Goal: Task Accomplishment & Management: Manage account settings

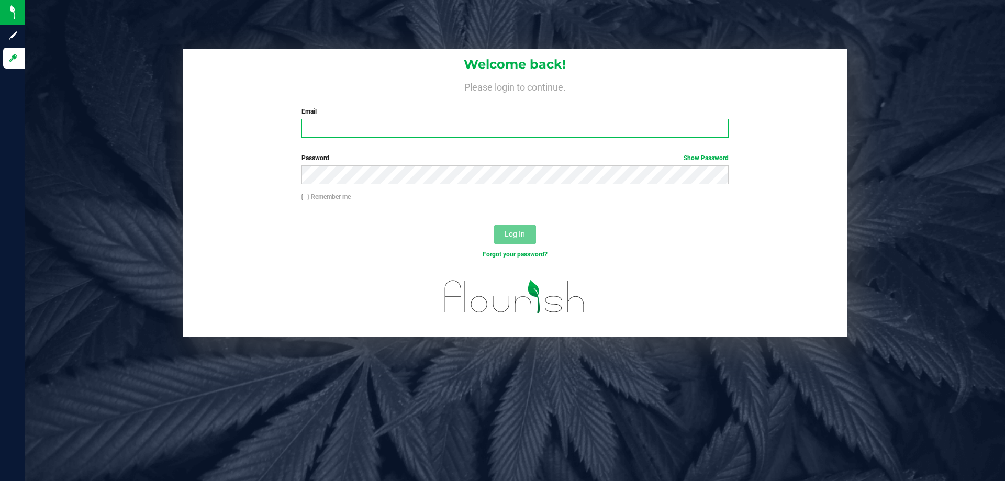
click at [361, 138] on input "Email" at bounding box center [514, 128] width 427 height 19
type input "[EMAIL_ADDRESS][DOMAIN_NAME]"
click at [494, 225] on button "Log In" at bounding box center [515, 234] width 42 height 19
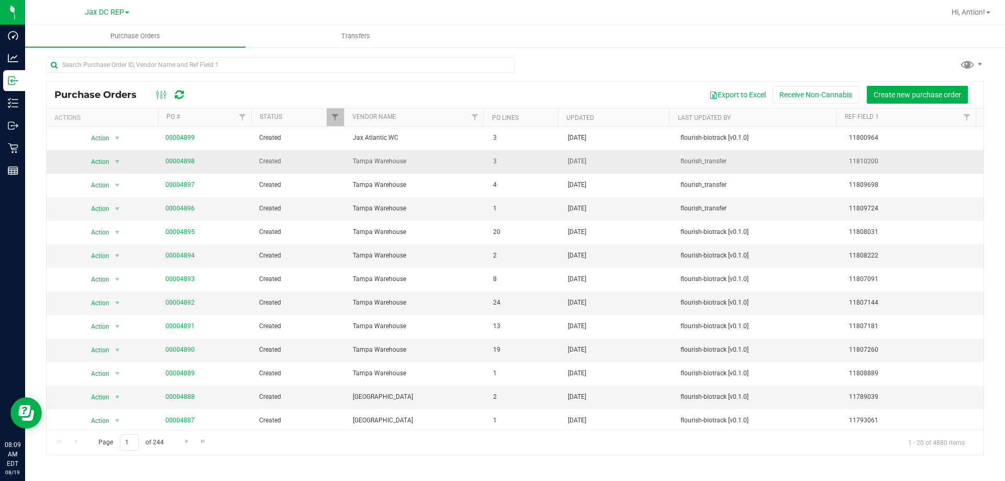
click at [180, 157] on span "00004898" at bounding box center [179, 161] width 29 height 10
click at [186, 162] on link "00004898" at bounding box center [179, 161] width 29 height 7
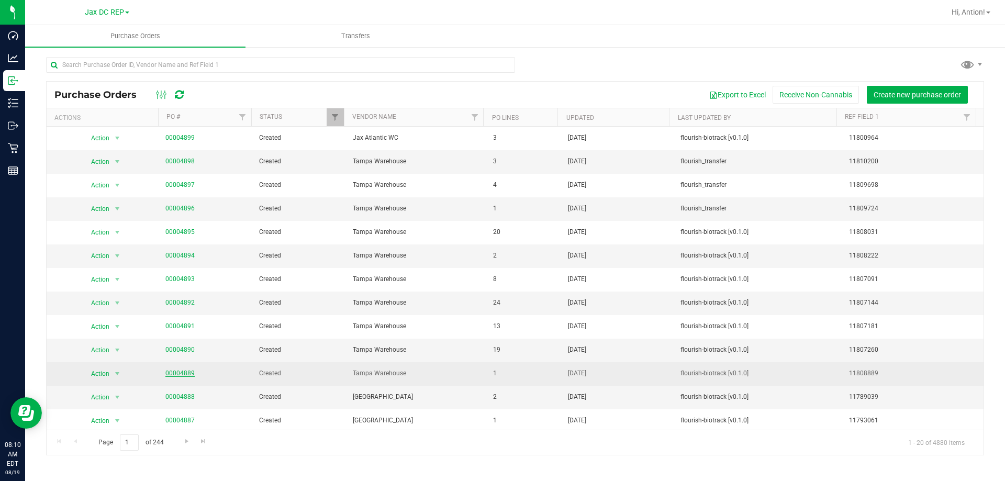
click at [187, 372] on link "00004889" at bounding box center [179, 372] width 29 height 7
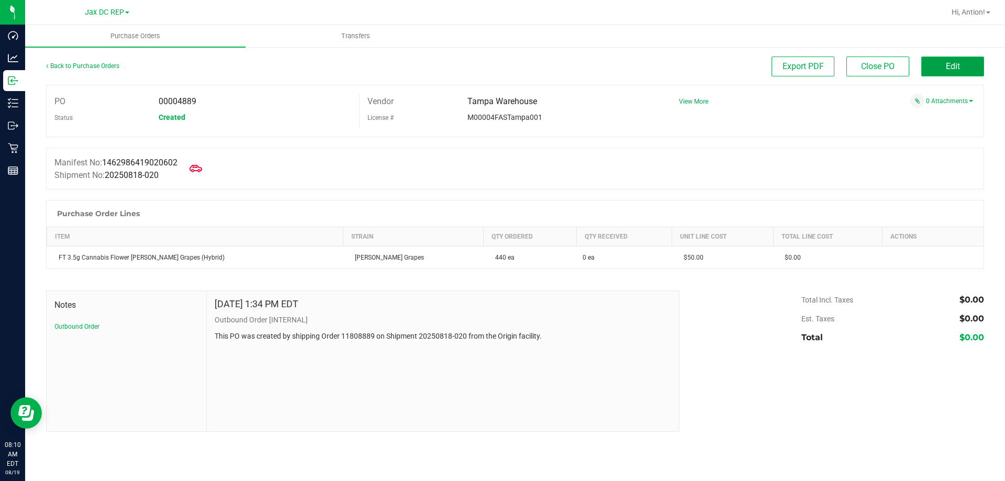
click at [927, 59] on button "Edit" at bounding box center [952, 67] width 63 height 20
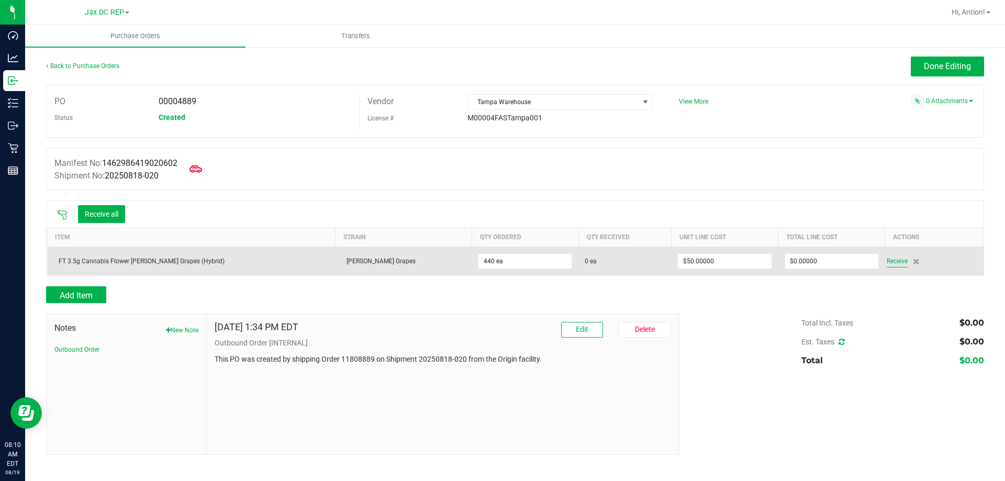
click at [887, 264] on span "Receive" at bounding box center [897, 261] width 21 height 13
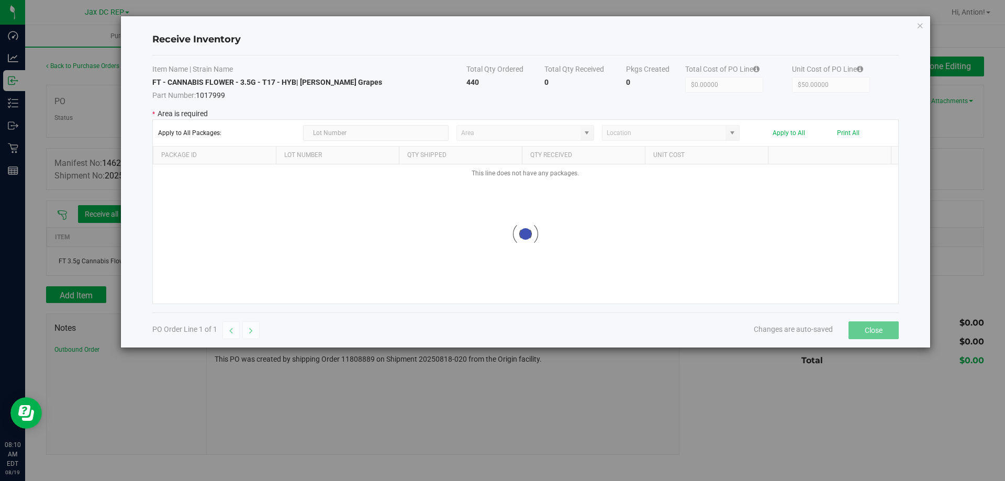
type input "Pantry"
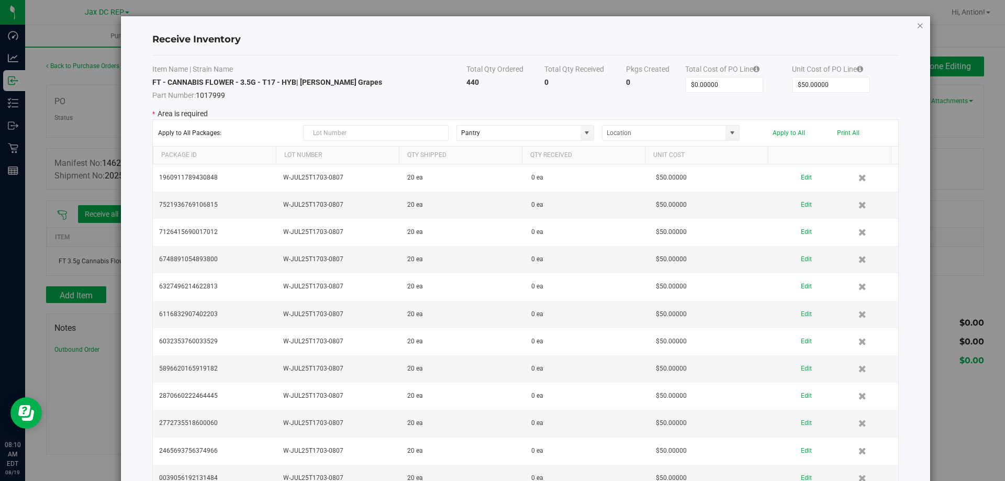
click at [916, 26] on icon "Close modal" at bounding box center [919, 25] width 7 height 13
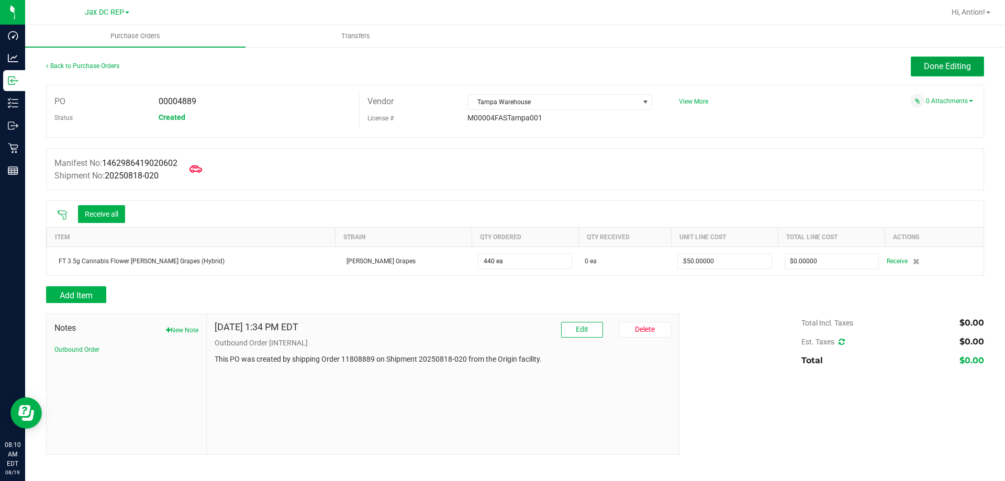
click at [935, 63] on span "Done Editing" at bounding box center [947, 66] width 47 height 10
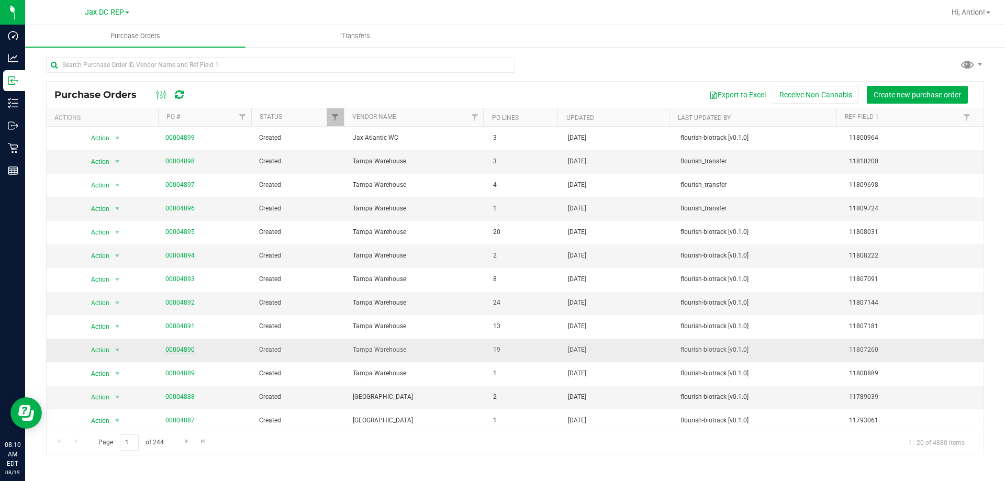
click at [178, 351] on link "00004890" at bounding box center [179, 349] width 29 height 7
click at [170, 350] on link "00004890" at bounding box center [179, 349] width 29 height 7
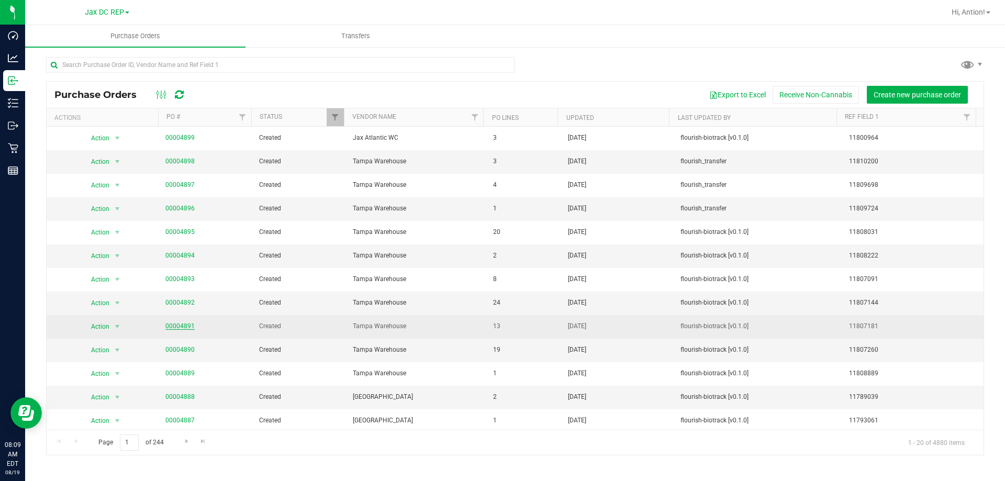
click at [181, 329] on link "00004891" at bounding box center [179, 325] width 29 height 7
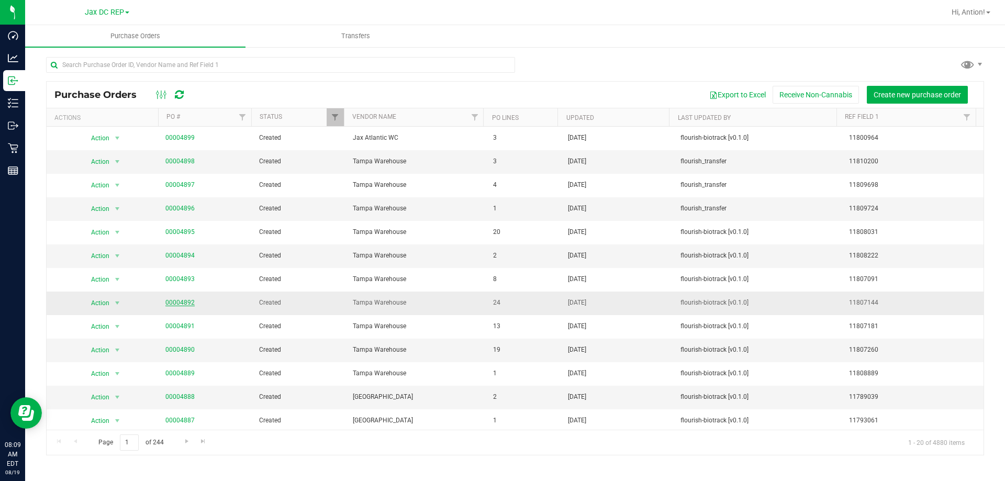
click at [184, 299] on link "00004892" at bounding box center [179, 302] width 29 height 7
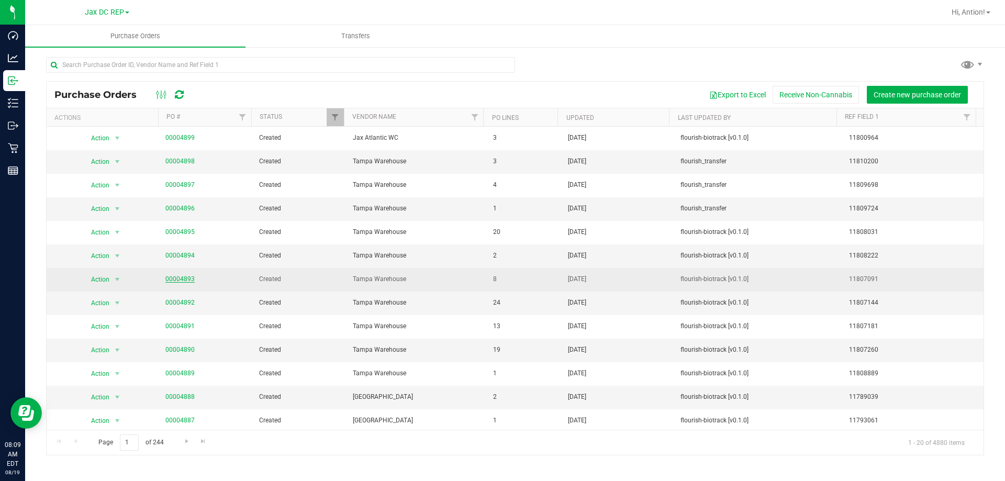
click at [169, 282] on link "00004893" at bounding box center [179, 278] width 29 height 7
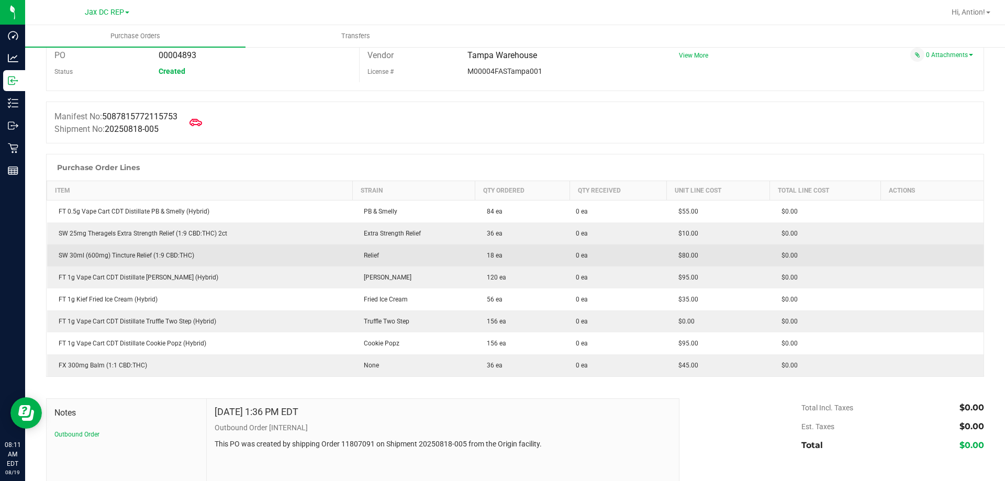
scroll to position [105, 0]
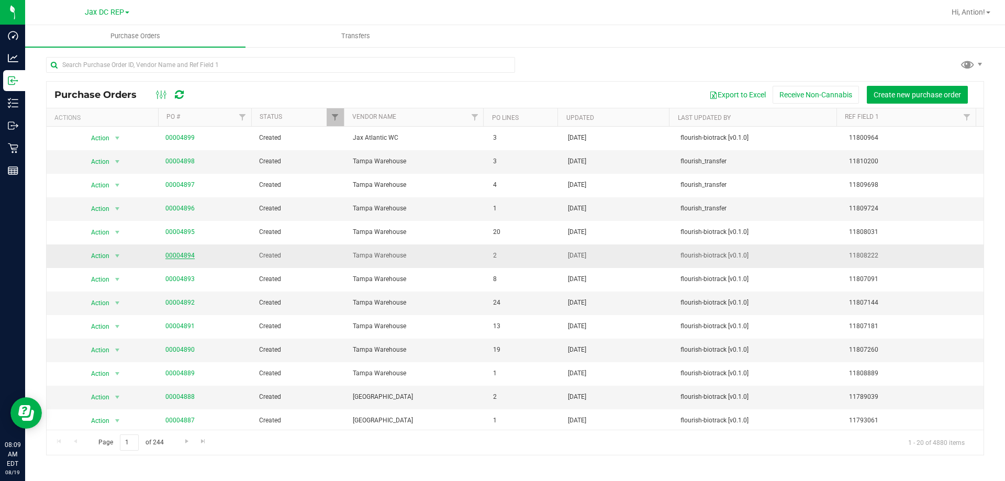
click at [177, 254] on link "00004894" at bounding box center [179, 255] width 29 height 7
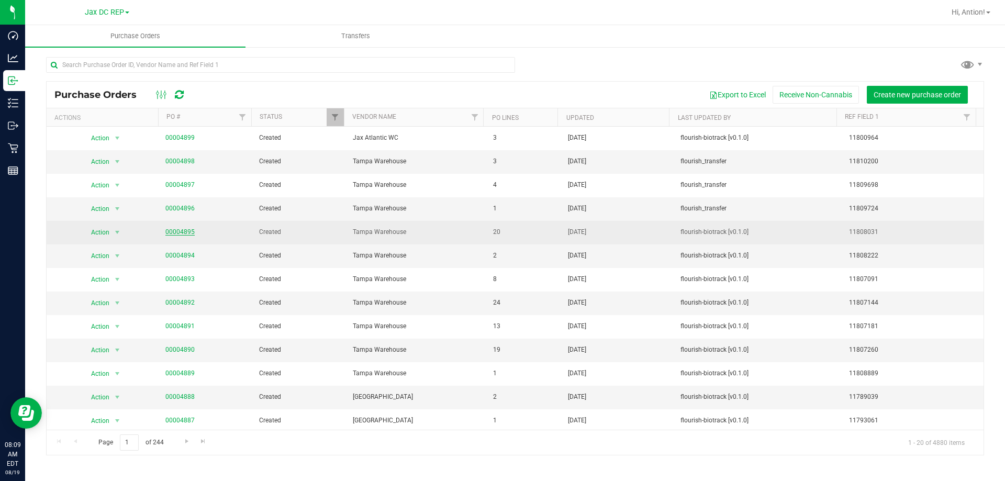
click at [189, 231] on link "00004895" at bounding box center [179, 231] width 29 height 7
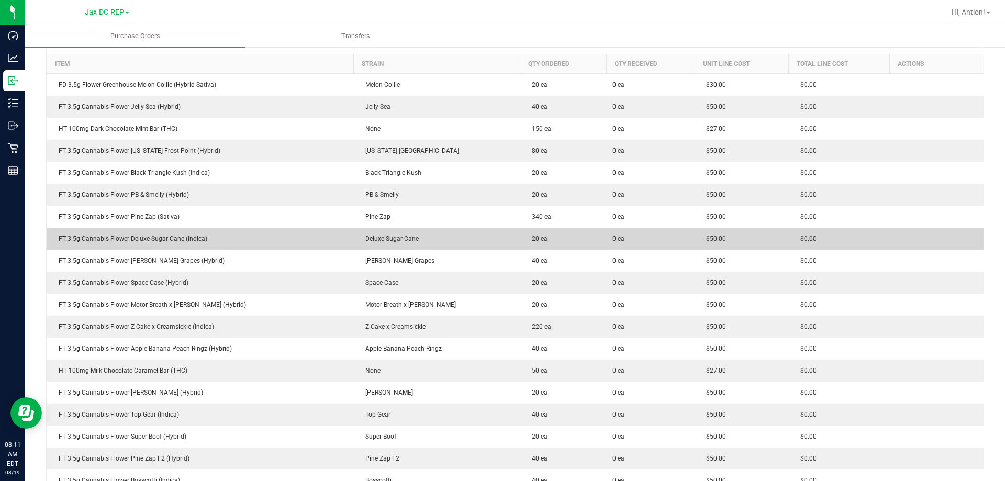
scroll to position [157, 0]
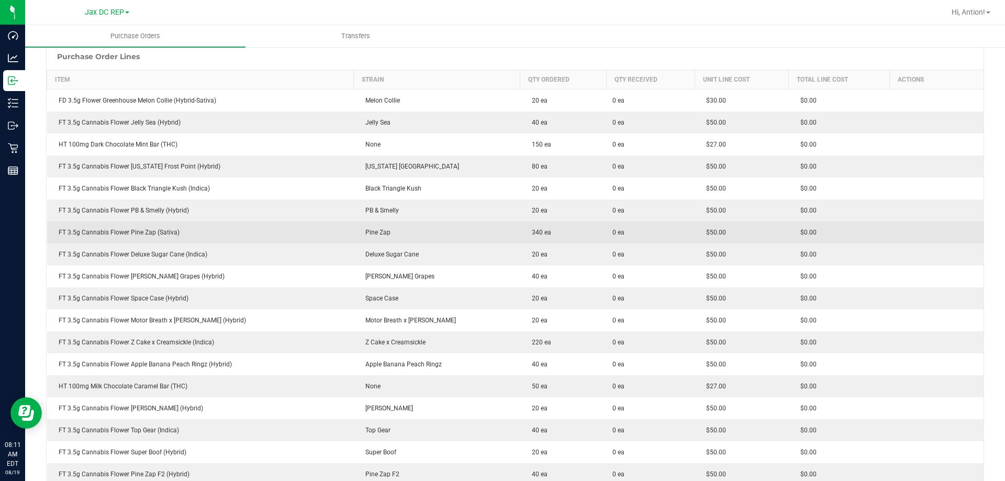
drag, startPoint x: 538, startPoint y: 228, endPoint x: 440, endPoint y: 228, distance: 97.9
click at [442, 228] on purchase-order-line-row "FT 3.5g Cannabis Flower Pine Zap (Sativa) Pine Zap 340 ea 0 ea $50.00 $0.00" at bounding box center [515, 232] width 937 height 22
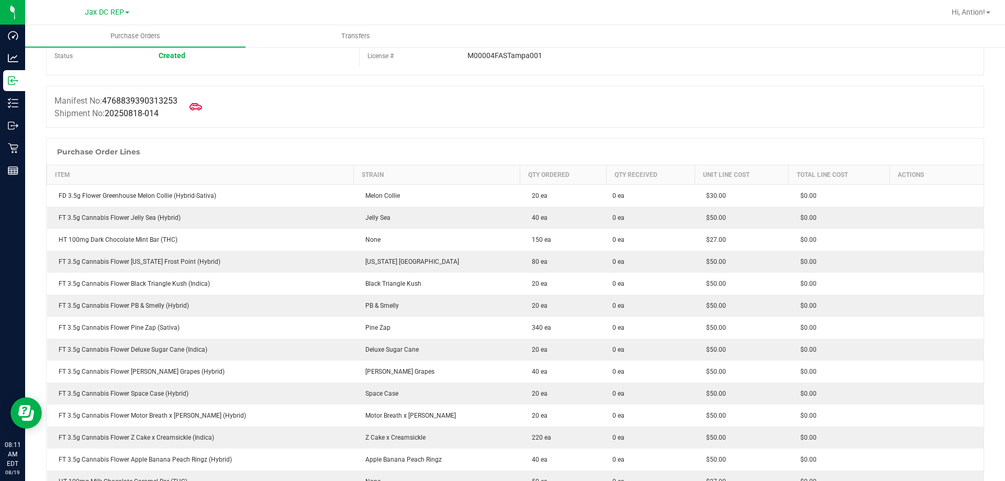
scroll to position [52, 0]
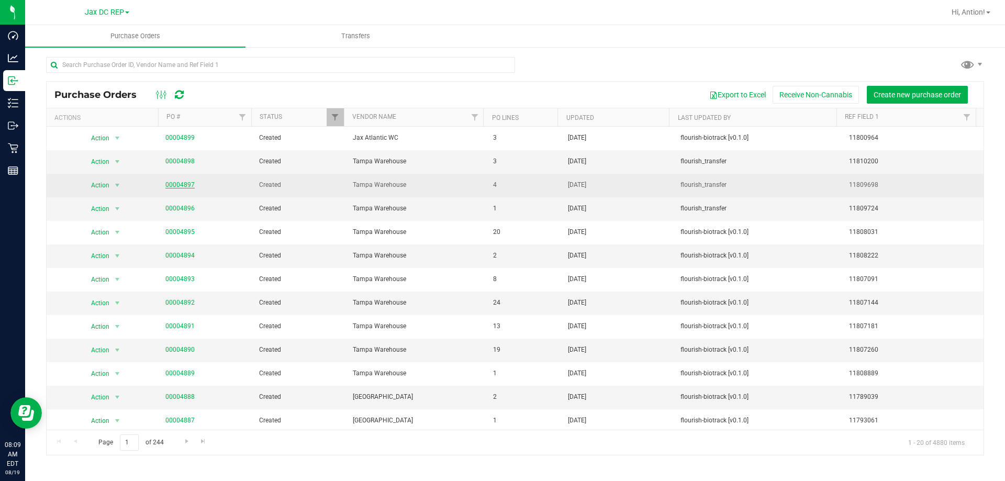
click at [167, 185] on link "00004897" at bounding box center [179, 184] width 29 height 7
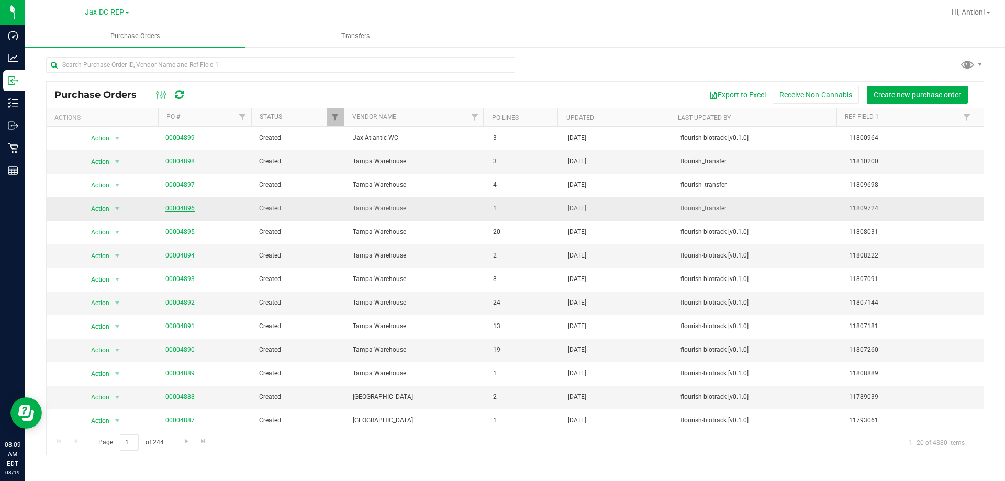
click at [187, 211] on link "00004896" at bounding box center [179, 208] width 29 height 7
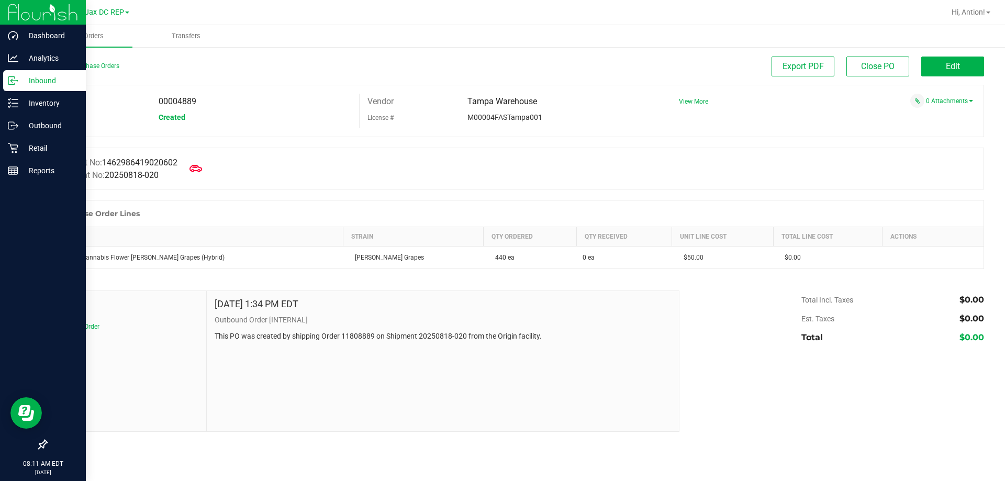
click at [46, 79] on p "Inbound" at bounding box center [49, 80] width 63 height 13
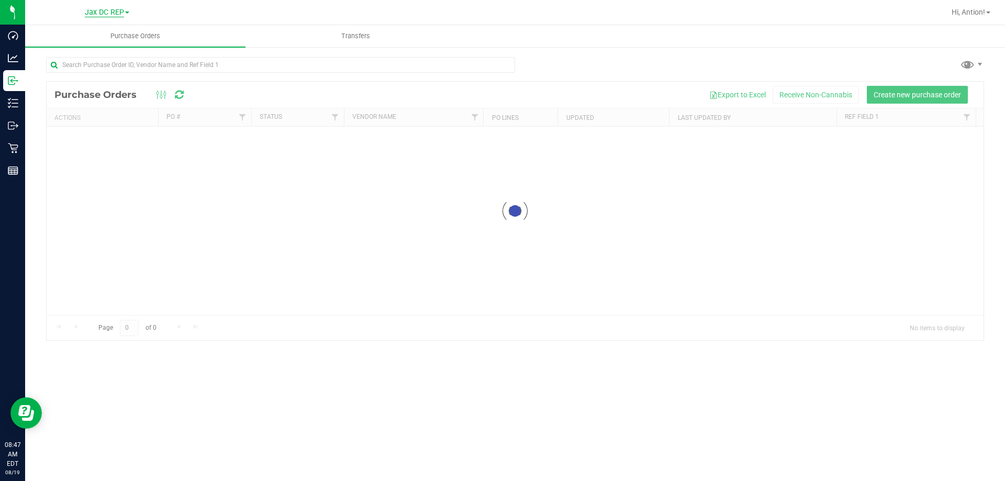
click at [116, 12] on span "Jax DC REP" at bounding box center [104, 12] width 39 height 9
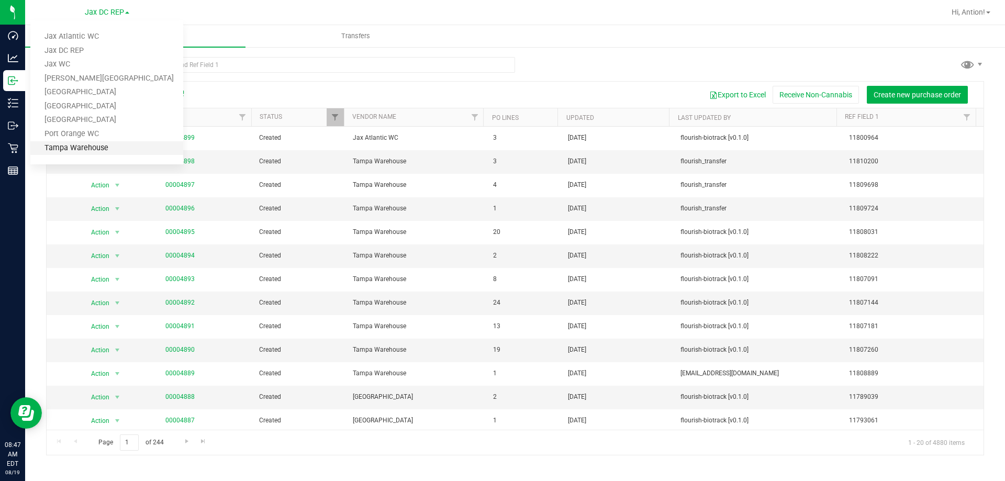
click at [97, 150] on link "Tampa Warehouse" at bounding box center [106, 148] width 153 height 14
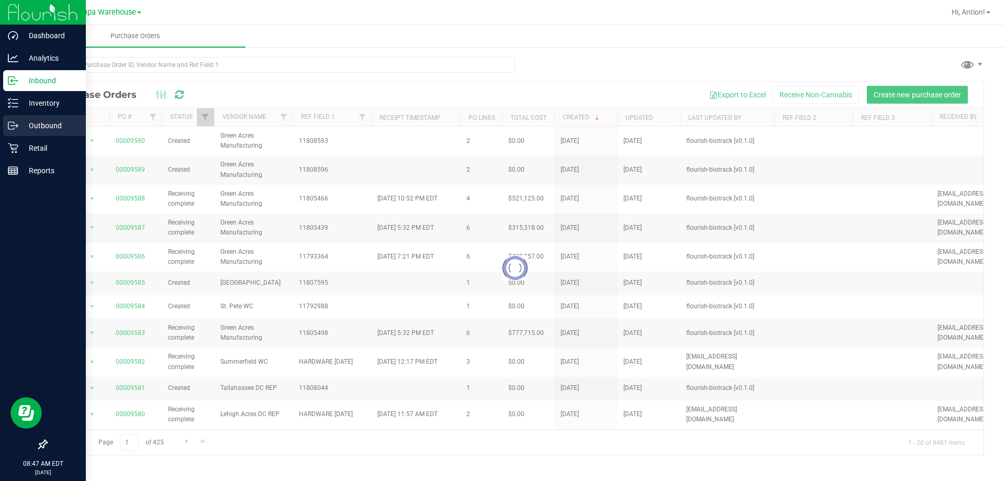
click at [40, 126] on p "Outbound" at bounding box center [49, 125] width 63 height 13
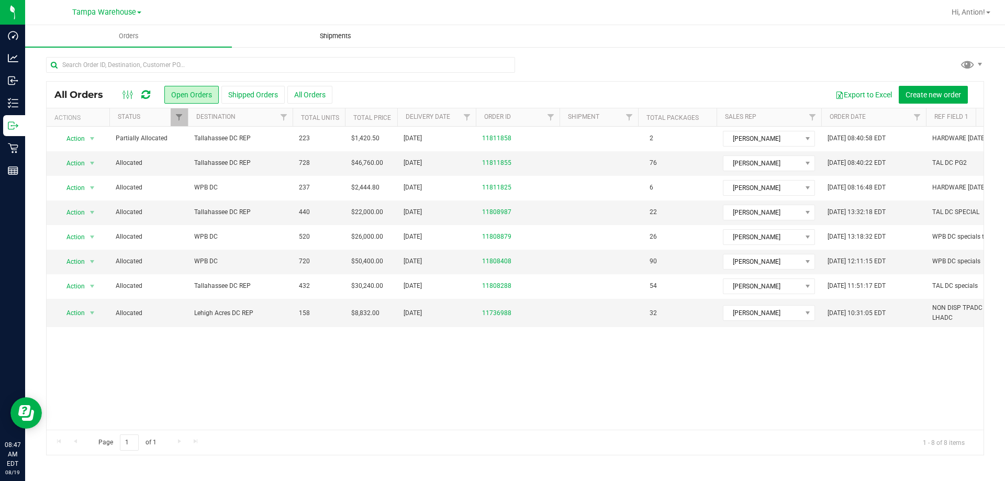
click at [344, 35] on span "Shipments" at bounding box center [336, 35] width 60 height 9
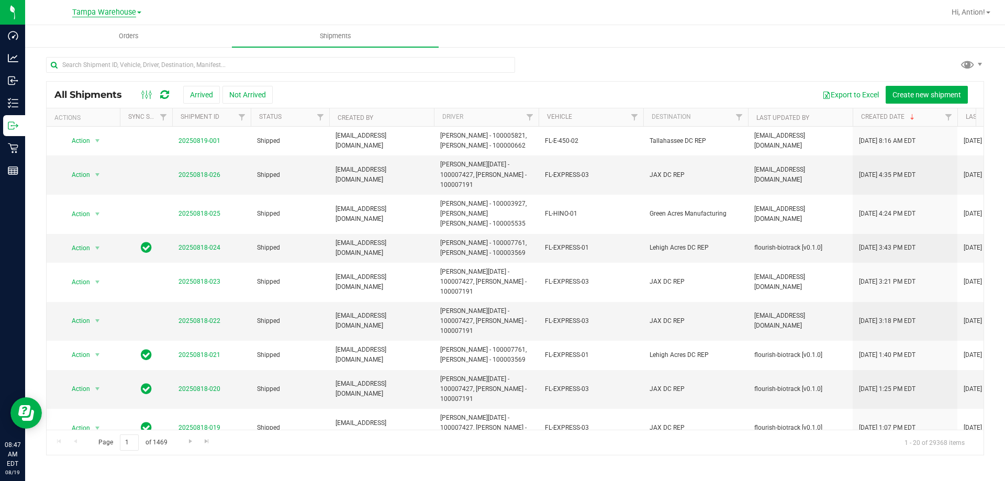
click at [128, 10] on span "Tampa Warehouse" at bounding box center [104, 12] width 64 height 9
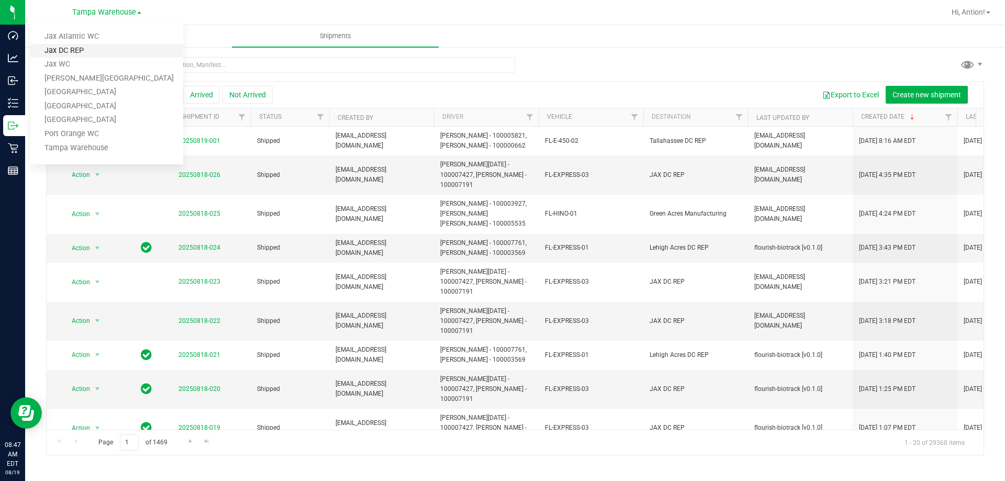
click at [82, 57] on link "Jax DC REP" at bounding box center [106, 51] width 153 height 14
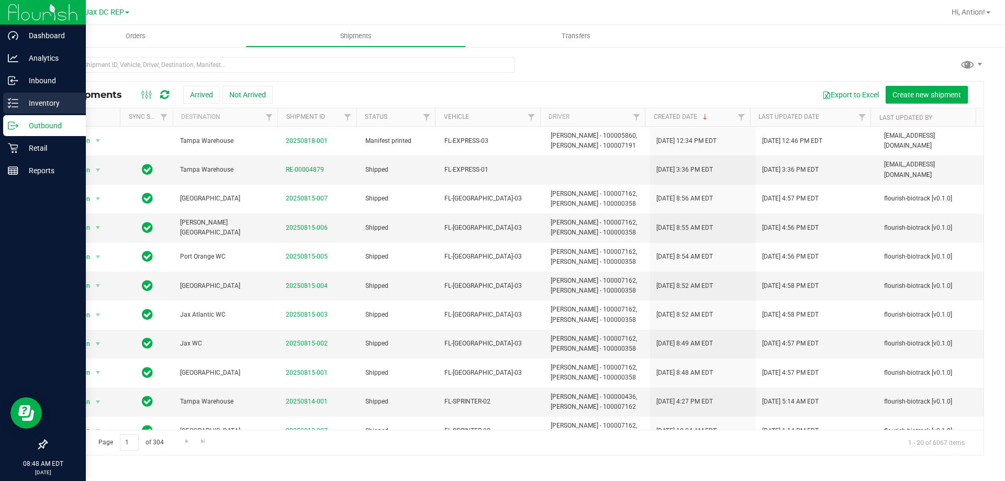
click at [35, 102] on p "Inventory" at bounding box center [49, 103] width 63 height 13
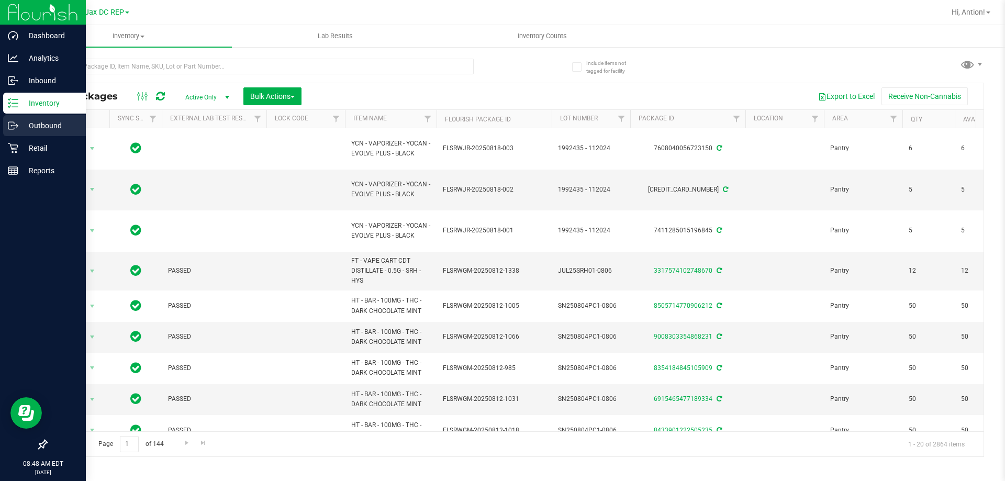
click at [35, 124] on p "Outbound" at bounding box center [49, 125] width 63 height 13
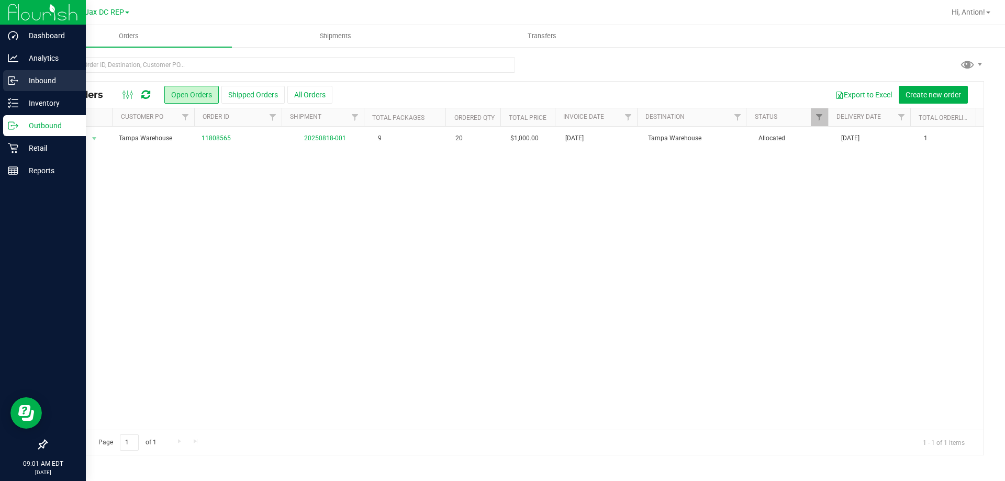
click at [39, 84] on p "Inbound" at bounding box center [49, 80] width 63 height 13
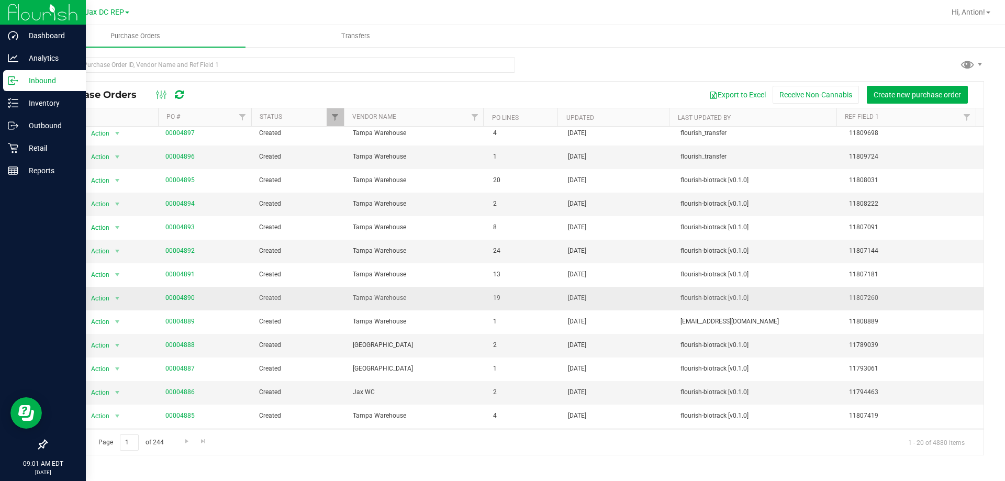
scroll to position [52, 0]
click at [171, 346] on link "00004888" at bounding box center [179, 344] width 29 height 7
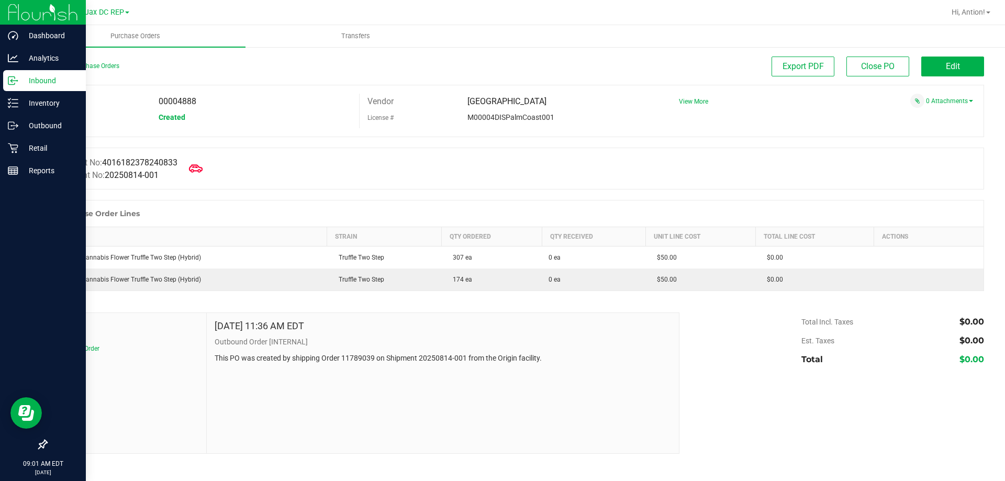
click at [206, 176] on span at bounding box center [195, 168] width 23 height 23
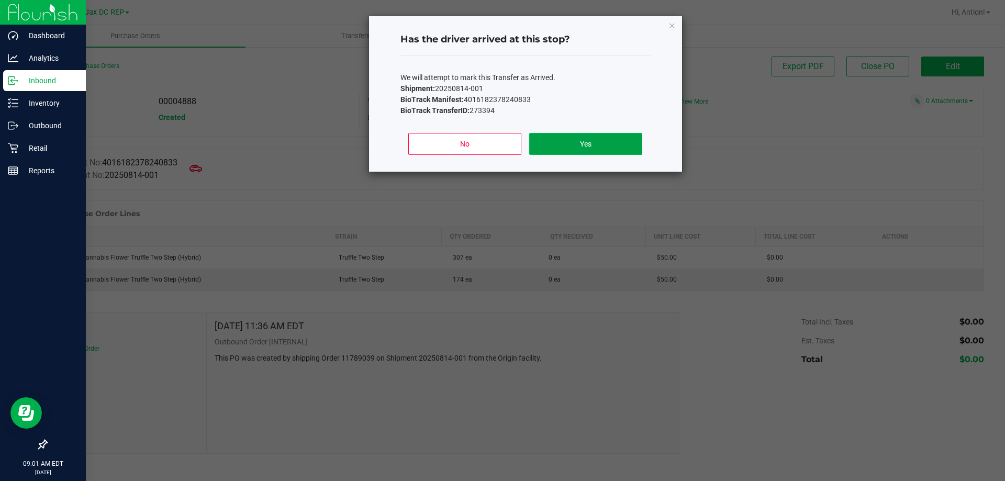
click at [573, 137] on button "Yes" at bounding box center [585, 144] width 113 height 22
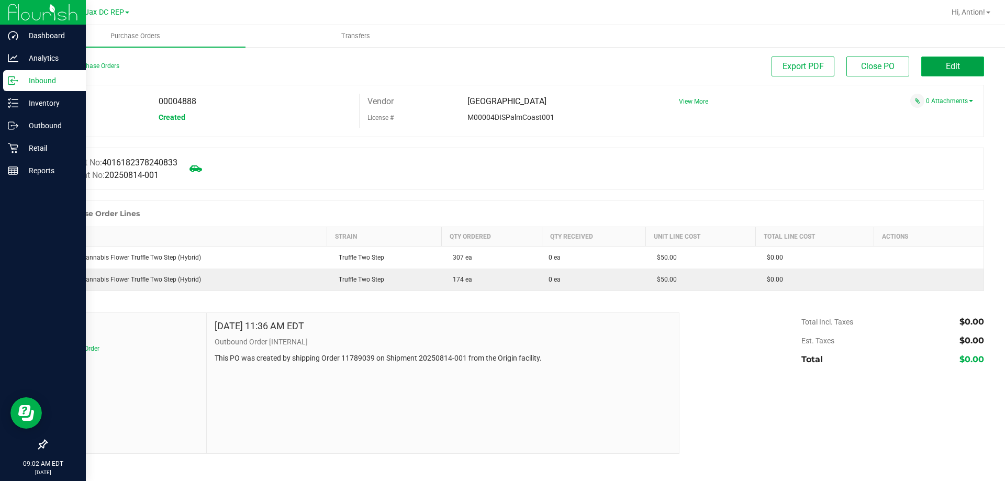
click at [942, 72] on button "Edit" at bounding box center [952, 67] width 63 height 20
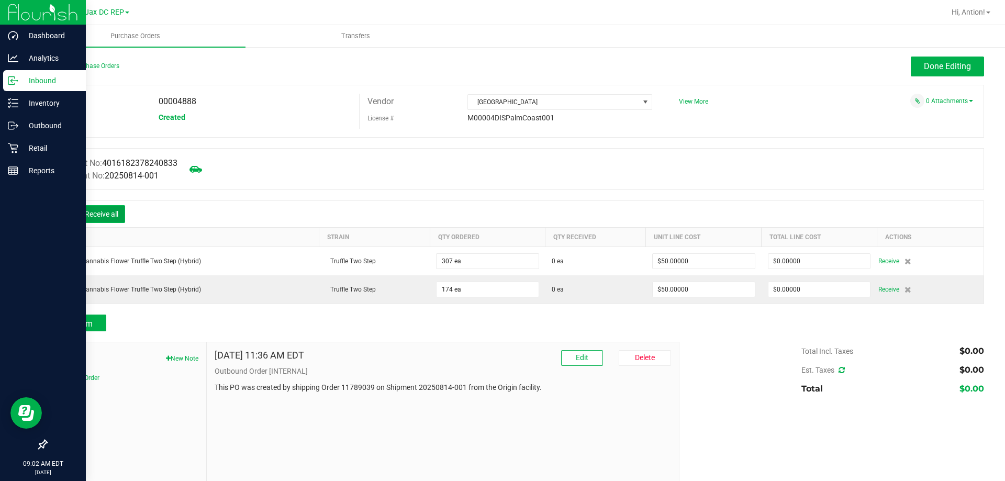
click at [114, 212] on button "Receive all" at bounding box center [101, 214] width 47 height 18
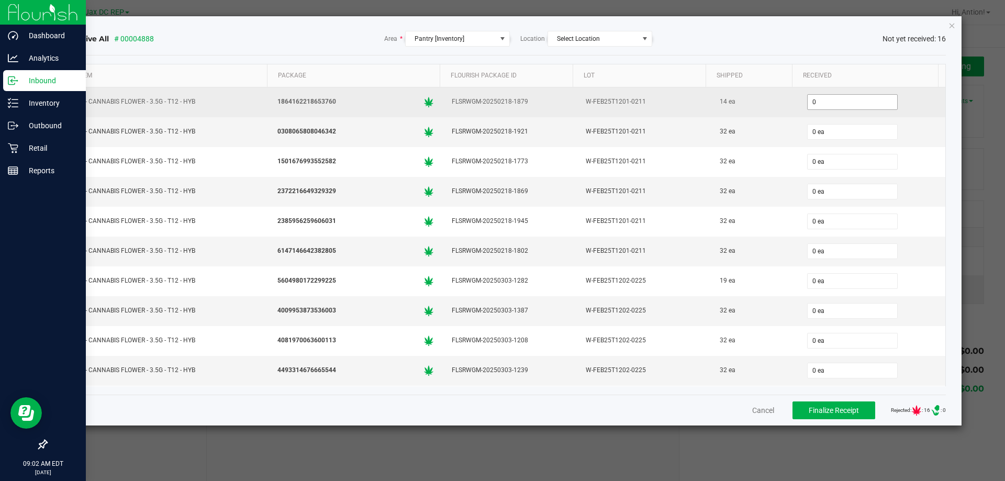
click at [828, 104] on input "0" at bounding box center [852, 102] width 89 height 15
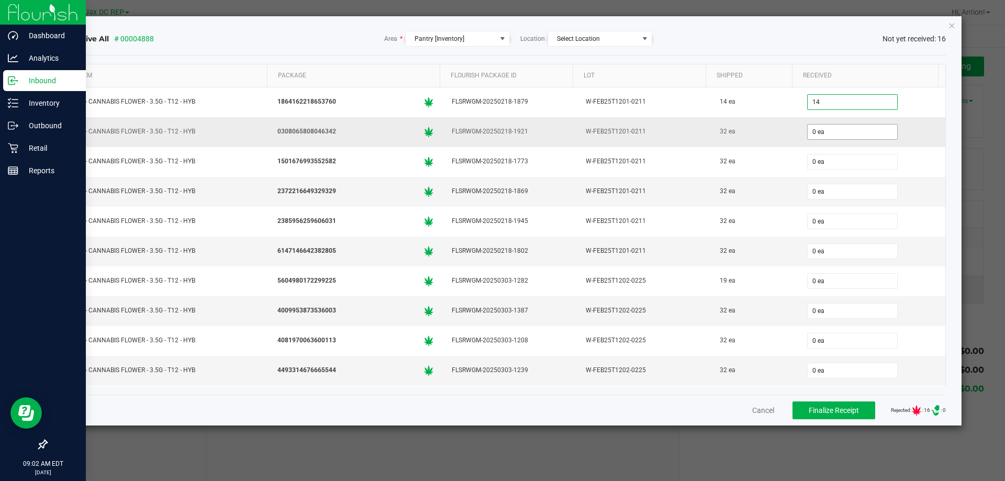
type input "14 ea"
click at [821, 127] on input "0" at bounding box center [852, 132] width 89 height 15
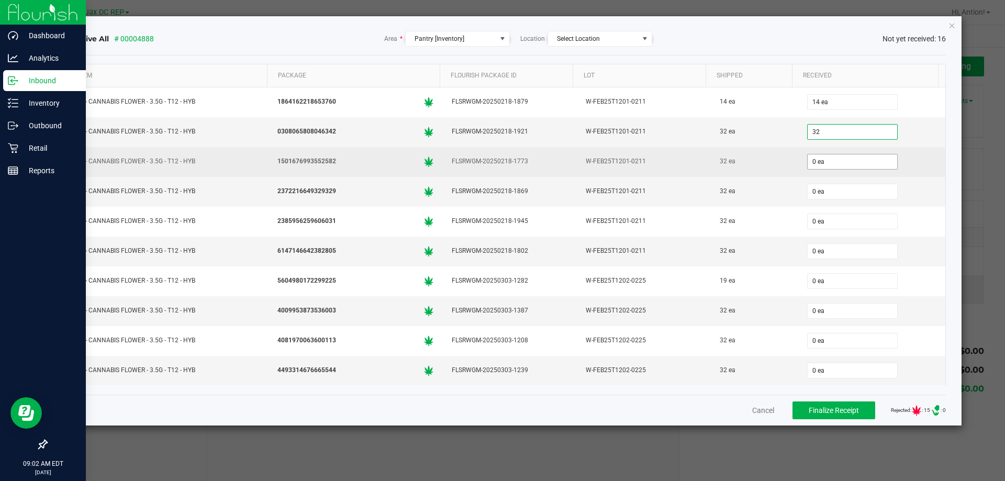
type input "32 ea"
click at [814, 166] on input "0" at bounding box center [852, 161] width 89 height 15
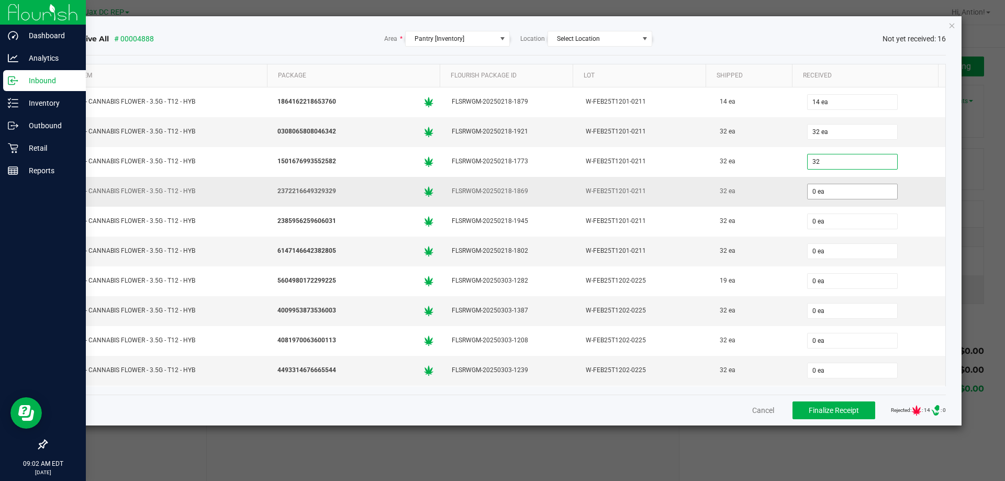
type input "32 ea"
click at [808, 196] on input "0" at bounding box center [852, 191] width 89 height 15
click at [813, 194] on input "23" at bounding box center [852, 191] width 89 height 15
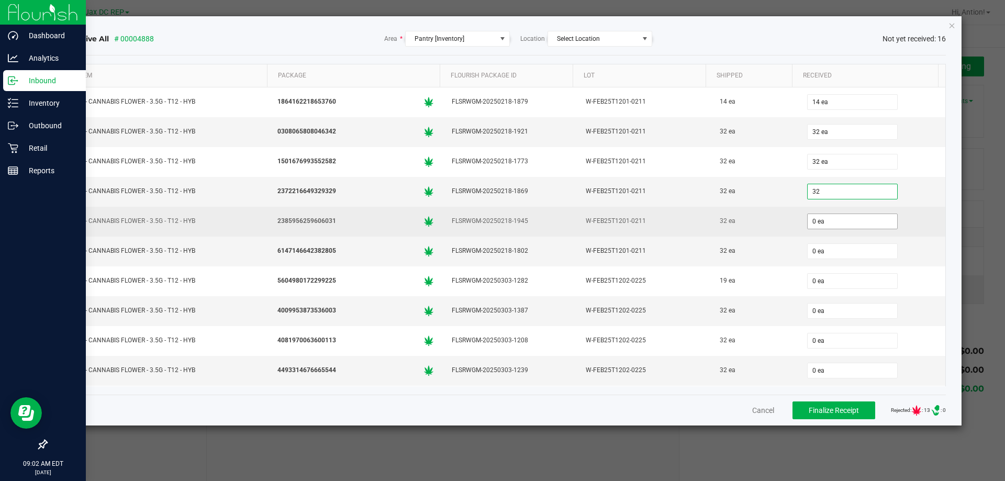
type input "32 ea"
click at [814, 216] on input "0" at bounding box center [852, 221] width 89 height 15
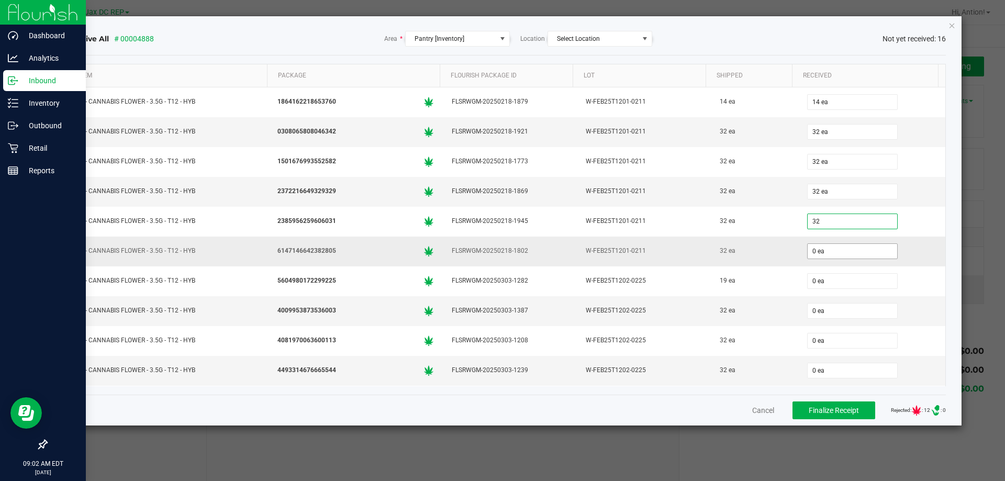
type input "32 ea"
click at [814, 252] on input "0" at bounding box center [852, 251] width 89 height 15
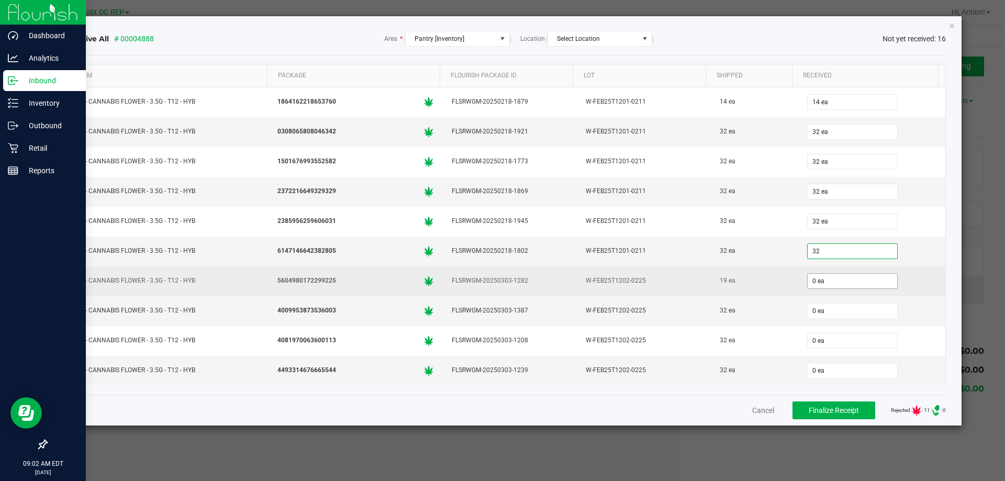
type input "32 ea"
click at [821, 285] on input "0" at bounding box center [852, 281] width 89 height 15
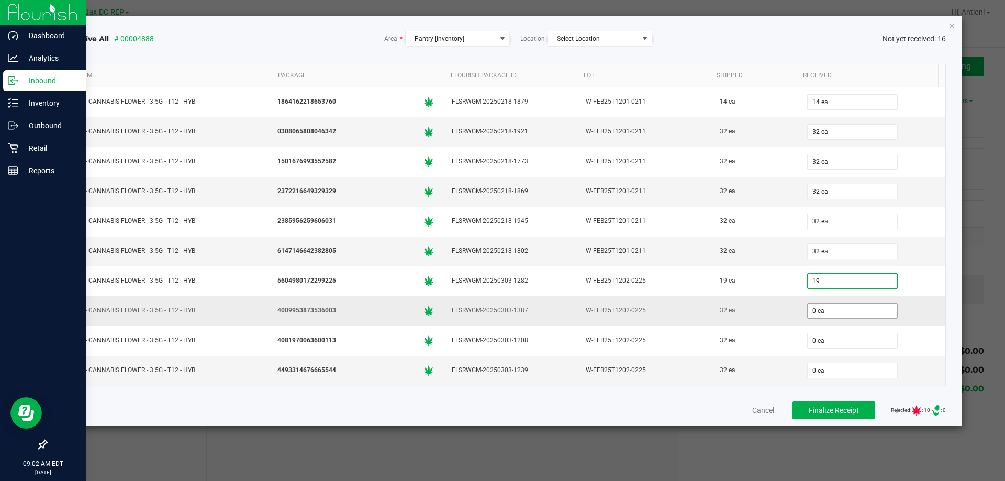
type input "19 ea"
click at [821, 309] on input "0" at bounding box center [852, 311] width 89 height 15
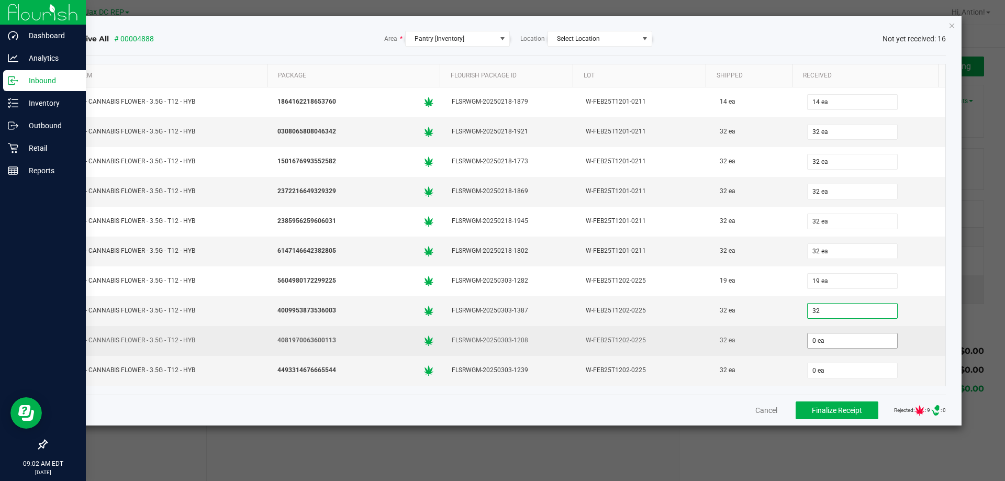
type input "32 ea"
click at [830, 337] on input "0" at bounding box center [852, 340] width 89 height 15
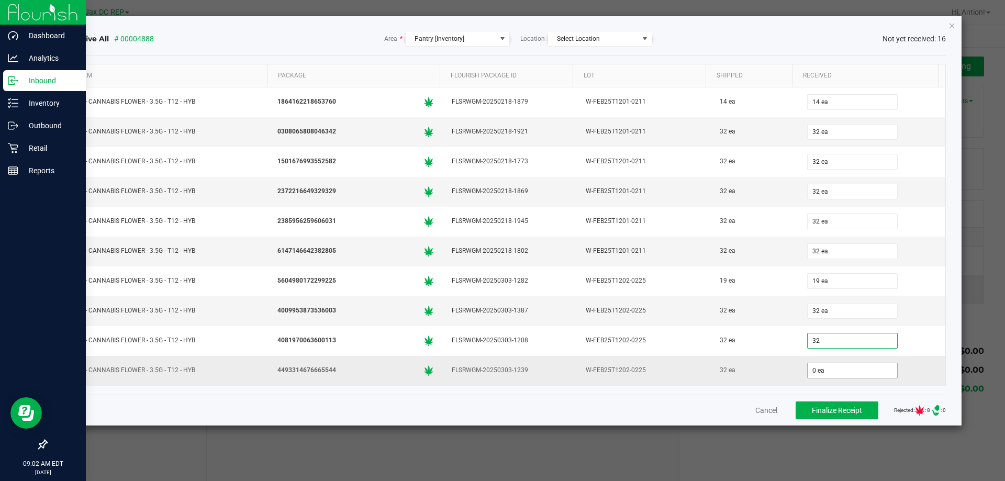
type input "32 ea"
click at [822, 373] on input "0" at bounding box center [852, 370] width 89 height 15
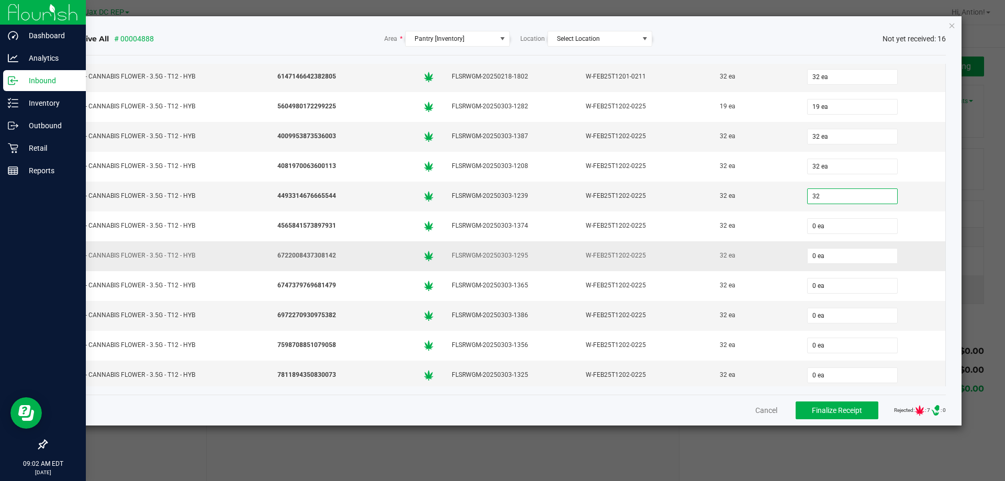
scroll to position [178, 0]
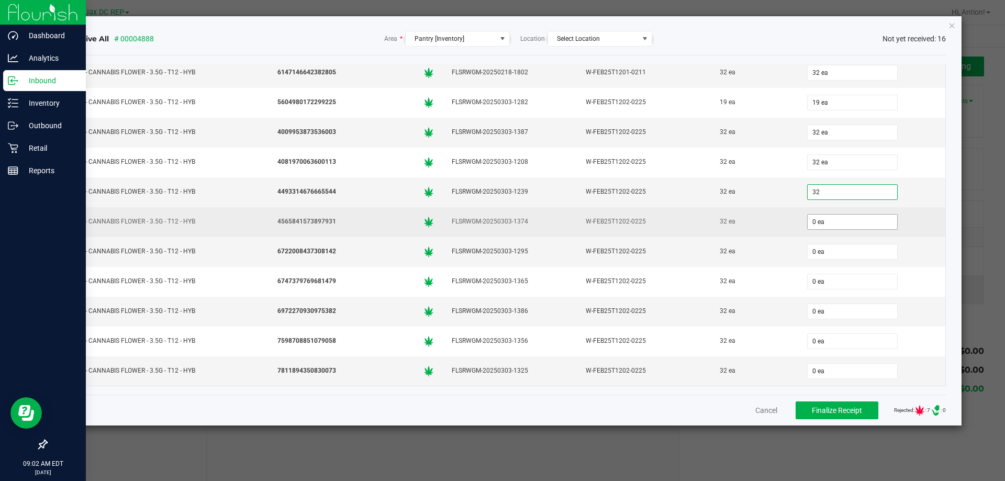
type input "32 ea"
click at [820, 221] on input "0" at bounding box center [852, 222] width 89 height 15
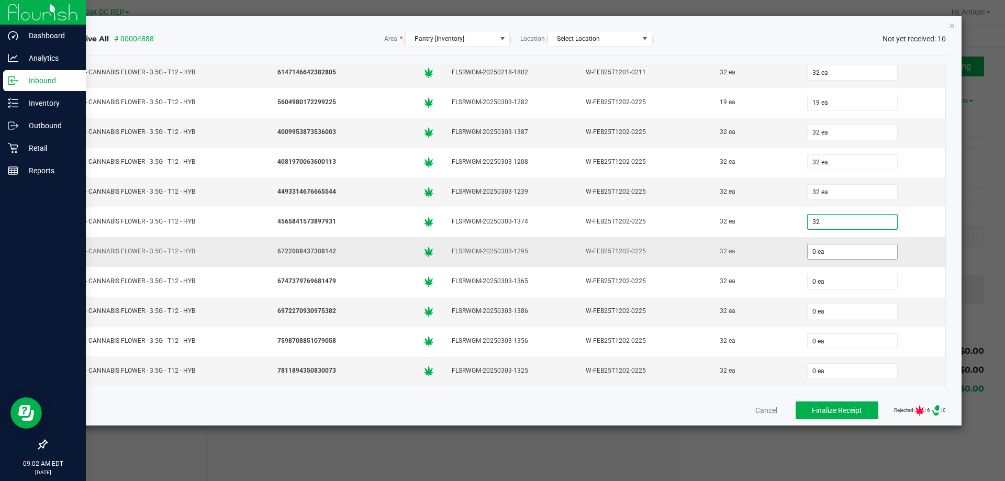
type input "32 ea"
click at [821, 256] on input "0" at bounding box center [852, 251] width 89 height 15
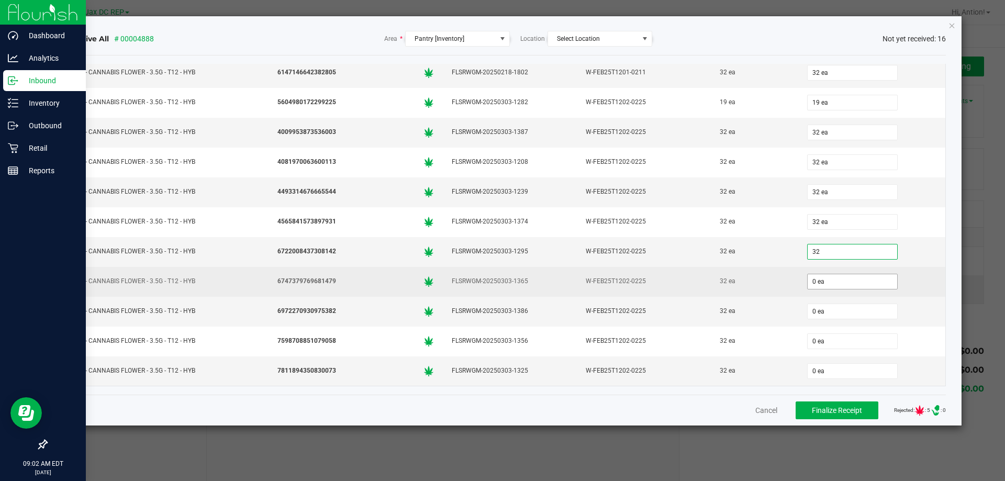
type input "32 ea"
click at [818, 281] on input "0" at bounding box center [852, 281] width 89 height 15
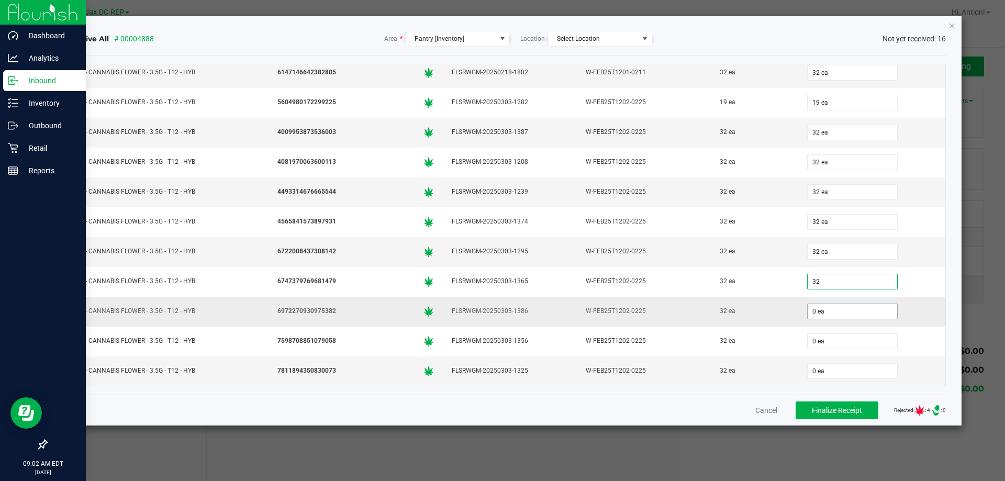
type input "32 ea"
click at [819, 315] on input "0" at bounding box center [852, 311] width 89 height 15
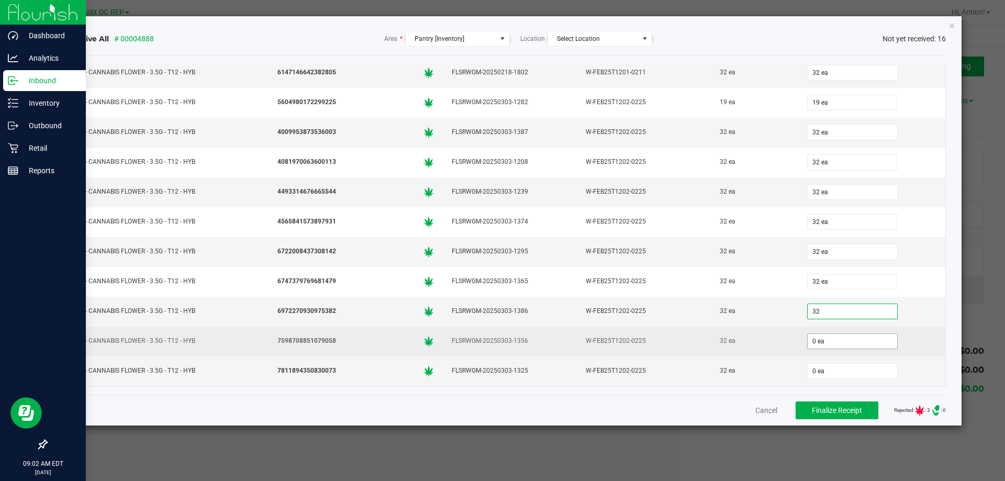
type input "32 ea"
click at [822, 345] on input "0" at bounding box center [852, 341] width 89 height 15
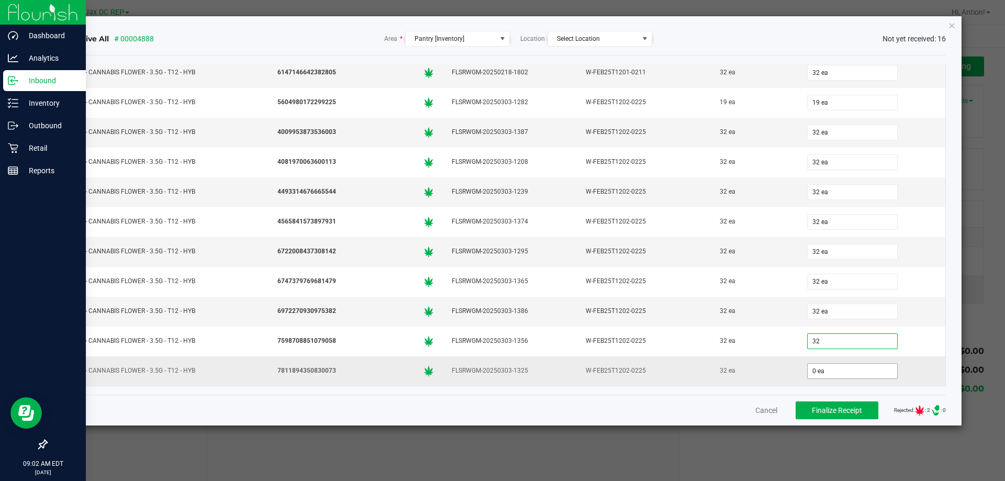
type input "32 ea"
click at [819, 369] on input "0" at bounding box center [852, 371] width 89 height 15
type input "32 ea"
click at [718, 367] on div "32 ea" at bounding box center [754, 370] width 74 height 15
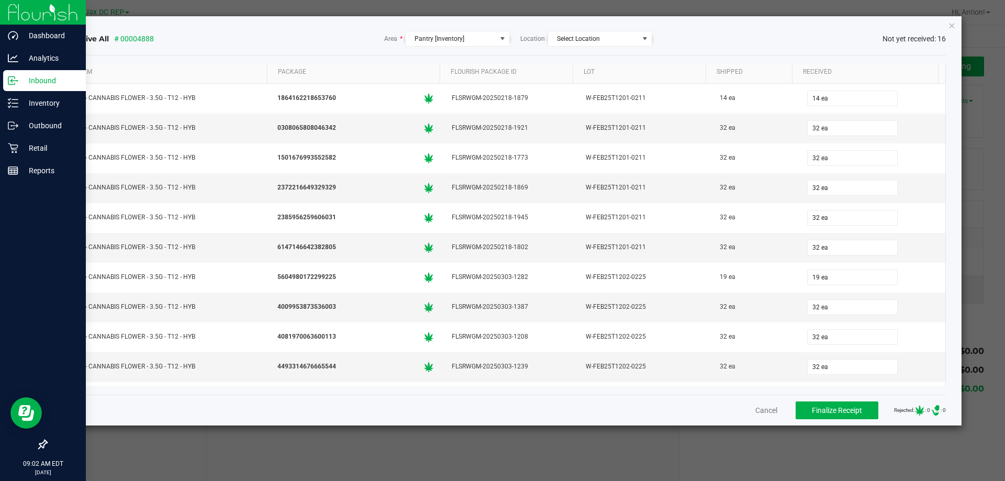
scroll to position [0, 0]
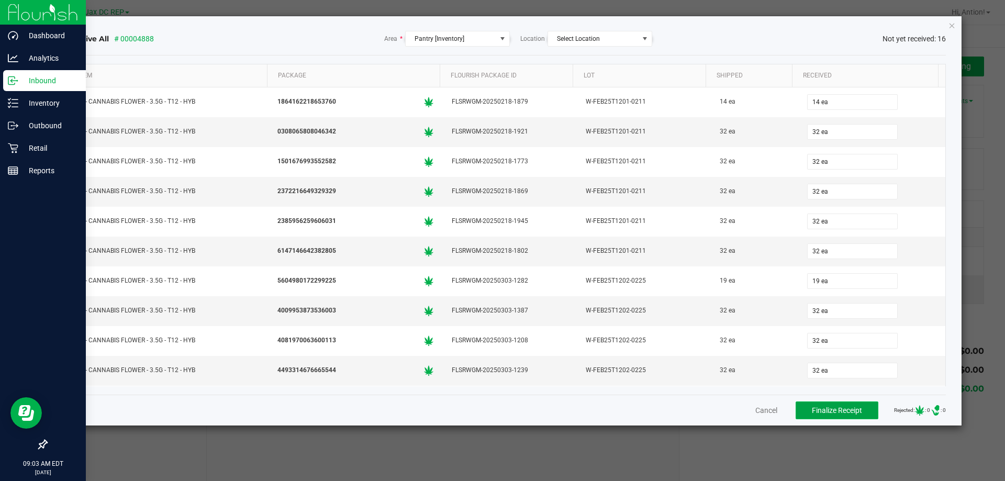
click at [842, 407] on span "Finalize Receipt" at bounding box center [837, 410] width 50 height 8
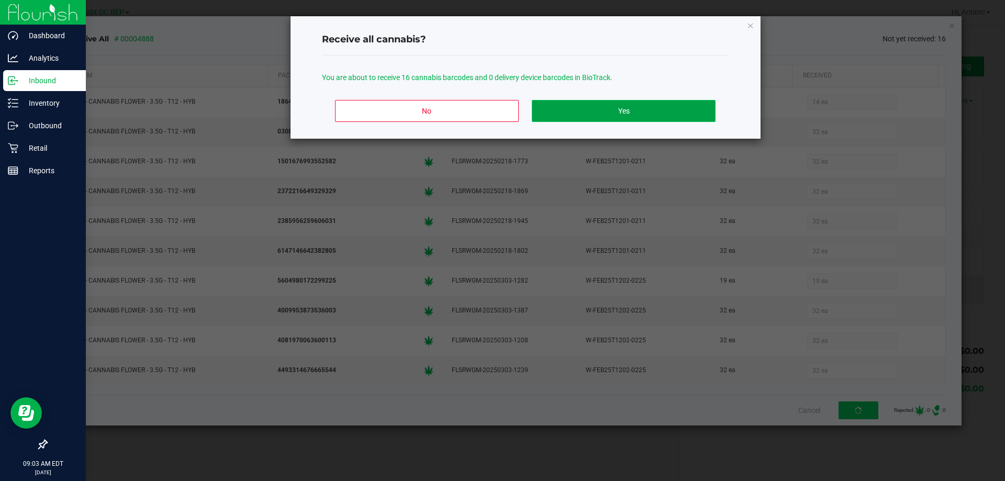
click at [654, 115] on button "Yes" at bounding box center [623, 111] width 183 height 22
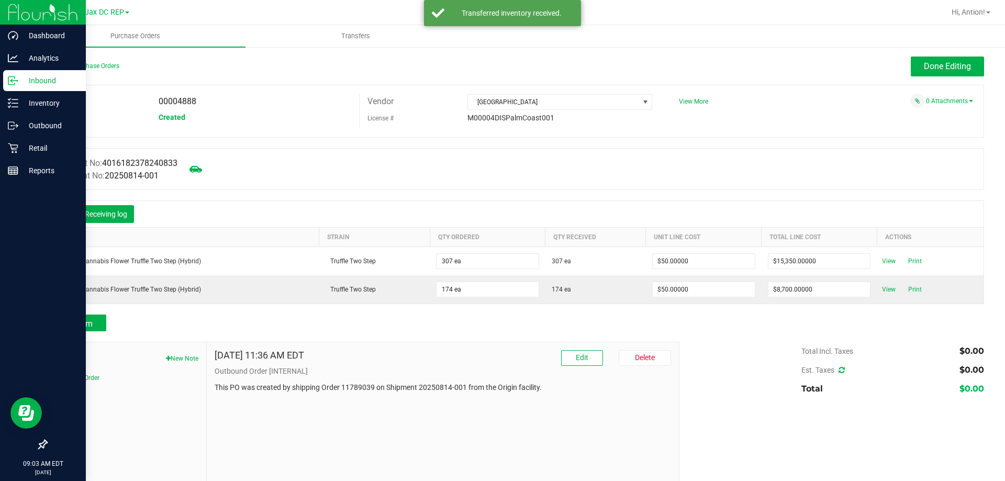
drag, startPoint x: 178, startPoint y: 100, endPoint x: 216, endPoint y: 100, distance: 37.7
click at [216, 100] on div "00004888" at bounding box center [255, 102] width 208 height 16
copy span "4888"
click at [122, 213] on button "Receiving log" at bounding box center [106, 214] width 56 height 18
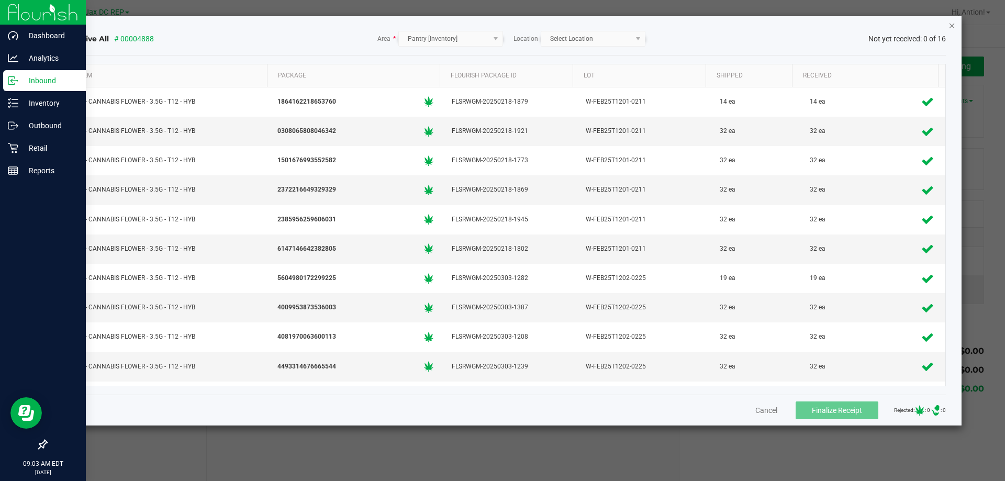
click at [952, 20] on icon "Close" at bounding box center [951, 25] width 7 height 13
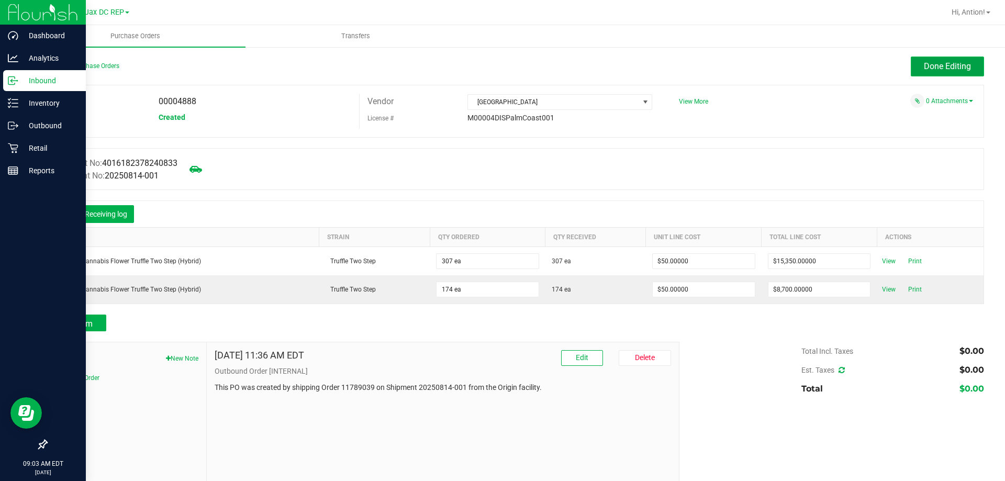
click at [933, 66] on span "Done Editing" at bounding box center [947, 66] width 47 height 10
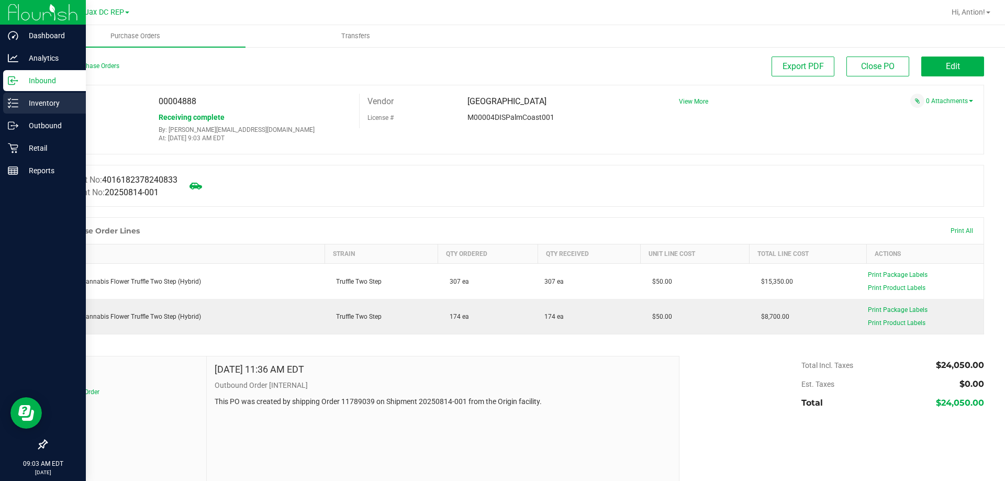
click at [50, 103] on p "Inventory" at bounding box center [49, 103] width 63 height 13
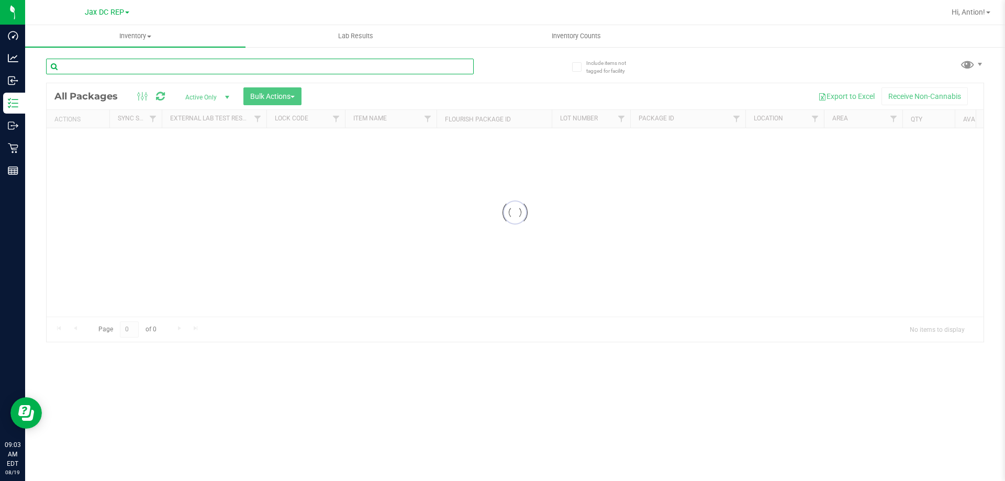
click at [117, 67] on input "text" at bounding box center [260, 67] width 428 height 16
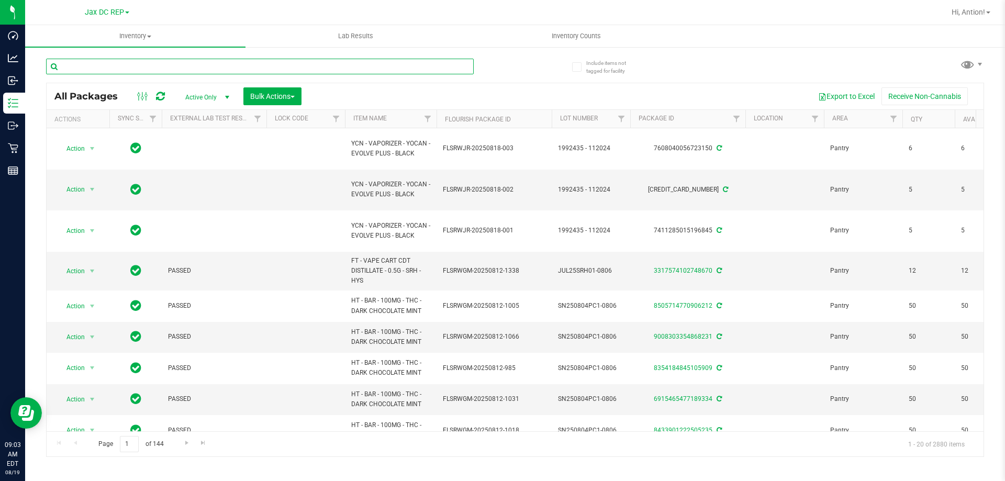
click at [117, 67] on input "text" at bounding box center [260, 67] width 428 height 16
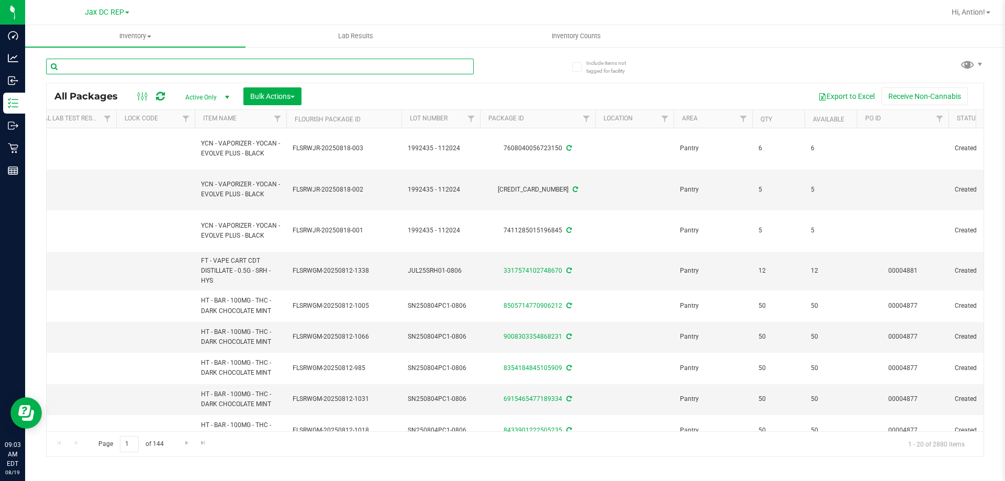
scroll to position [0, 184]
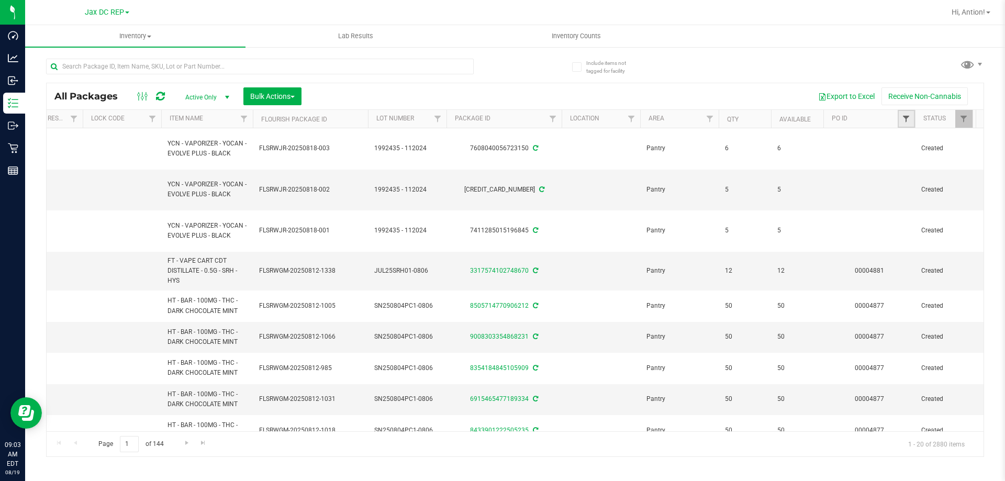
click at [904, 120] on span "Filter" at bounding box center [906, 119] width 8 height 8
click at [905, 138] on input "text" at bounding box center [945, 142] width 108 height 16
paste input "4888"
type input "4888"
click at [903, 164] on button "Filter" at bounding box center [916, 169] width 50 height 23
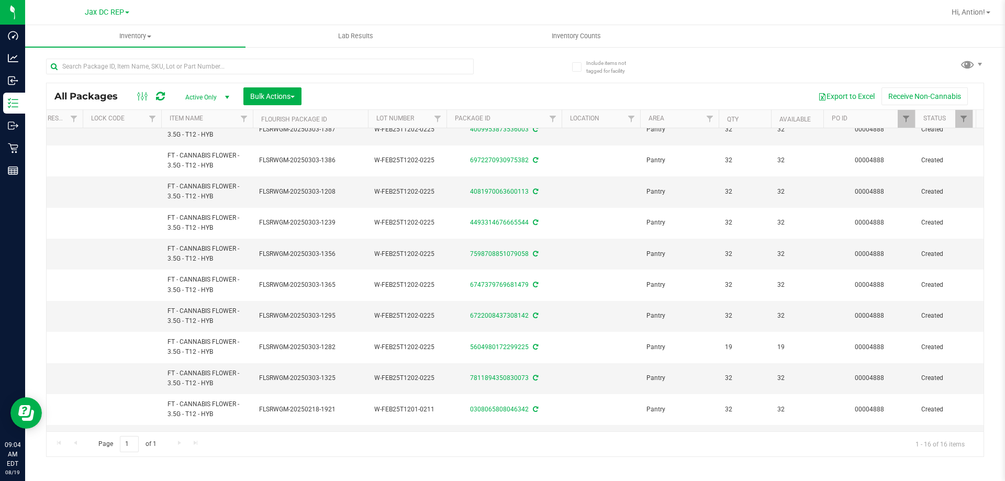
scroll to position [0, 184]
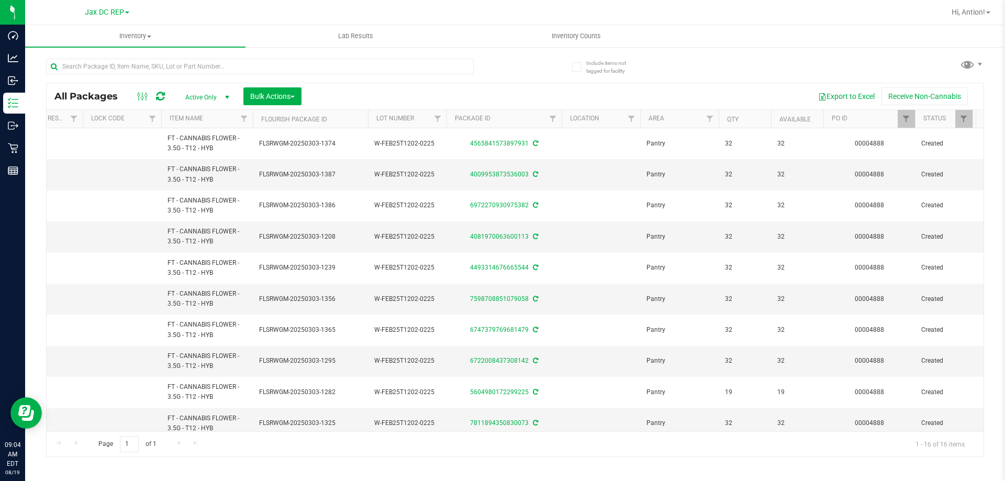
click at [751, 118] on th "Qty" at bounding box center [745, 119] width 52 height 18
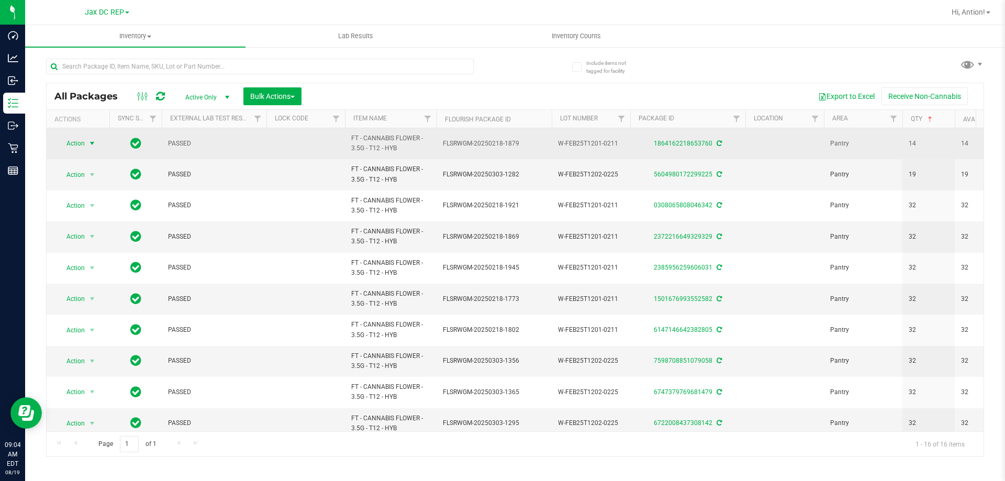
click at [80, 148] on span "Action" at bounding box center [71, 143] width 28 height 15
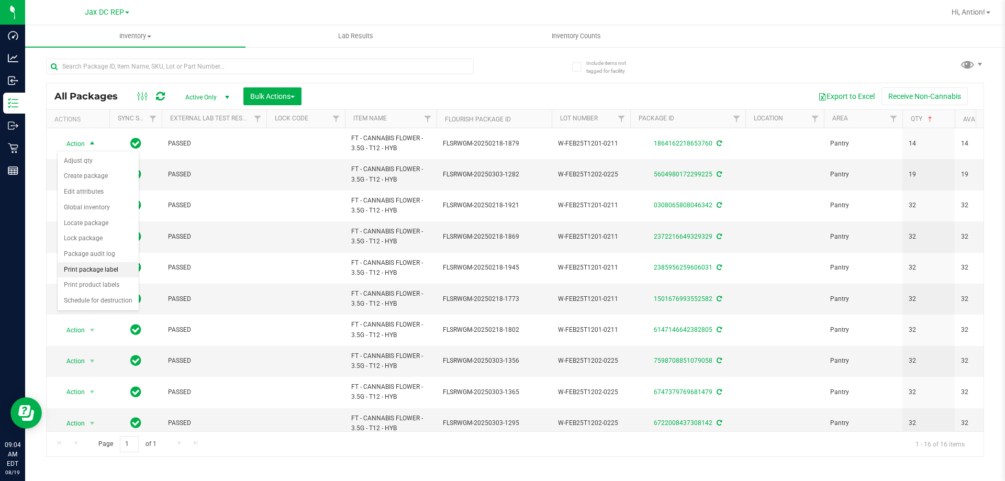
click at [94, 269] on li "Print package label" at bounding box center [98, 270] width 81 height 16
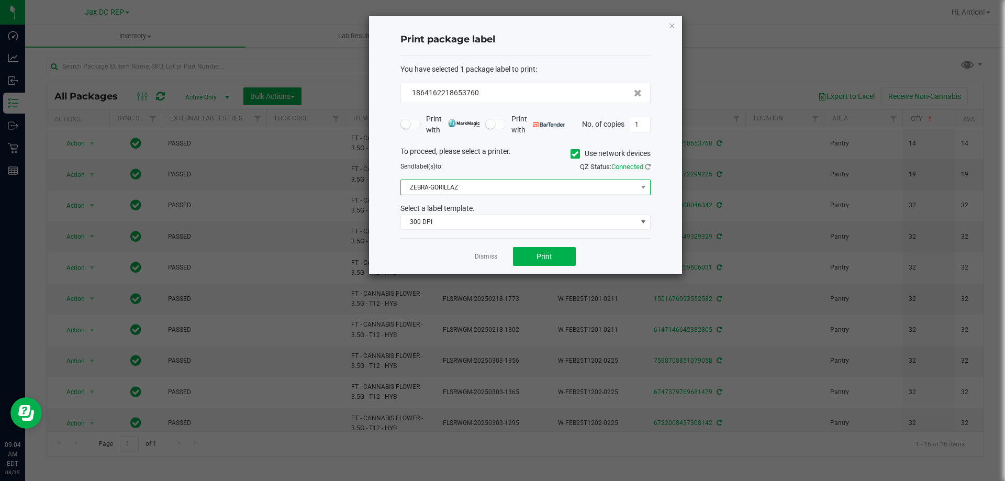
click at [477, 183] on span "ZEBRA-GORILLAZ" at bounding box center [519, 187] width 236 height 15
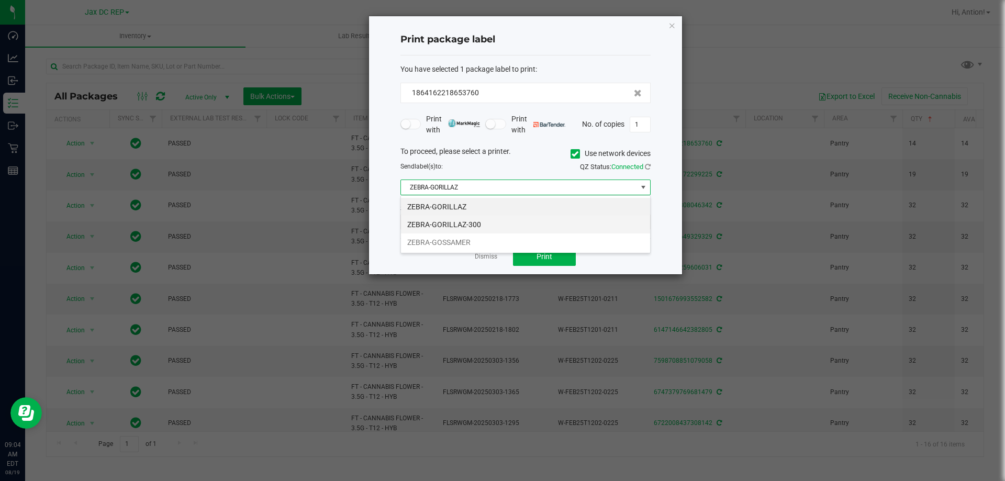
click at [472, 221] on li "ZEBRA-GORILLAZ-300" at bounding box center [525, 225] width 249 height 18
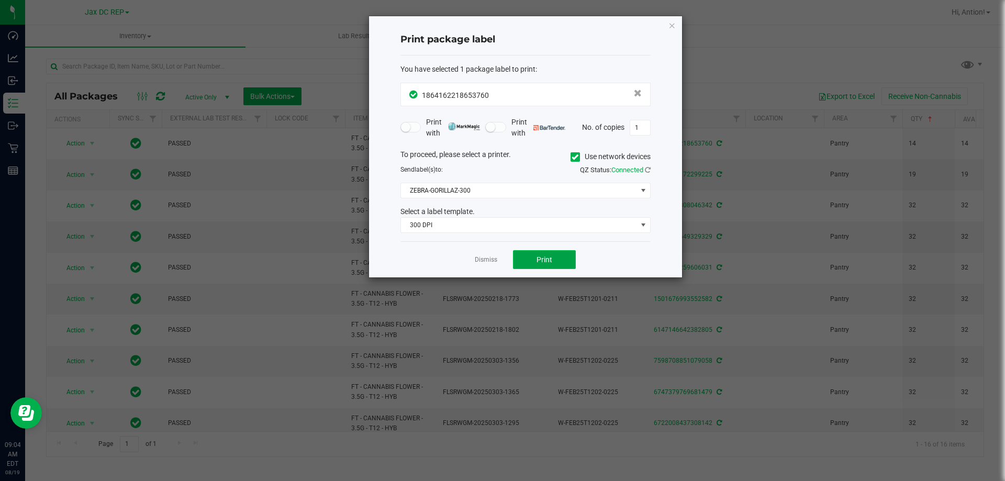
click at [541, 256] on span "Print" at bounding box center [544, 259] width 16 height 8
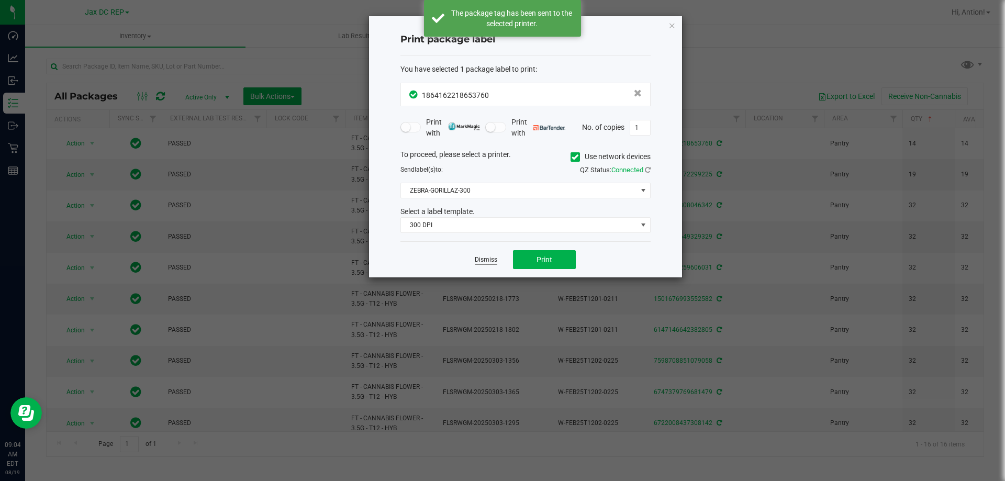
click at [484, 261] on link "Dismiss" at bounding box center [486, 259] width 23 height 9
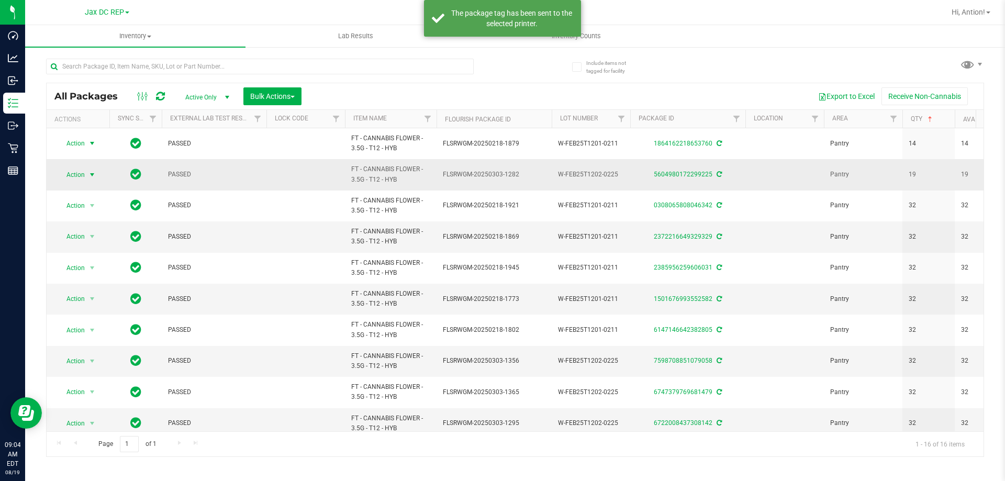
click at [91, 172] on span "select" at bounding box center [92, 175] width 8 height 8
click at [103, 298] on li "Print package label" at bounding box center [98, 301] width 81 height 16
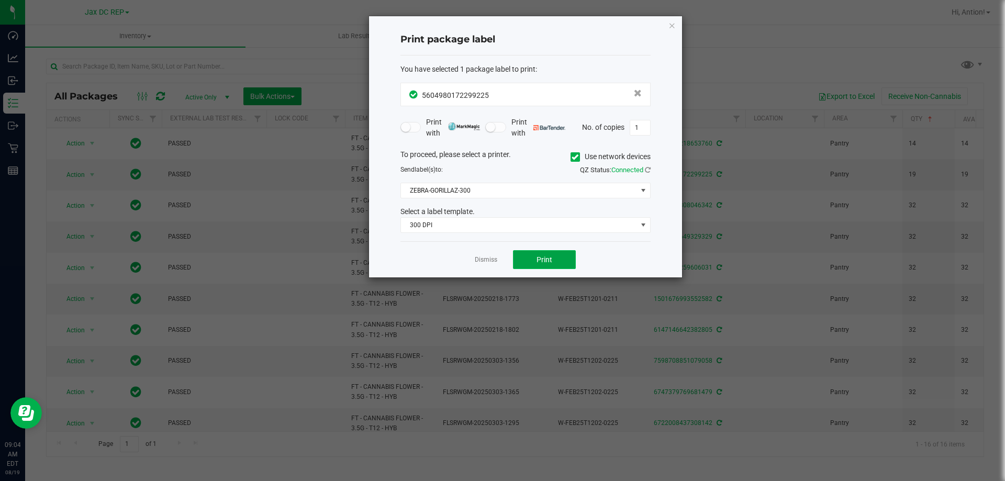
click at [541, 262] on span "Print" at bounding box center [544, 259] width 16 height 8
click at [669, 24] on icon "button" at bounding box center [671, 25] width 7 height 13
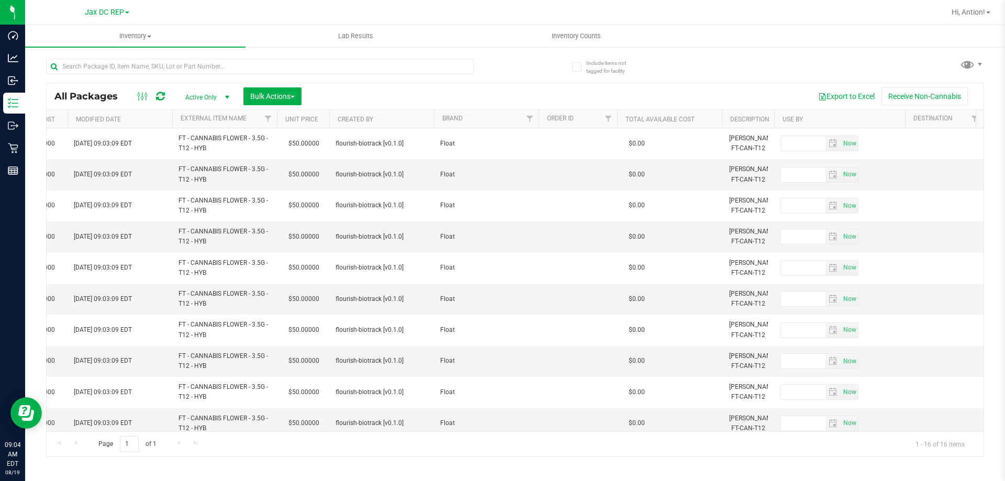
scroll to position [0, 0]
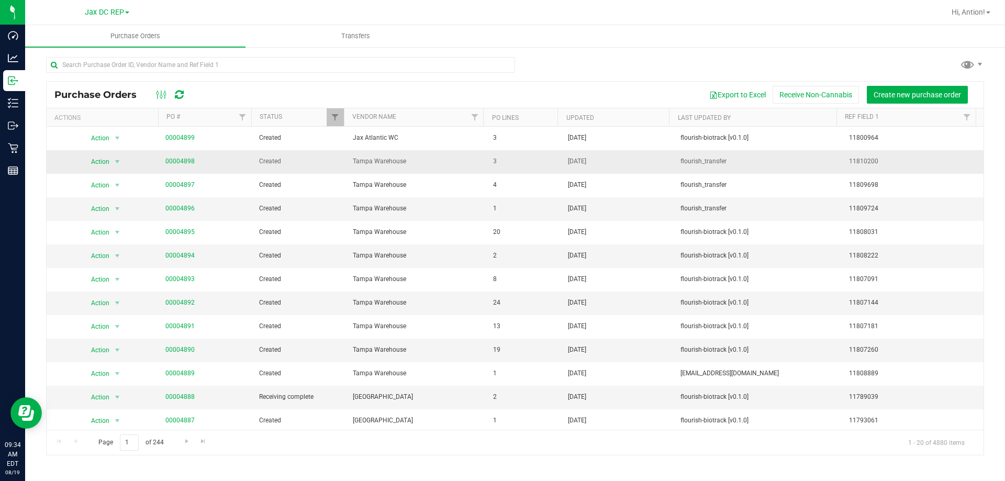
click at [175, 165] on span "00004898" at bounding box center [179, 161] width 29 height 10
click at [175, 159] on link "00004898" at bounding box center [179, 161] width 29 height 7
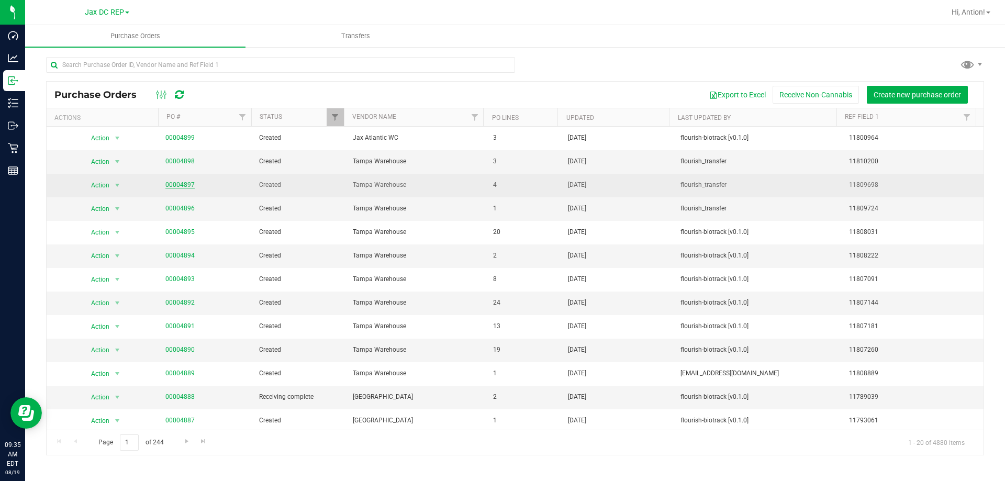
click at [188, 182] on link "00004897" at bounding box center [179, 184] width 29 height 7
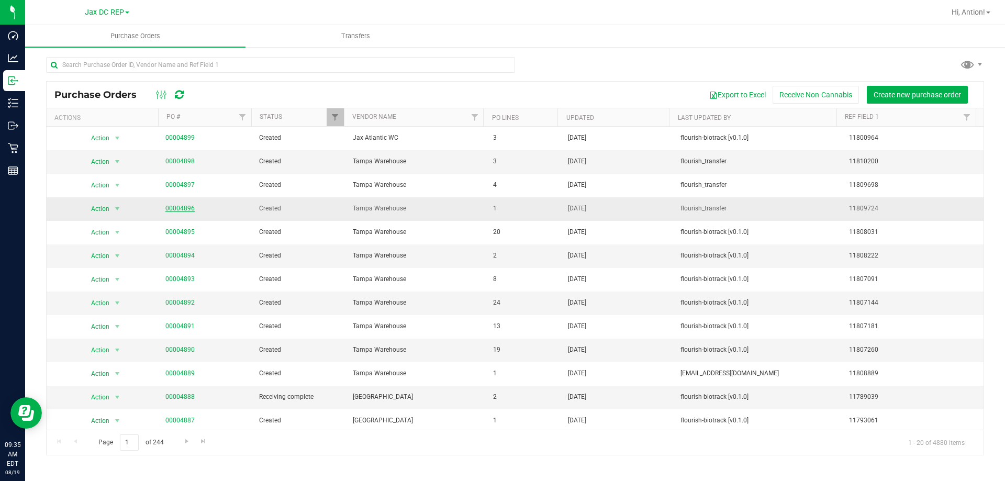
click at [189, 208] on link "00004896" at bounding box center [179, 208] width 29 height 7
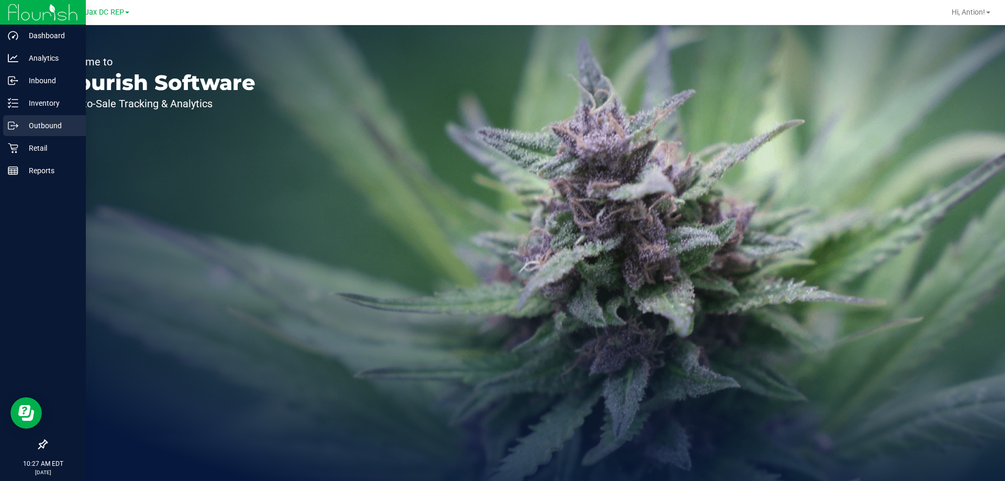
click at [45, 127] on p "Outbound" at bounding box center [49, 125] width 63 height 13
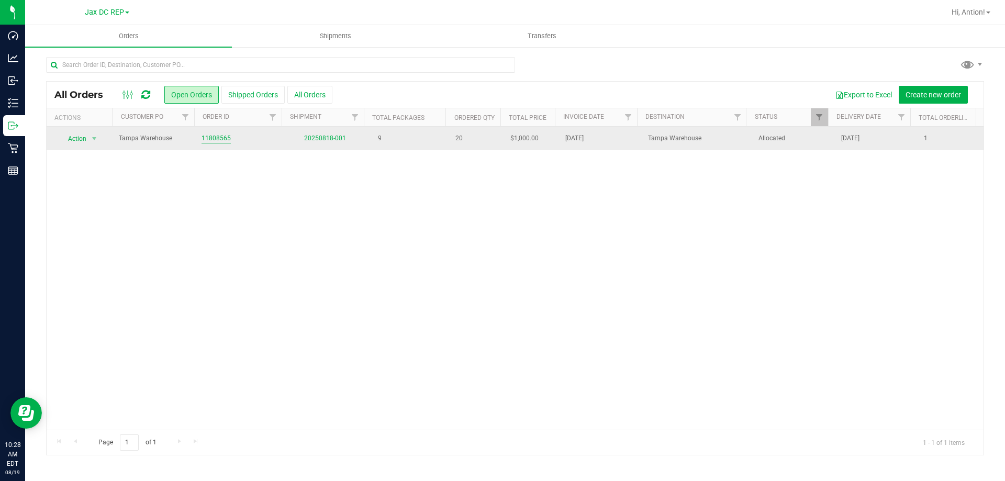
click at [204, 136] on link "11808565" at bounding box center [215, 138] width 29 height 10
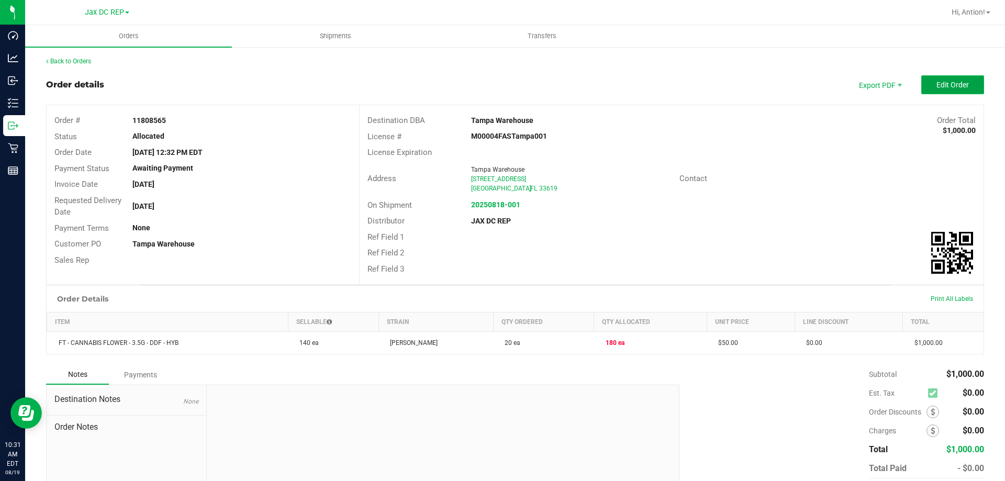
click at [921, 87] on button "Edit Order" at bounding box center [952, 84] width 63 height 19
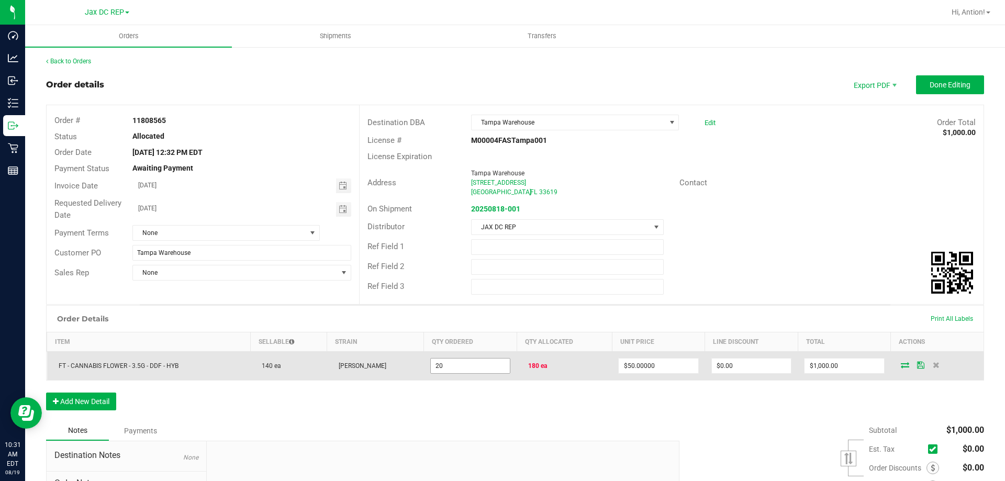
click at [468, 373] on input "20" at bounding box center [470, 365] width 79 height 15
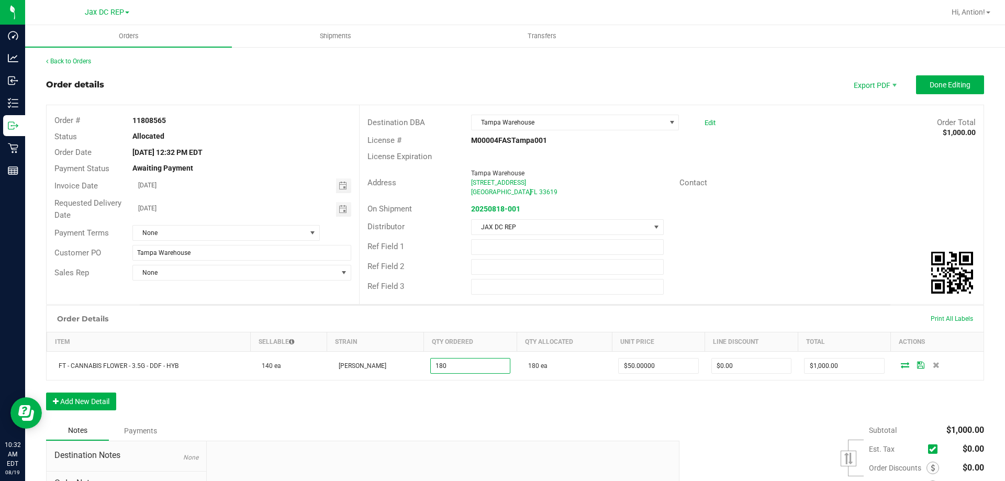
type input "180 ea"
type input "$9,000.00"
click at [448, 412] on div "Order Details Print All Labels Item Sellable Strain Qty Ordered Qty Allocated U…" at bounding box center [515, 363] width 938 height 116
click at [472, 391] on div "Order Details Print All Labels Item Sellable Strain Qty Ordered Qty Allocated U…" at bounding box center [515, 363] width 938 height 116
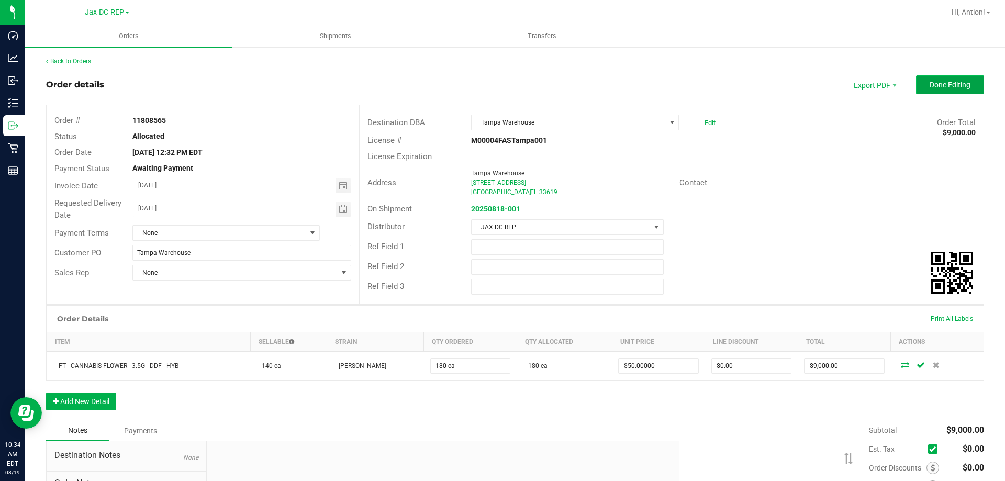
click at [936, 88] on span "Done Editing" at bounding box center [949, 85] width 41 height 8
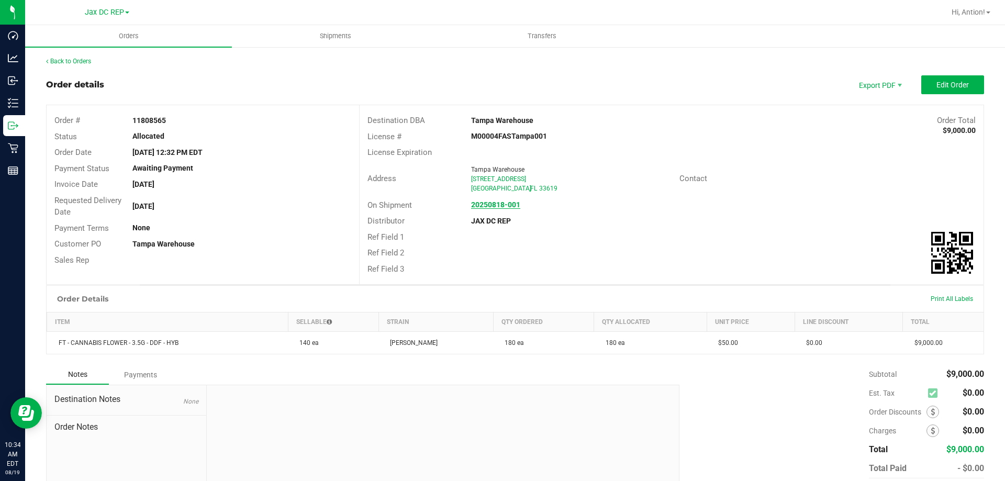
click at [472, 209] on link "20250818-001" at bounding box center [495, 204] width 49 height 8
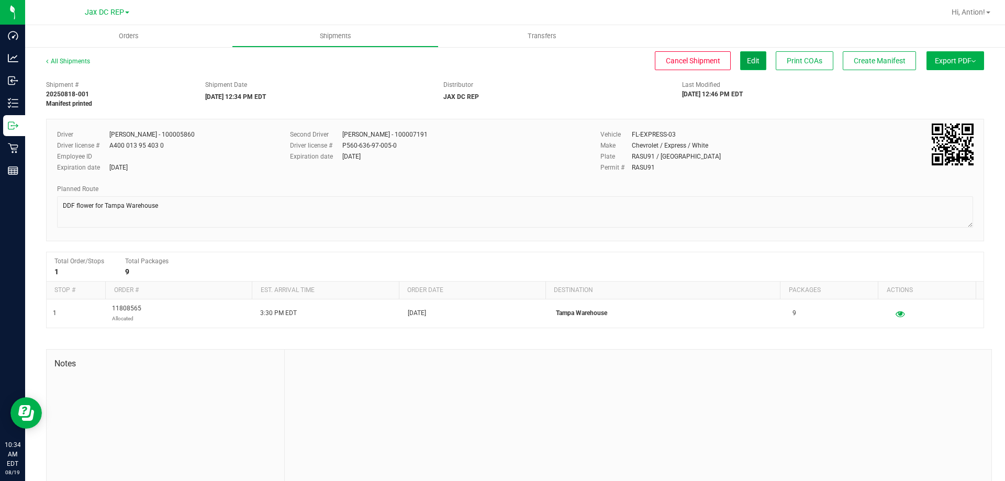
click at [740, 66] on button "Edit" at bounding box center [753, 60] width 26 height 19
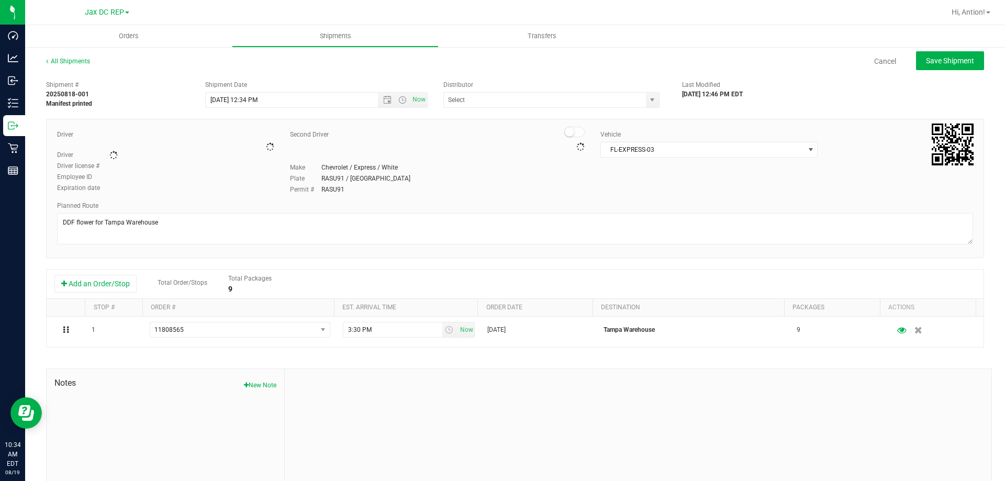
type input "JAX DC REP"
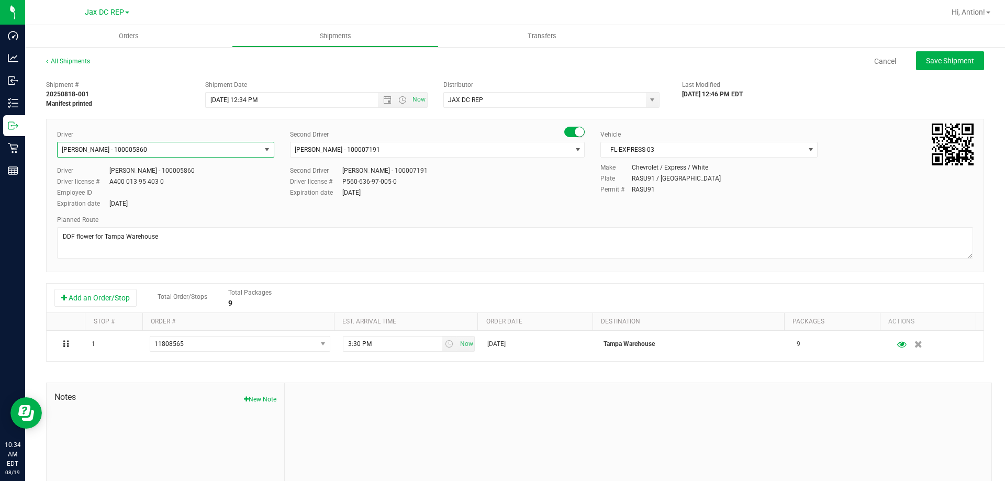
click at [147, 147] on span "ANTHONY AYALA - 100005860" at bounding box center [104, 149] width 85 height 7
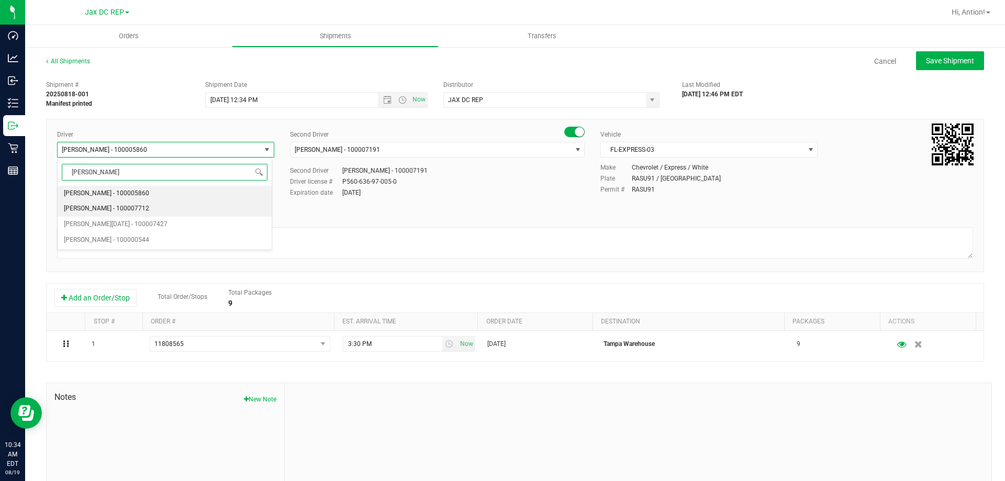
click at [135, 205] on span "Anthony Mainenti - 100007712" at bounding box center [106, 209] width 85 height 14
type input "Anthony"
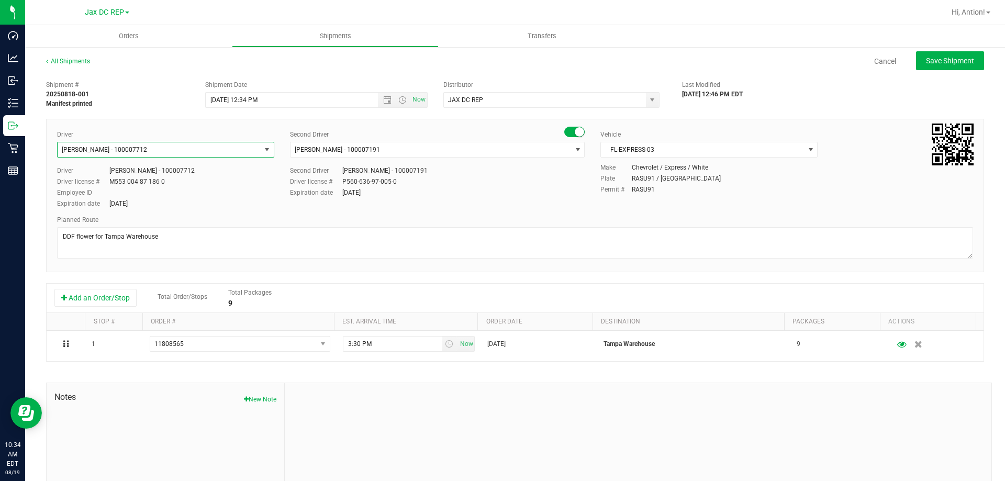
click at [173, 149] on span "Anthony Mainenti - 100007712" at bounding box center [159, 149] width 203 height 15
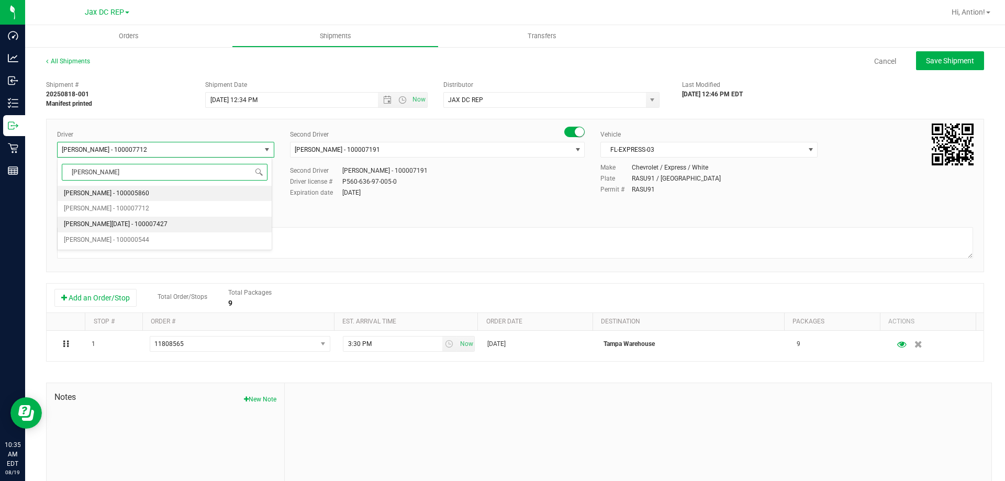
click at [142, 220] on span "Anthony Natale - 100007427" at bounding box center [116, 225] width 104 height 14
type input "anthony"
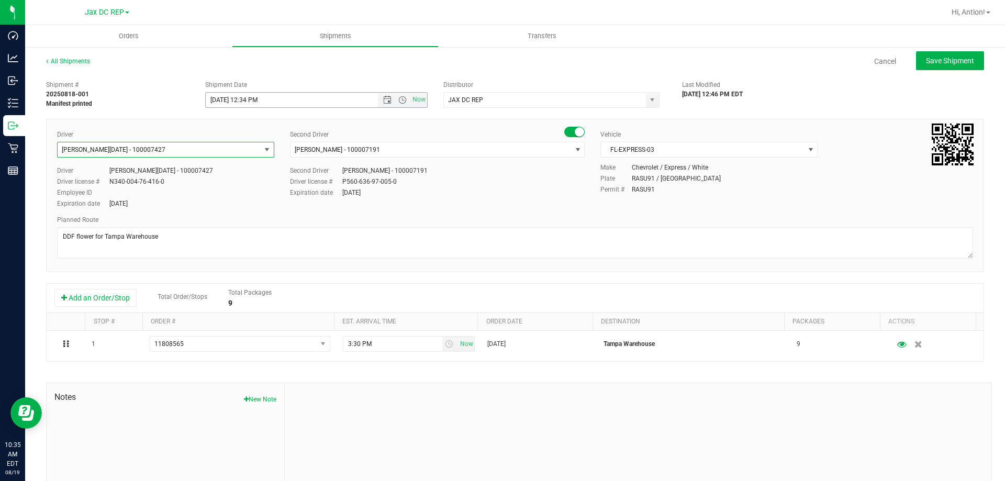
click at [222, 99] on input "8/18/2025 12:34 PM" at bounding box center [301, 100] width 190 height 15
click at [945, 58] on span "Save Shipment" at bounding box center [950, 61] width 48 height 8
type input "8/19/2025 4:34 PM"
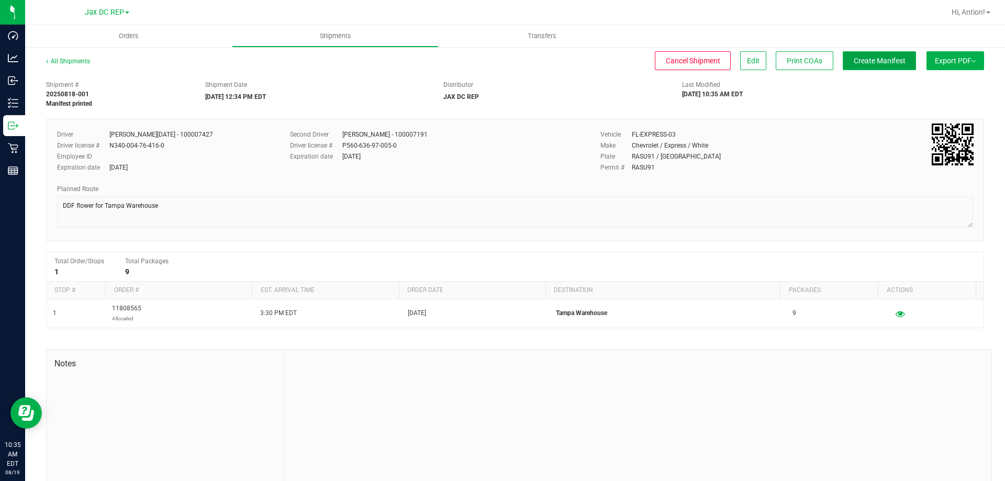
click at [875, 61] on span "Create Manifest" at bounding box center [880, 61] width 52 height 8
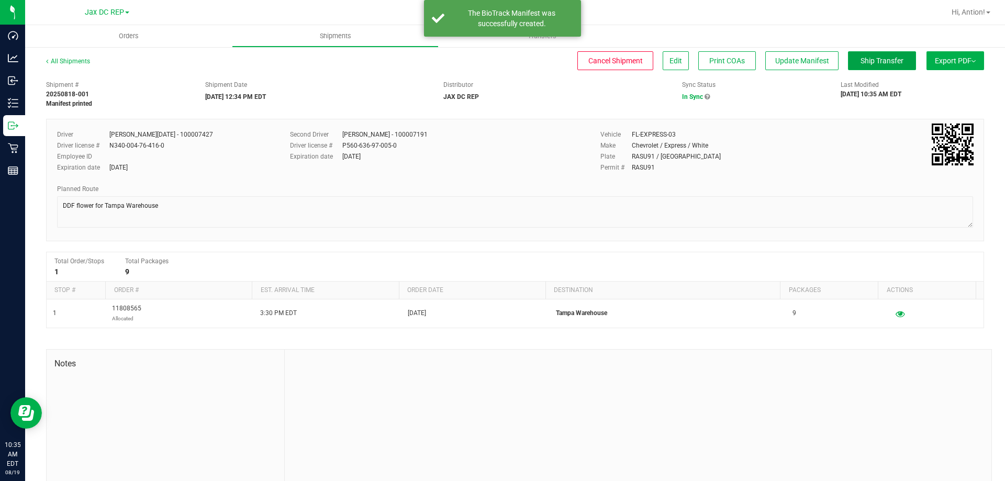
click at [875, 61] on span "Ship Transfer" at bounding box center [881, 61] width 43 height 8
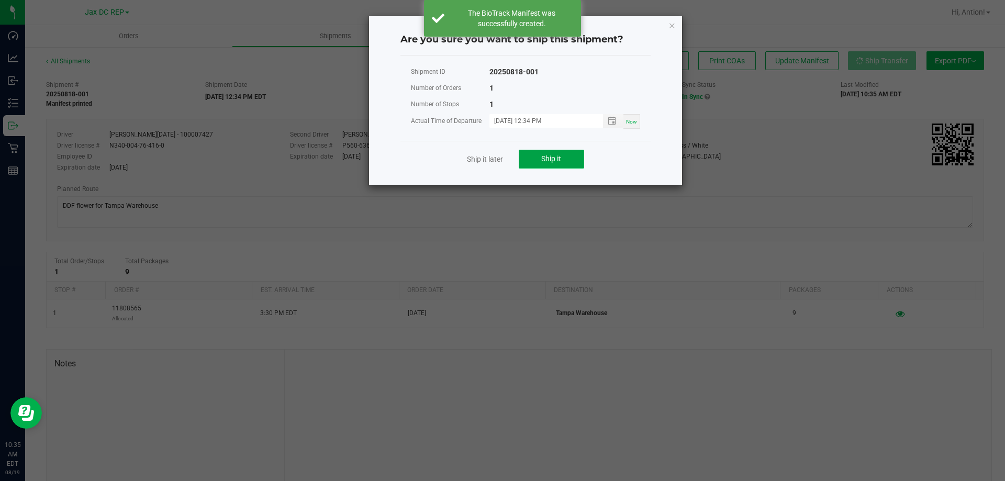
click at [534, 161] on button "Ship it" at bounding box center [551, 159] width 65 height 19
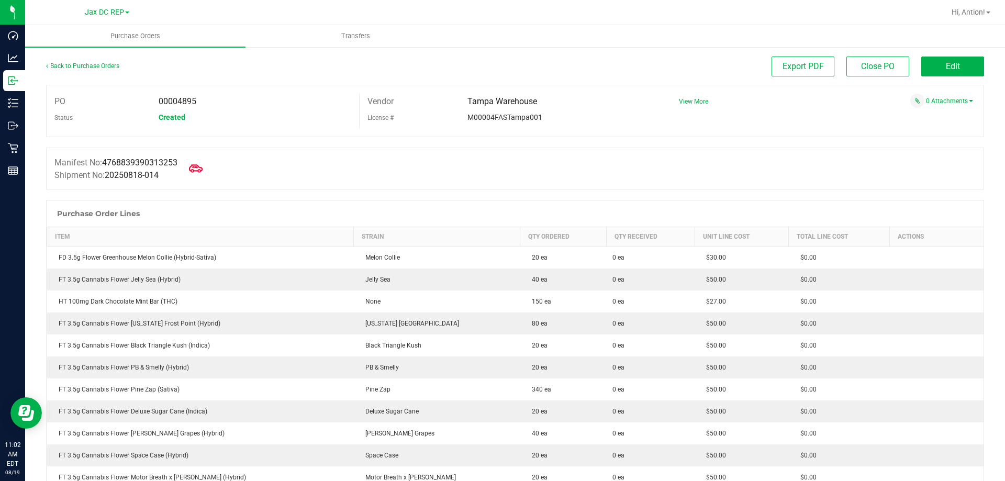
click at [198, 164] on icon at bounding box center [196, 169] width 14 height 14
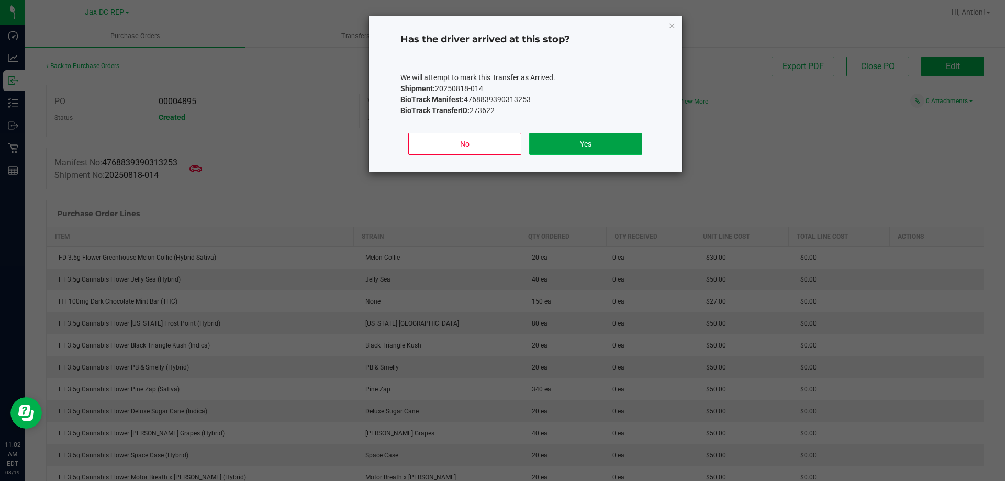
click at [575, 145] on button "Yes" at bounding box center [585, 144] width 113 height 22
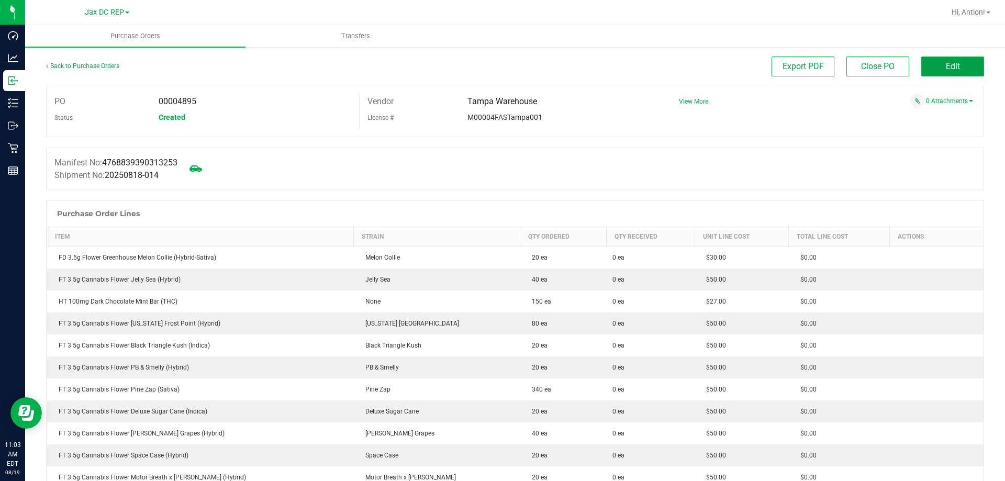
click at [959, 61] on button "Edit" at bounding box center [952, 67] width 63 height 20
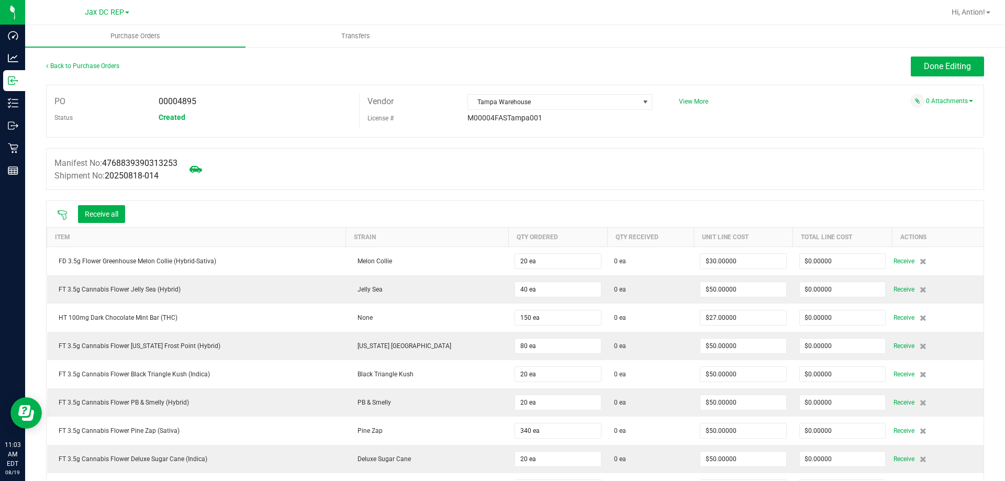
click at [64, 218] on icon at bounding box center [62, 215] width 10 height 10
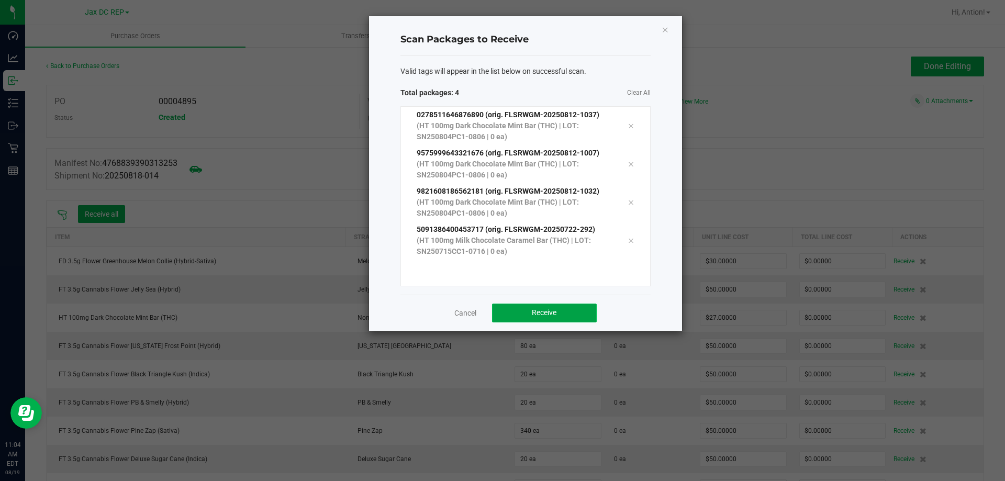
click at [517, 307] on button "Receive" at bounding box center [544, 313] width 105 height 19
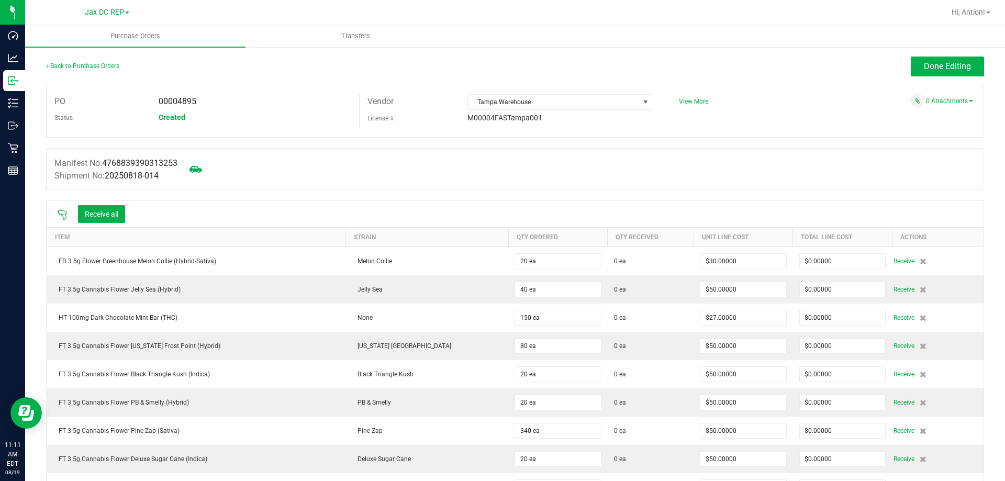
click at [60, 212] on icon at bounding box center [62, 215] width 10 height 10
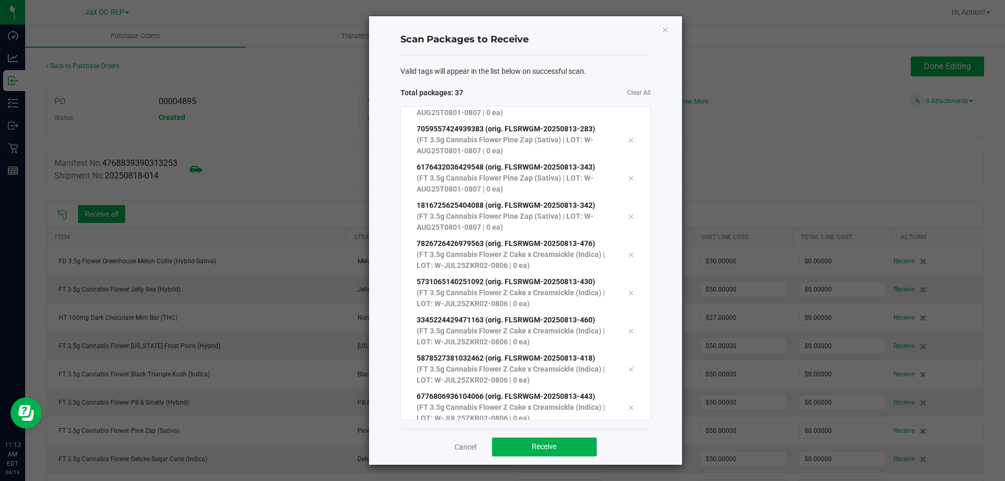
scroll to position [1089, 0]
click at [562, 452] on button "Receive" at bounding box center [544, 447] width 105 height 19
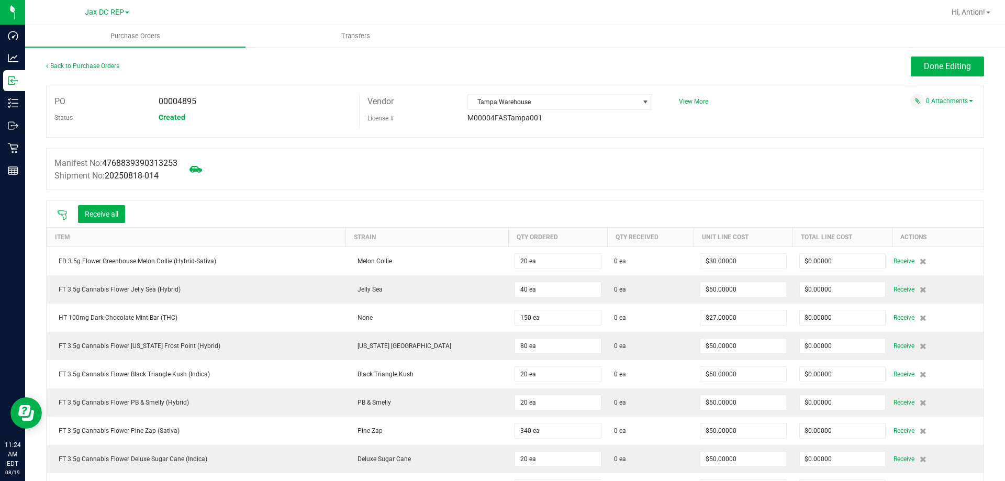
click at [61, 218] on icon at bounding box center [62, 215] width 10 height 10
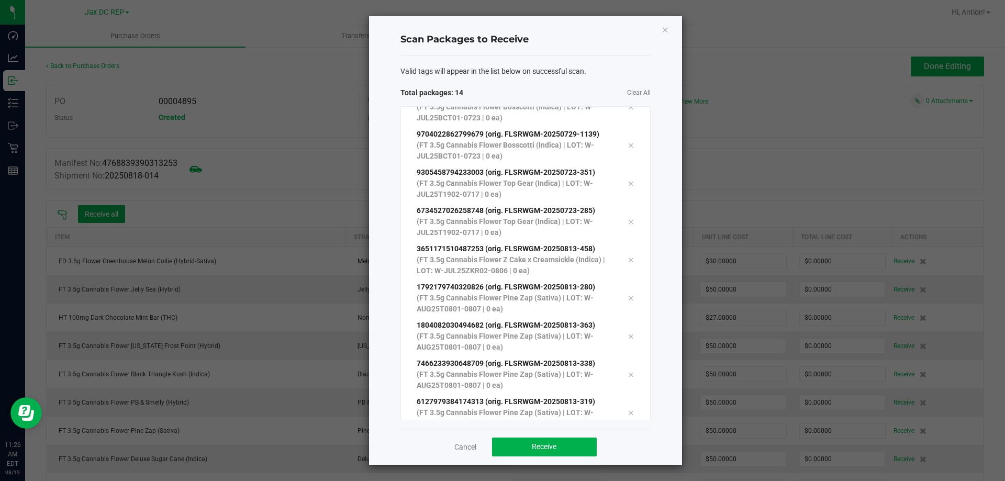
scroll to position [248, 0]
click at [582, 444] on button "Receive" at bounding box center [544, 447] width 105 height 19
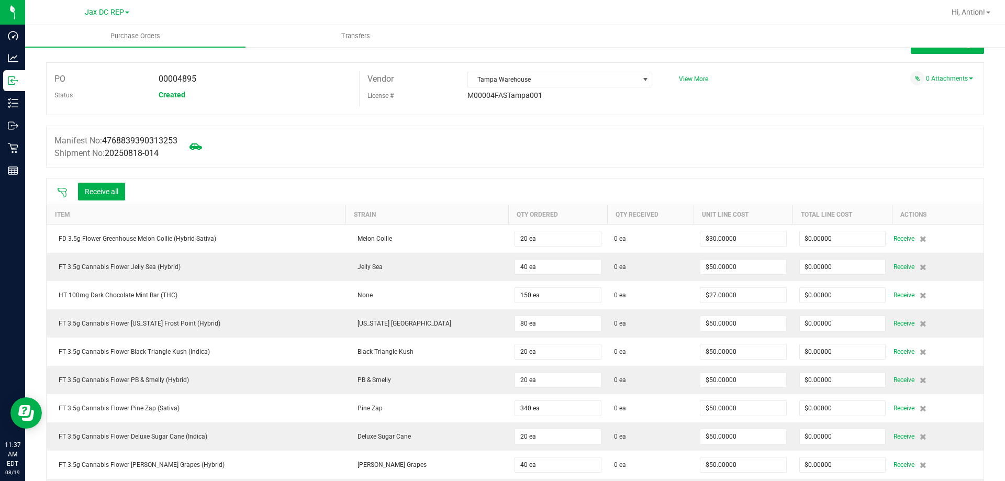
scroll to position [0, 0]
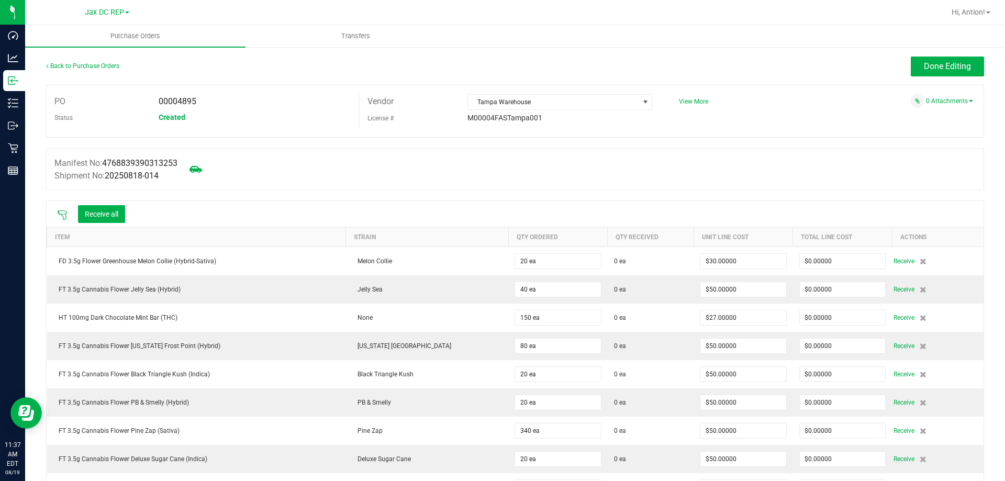
click at [60, 211] on icon at bounding box center [62, 215] width 10 height 10
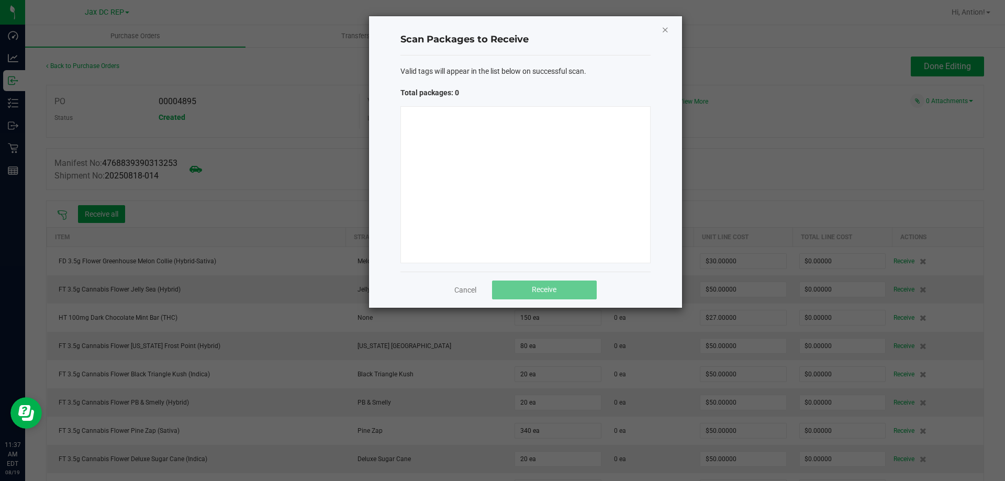
click at [666, 30] on icon "Close" at bounding box center [665, 29] width 7 height 13
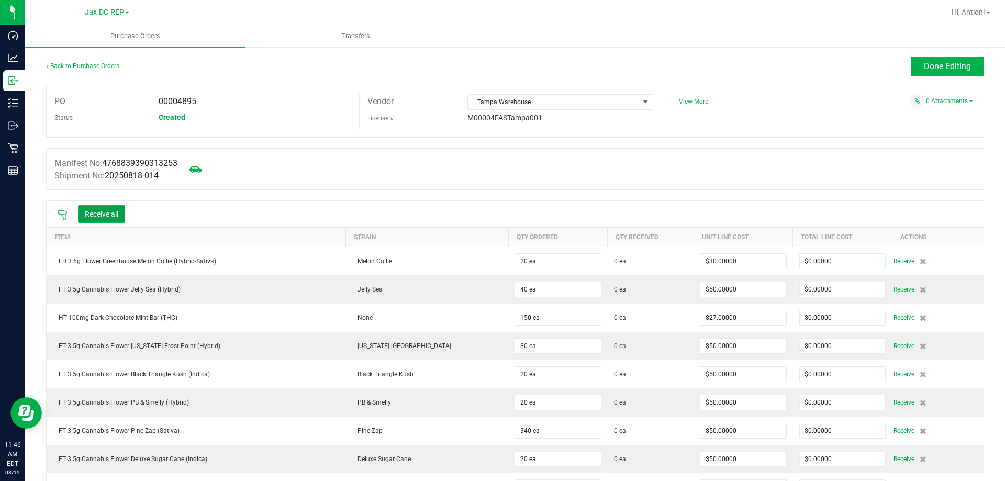
click at [111, 214] on button "Receive all" at bounding box center [101, 214] width 47 height 18
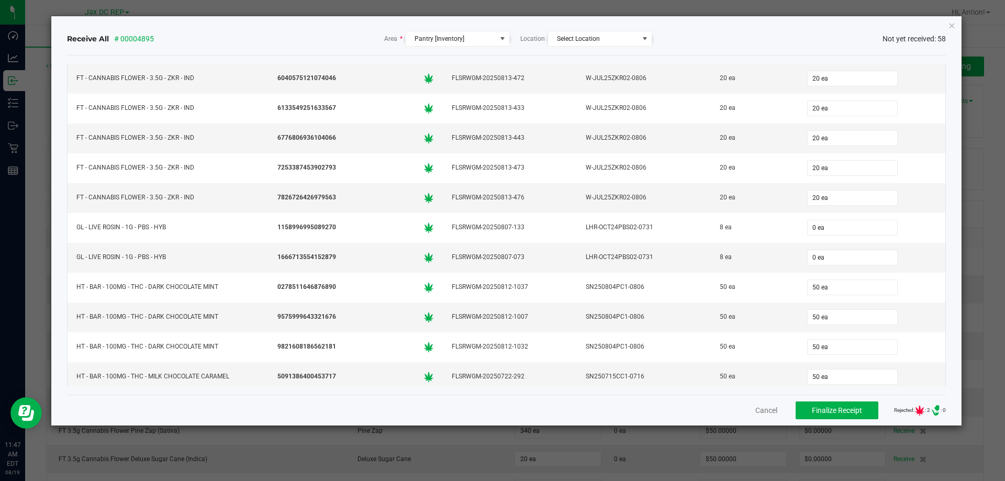
scroll to position [1431, 0]
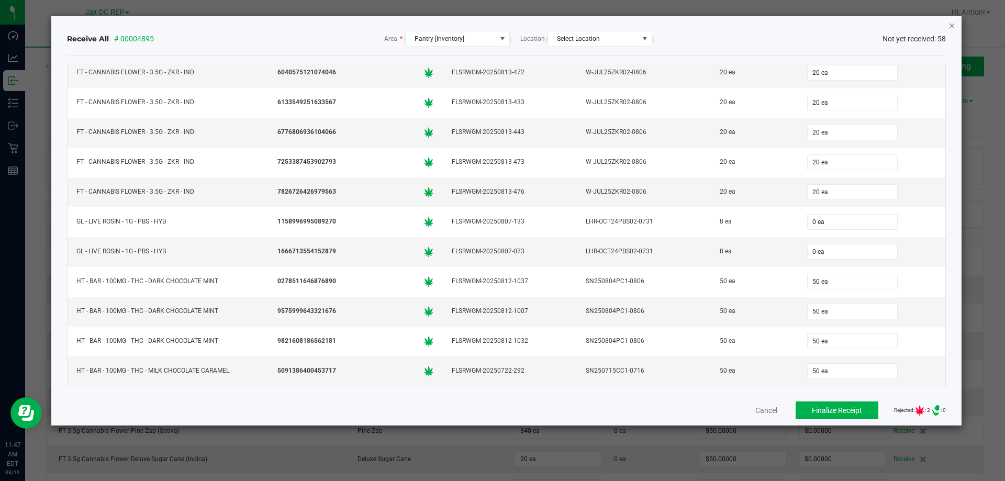
click at [950, 25] on icon "Close" at bounding box center [951, 25] width 7 height 13
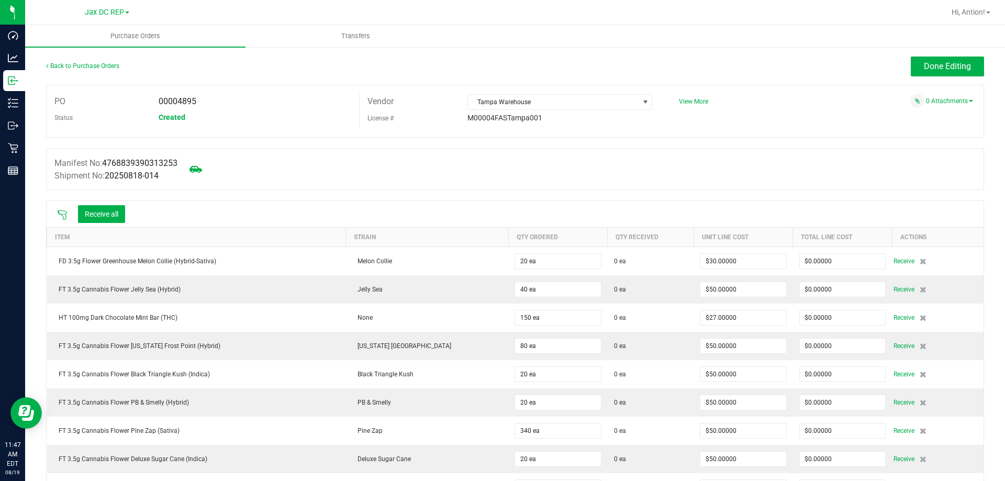
click at [63, 213] on icon at bounding box center [62, 215] width 10 height 10
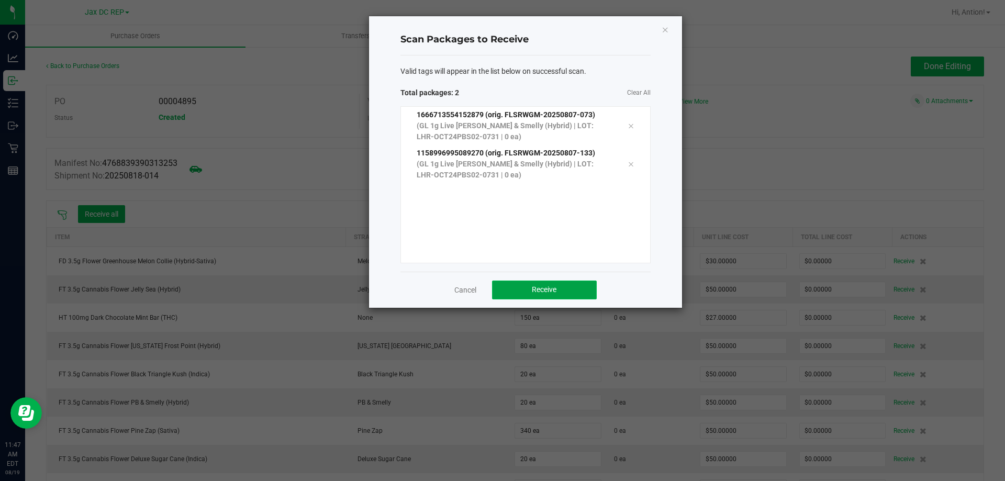
click at [570, 290] on button "Receive" at bounding box center [544, 290] width 105 height 19
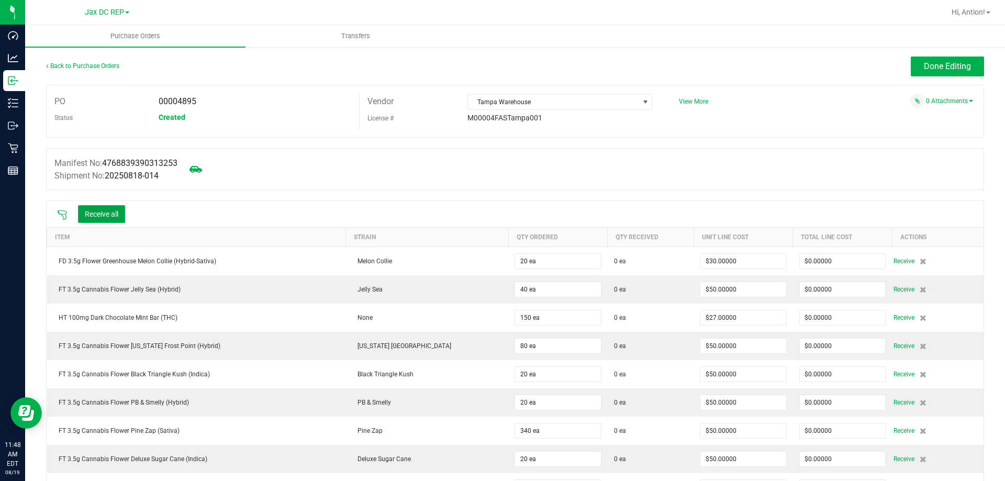
click at [107, 215] on button "Receive all" at bounding box center [101, 214] width 47 height 18
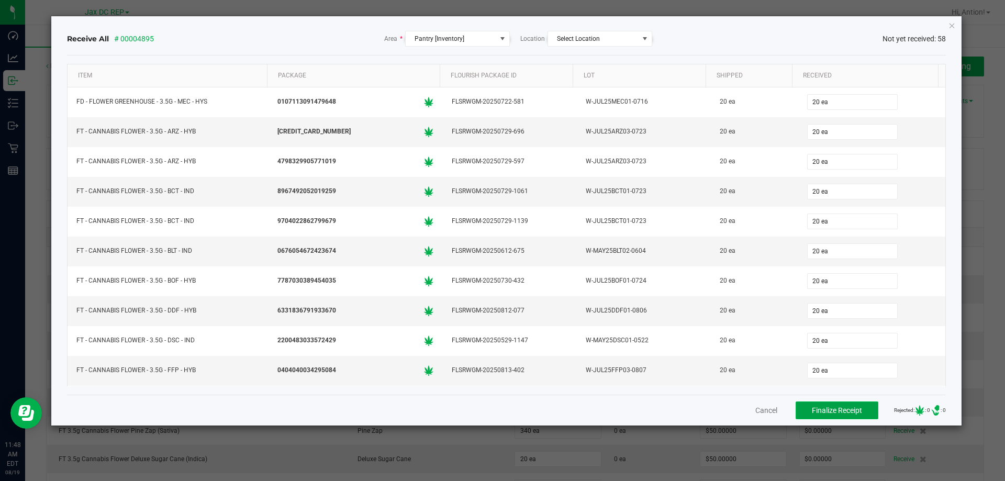
click at [796, 409] on button "Finalize Receipt" at bounding box center [836, 410] width 83 height 18
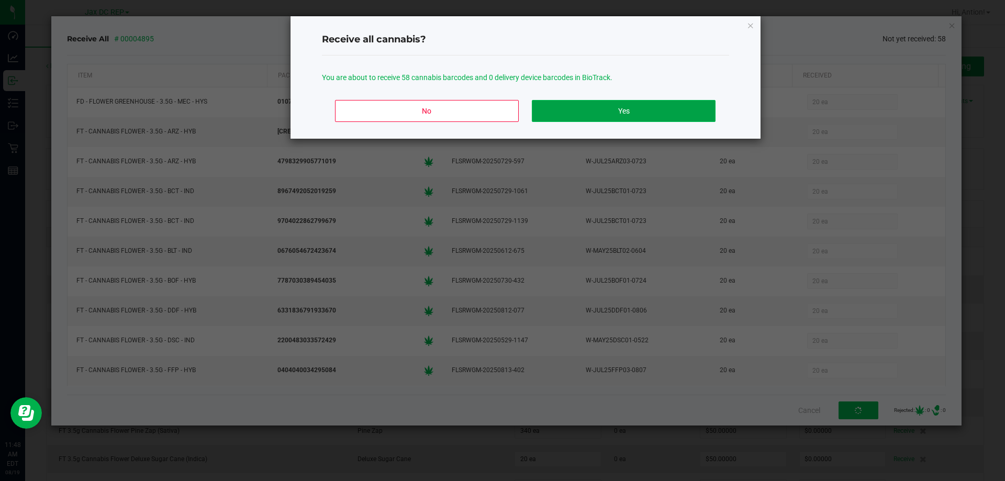
click at [633, 105] on button "Yes" at bounding box center [623, 111] width 183 height 22
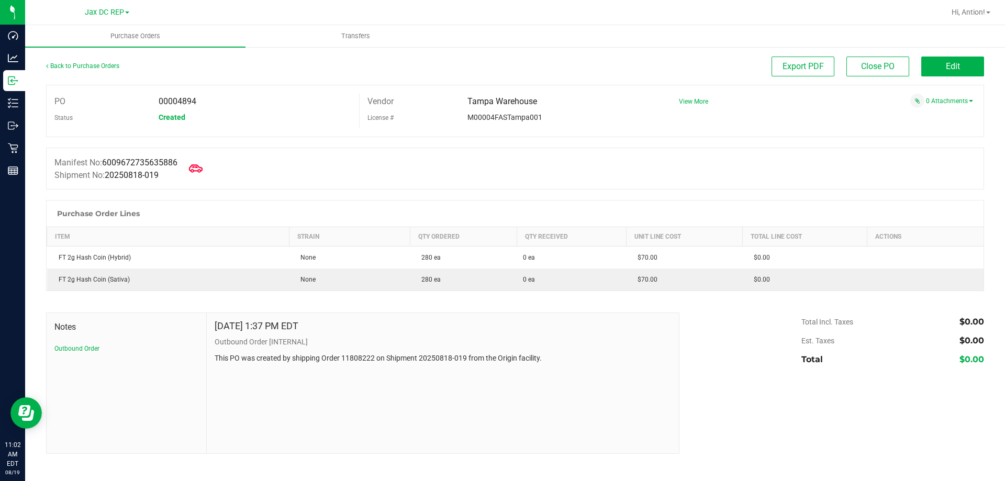
click at [203, 170] on icon at bounding box center [196, 168] width 14 height 8
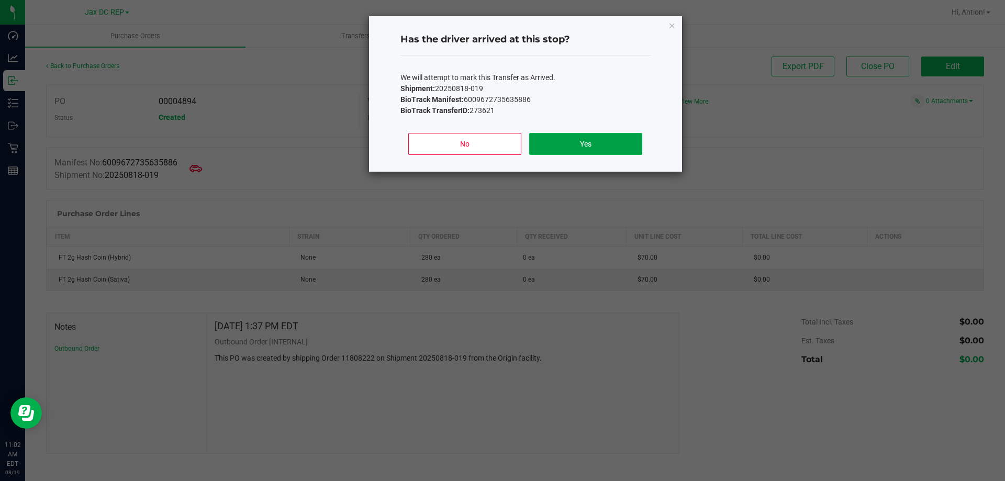
click at [618, 142] on button "Yes" at bounding box center [585, 144] width 113 height 22
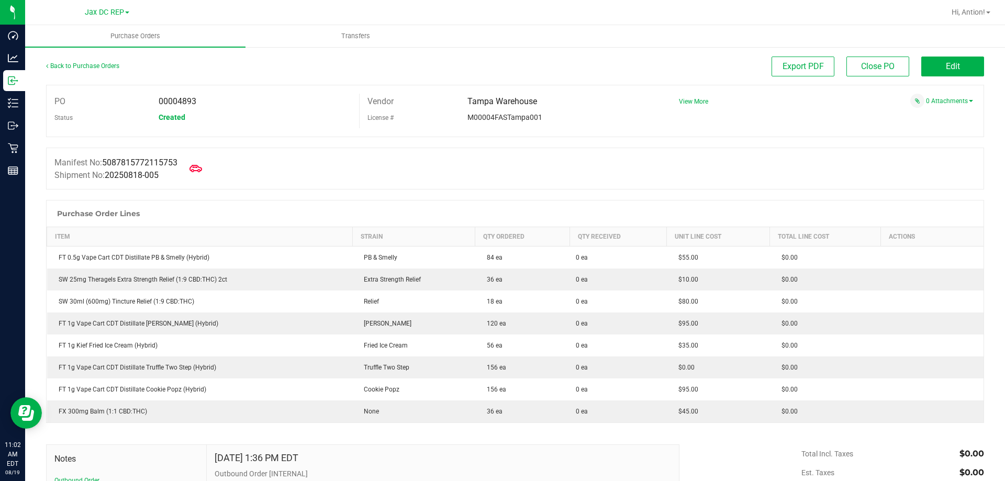
scroll to position [105, 0]
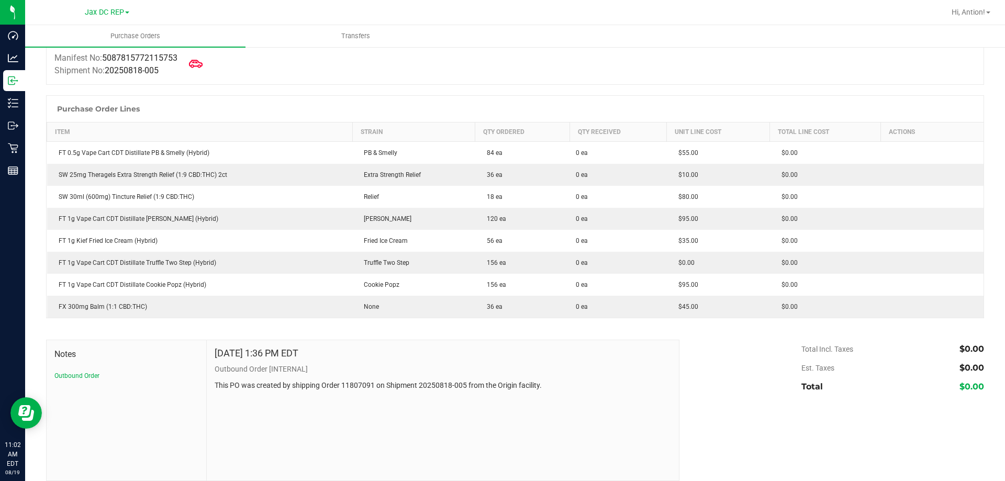
click at [201, 58] on icon at bounding box center [196, 64] width 14 height 14
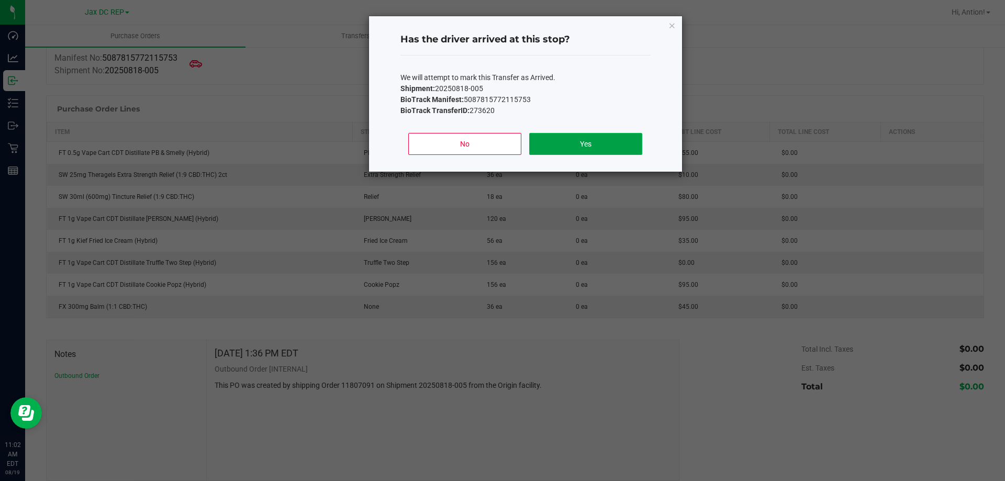
click at [611, 136] on button "Yes" at bounding box center [585, 144] width 113 height 22
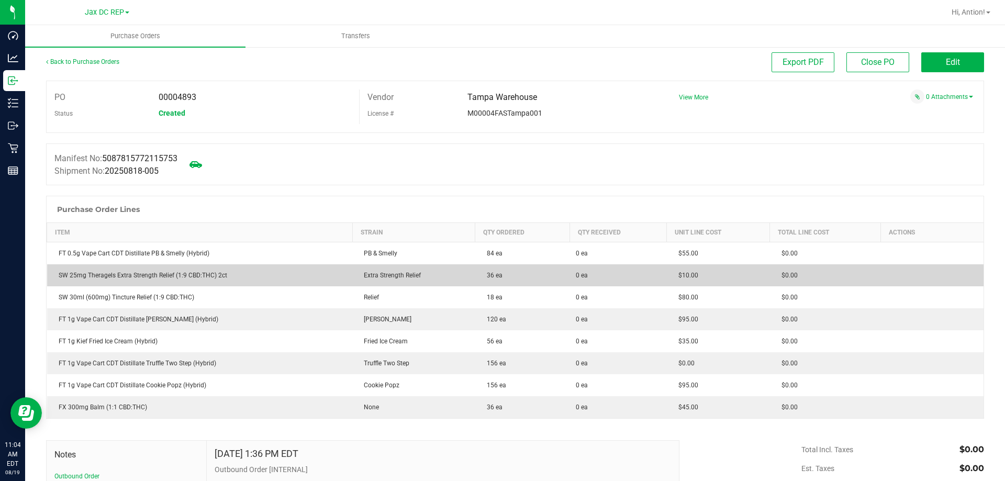
scroll to position [0, 0]
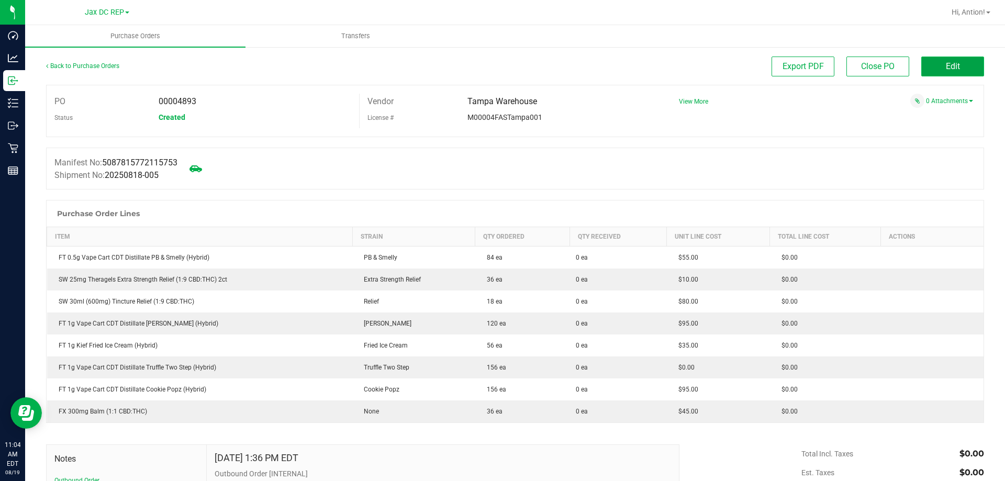
click at [926, 69] on button "Edit" at bounding box center [952, 67] width 63 height 20
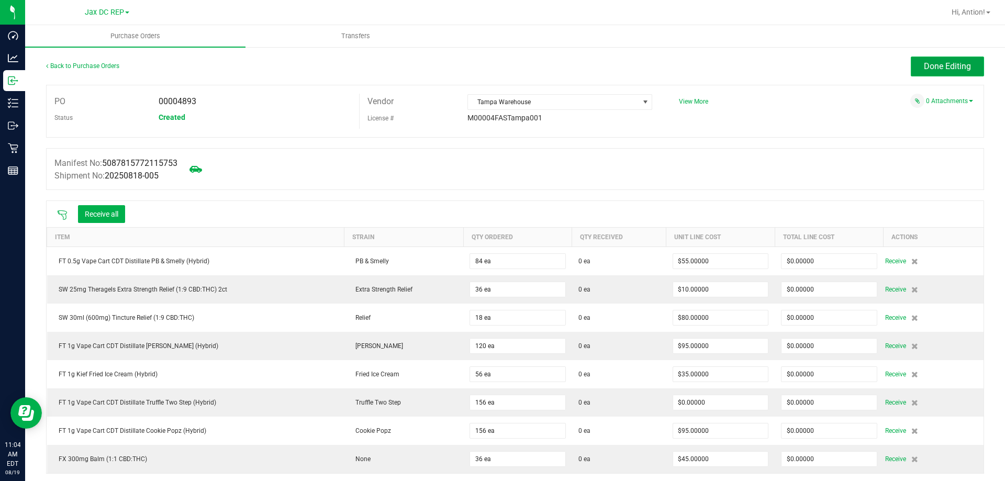
click at [965, 62] on button "Done Editing" at bounding box center [947, 67] width 73 height 20
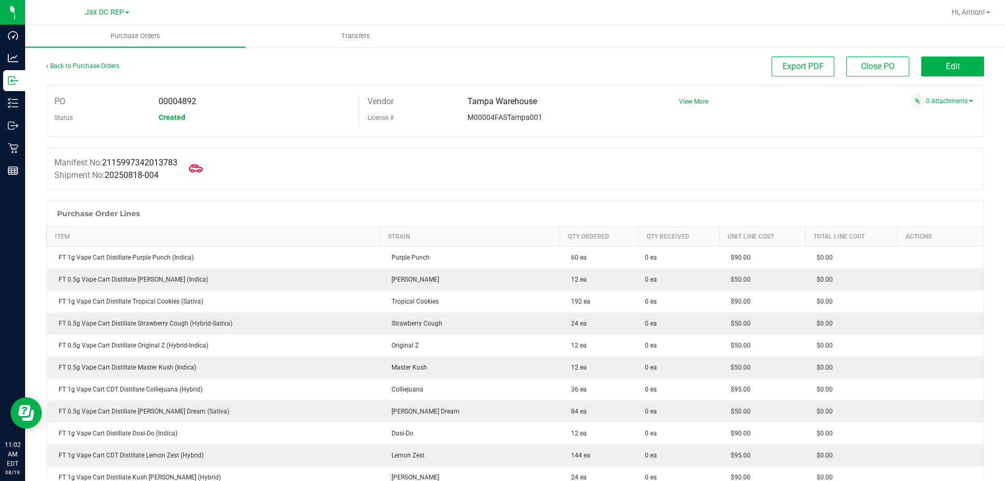
click at [199, 162] on span at bounding box center [195, 168] width 23 height 23
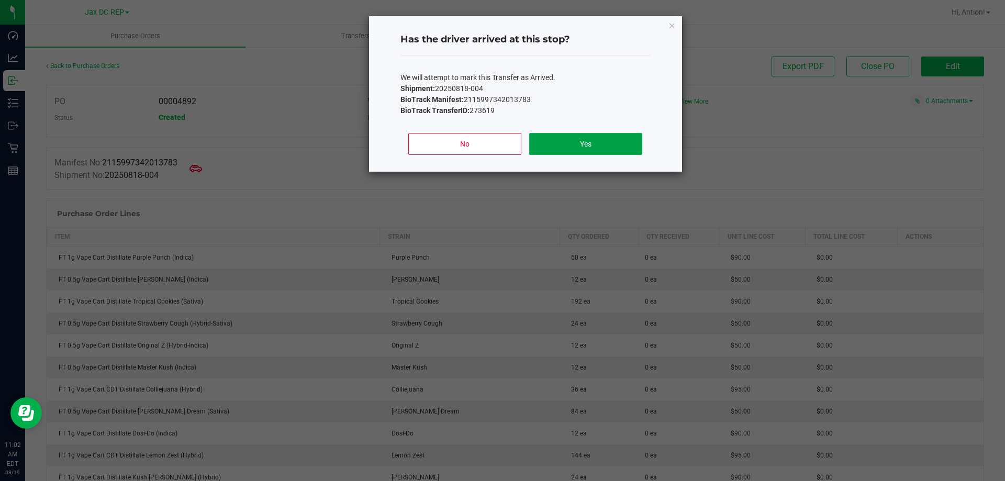
click at [533, 146] on button "Yes" at bounding box center [585, 144] width 113 height 22
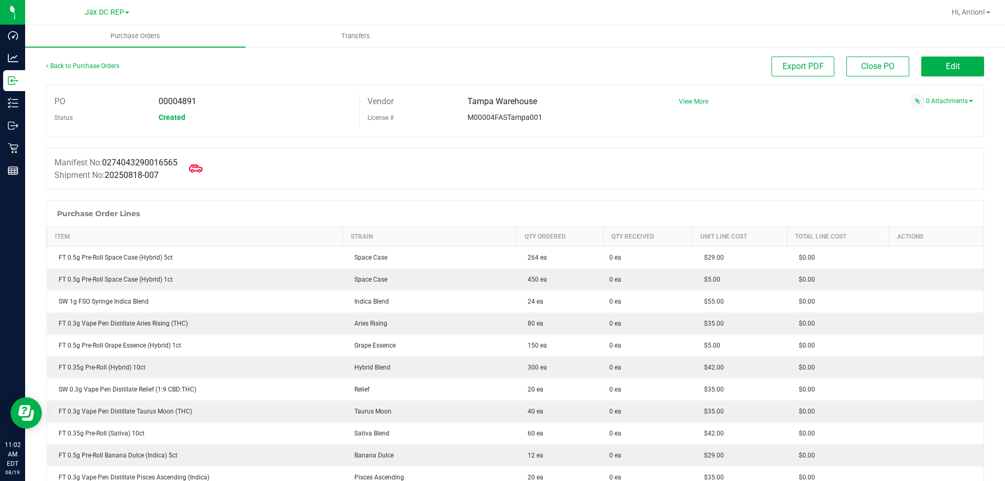
click at [201, 166] on icon at bounding box center [196, 168] width 14 height 8
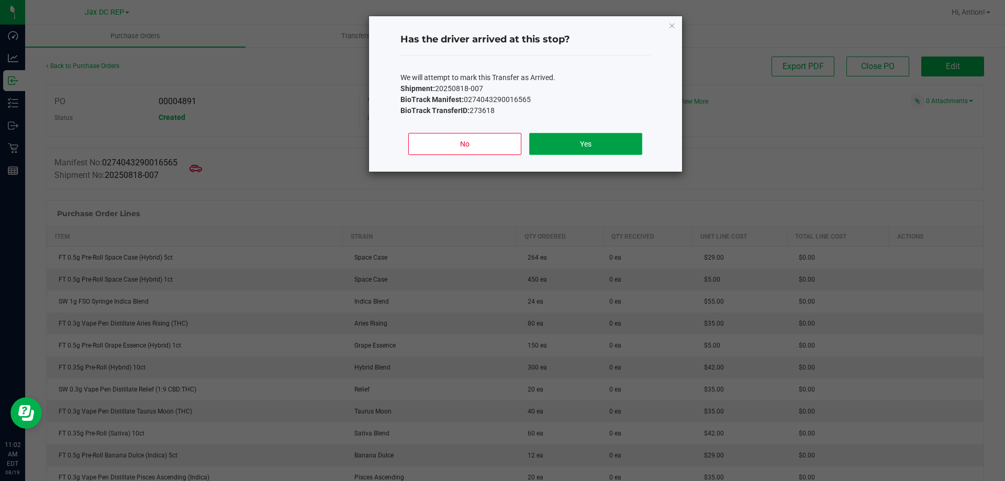
click at [553, 142] on button "Yes" at bounding box center [585, 144] width 113 height 22
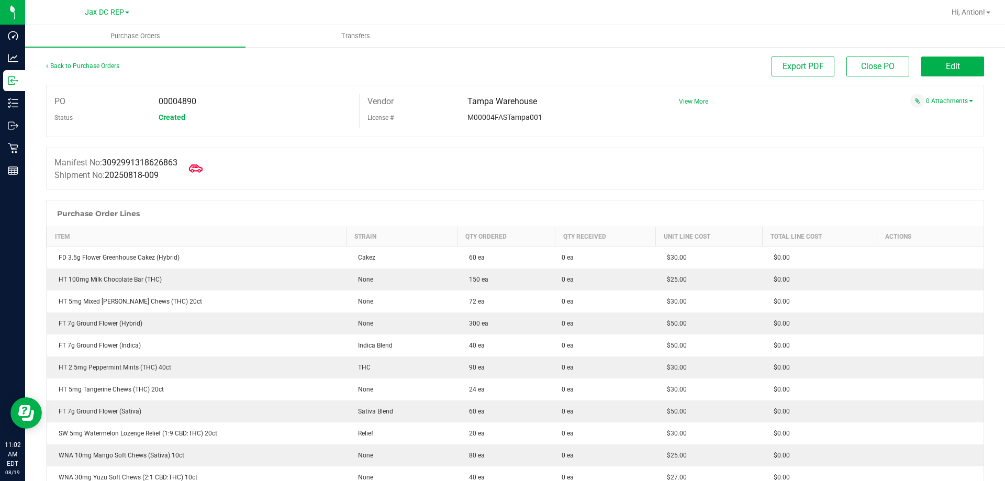
click at [203, 166] on icon at bounding box center [196, 169] width 14 height 14
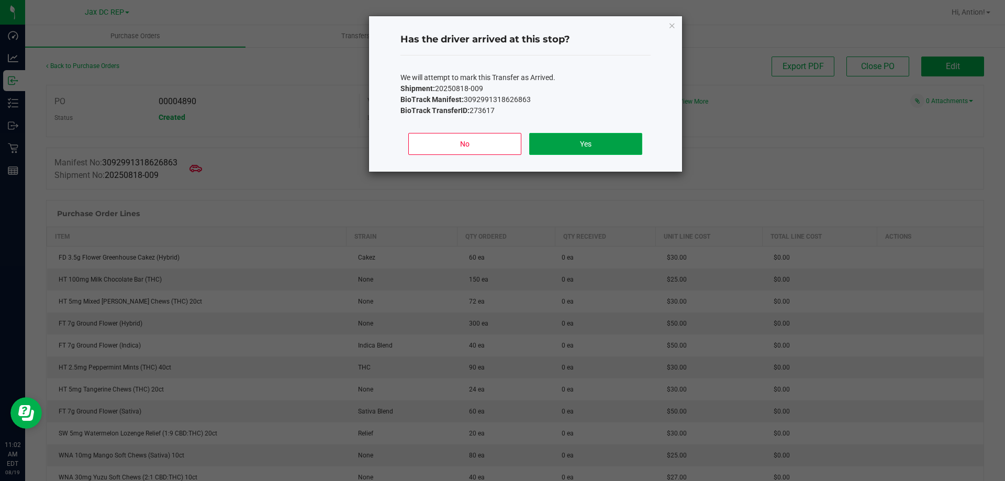
click at [636, 144] on button "Yes" at bounding box center [585, 144] width 113 height 22
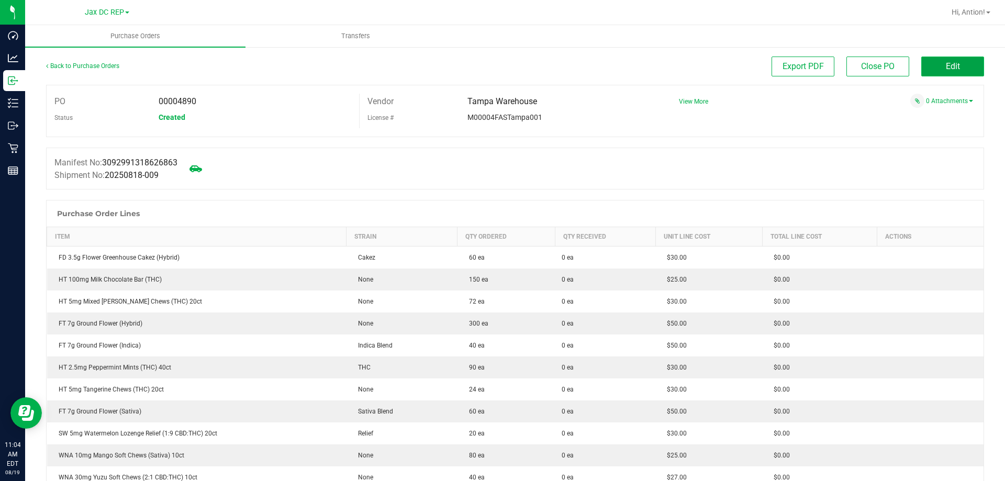
click at [954, 65] on button "Edit" at bounding box center [952, 67] width 63 height 20
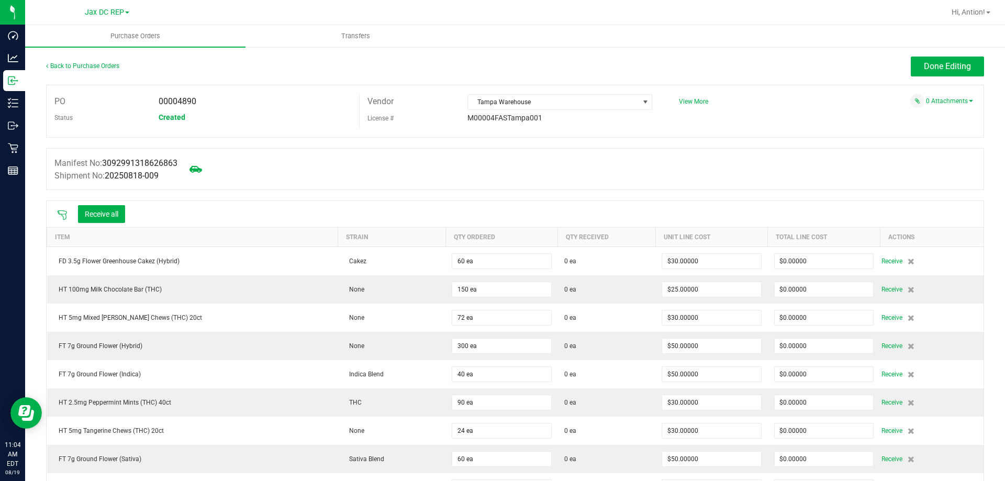
click at [64, 210] on icon at bounding box center [62, 215] width 10 height 10
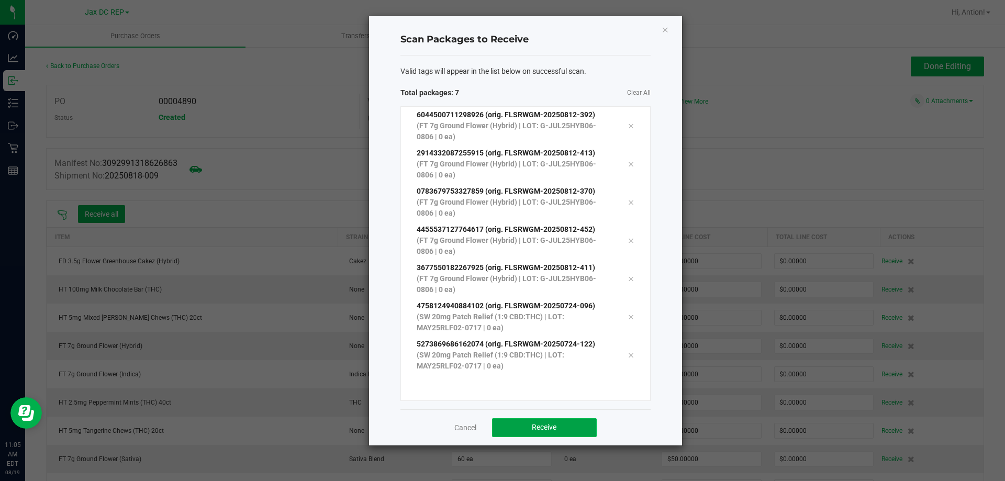
click at [536, 420] on button "Receive" at bounding box center [544, 427] width 105 height 19
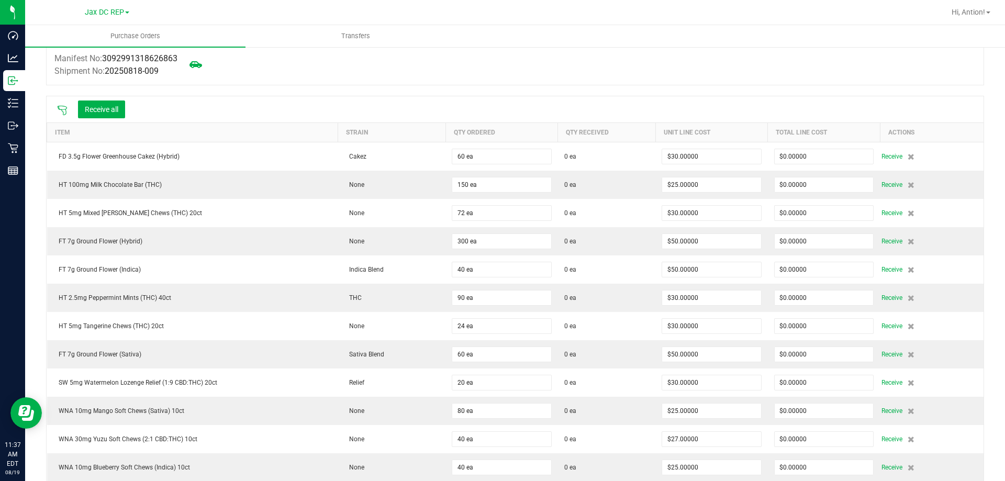
scroll to position [157, 0]
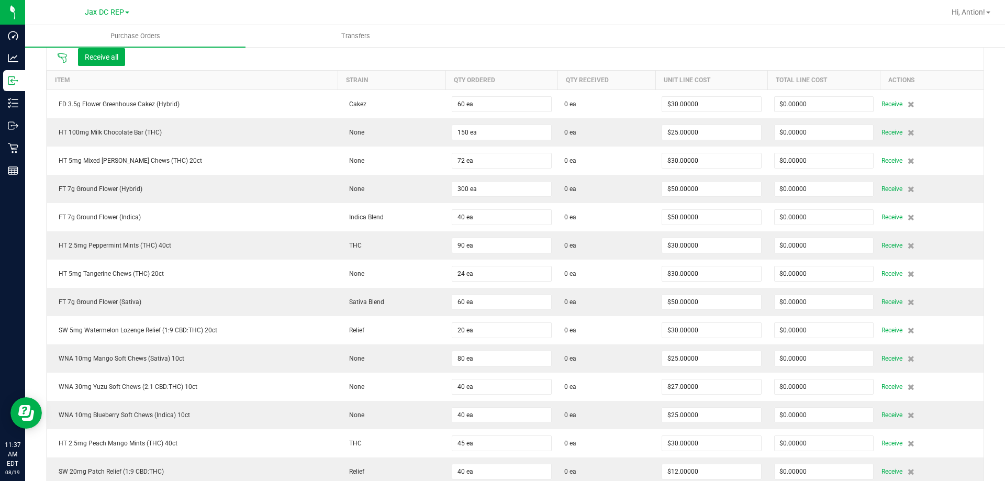
click at [61, 54] on icon at bounding box center [62, 58] width 10 height 10
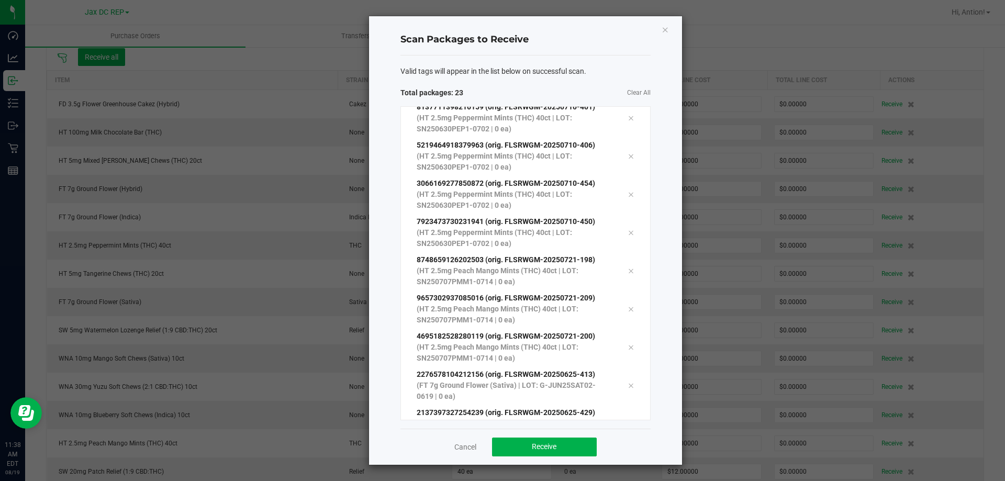
scroll to position [592, 0]
click at [560, 444] on button "Receive" at bounding box center [544, 447] width 105 height 19
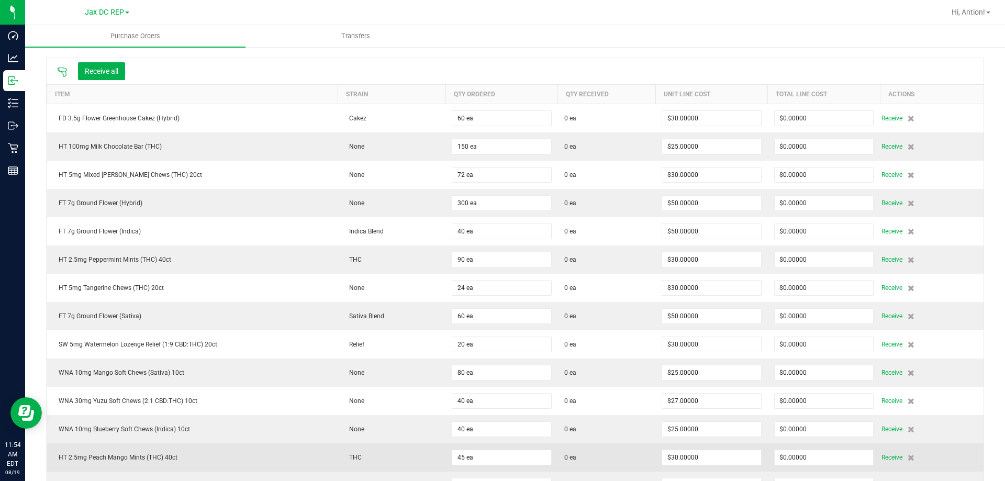
scroll to position [0, 0]
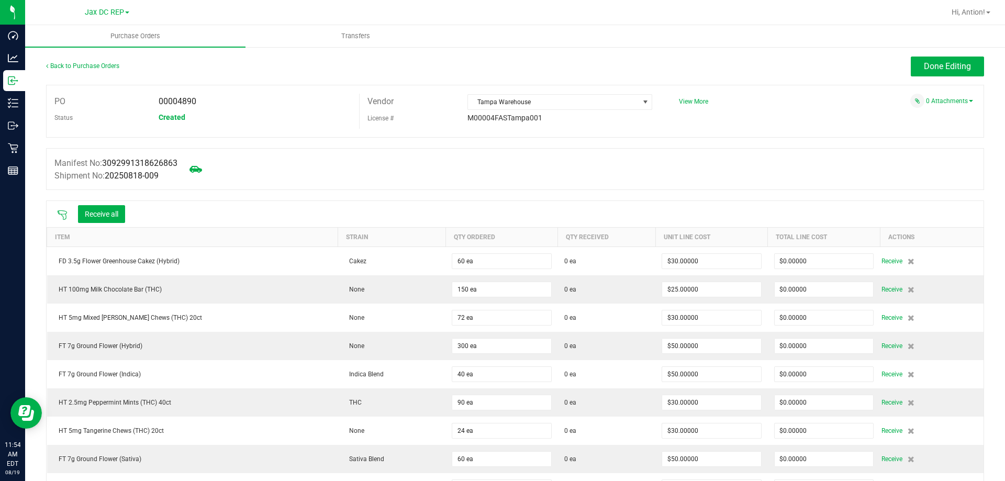
click at [60, 210] on icon at bounding box center [62, 214] width 9 height 9
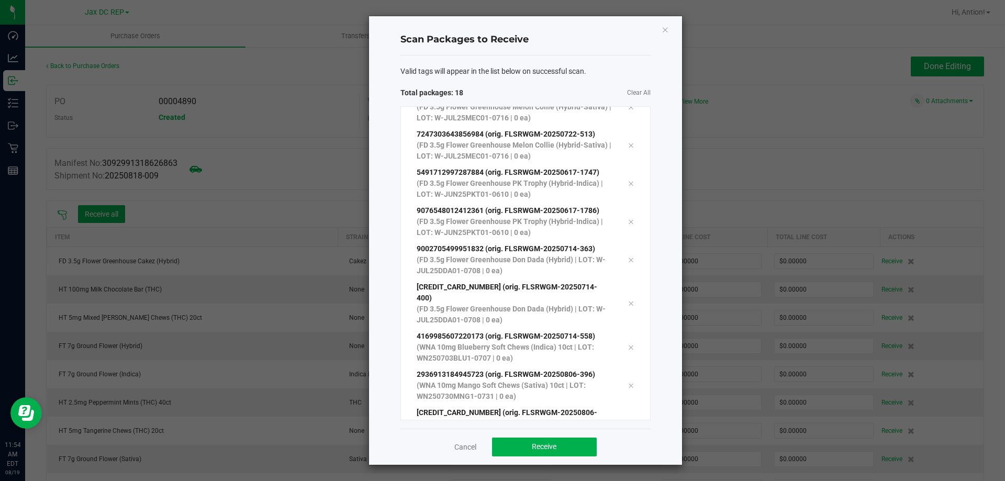
scroll to position [363, 0]
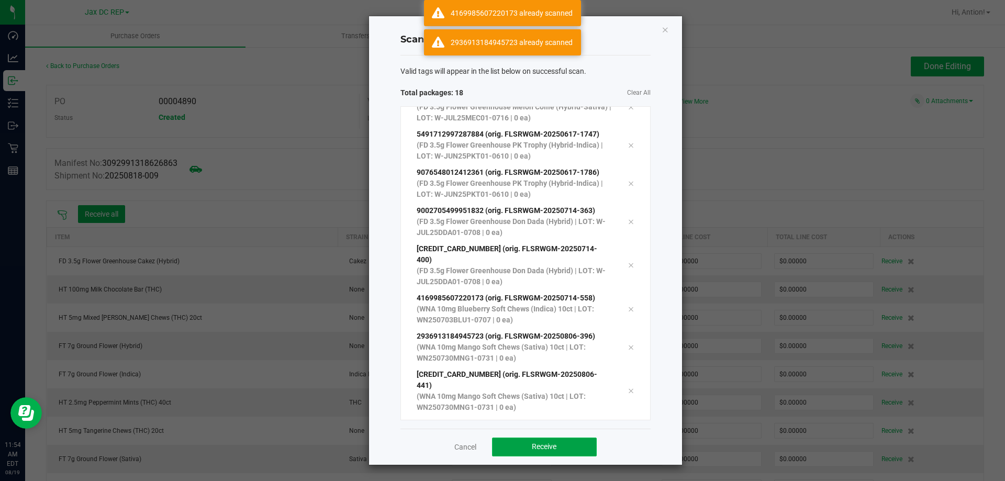
click at [539, 442] on span "Receive" at bounding box center [544, 446] width 25 height 8
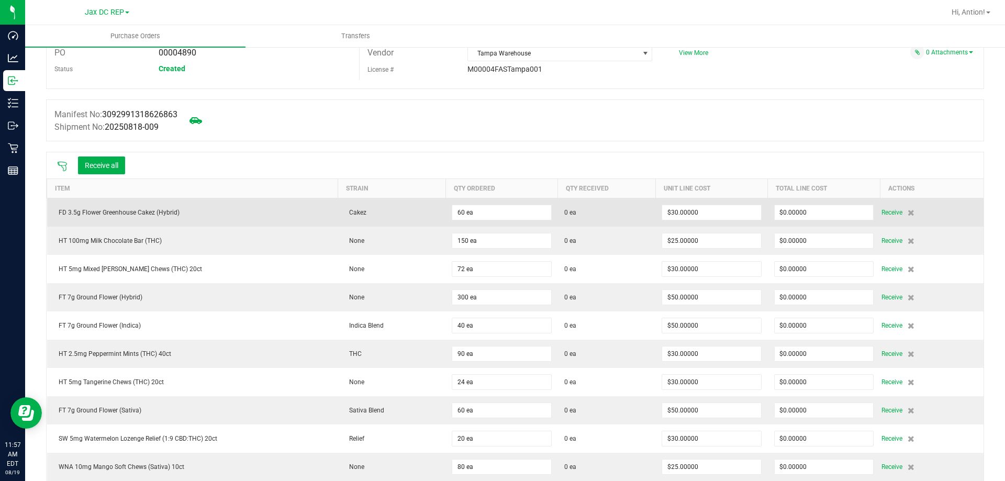
scroll to position [0, 0]
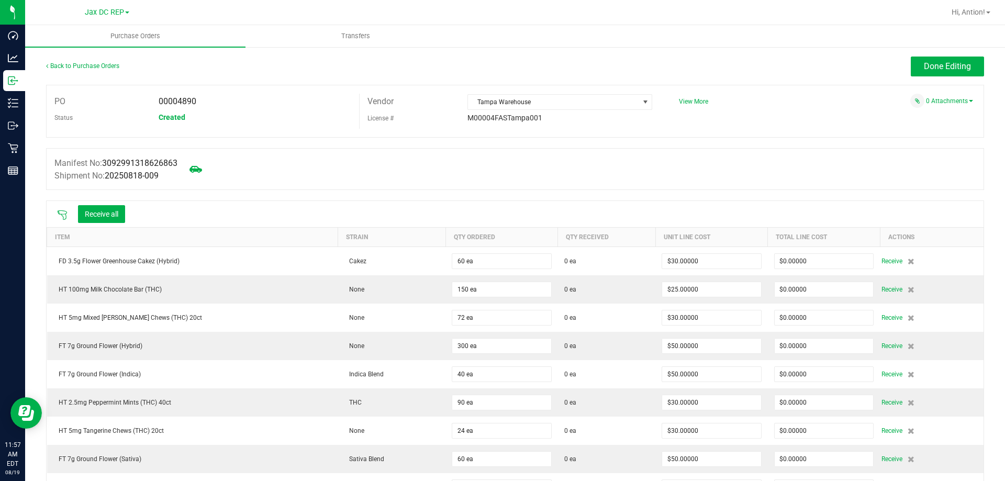
click at [56, 215] on div at bounding box center [62, 214] width 21 height 10
click at [61, 215] on icon at bounding box center [62, 215] width 10 height 10
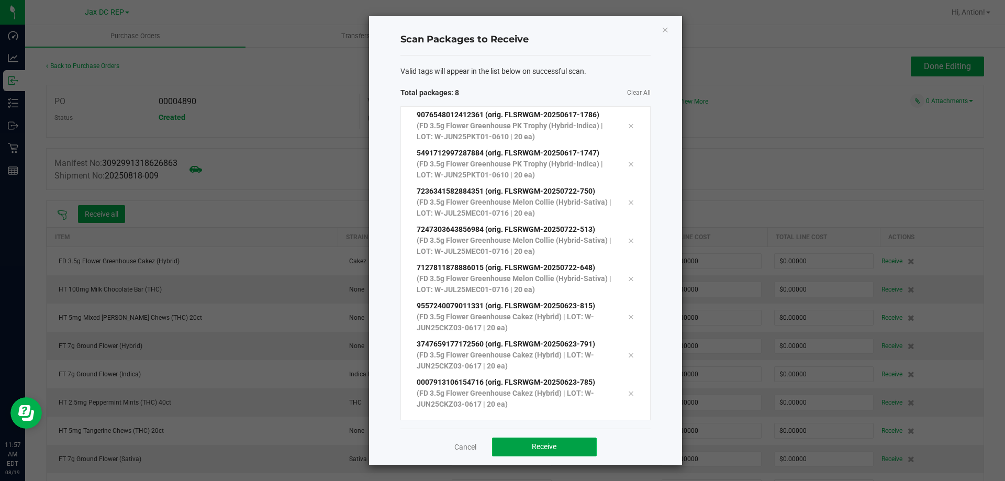
click at [521, 440] on button "Receive" at bounding box center [544, 447] width 105 height 19
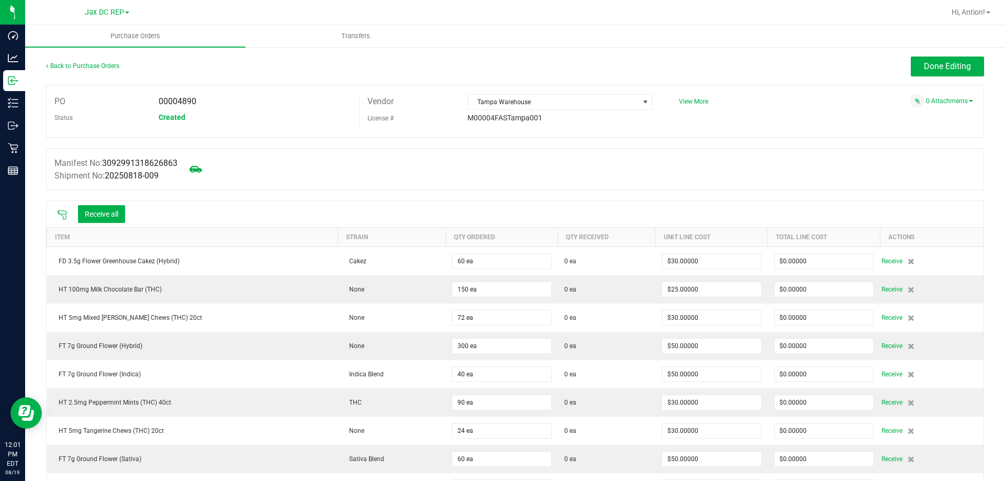
click at [68, 210] on div at bounding box center [62, 214] width 21 height 10
click at [65, 215] on icon at bounding box center [62, 215] width 10 height 10
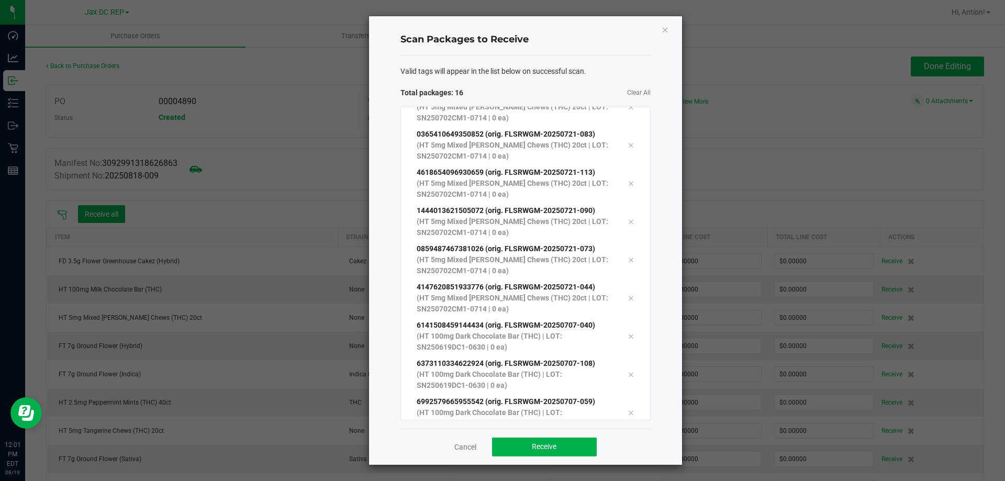
scroll to position [286, 0]
click at [542, 441] on button "Receive" at bounding box center [544, 447] width 105 height 19
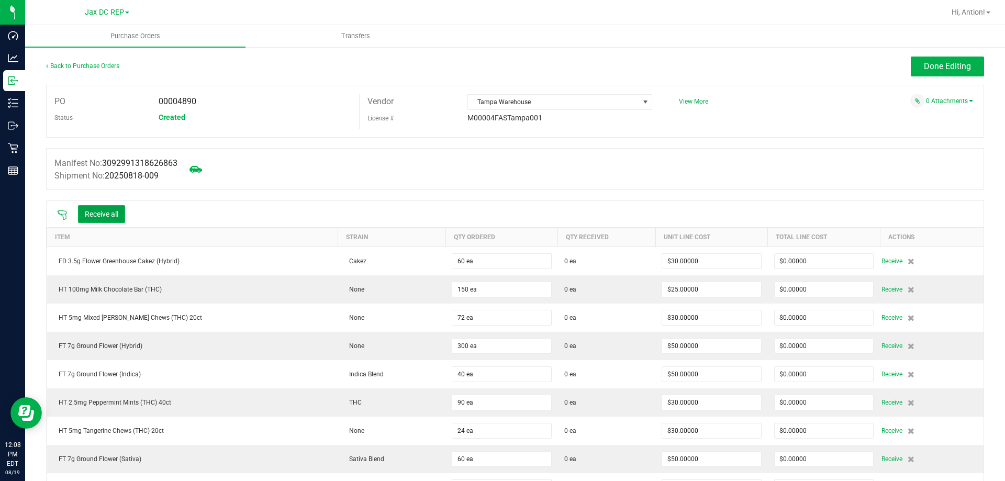
click at [110, 212] on button "Receive all" at bounding box center [101, 214] width 47 height 18
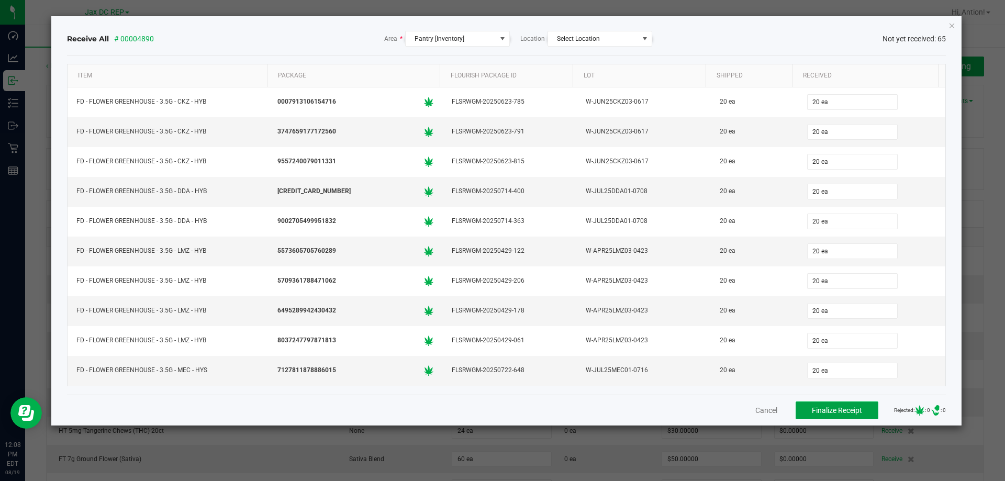
click at [812, 409] on span "Finalize Receipt" at bounding box center [837, 410] width 50 height 8
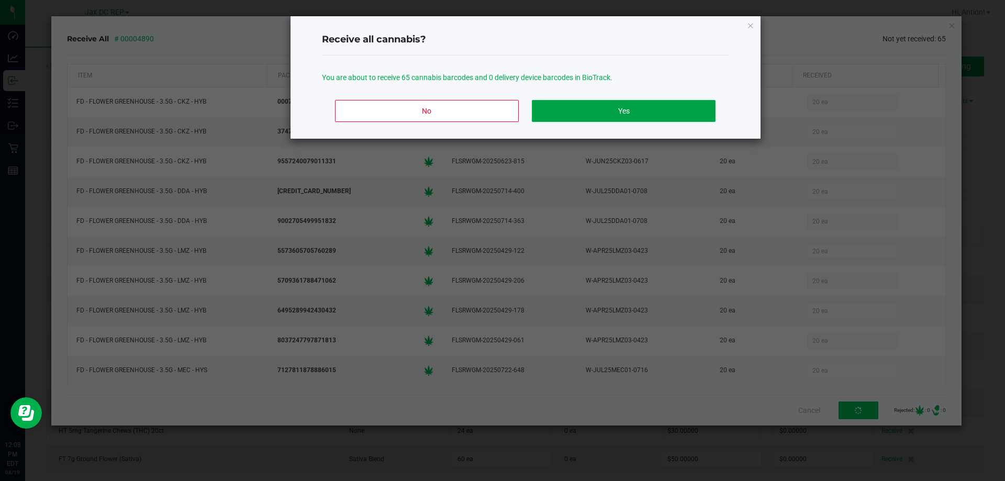
click at [625, 110] on button "Yes" at bounding box center [623, 111] width 183 height 22
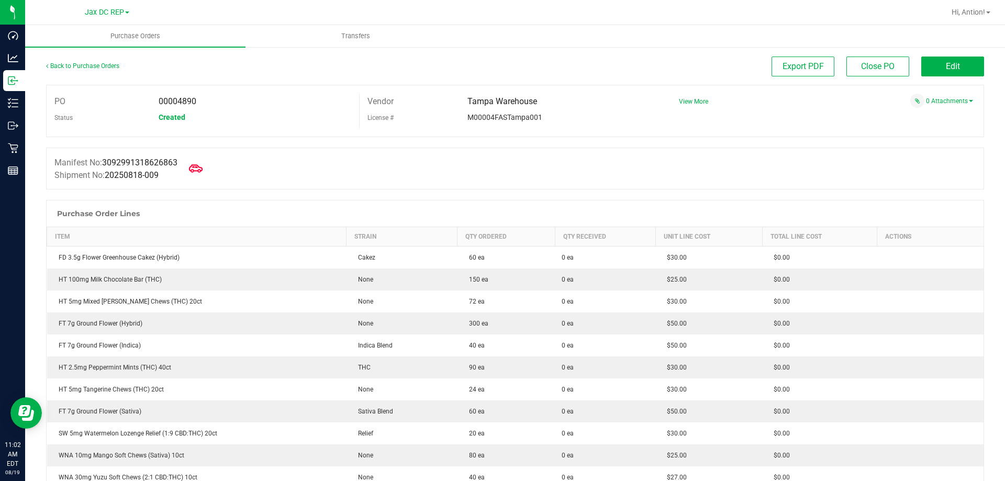
click at [200, 163] on icon at bounding box center [196, 169] width 14 height 14
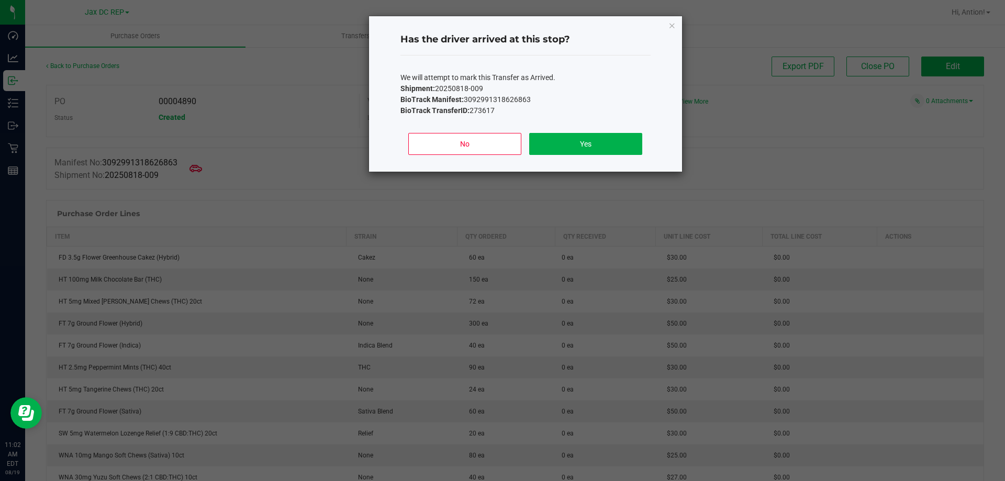
click at [662, 148] on div "Has the driver arrived at this stop? We will attempt to mark this Transfer as A…" at bounding box center [525, 93] width 313 height 155
click at [618, 145] on button "Yes" at bounding box center [585, 144] width 113 height 22
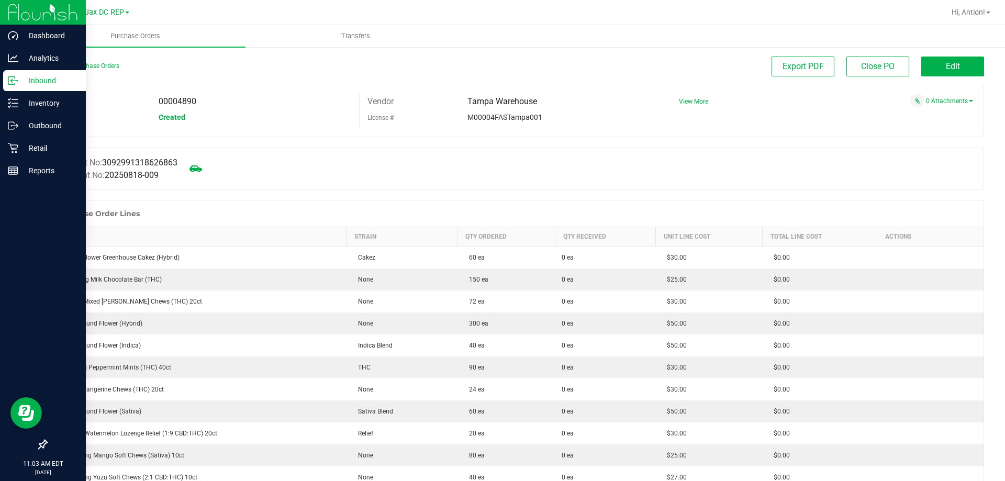
click at [29, 81] on p "Inbound" at bounding box center [49, 80] width 63 height 13
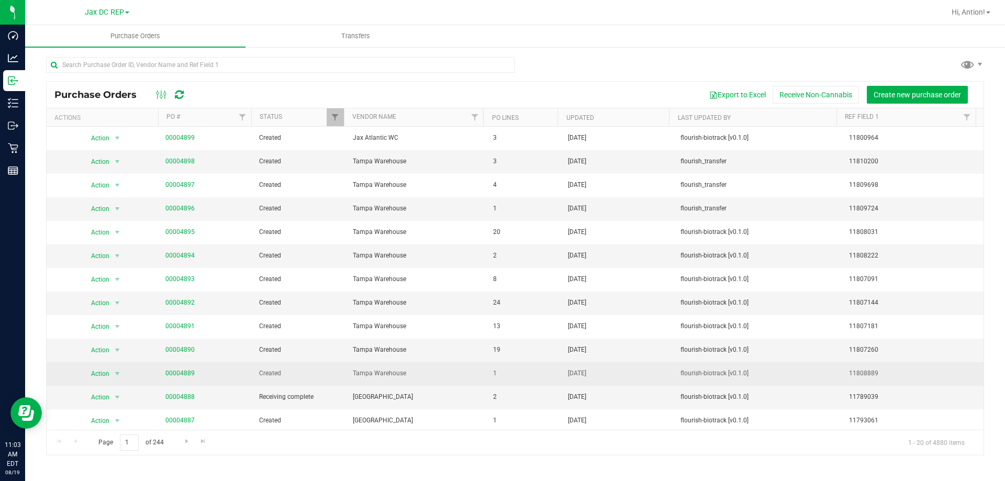
click at [188, 365] on td "00004889" at bounding box center [206, 374] width 94 height 24
click at [188, 373] on link "00004889" at bounding box center [179, 372] width 29 height 7
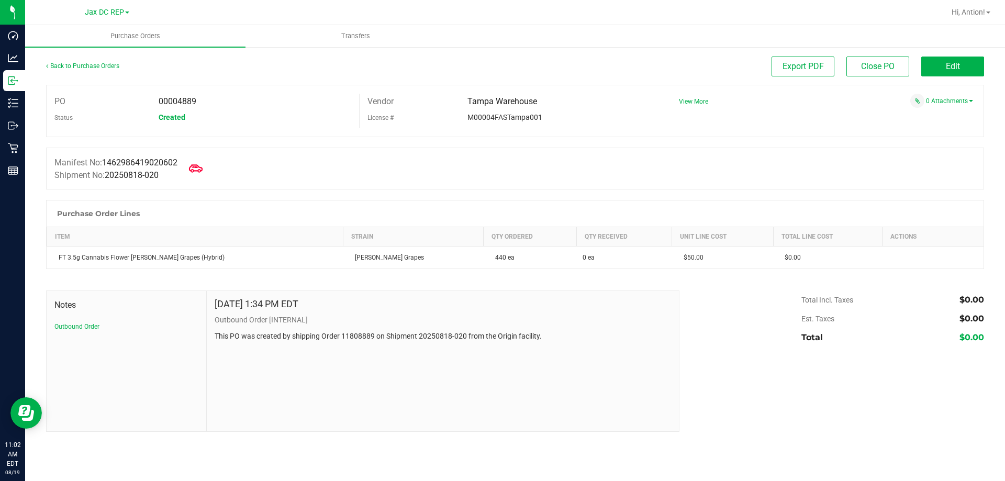
click at [197, 169] on icon at bounding box center [196, 169] width 14 height 14
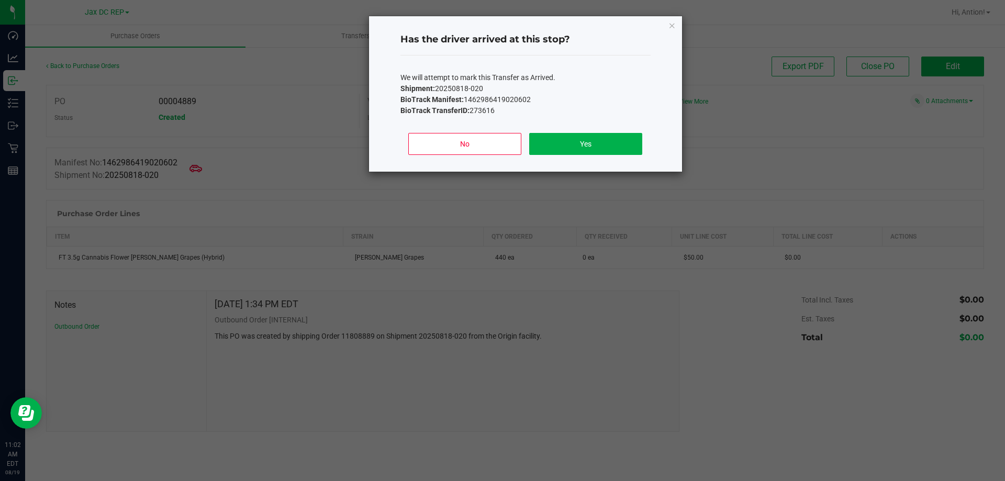
click at [609, 155] on div "No Yes" at bounding box center [525, 148] width 250 height 47
click at [619, 148] on button "Yes" at bounding box center [585, 144] width 113 height 22
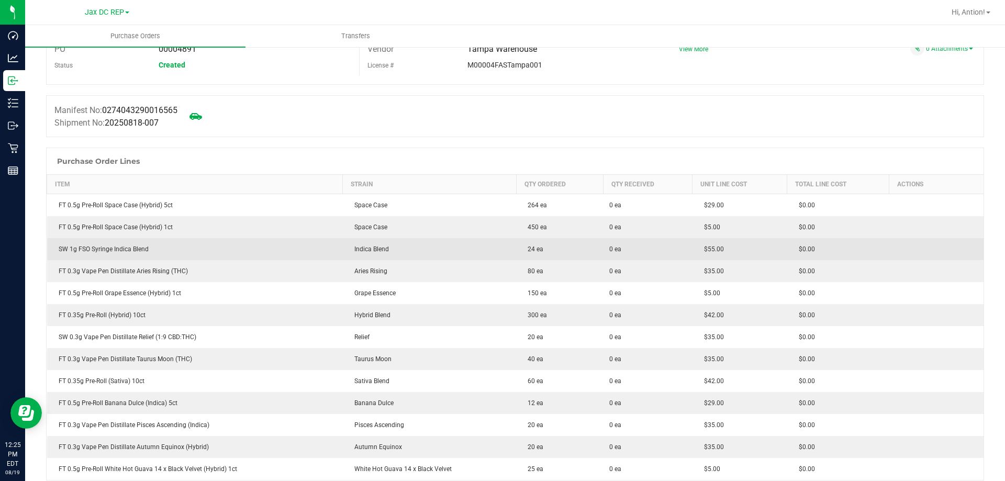
scroll to position [105, 0]
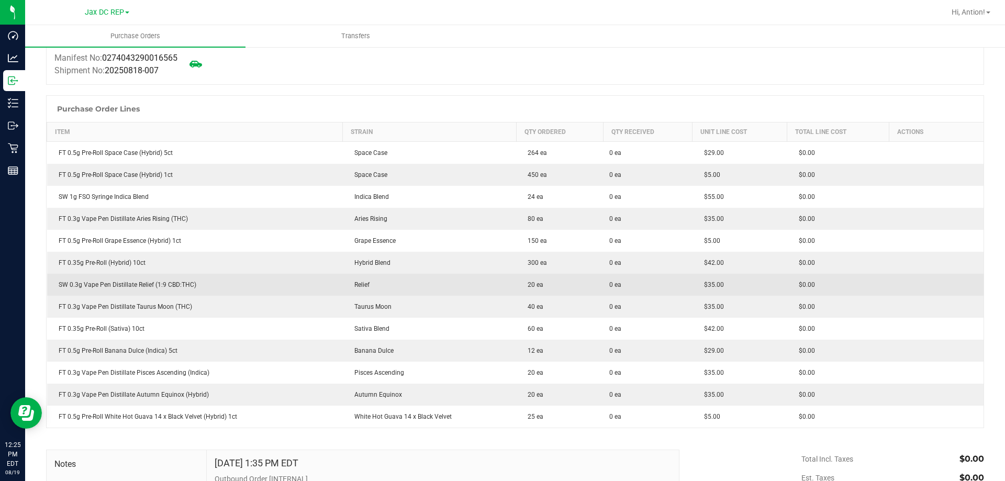
drag, startPoint x: 206, startPoint y: 234, endPoint x: 261, endPoint y: 274, distance: 68.3
click at [261, 274] on td "SW 0.3g Vape Pen Distillate Relief (1:9 CBD:THC)" at bounding box center [195, 285] width 296 height 22
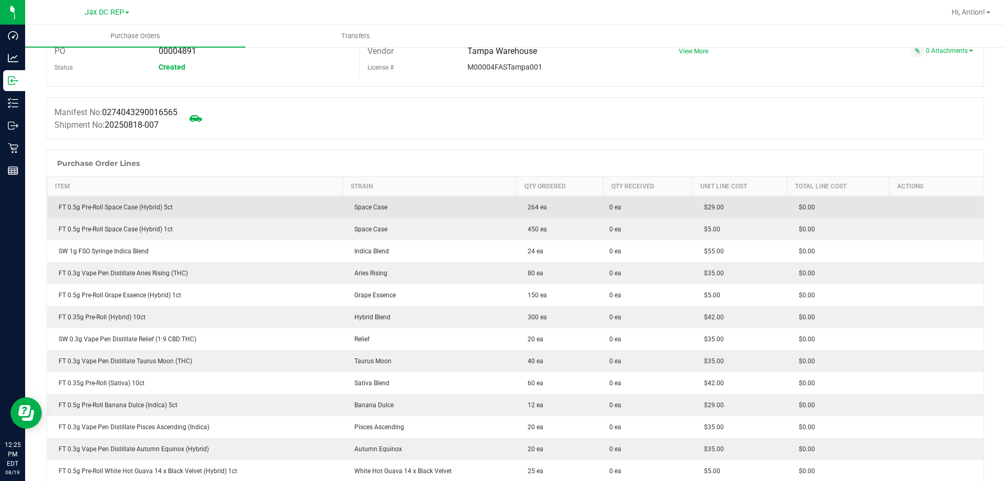
scroll to position [0, 0]
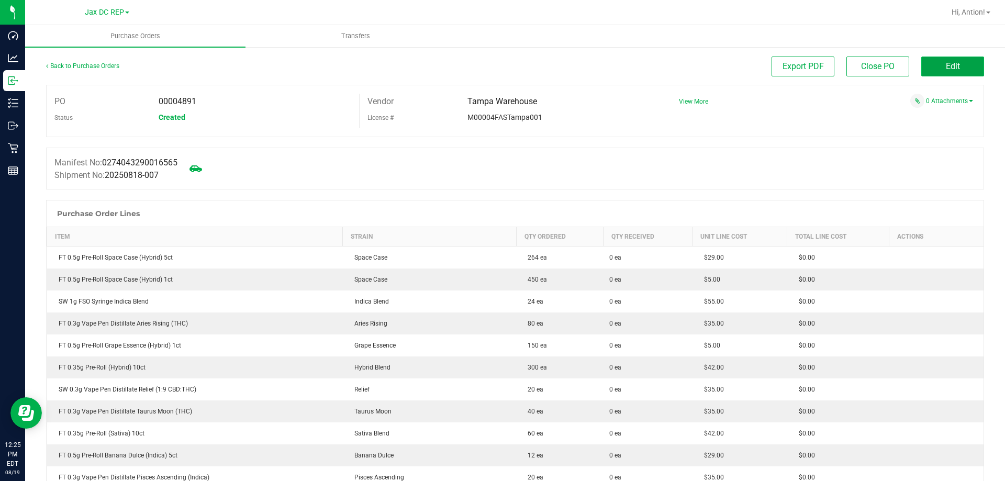
click at [925, 68] on button "Edit" at bounding box center [952, 67] width 63 height 20
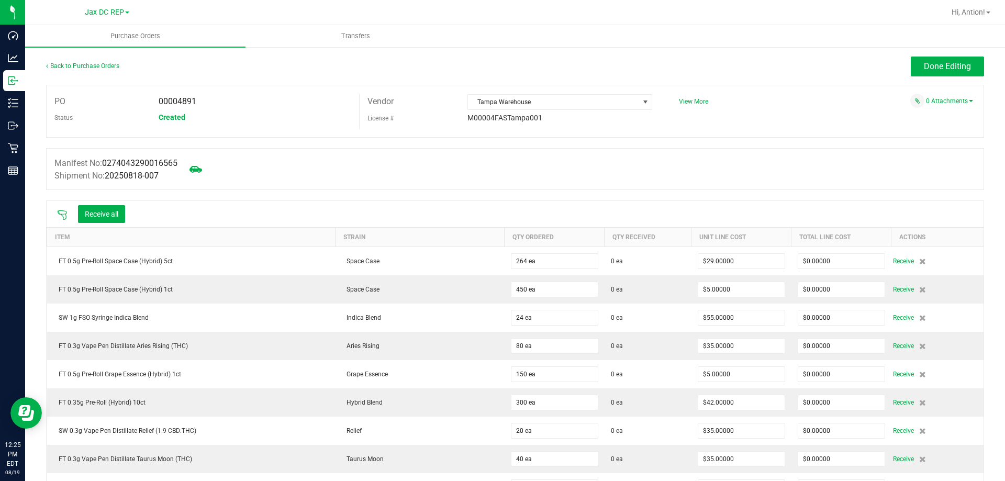
click at [61, 212] on icon at bounding box center [62, 215] width 10 height 10
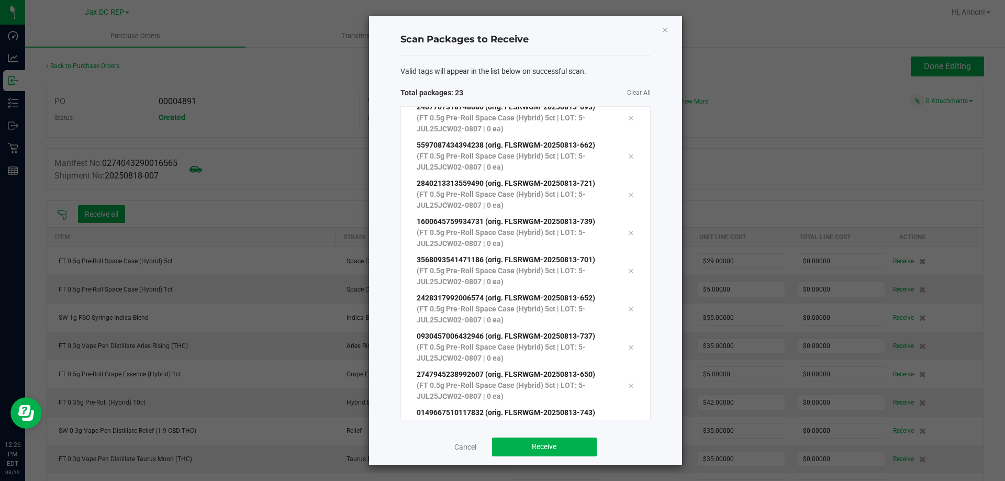
scroll to position [592, 0]
click at [574, 449] on button "Receive" at bounding box center [544, 447] width 105 height 19
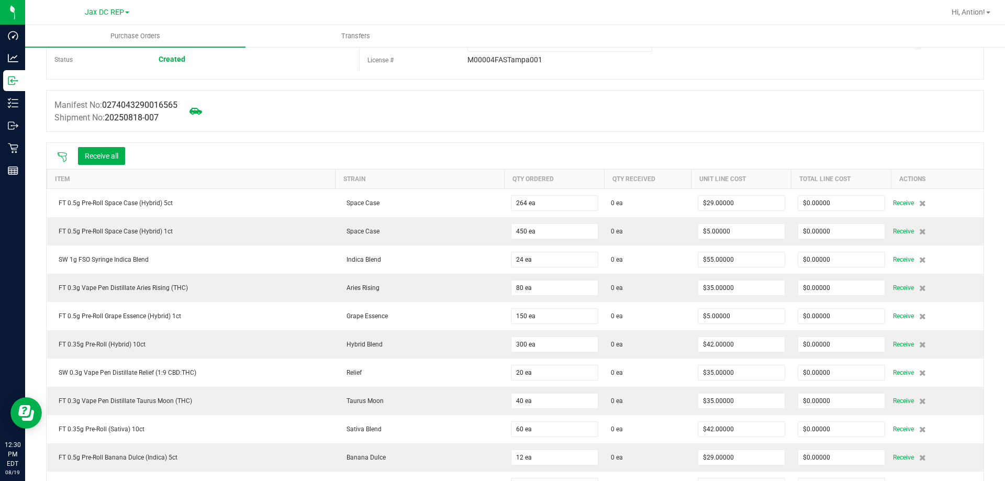
scroll to position [0, 0]
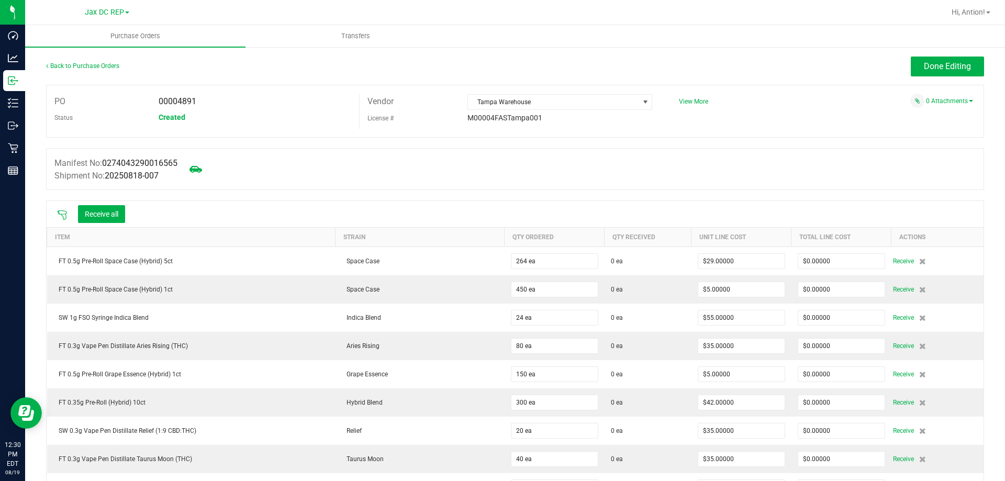
click at [65, 211] on icon at bounding box center [62, 214] width 9 height 9
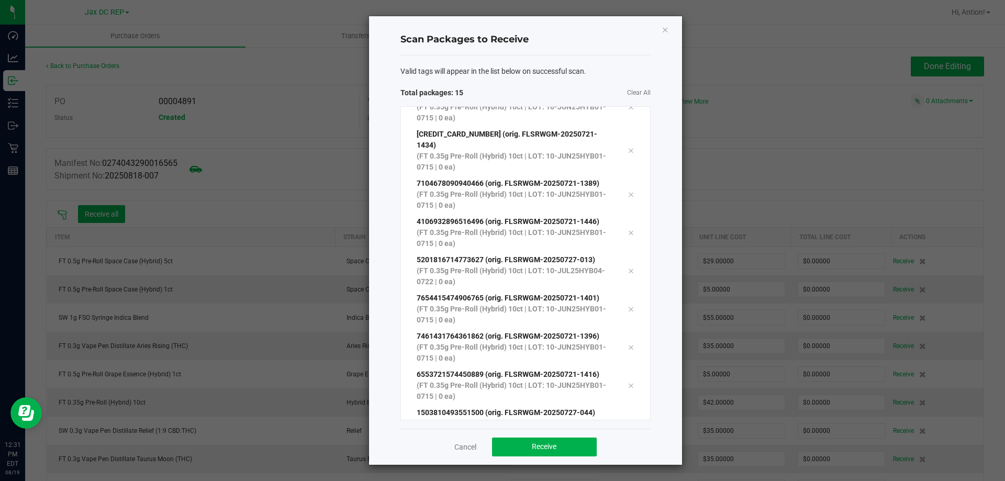
scroll to position [248, 0]
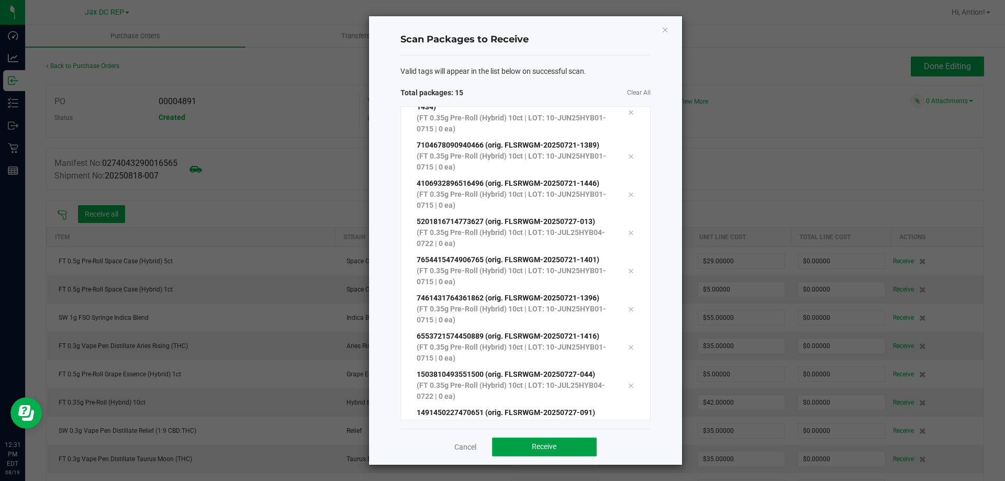
click at [593, 446] on button "Receive" at bounding box center [544, 447] width 105 height 19
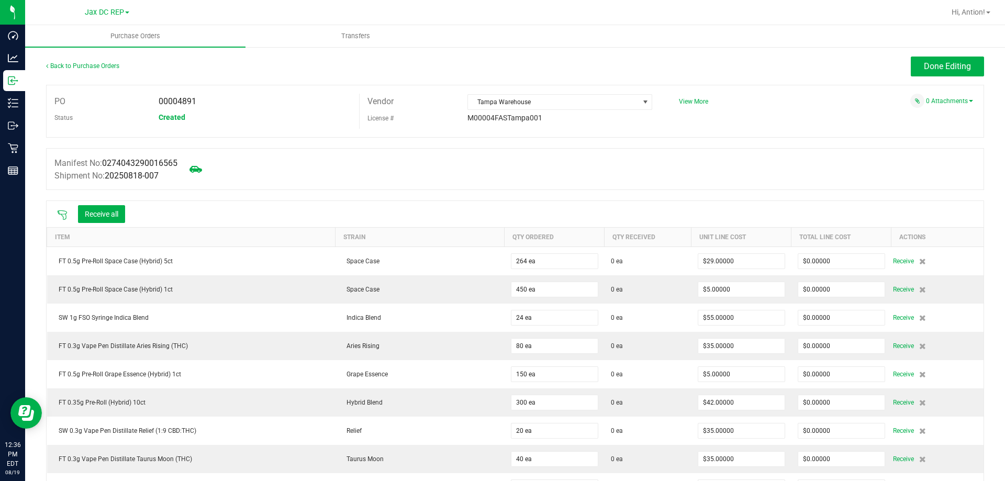
click at [63, 217] on icon at bounding box center [62, 215] width 10 height 10
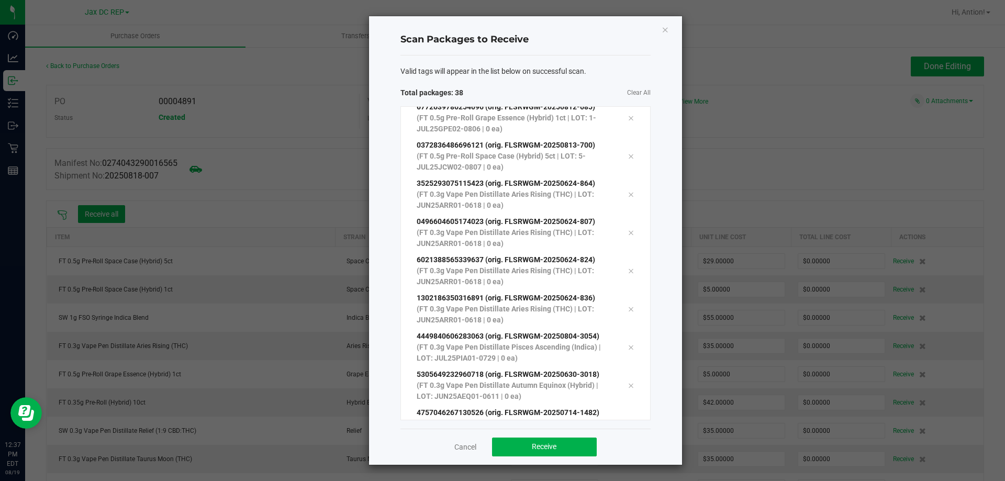
scroll to position [1127, 0]
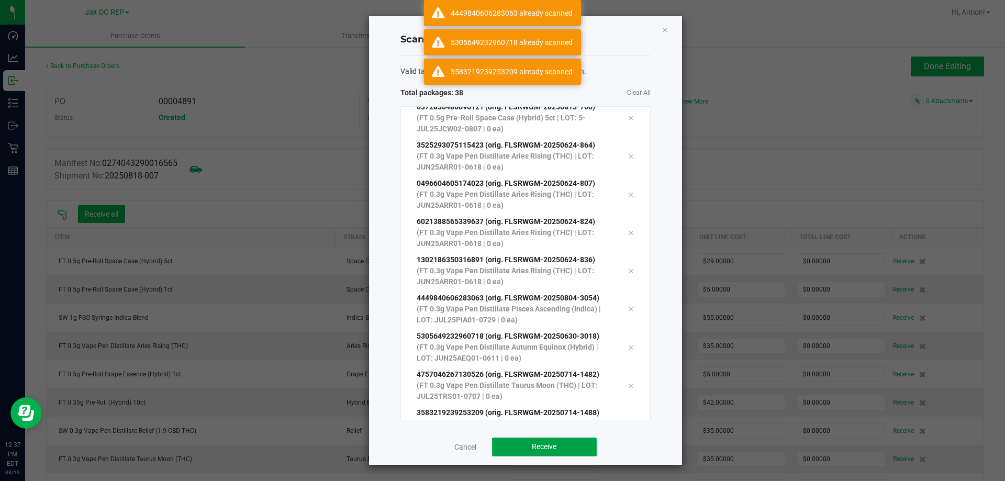
click at [540, 451] on span "Receive" at bounding box center [544, 446] width 25 height 8
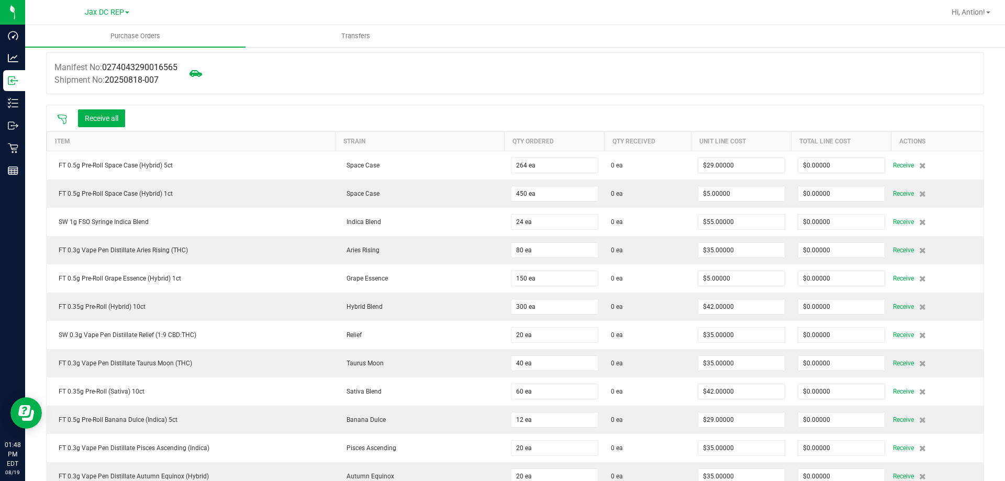
scroll to position [0, 0]
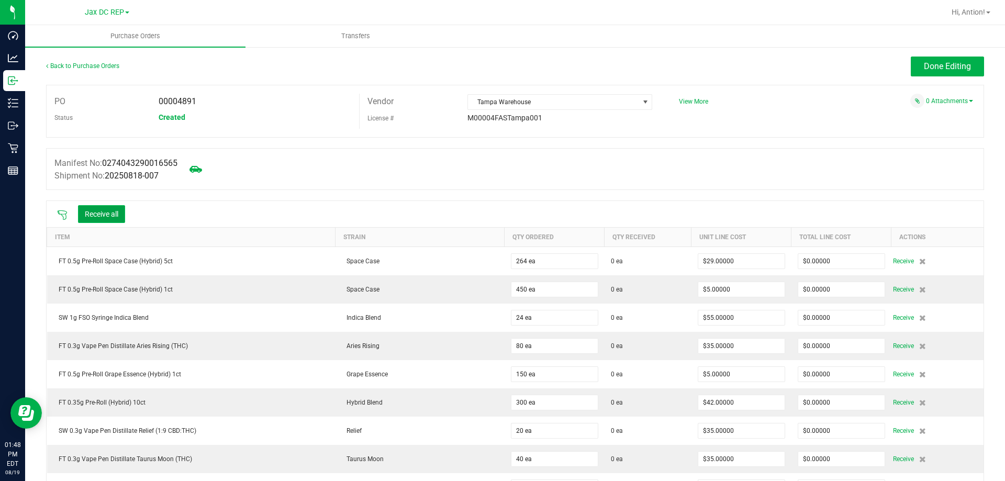
click at [95, 210] on button "Receive all" at bounding box center [101, 214] width 47 height 18
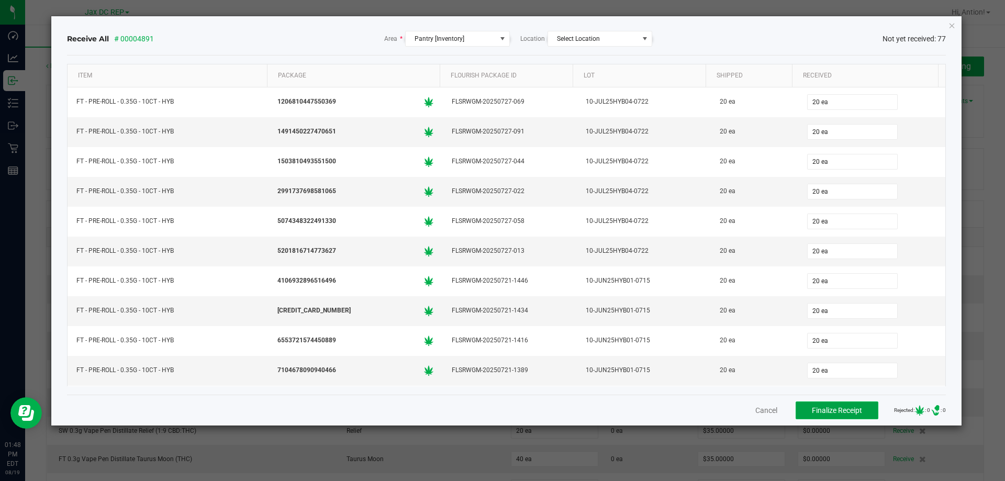
click at [821, 417] on button "Finalize Receipt" at bounding box center [836, 410] width 83 height 18
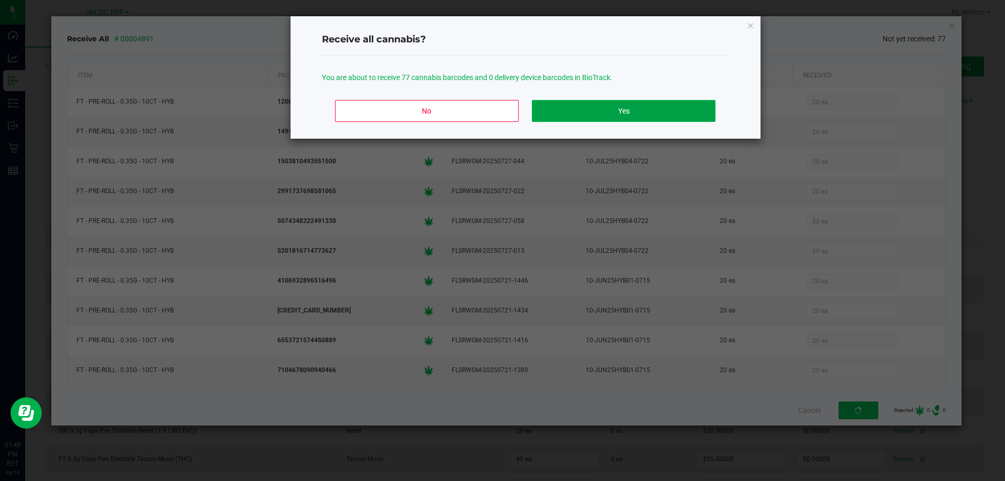
click at [688, 118] on button "Yes" at bounding box center [623, 111] width 183 height 22
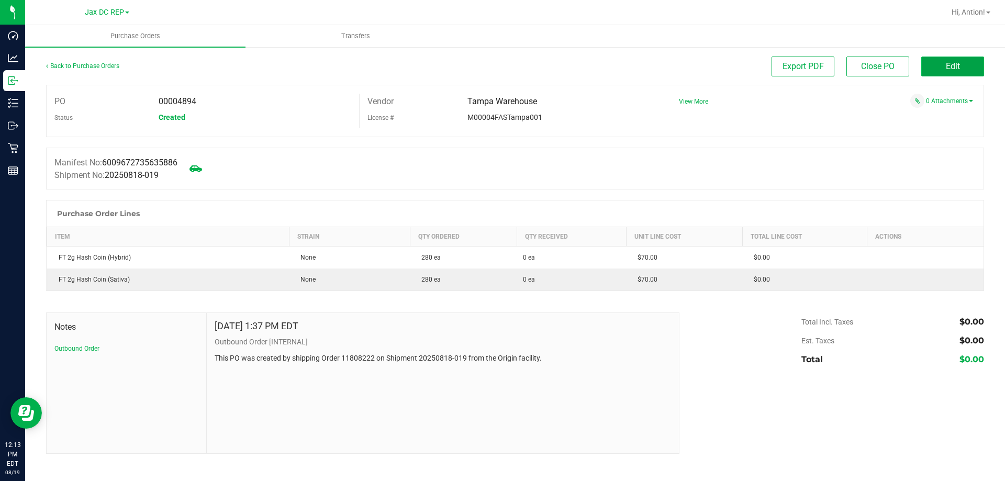
click at [947, 58] on button "Edit" at bounding box center [952, 67] width 63 height 20
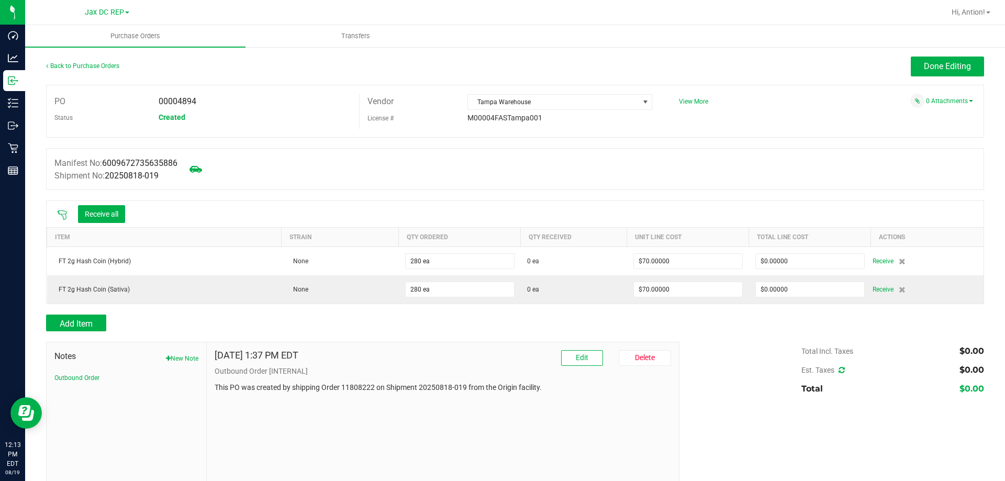
click at [59, 215] on icon at bounding box center [62, 215] width 10 height 10
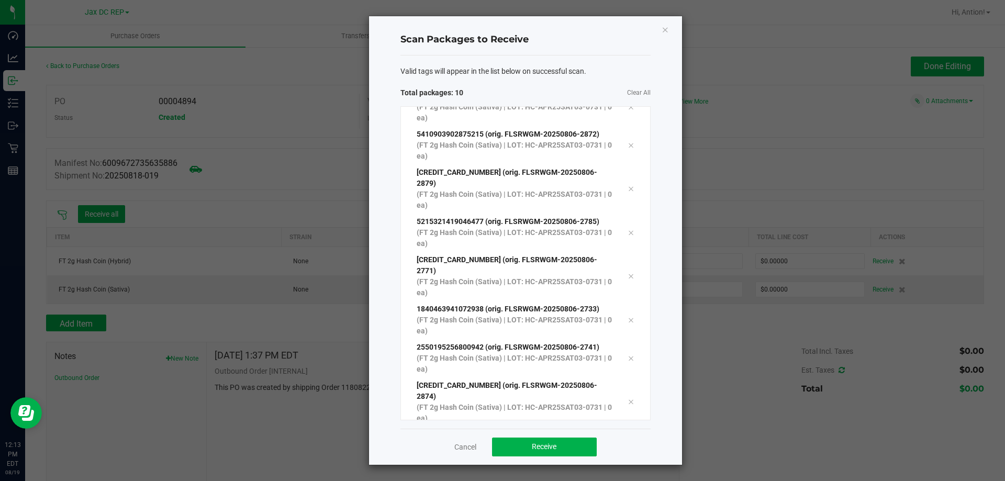
scroll to position [57, 0]
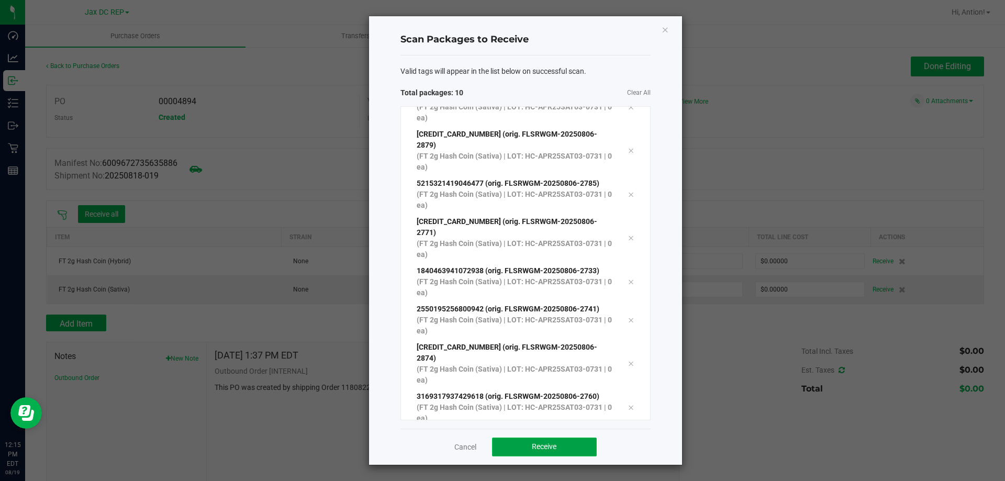
click at [589, 445] on button "Receive" at bounding box center [544, 447] width 105 height 19
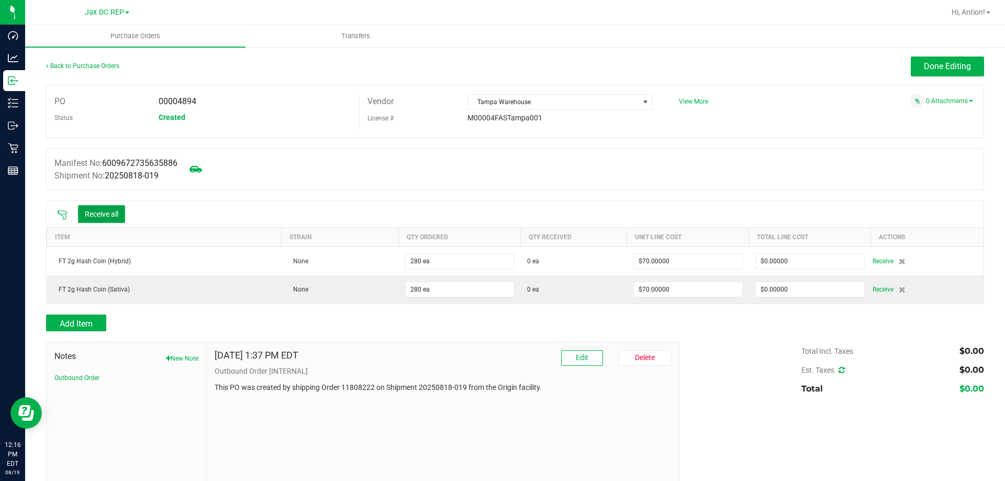
click at [105, 209] on button "Receive all" at bounding box center [101, 214] width 47 height 18
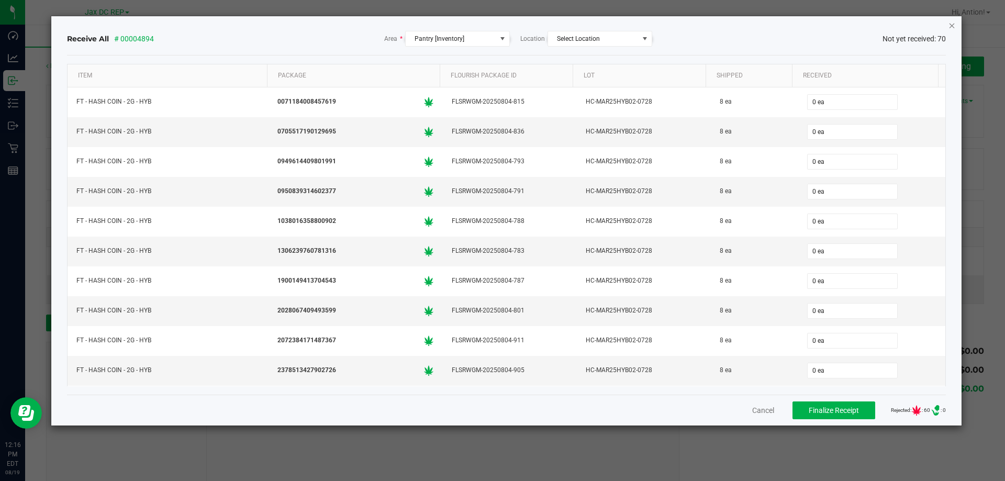
click at [953, 22] on icon "Close" at bounding box center [951, 25] width 7 height 13
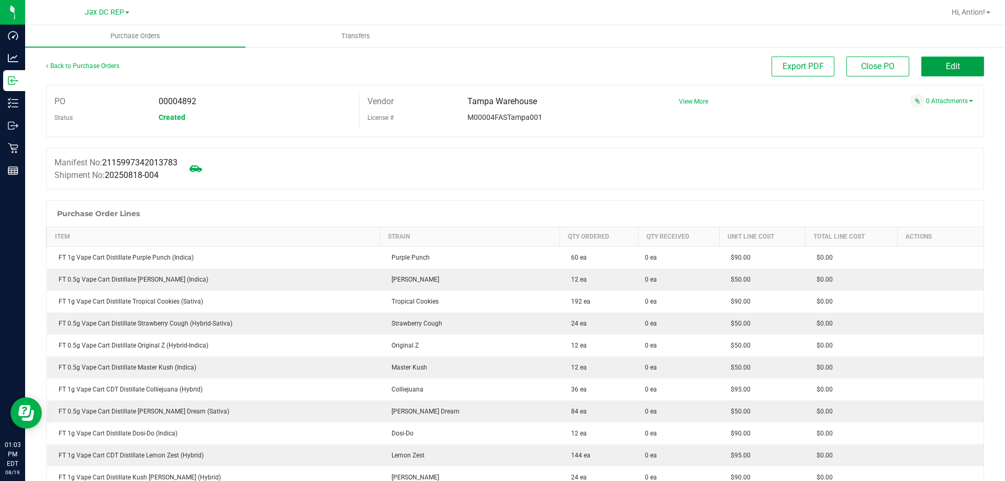
click at [952, 62] on button "Edit" at bounding box center [952, 67] width 63 height 20
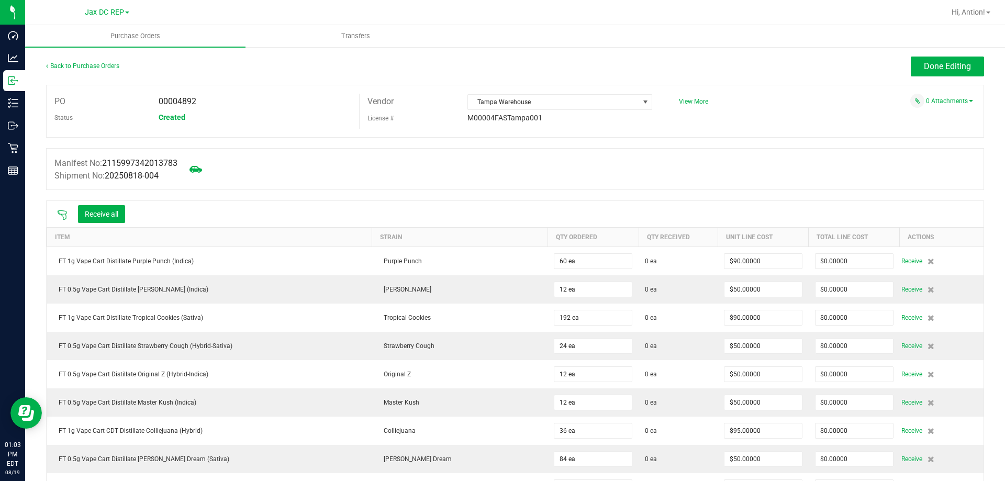
click at [62, 215] on icon at bounding box center [62, 214] width 9 height 9
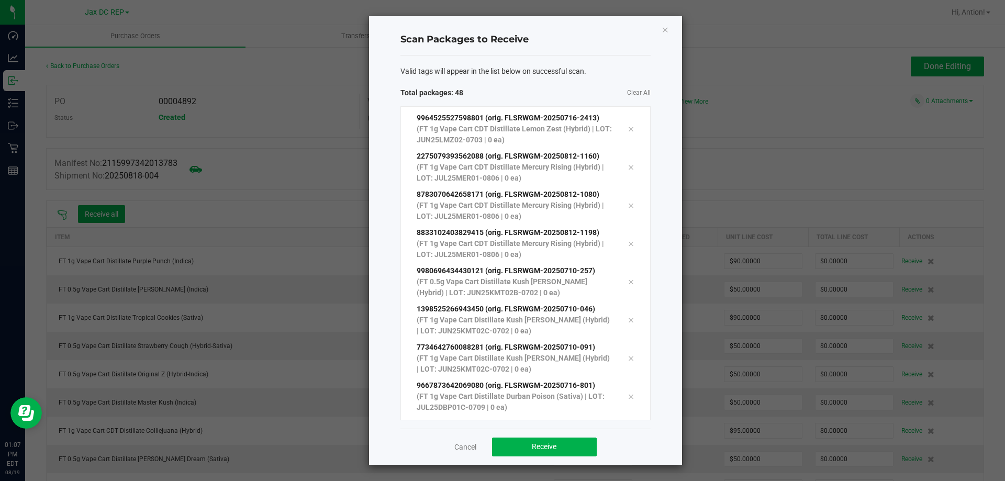
scroll to position [1509, 0]
click at [569, 441] on button "Receive" at bounding box center [544, 447] width 105 height 19
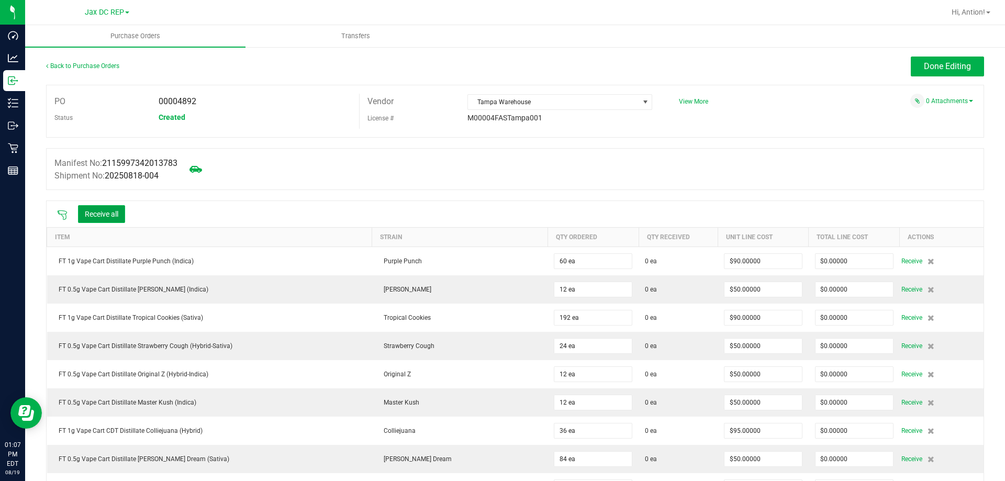
click at [107, 208] on button "Receive all" at bounding box center [101, 214] width 47 height 18
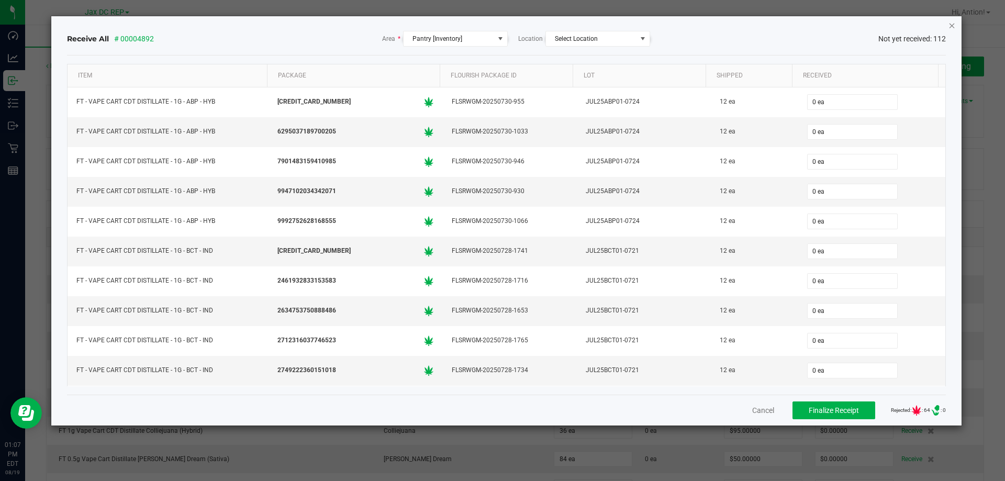
click at [948, 27] on icon "Close" at bounding box center [951, 25] width 7 height 13
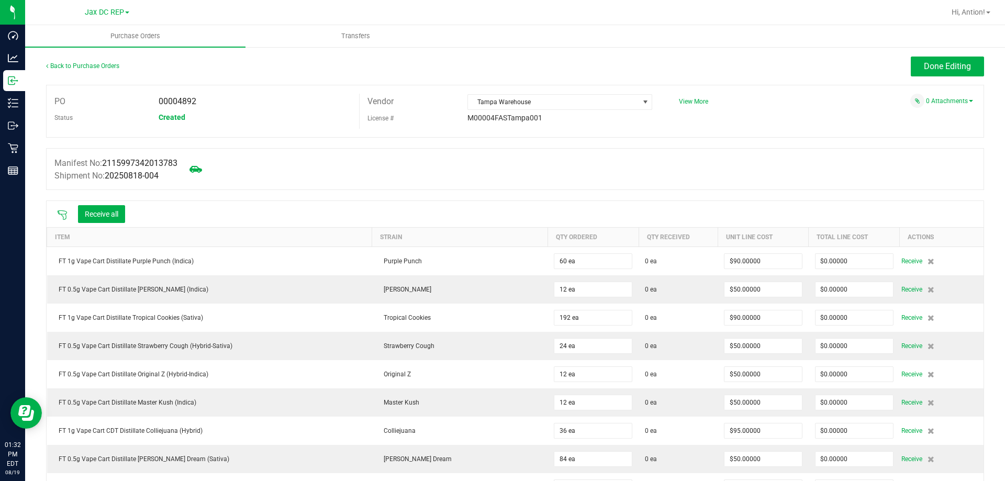
click at [65, 216] on icon at bounding box center [62, 215] width 10 height 10
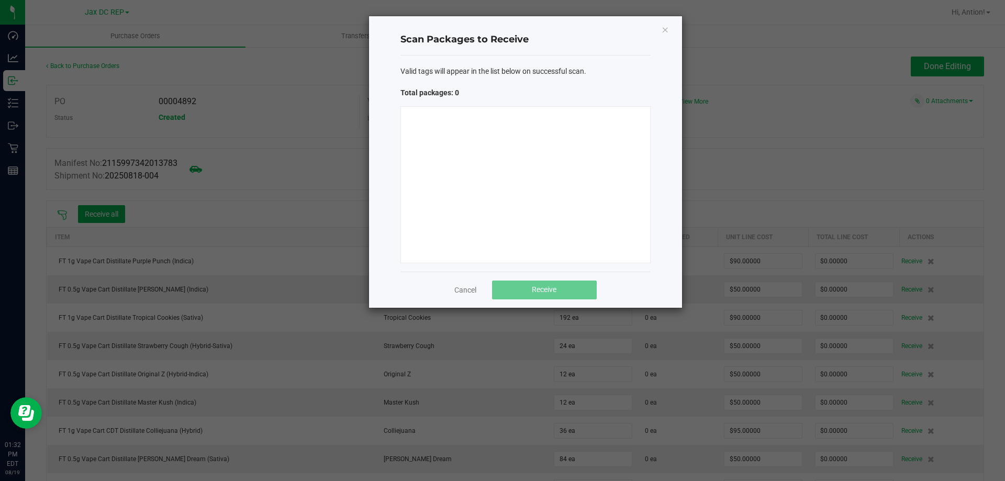
drag, startPoint x: 398, startPoint y: 149, endPoint x: 631, endPoint y: 79, distance: 243.7
click at [631, 79] on div "Valid tags will appear in the list below on successful scan. Total packages: 0" at bounding box center [525, 163] width 250 height 216
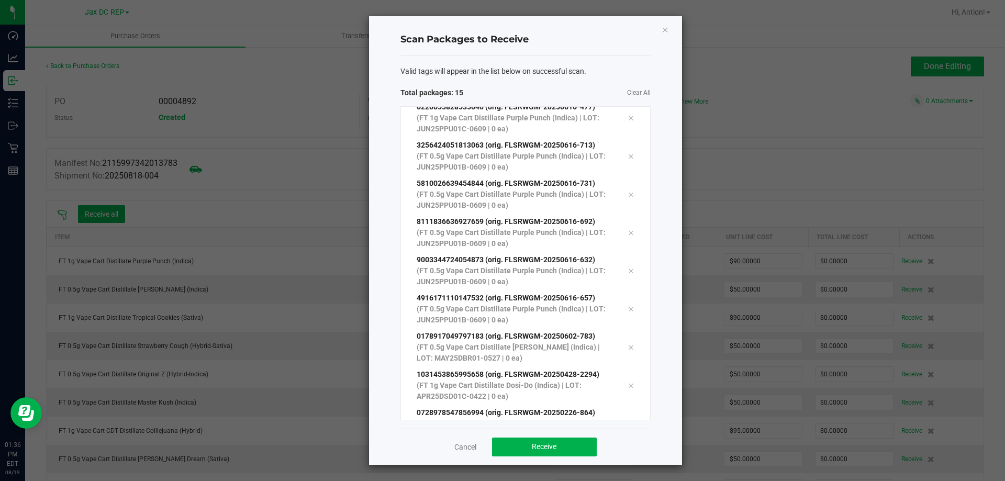
scroll to position [297, 0]
click at [561, 449] on button "Receive" at bounding box center [544, 447] width 105 height 19
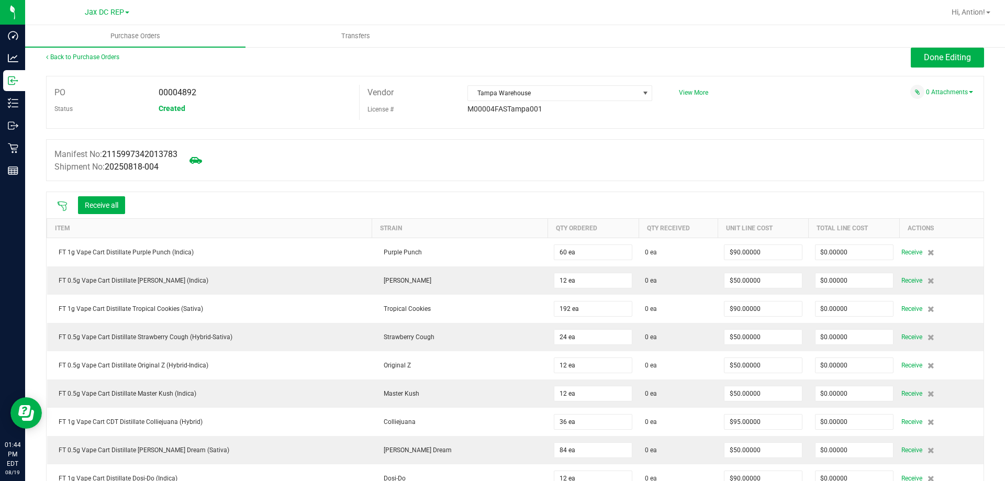
scroll to position [0, 0]
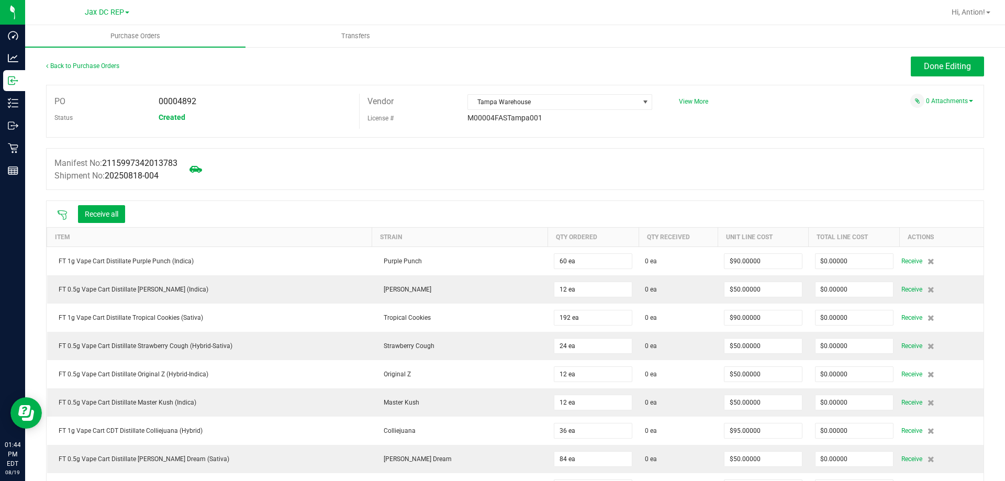
click at [63, 212] on icon at bounding box center [62, 215] width 10 height 10
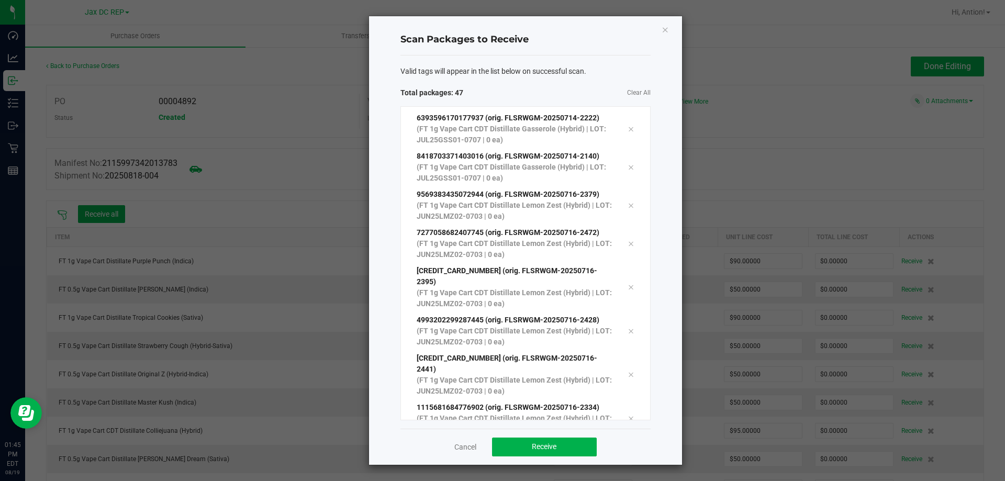
scroll to position [1553, 0]
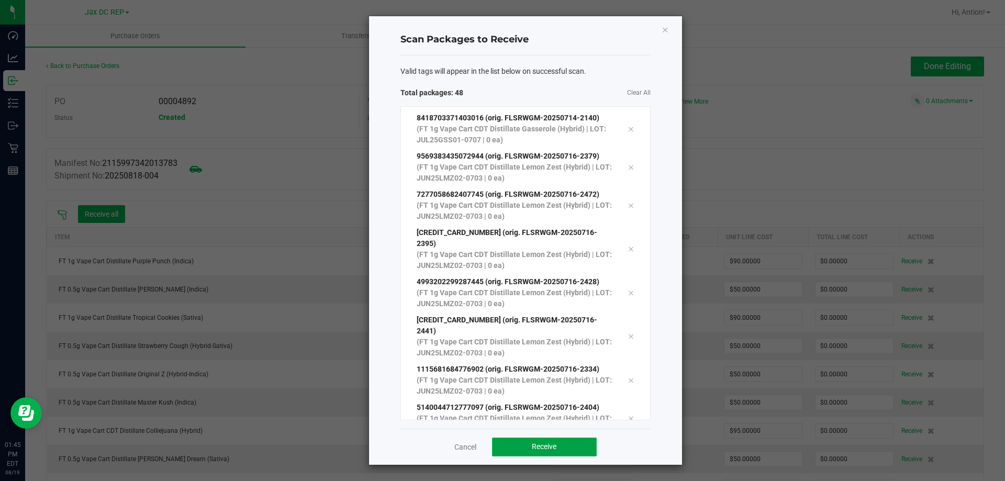
click at [584, 451] on button "Receive" at bounding box center [544, 447] width 105 height 19
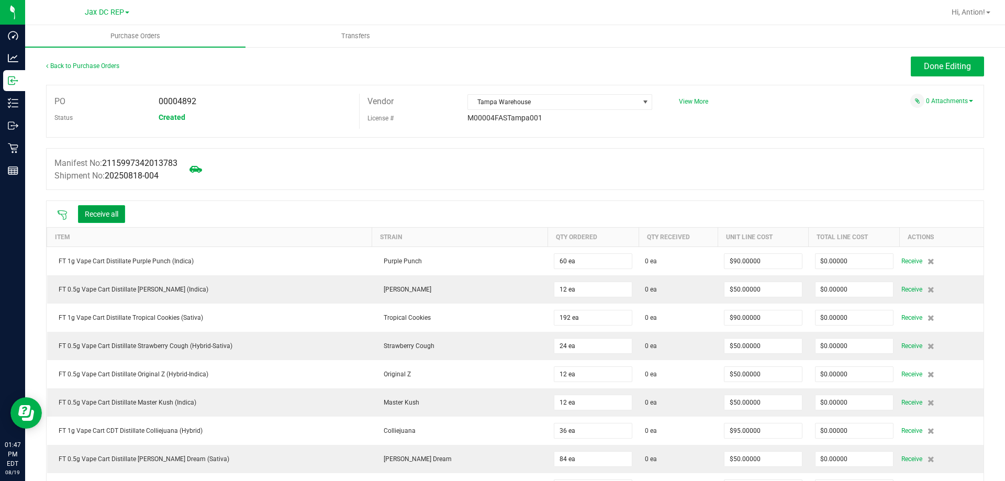
click at [103, 208] on button "Receive all" at bounding box center [101, 214] width 47 height 18
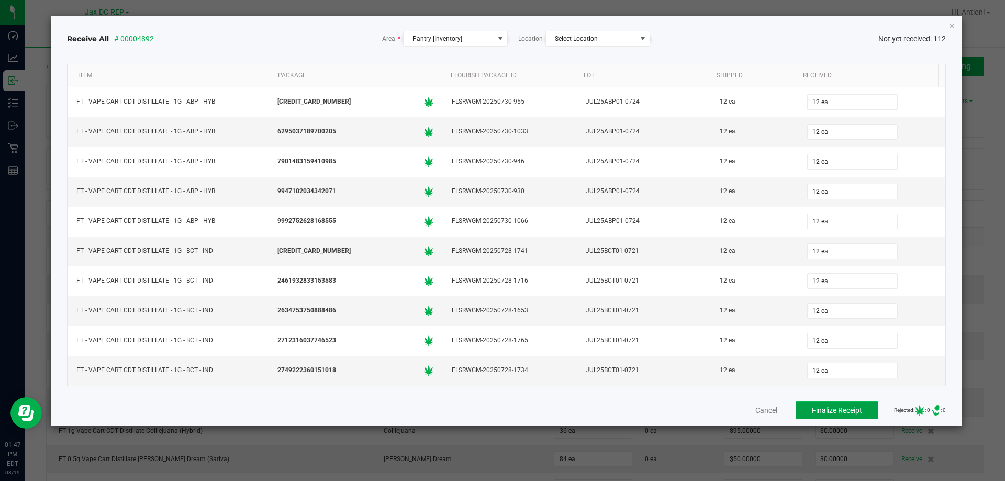
click at [856, 402] on button "Finalize Receipt" at bounding box center [836, 410] width 83 height 18
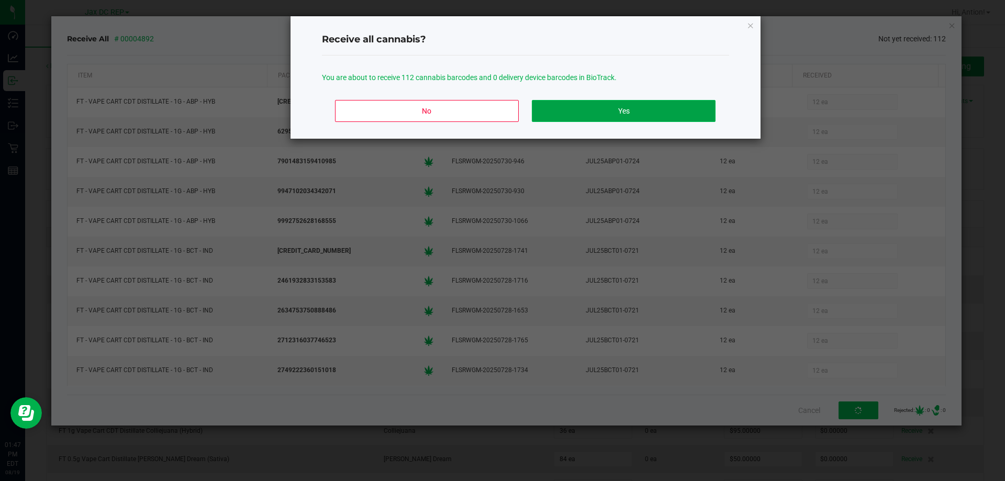
click at [582, 121] on button "Yes" at bounding box center [623, 111] width 183 height 22
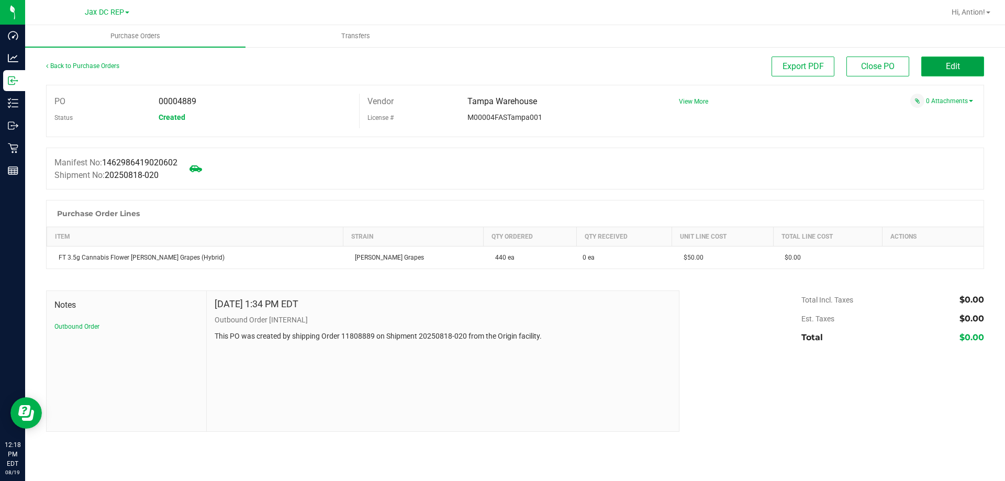
click at [946, 66] on span "Edit" at bounding box center [953, 66] width 14 height 10
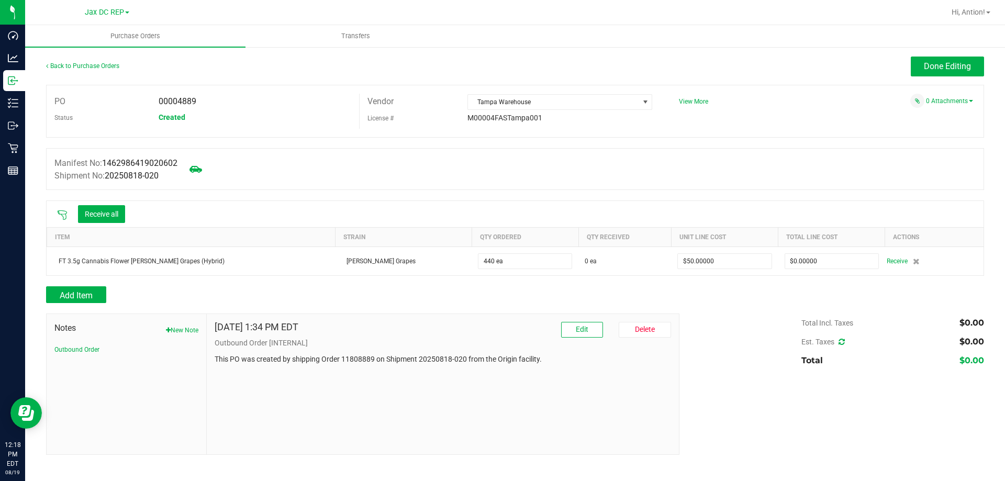
click at [65, 210] on icon at bounding box center [62, 215] width 10 height 10
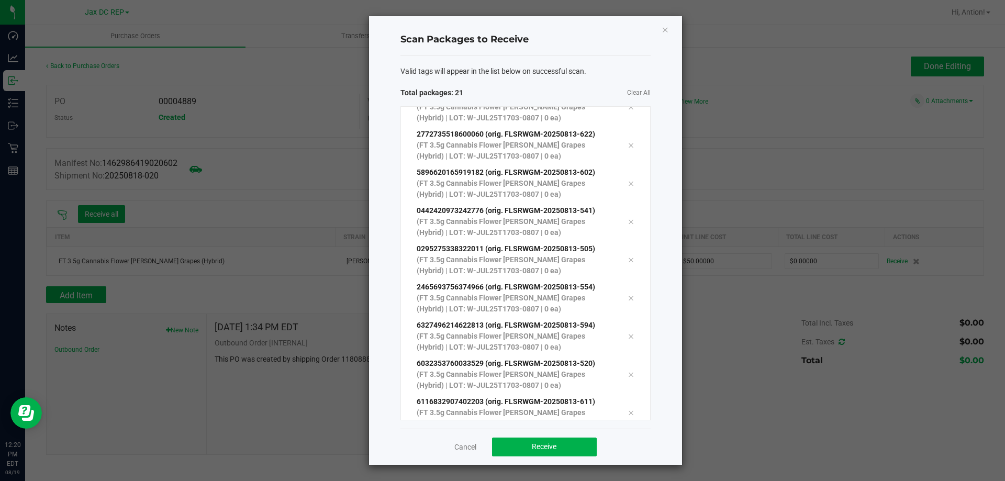
scroll to position [515, 0]
click at [569, 435] on div "Cancel Receive" at bounding box center [525, 447] width 250 height 36
click at [577, 452] on button "Receive" at bounding box center [544, 447] width 105 height 19
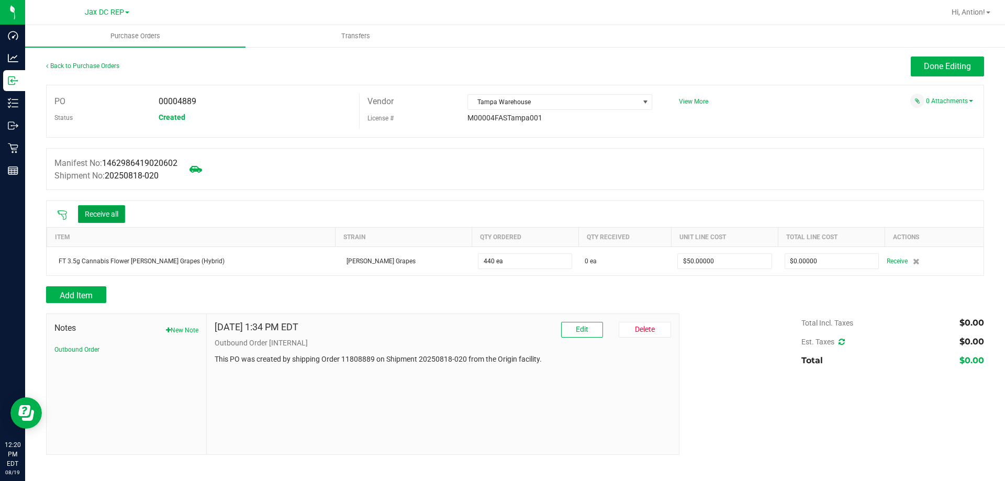
click at [114, 215] on button "Receive all" at bounding box center [101, 214] width 47 height 18
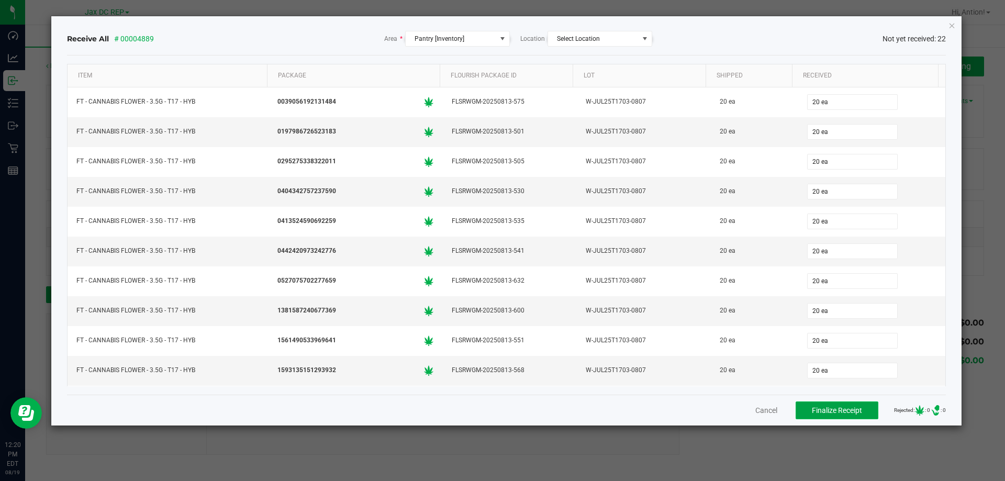
click at [823, 409] on span "Finalize Receipt" at bounding box center [837, 410] width 50 height 8
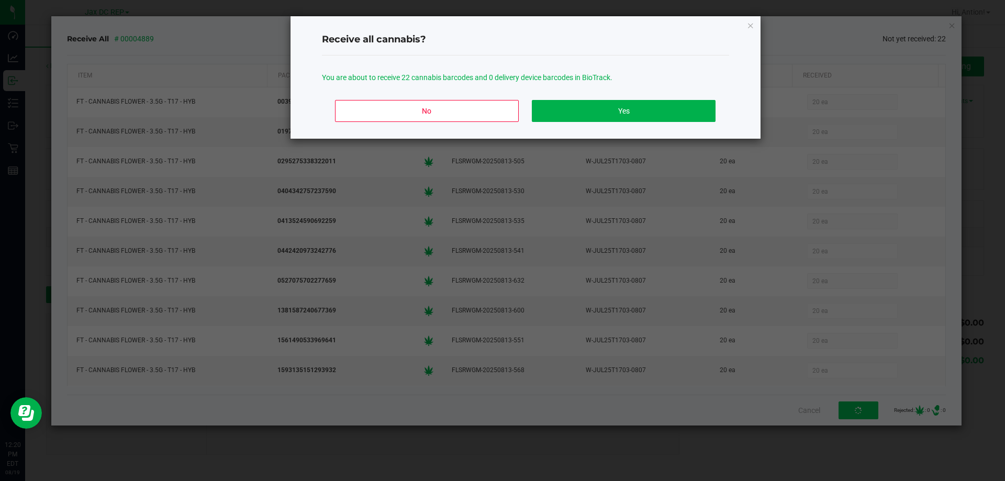
click at [588, 127] on div "No Yes" at bounding box center [525, 115] width 407 height 47
click at [588, 114] on button "Yes" at bounding box center [623, 111] width 183 height 22
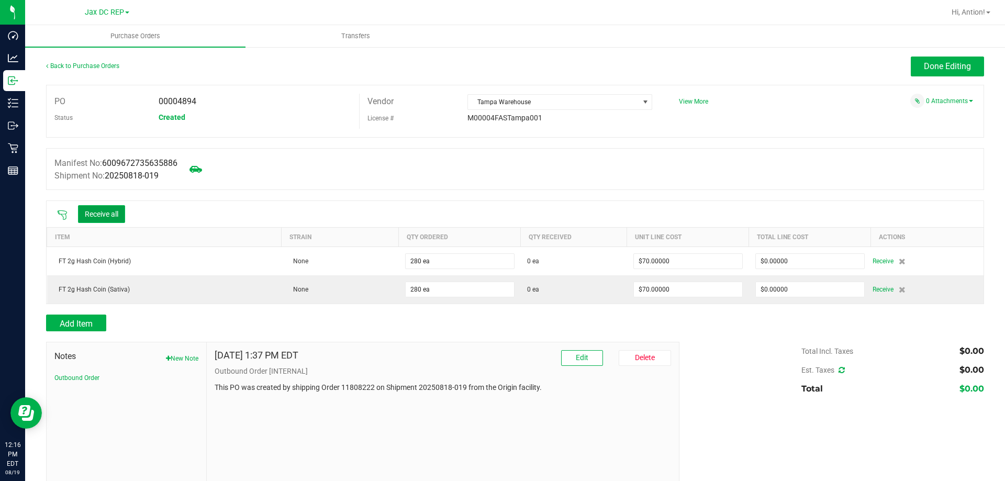
click at [118, 214] on button "Receive all" at bounding box center [101, 214] width 47 height 18
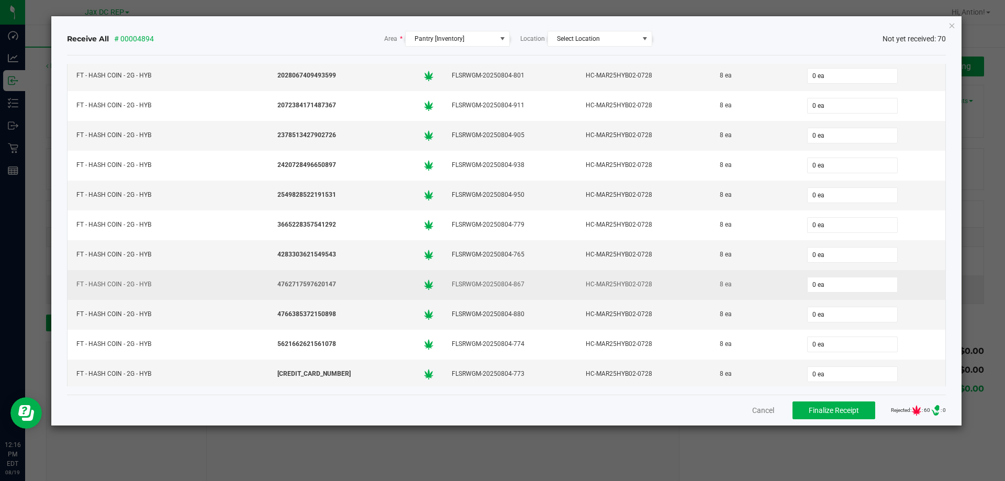
scroll to position [230, 0]
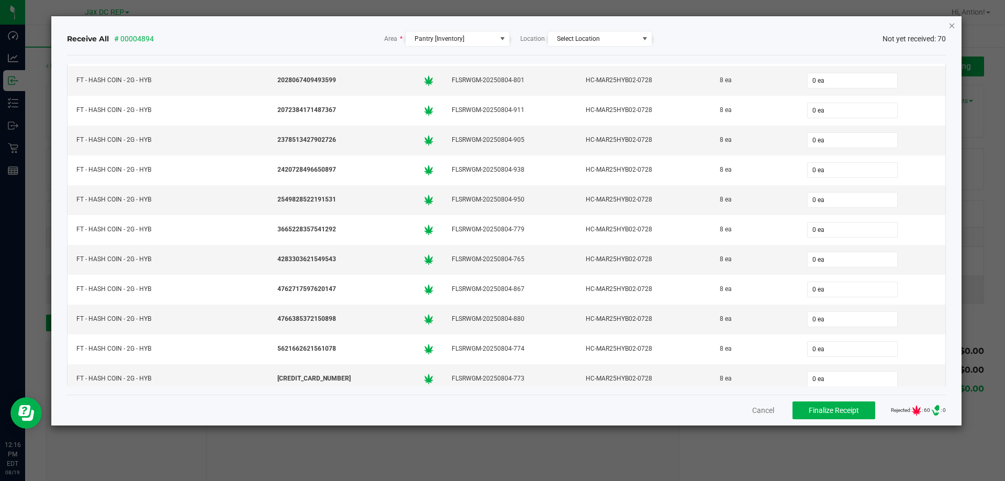
click at [950, 27] on icon "Close" at bounding box center [951, 25] width 7 height 13
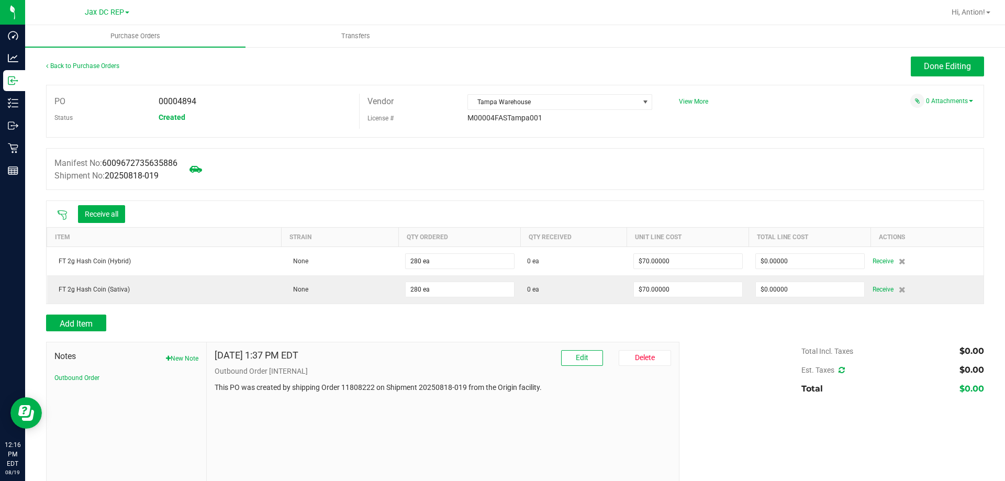
click at [60, 216] on icon at bounding box center [62, 215] width 10 height 10
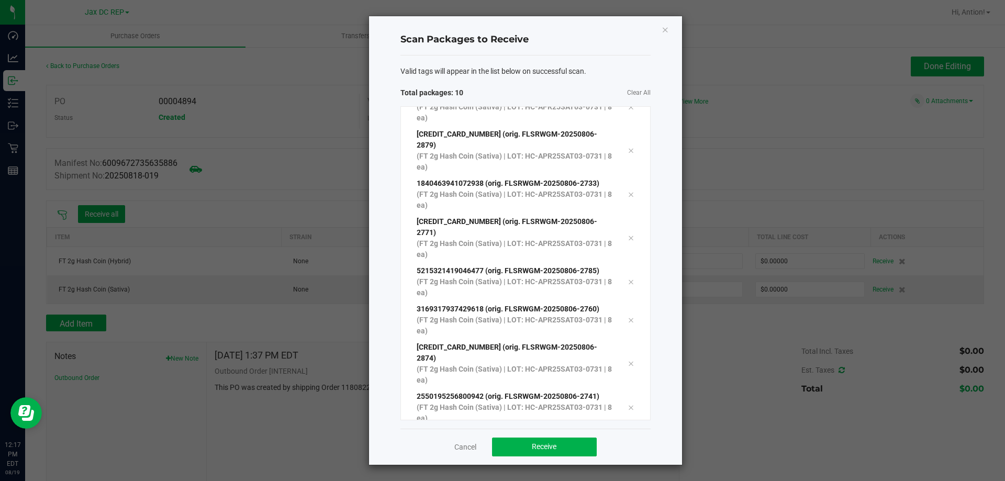
scroll to position [57, 0]
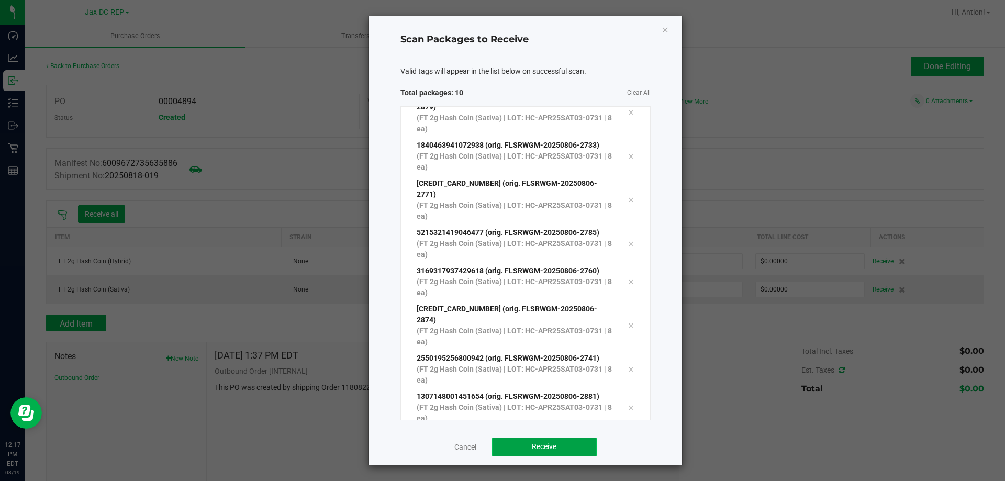
click at [574, 449] on button "Receive" at bounding box center [544, 447] width 105 height 19
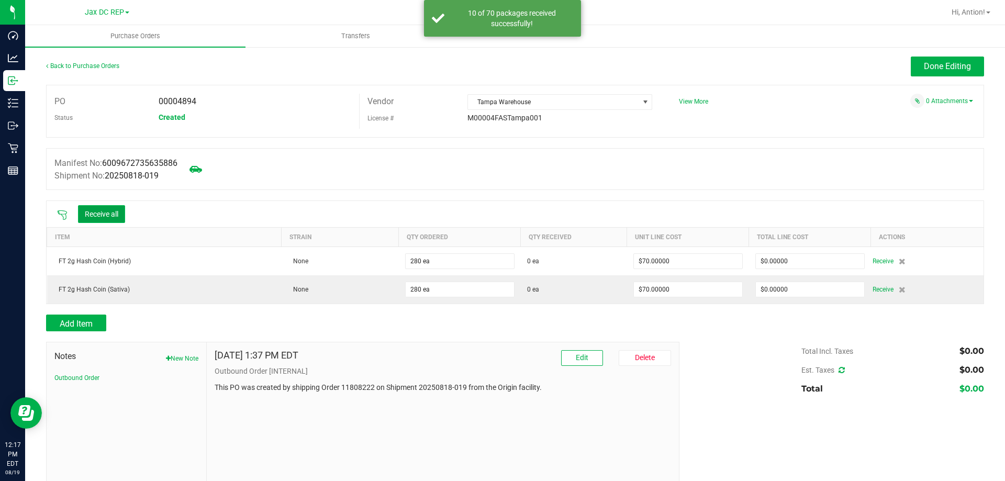
click at [97, 211] on button "Receive all" at bounding box center [101, 214] width 47 height 18
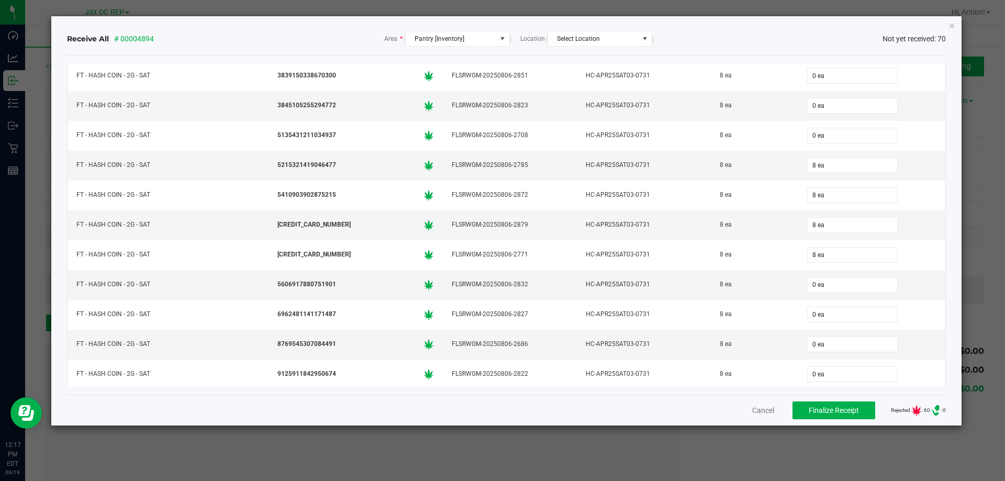
scroll to position [1789, 0]
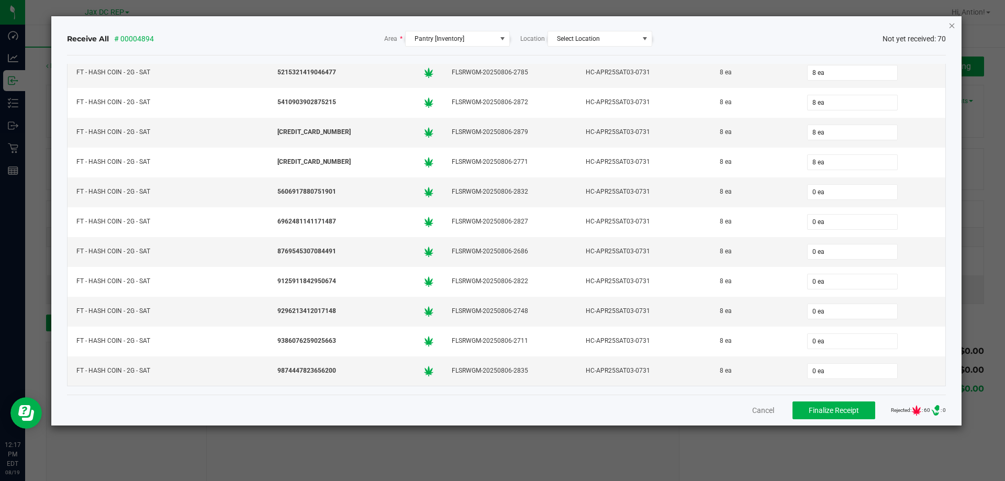
click at [953, 19] on icon "Close" at bounding box center [951, 25] width 7 height 13
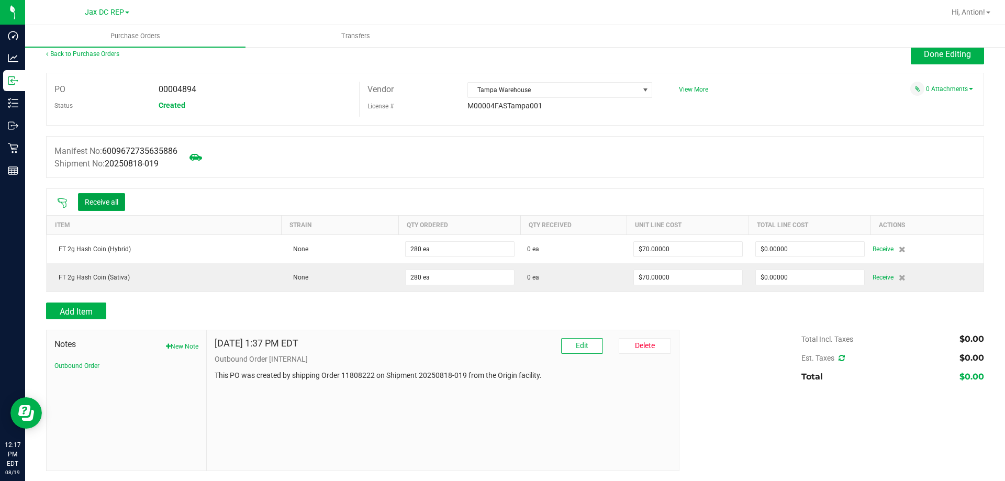
scroll to position [0, 0]
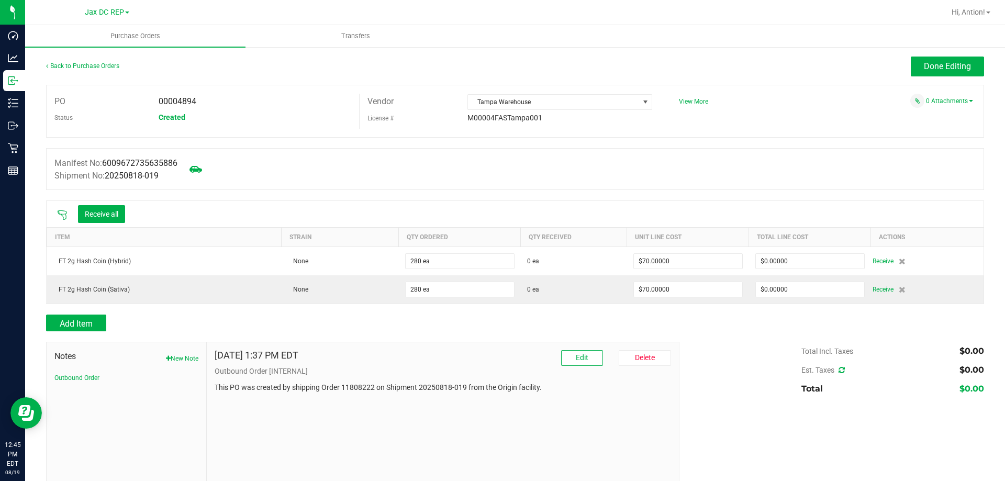
click at [65, 214] on icon at bounding box center [62, 214] width 9 height 9
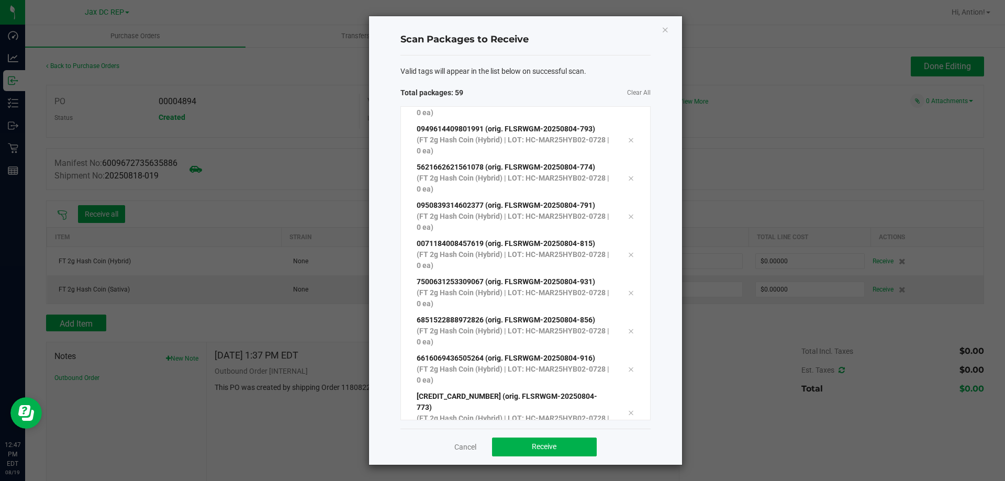
scroll to position [1967, 0]
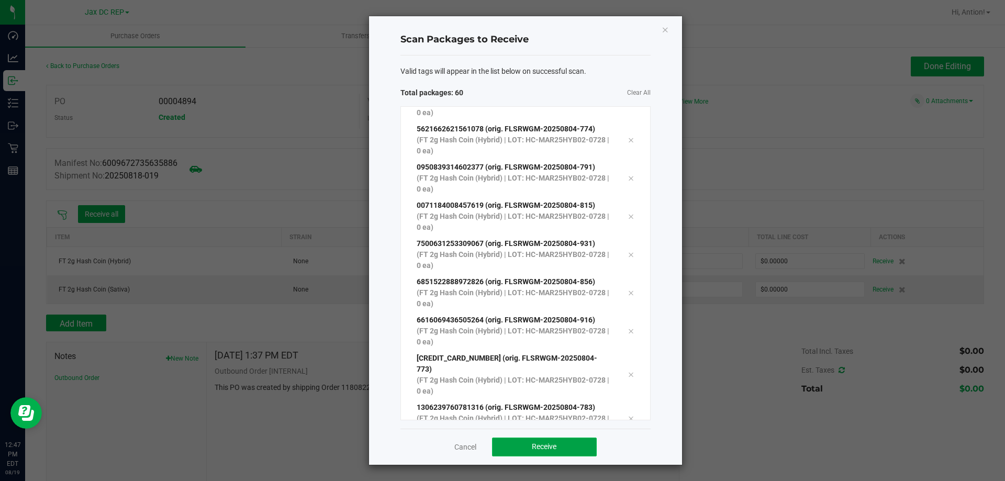
click at [546, 446] on span "Receive" at bounding box center [544, 446] width 25 height 8
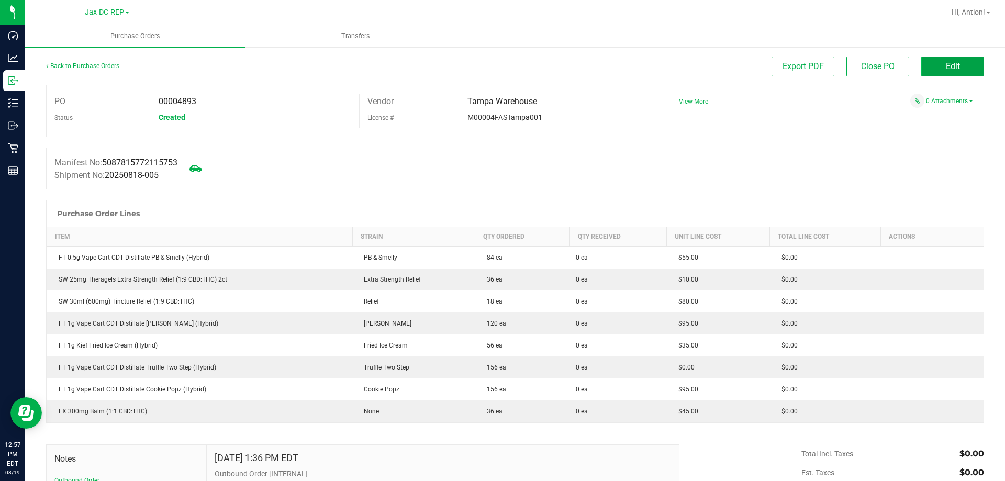
click at [930, 63] on button "Edit" at bounding box center [952, 67] width 63 height 20
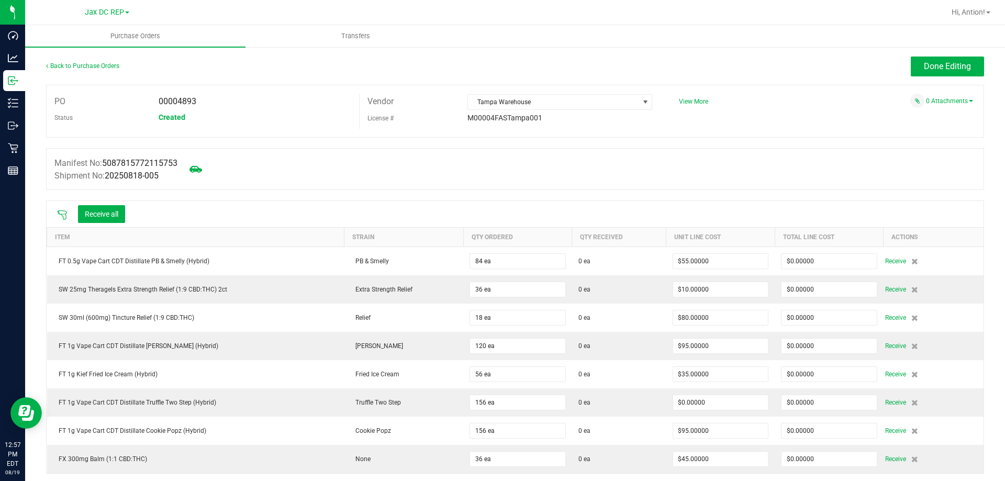
click at [60, 215] on icon at bounding box center [62, 215] width 10 height 10
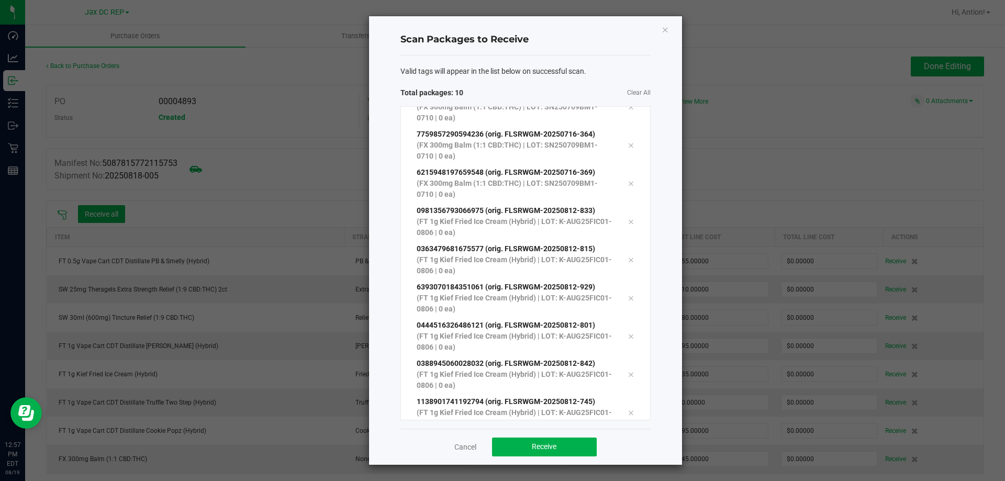
scroll to position [95, 0]
click at [561, 453] on button "Receive" at bounding box center [544, 447] width 105 height 19
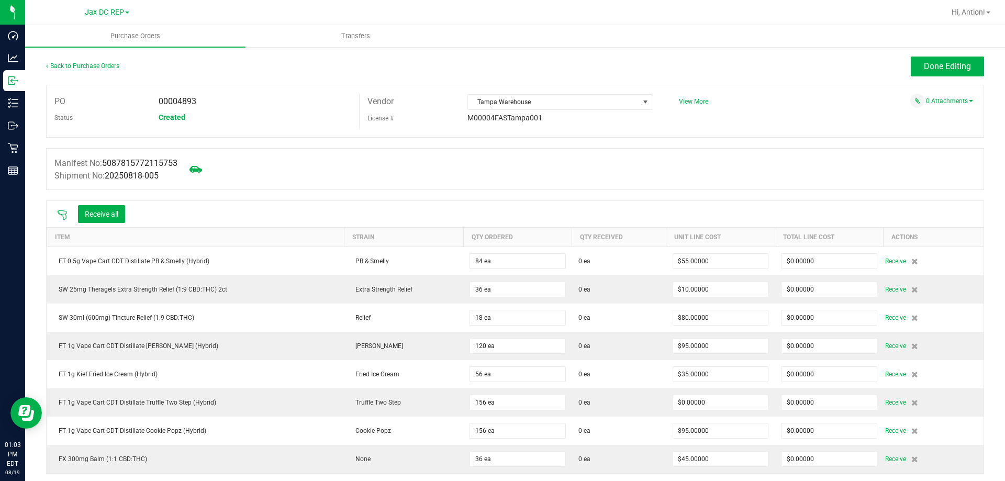
click at [63, 216] on icon at bounding box center [62, 214] width 9 height 9
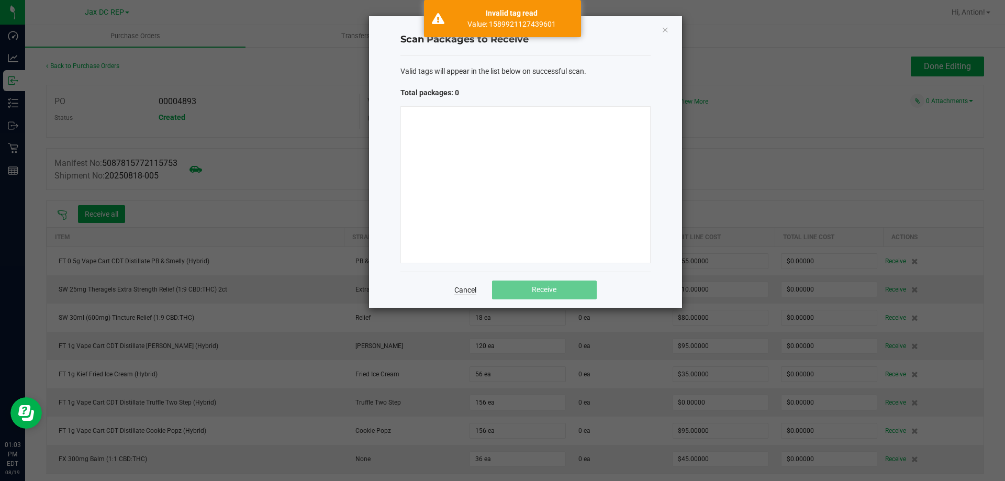
click at [463, 287] on link "Cancel" at bounding box center [465, 290] width 22 height 10
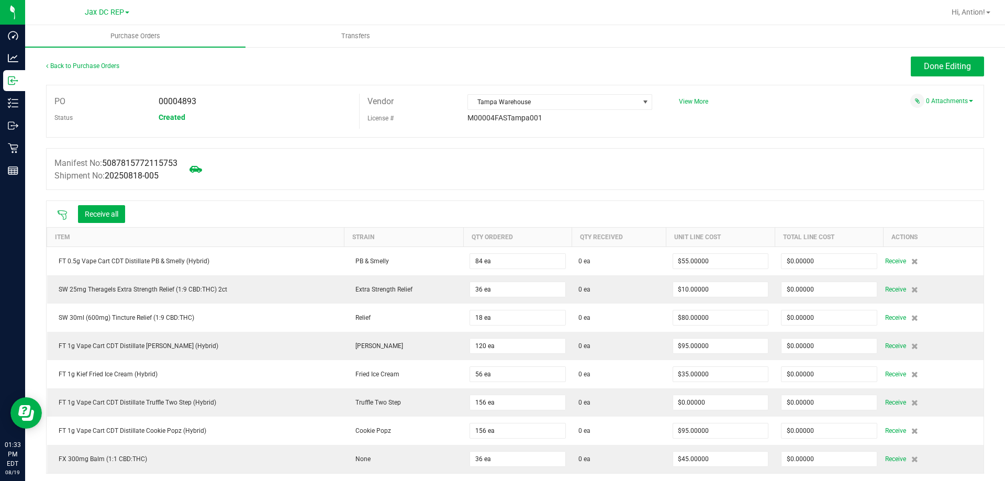
click at [65, 212] on icon at bounding box center [62, 215] width 10 height 10
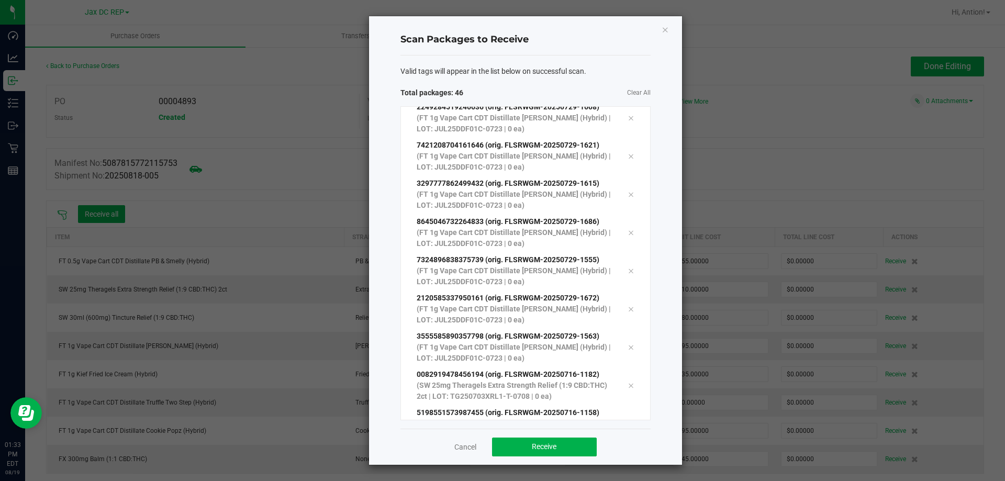
scroll to position [1432, 0]
click at [502, 444] on button "Receive" at bounding box center [544, 447] width 105 height 19
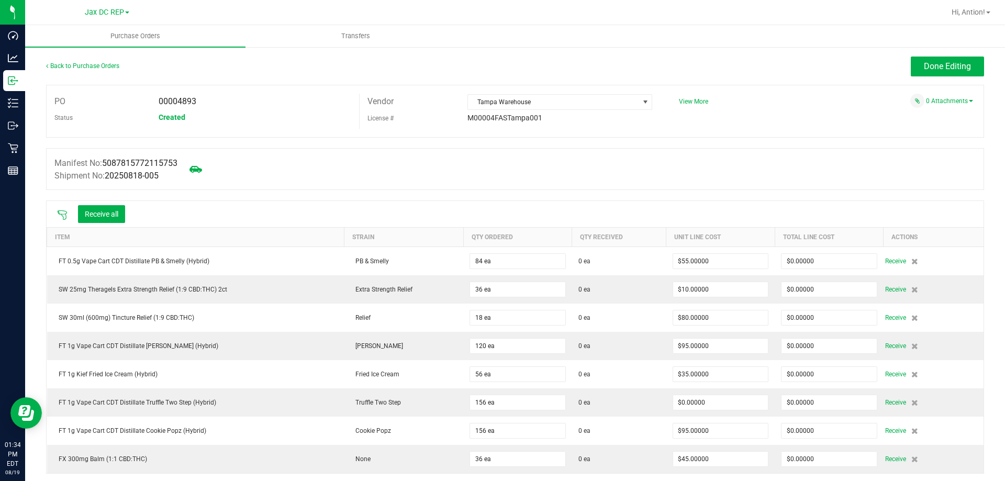
click at [68, 212] on div at bounding box center [62, 214] width 21 height 10
click at [64, 214] on icon at bounding box center [62, 214] width 9 height 9
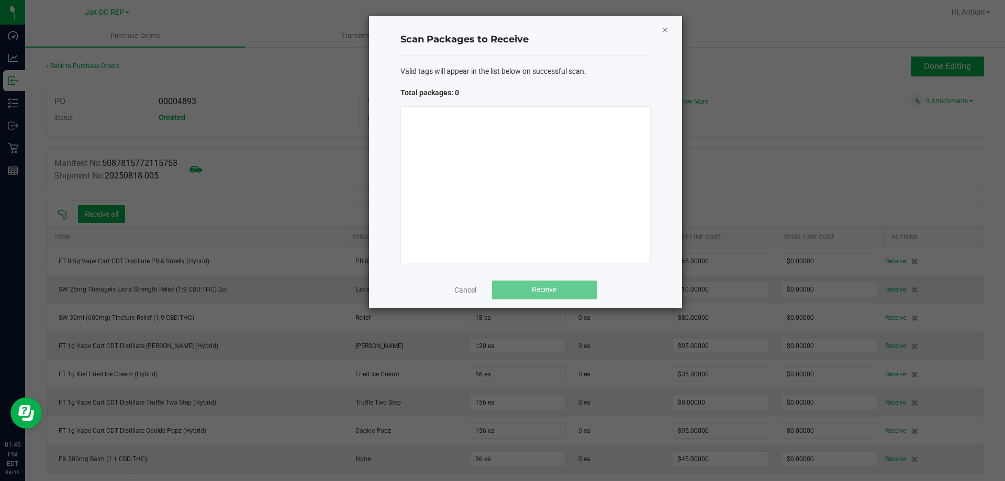
click at [668, 31] on icon "Close" at bounding box center [665, 29] width 7 height 13
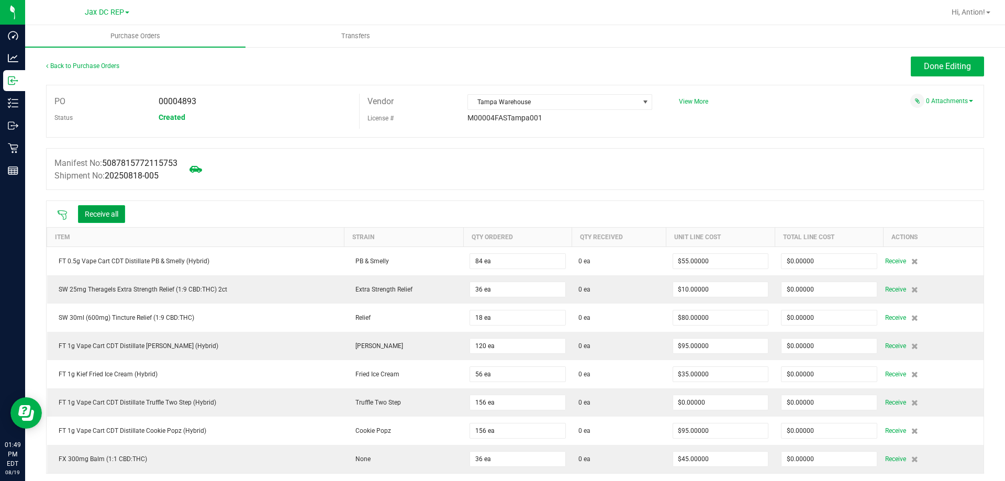
click at [107, 212] on button "Receive all" at bounding box center [101, 214] width 47 height 18
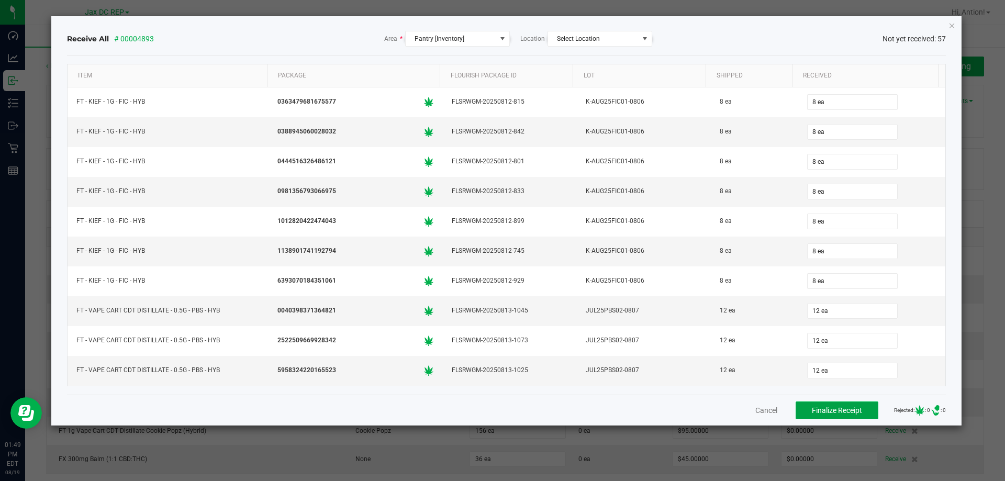
click at [838, 414] on button "Finalize Receipt" at bounding box center [836, 410] width 83 height 18
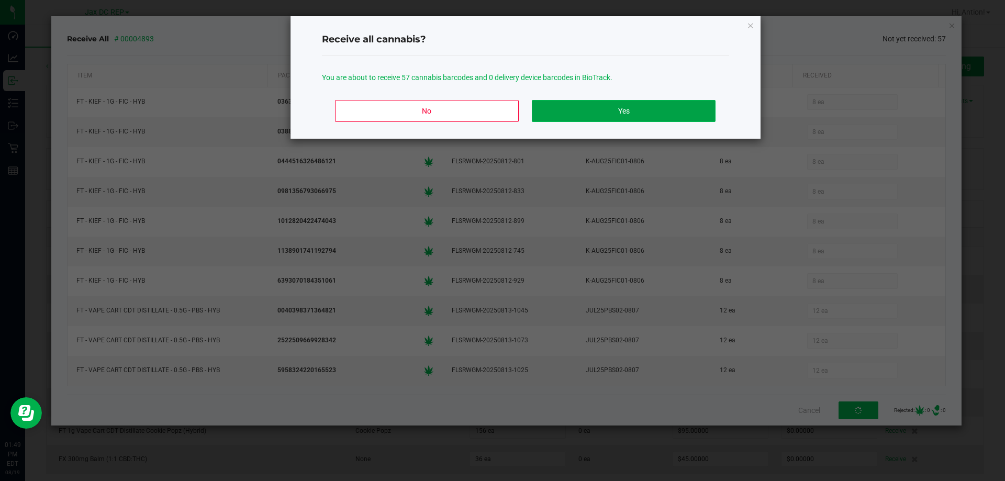
click at [575, 118] on button "Yes" at bounding box center [623, 111] width 183 height 22
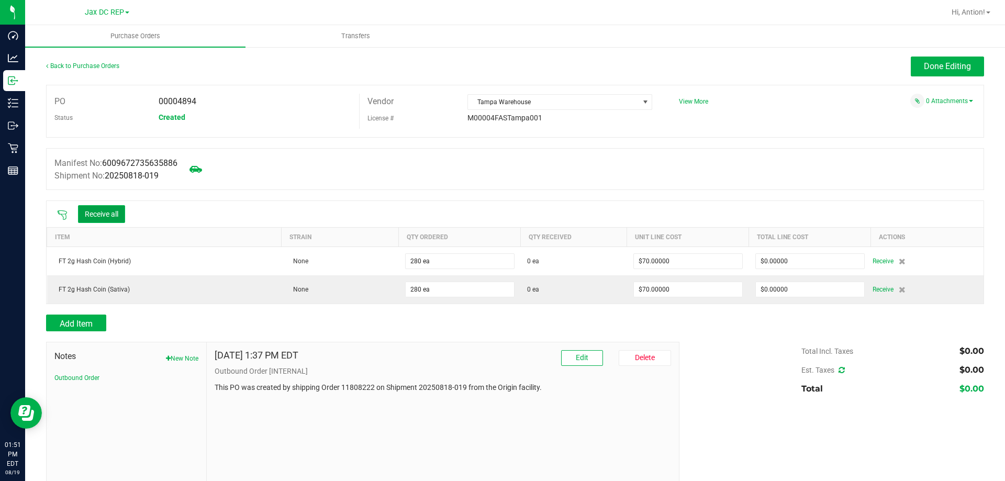
click at [96, 211] on button "Receive all" at bounding box center [101, 214] width 47 height 18
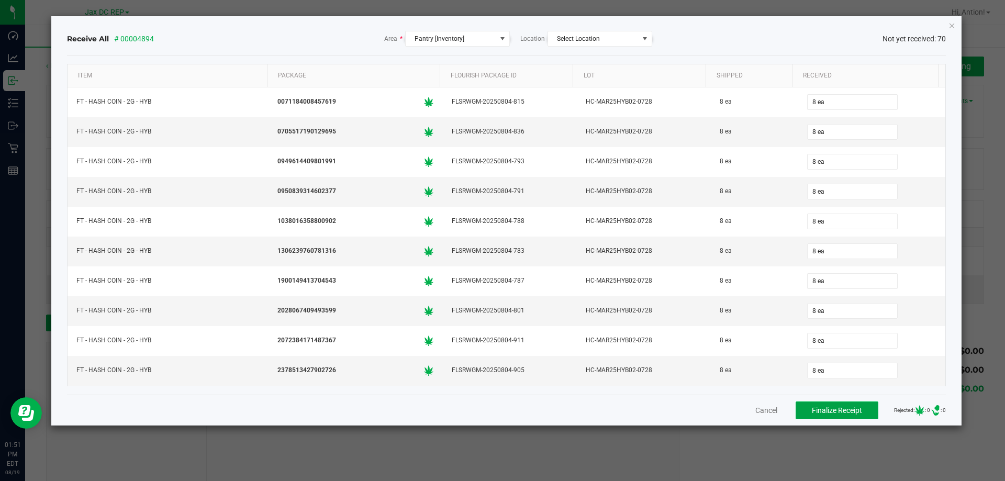
click at [843, 409] on span "Finalize Receipt" at bounding box center [837, 410] width 50 height 8
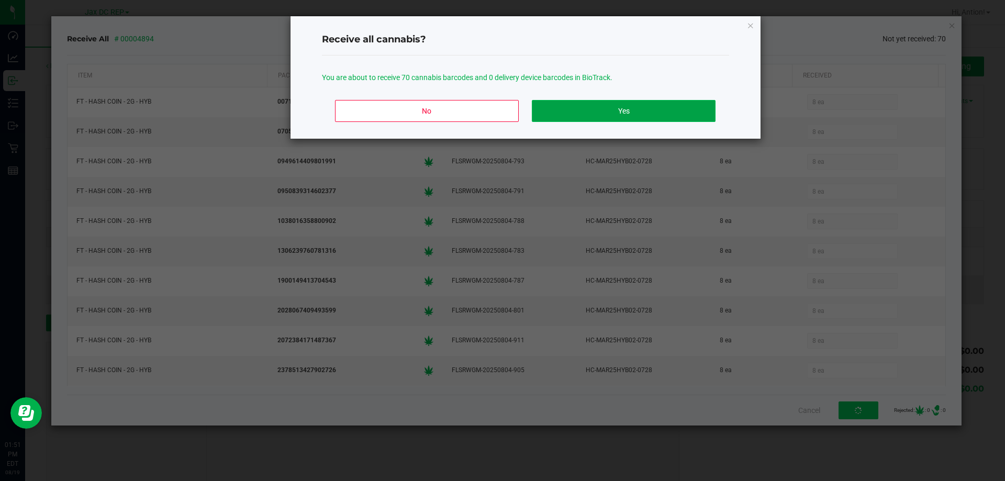
click at [654, 109] on button "Yes" at bounding box center [623, 111] width 183 height 22
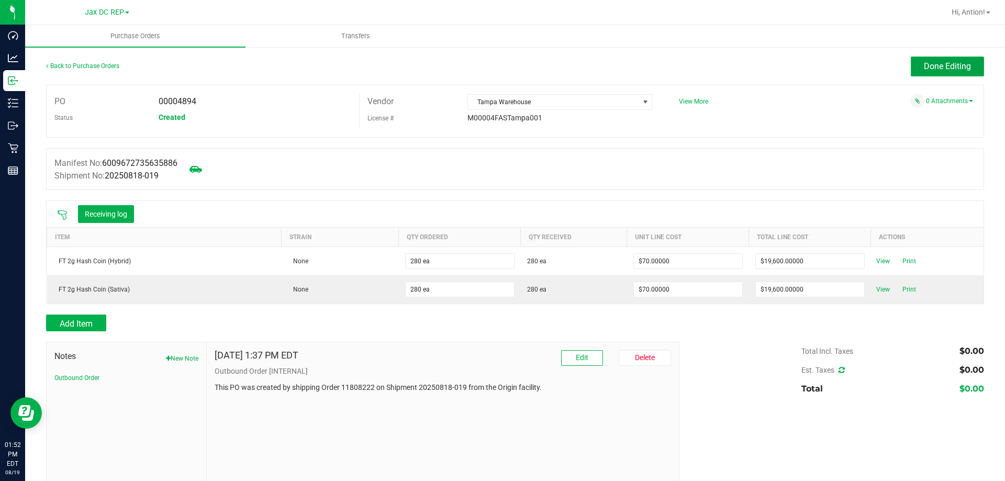
click at [961, 58] on button "Done Editing" at bounding box center [947, 67] width 73 height 20
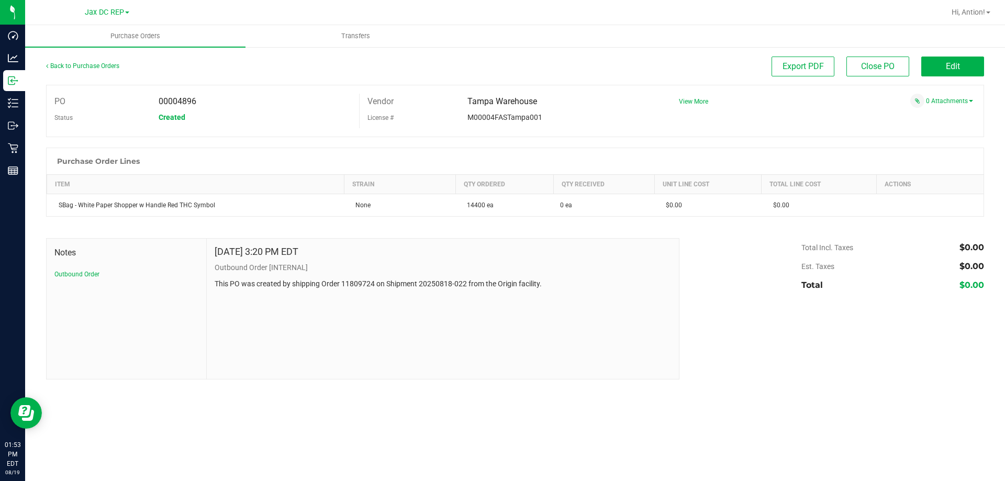
click at [950, 78] on div "Back to Purchase Orders Export PDF Close PO Edit" at bounding box center [515, 71] width 938 height 28
click at [958, 66] on span "Edit" at bounding box center [953, 66] width 14 height 10
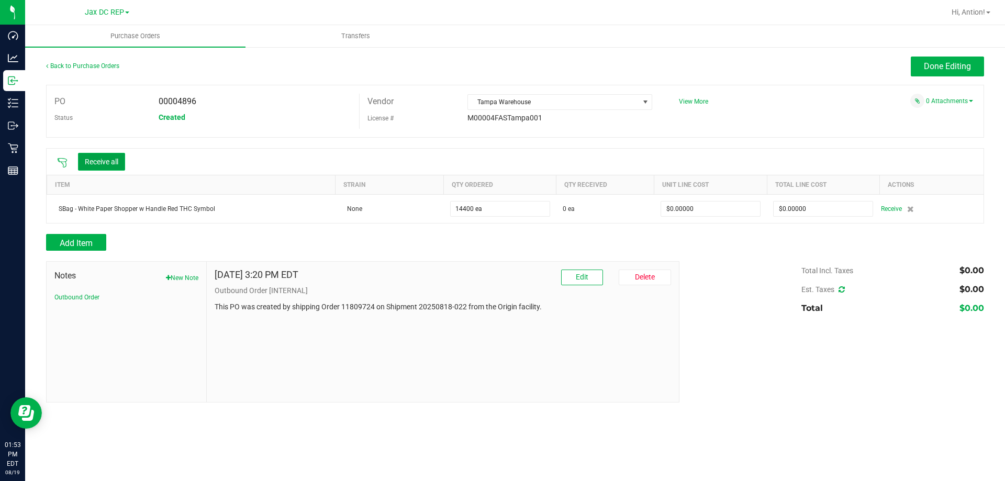
click at [116, 155] on button "Receive all" at bounding box center [101, 162] width 47 height 18
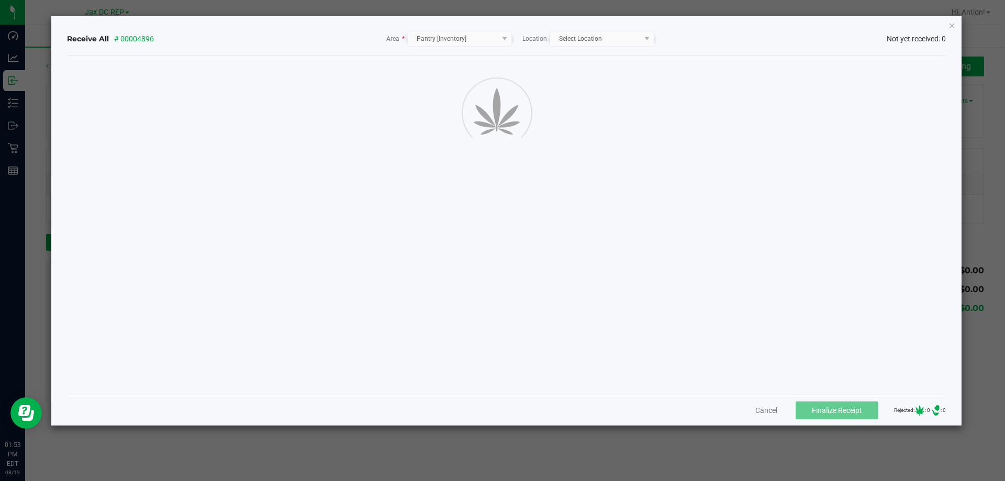
click at [116, 155] on div at bounding box center [506, 111] width 911 height 94
click at [955, 28] on icon "Close" at bounding box center [951, 25] width 7 height 13
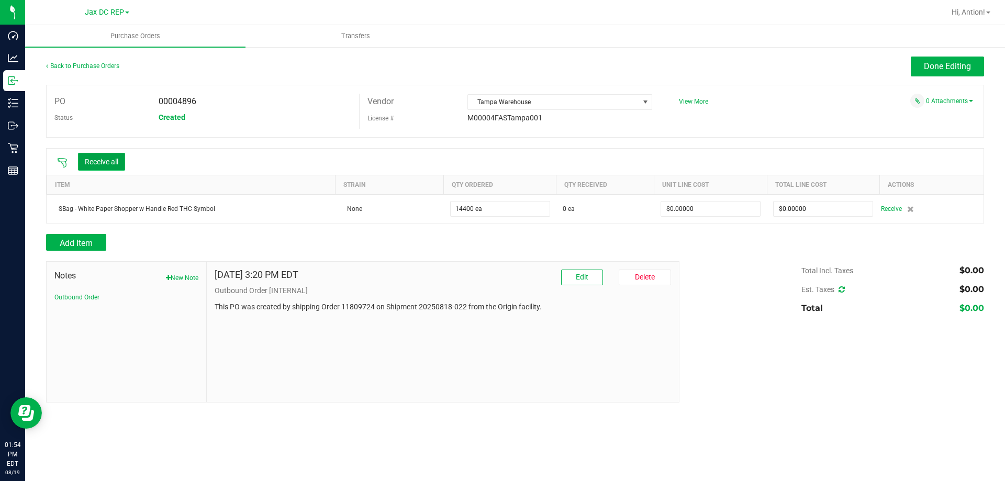
click at [98, 161] on button "Receive all" at bounding box center [101, 162] width 47 height 18
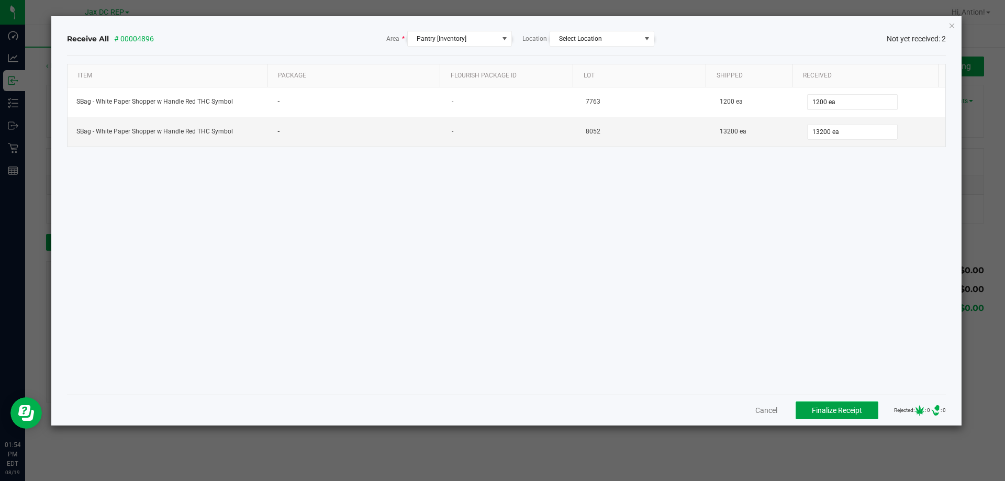
click at [856, 413] on button "Finalize Receipt" at bounding box center [836, 410] width 83 height 18
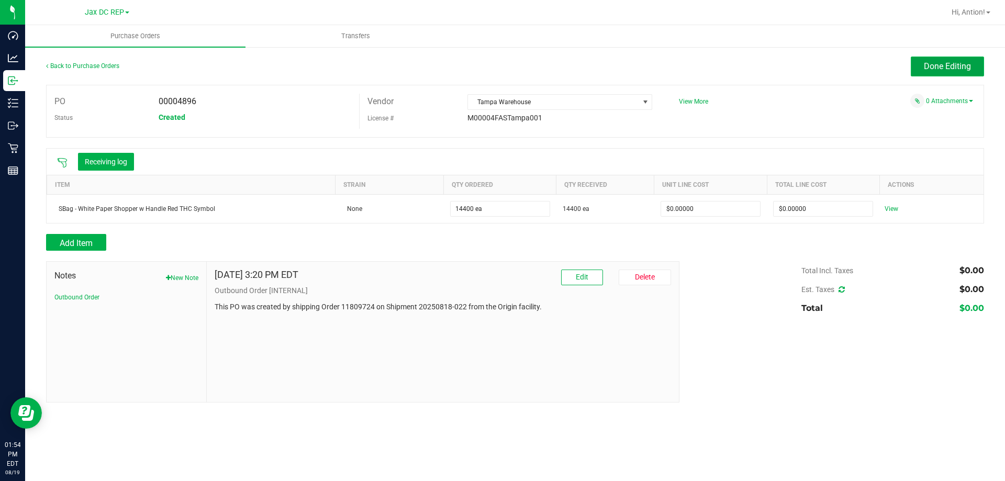
click at [945, 61] on button "Done Editing" at bounding box center [947, 67] width 73 height 20
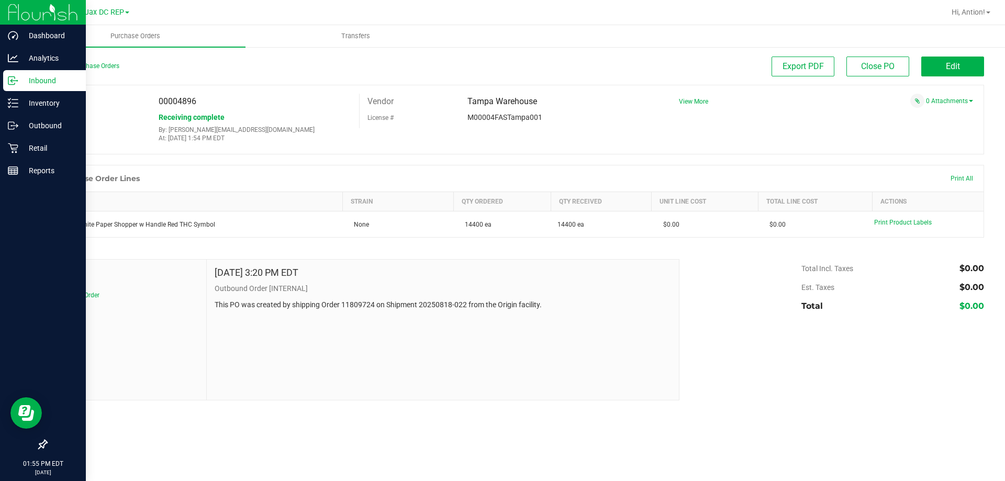
click at [56, 77] on p "Inbound" at bounding box center [49, 80] width 63 height 13
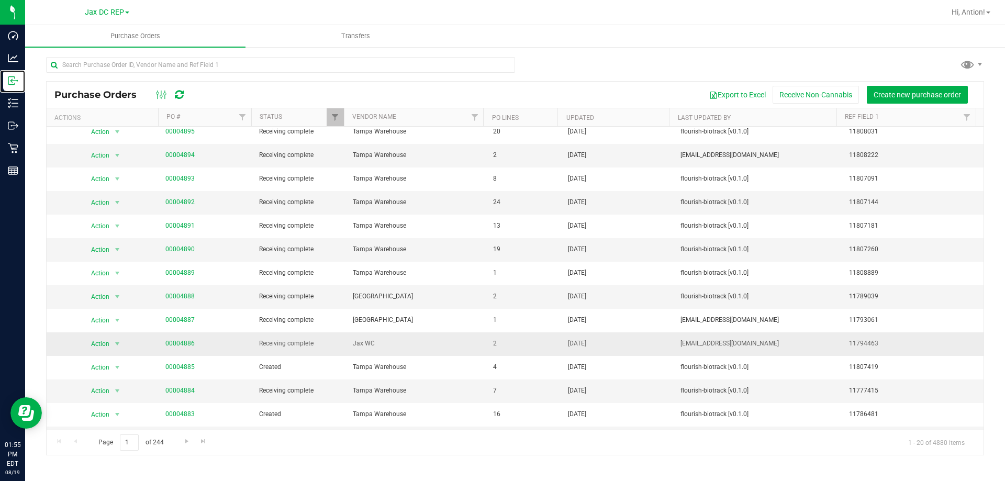
scroll to position [105, 0]
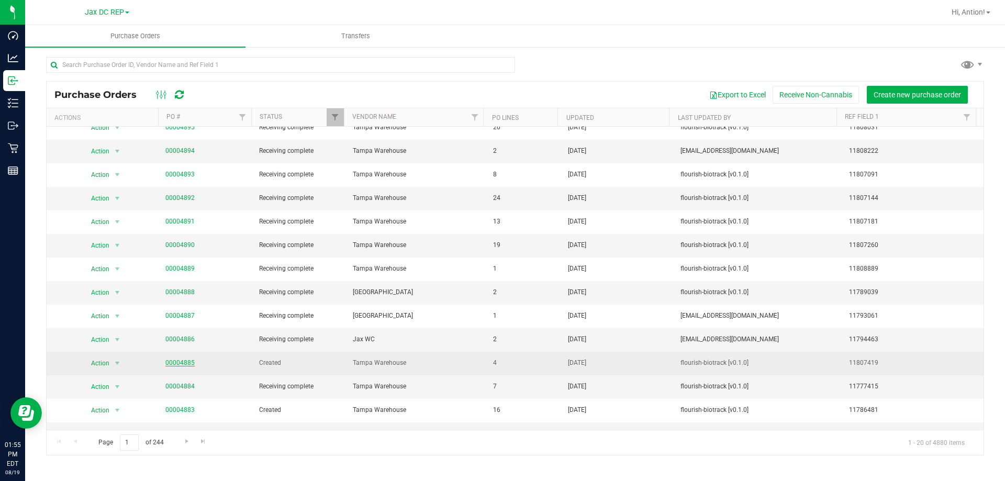
click at [174, 363] on link "00004885" at bounding box center [179, 362] width 29 height 7
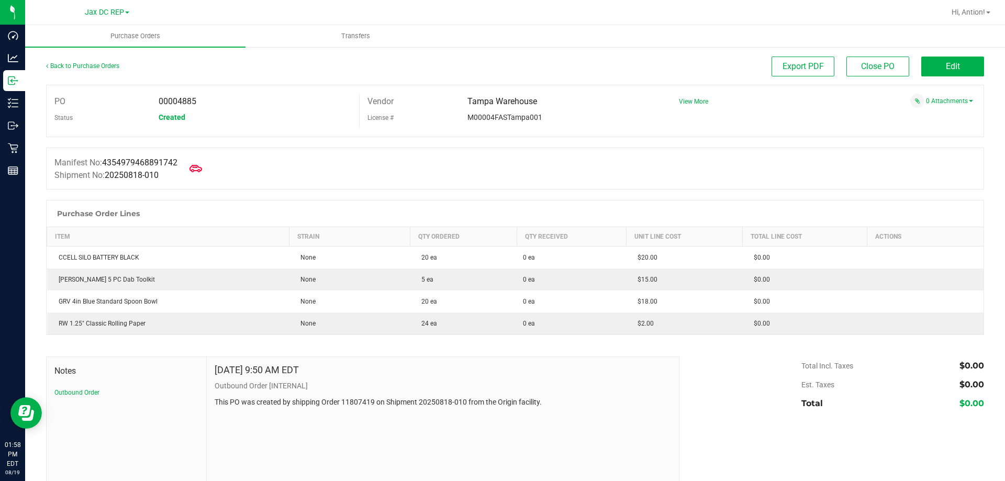
drag, startPoint x: 277, startPoint y: 136, endPoint x: 580, endPoint y: 140, distance: 303.6
click at [580, 140] on div at bounding box center [515, 142] width 938 height 10
click at [198, 163] on icon at bounding box center [196, 169] width 14 height 14
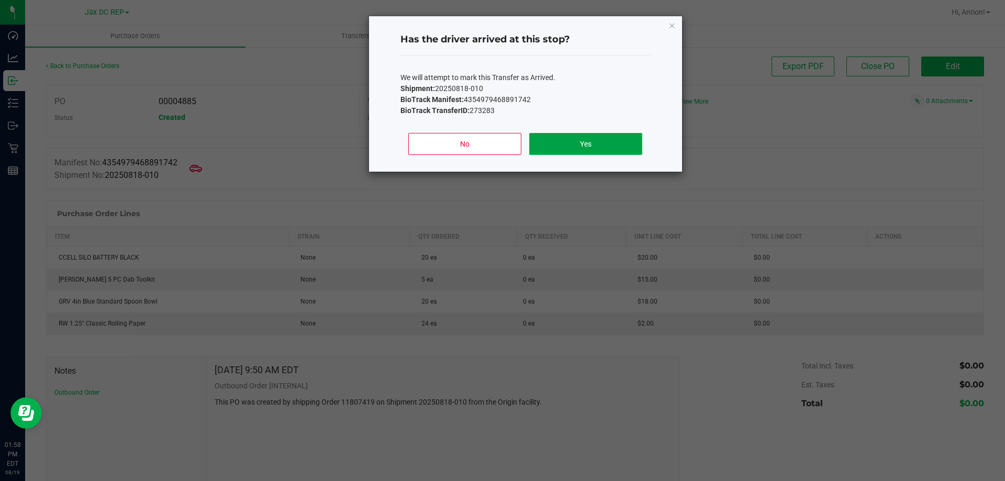
click at [589, 139] on button "Yes" at bounding box center [585, 144] width 113 height 22
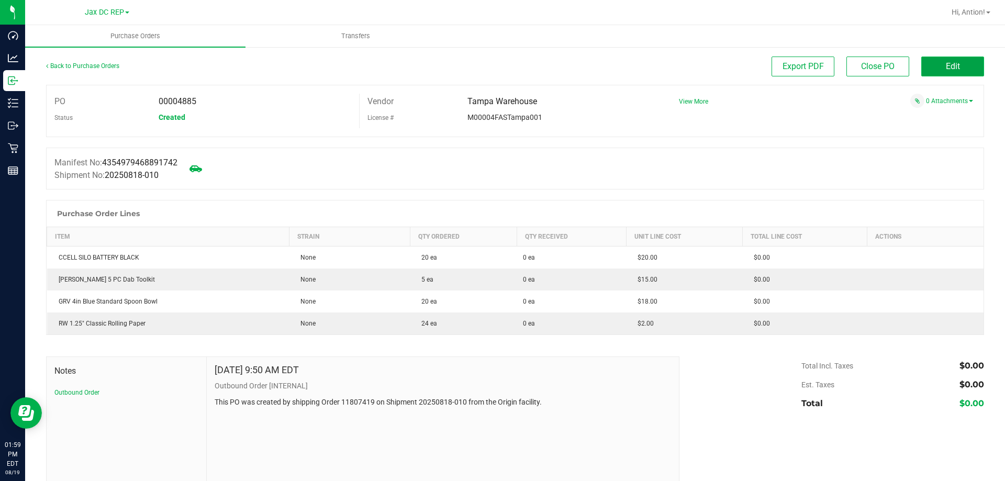
click at [946, 70] on span "Edit" at bounding box center [953, 66] width 14 height 10
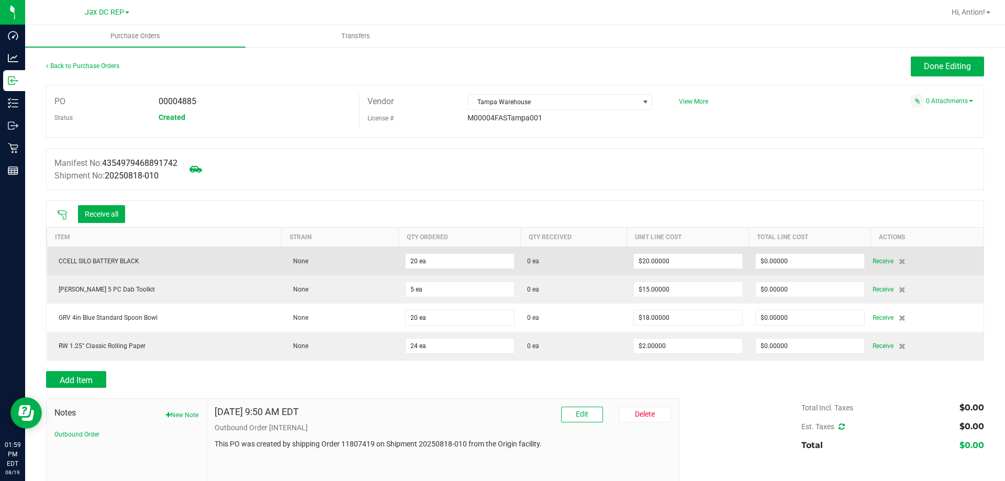
click at [590, 273] on td "0 ea" at bounding box center [574, 260] width 106 height 29
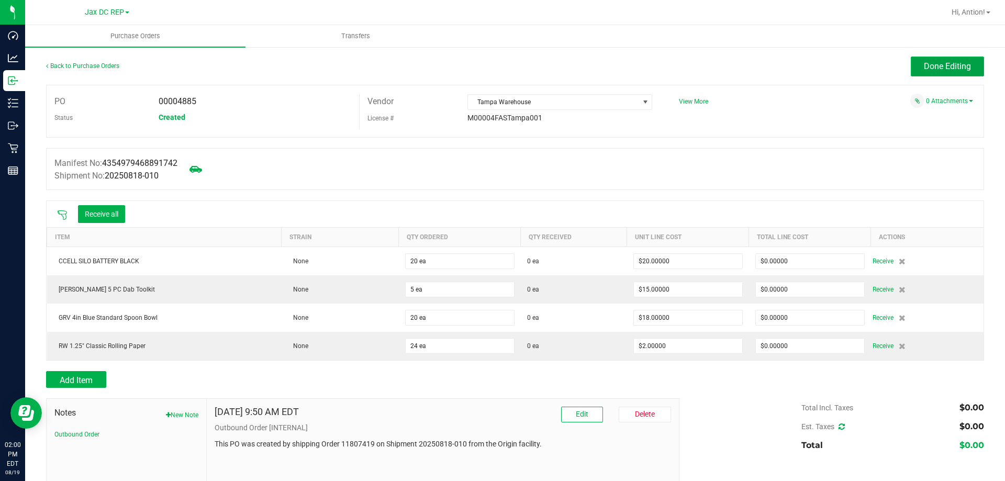
click at [924, 69] on span "Done Editing" at bounding box center [947, 66] width 47 height 10
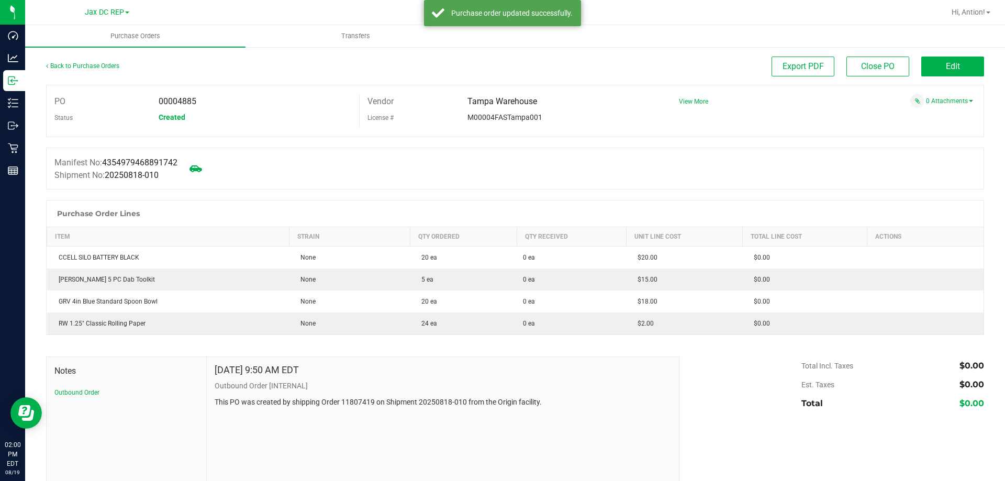
click at [870, 104] on div "0 Attachments" at bounding box center [822, 101] width 302 height 14
click at [970, 54] on div "Back to Purchase Orders Export PDF Close PO Edit PO 00004885 Status Created Ven…" at bounding box center [515, 277] width 980 height 462
click at [958, 76] on div "Back to Purchase Orders Export PDF Close PO Edit" at bounding box center [515, 71] width 938 height 28
click at [946, 62] on span "Edit" at bounding box center [953, 66] width 14 height 10
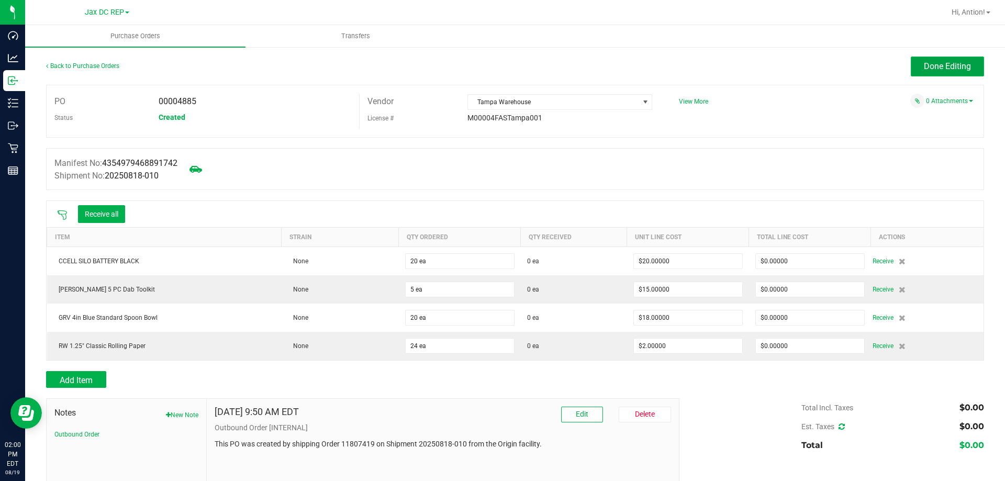
click at [924, 64] on span "Done Editing" at bounding box center [947, 66] width 47 height 10
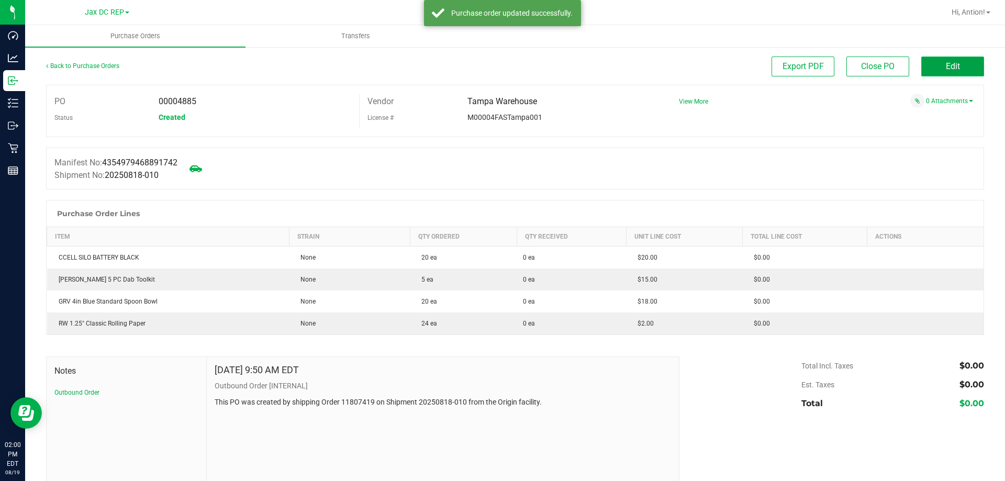
click at [932, 65] on button "Edit" at bounding box center [952, 67] width 63 height 20
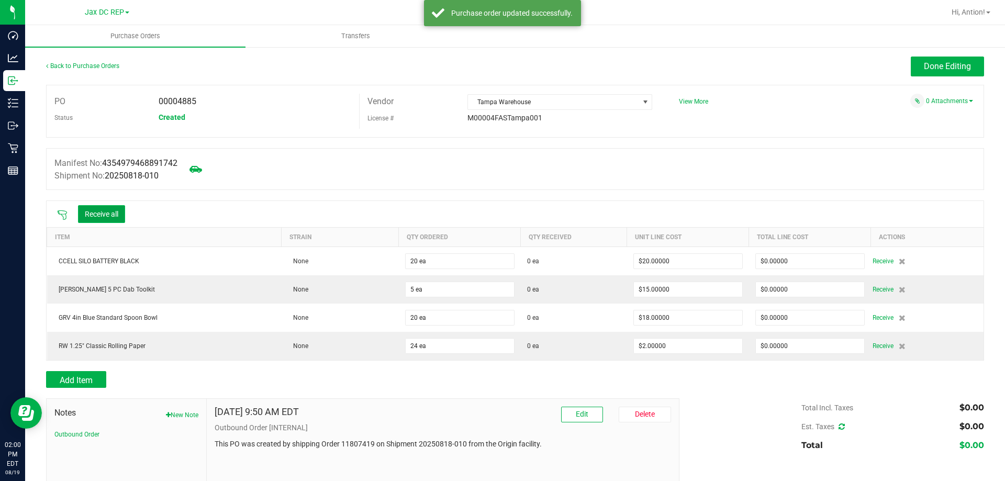
click at [114, 212] on button "Receive all" at bounding box center [101, 214] width 47 height 18
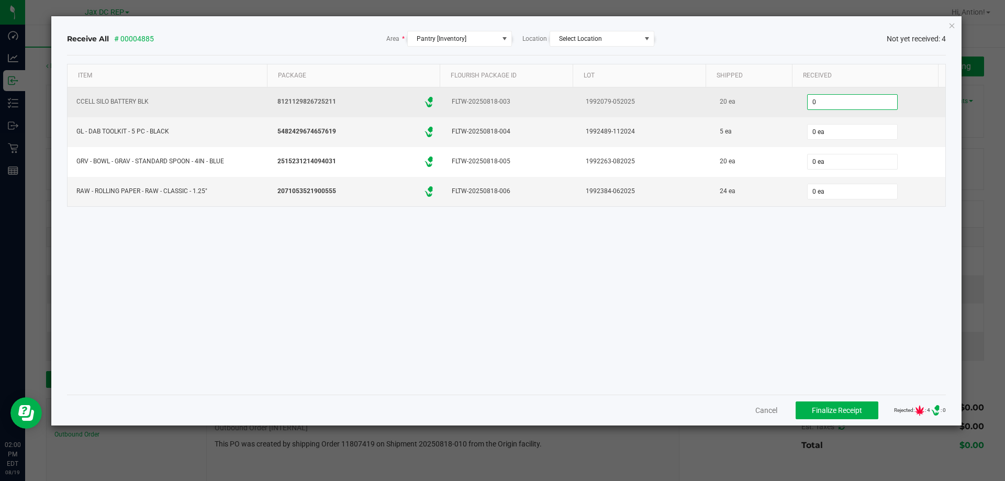
click at [849, 96] on input "0" at bounding box center [852, 102] width 89 height 15
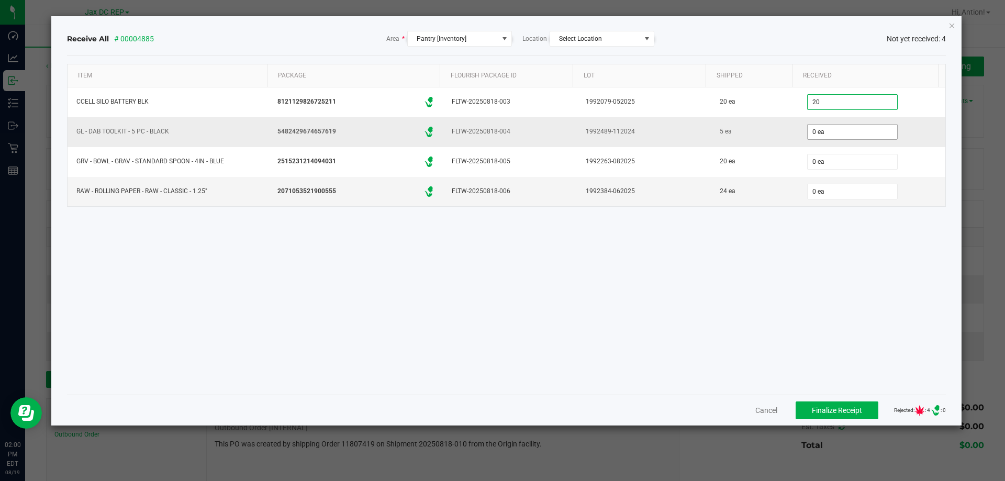
type input "20 ea"
click at [808, 132] on input "0" at bounding box center [852, 132] width 89 height 15
type input "2 ea"
drag, startPoint x: 945, startPoint y: 21, endPoint x: 952, endPoint y: 24, distance: 7.8
click at [949, 21] on div "Receive All # 00004885 Area * Pantry [Inventory] Location Select Location Not y…" at bounding box center [506, 220] width 911 height 409
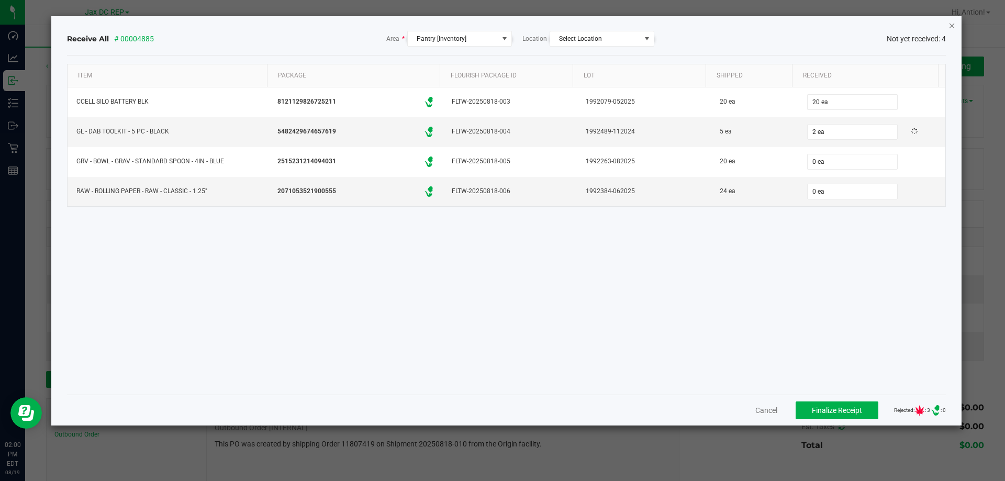
click at [953, 24] on icon "Close" at bounding box center [951, 25] width 7 height 13
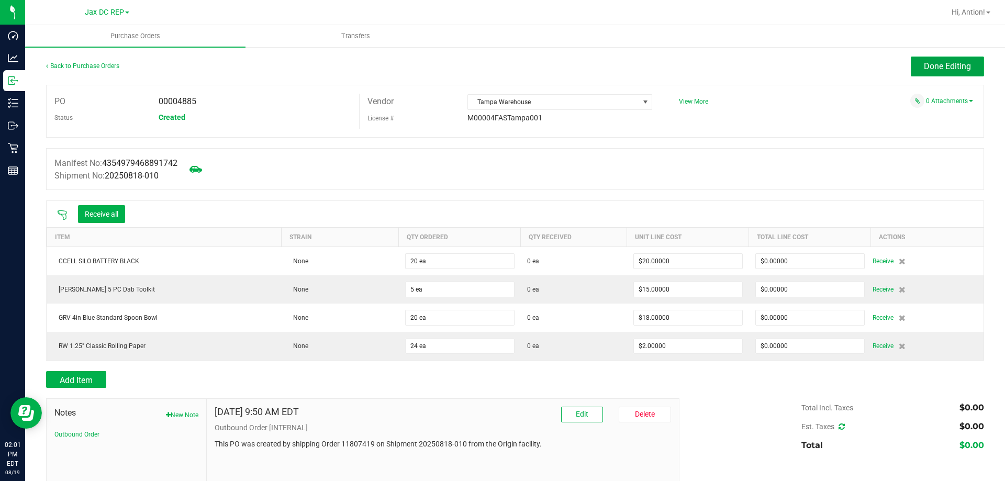
click at [942, 59] on button "Done Editing" at bounding box center [947, 67] width 73 height 20
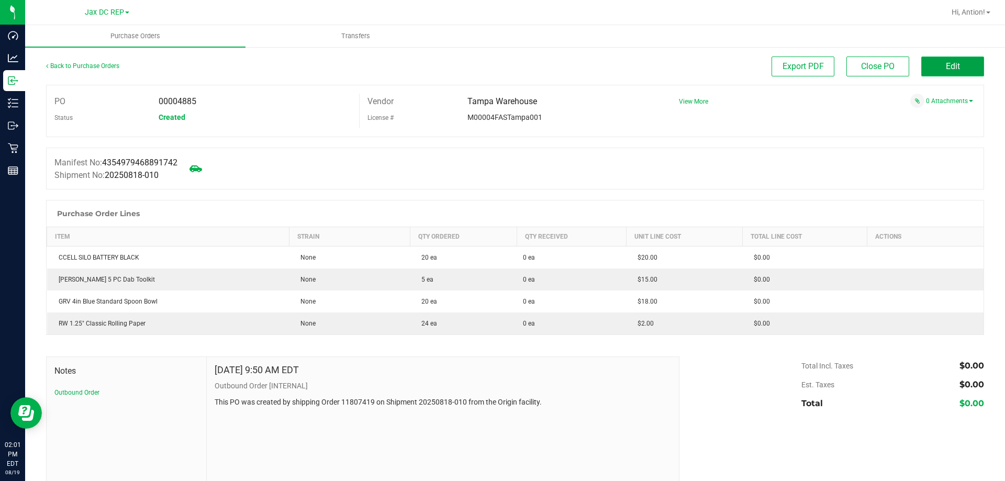
click at [929, 69] on button "Edit" at bounding box center [952, 67] width 63 height 20
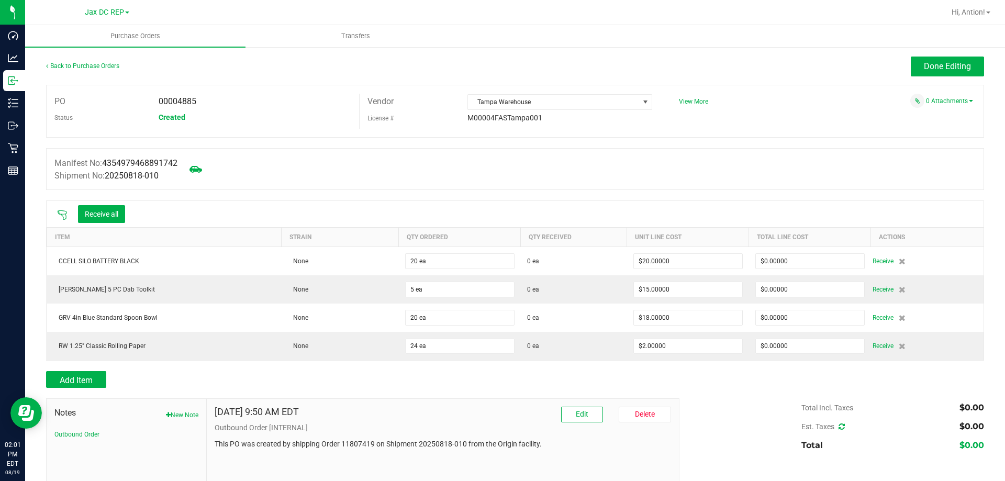
click at [58, 215] on icon at bounding box center [62, 215] width 10 height 10
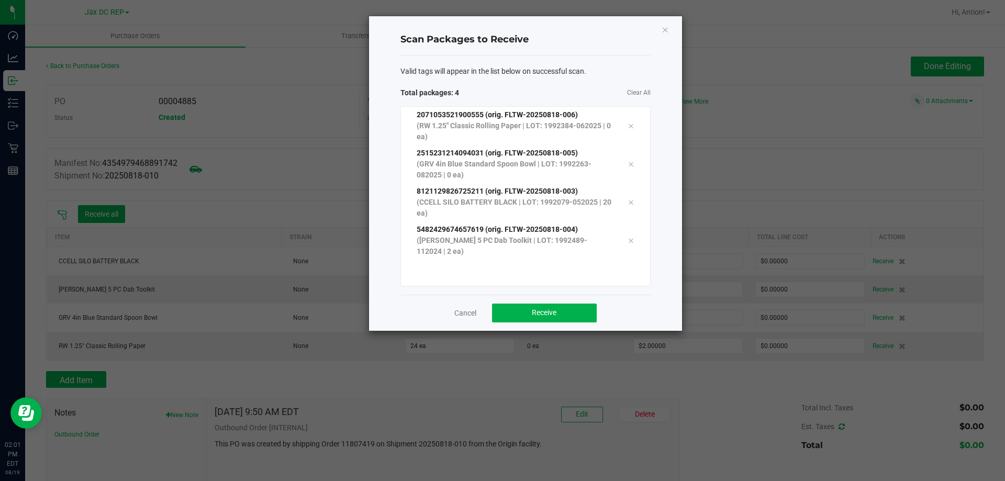
click at [562, 295] on div "Cancel Receive" at bounding box center [525, 313] width 250 height 36
click at [568, 317] on button "Receive" at bounding box center [544, 313] width 105 height 19
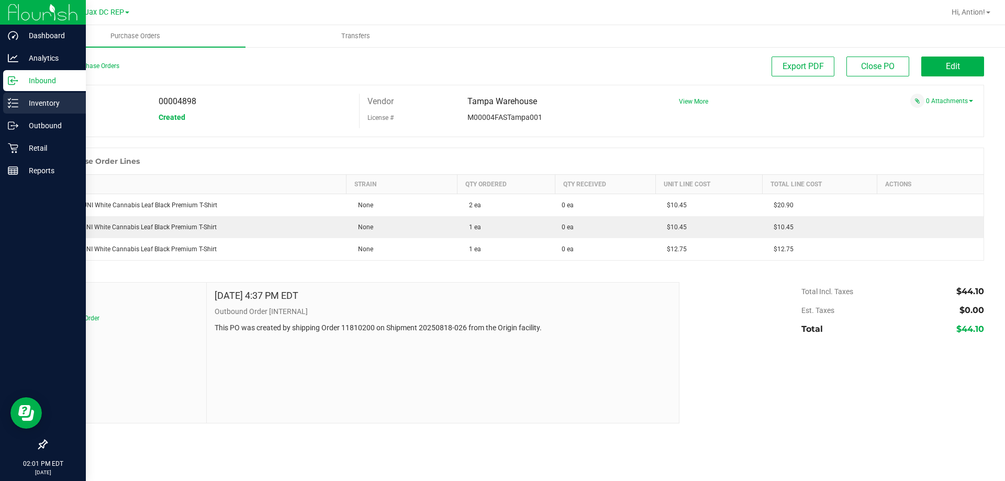
click at [40, 106] on p "Inventory" at bounding box center [49, 103] width 63 height 13
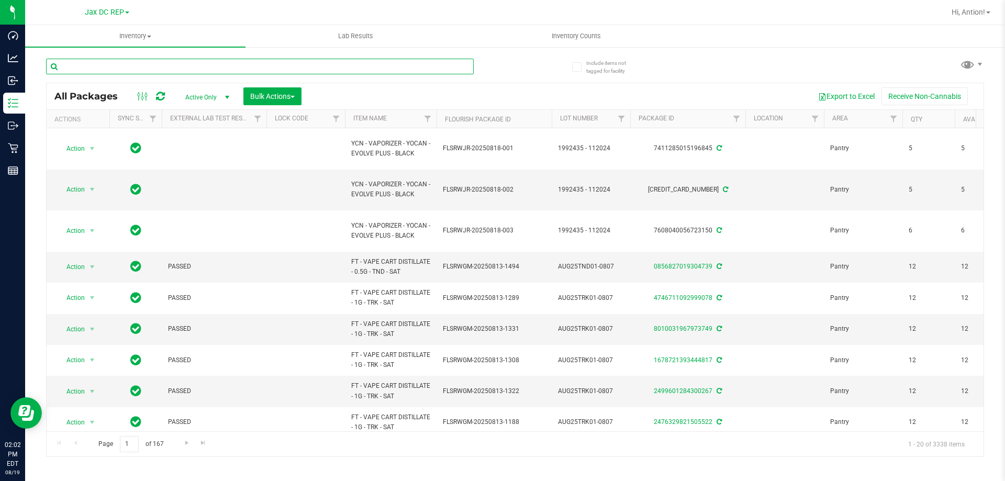
click at [344, 72] on input "text" at bounding box center [260, 67] width 428 height 16
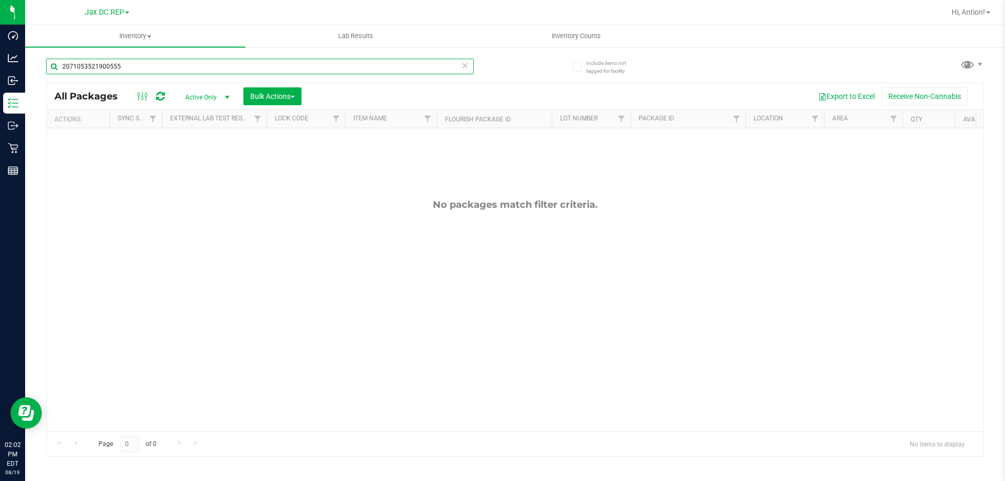
click at [130, 65] on input "2071053521900555" at bounding box center [260, 67] width 428 height 16
type input "2071053521900555"
click at [133, 60] on input "2071053521900555" at bounding box center [260, 67] width 428 height 16
click at [134, 60] on input "2071053521900555" at bounding box center [260, 67] width 428 height 16
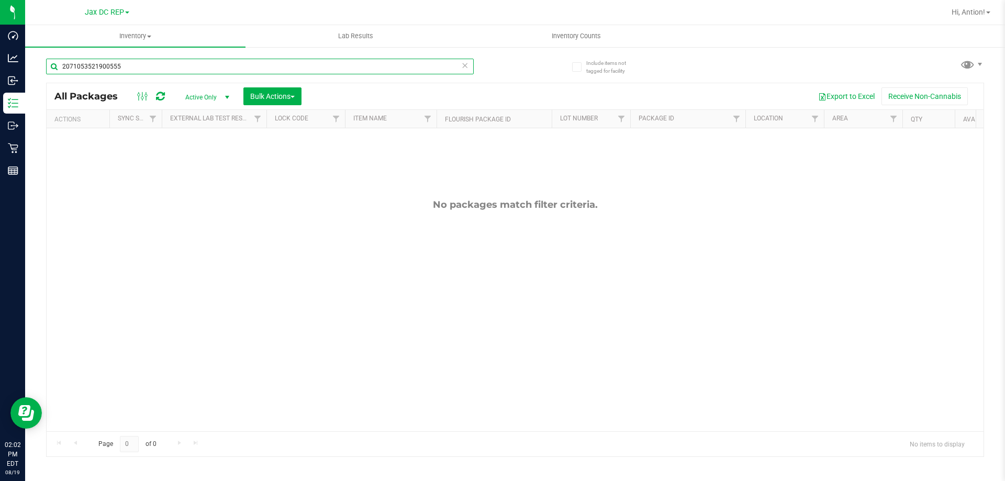
click at [134, 60] on input "2071053521900555" at bounding box center [260, 67] width 428 height 16
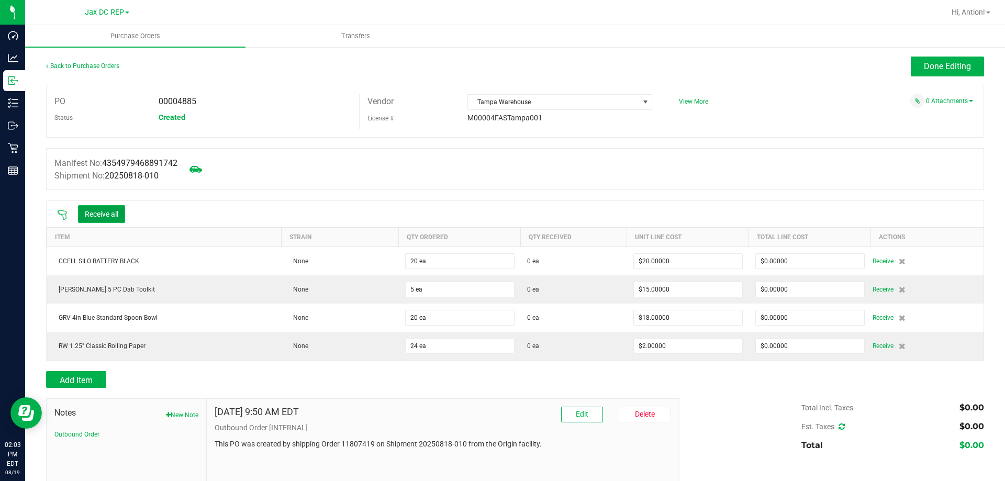
click at [116, 214] on button "Receive all" at bounding box center [101, 214] width 47 height 18
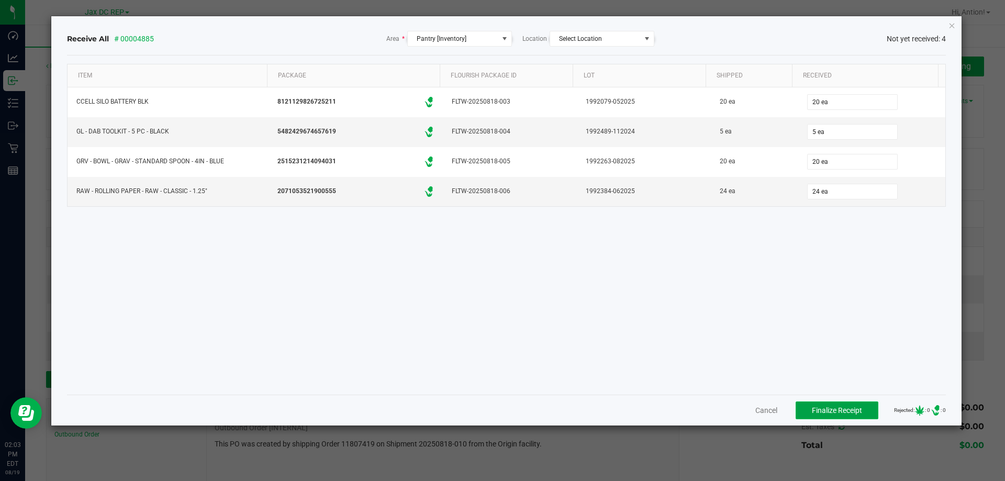
click at [843, 403] on button "Finalize Receipt" at bounding box center [836, 410] width 83 height 18
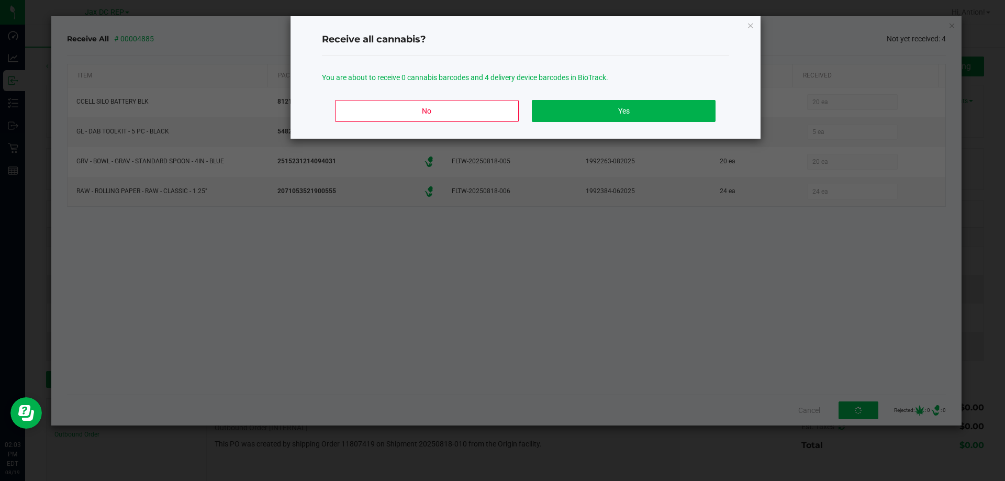
click at [646, 97] on div "No Yes" at bounding box center [525, 115] width 407 height 47
click at [647, 98] on div "No Yes" at bounding box center [525, 115] width 407 height 47
click at [649, 100] on button "Yes" at bounding box center [623, 111] width 183 height 22
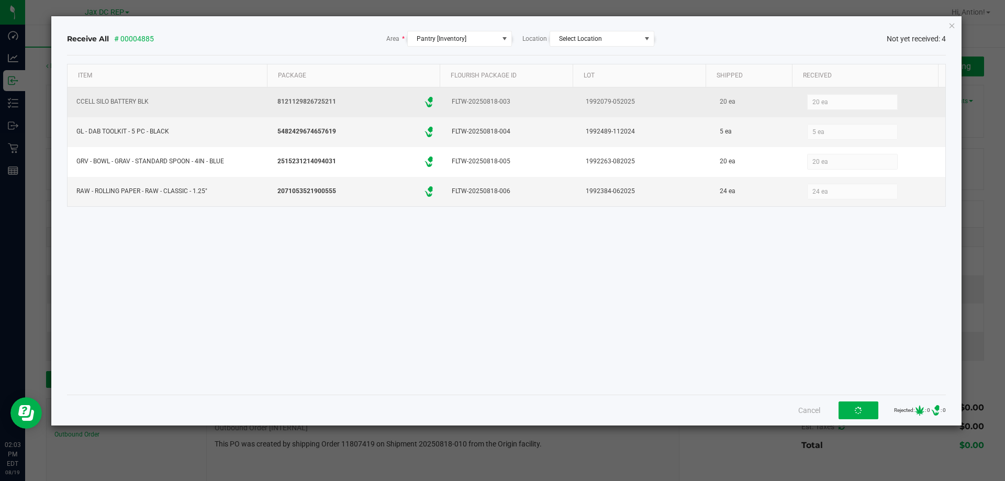
click at [652, 103] on div "1992079-052025" at bounding box center [643, 101] width 121 height 15
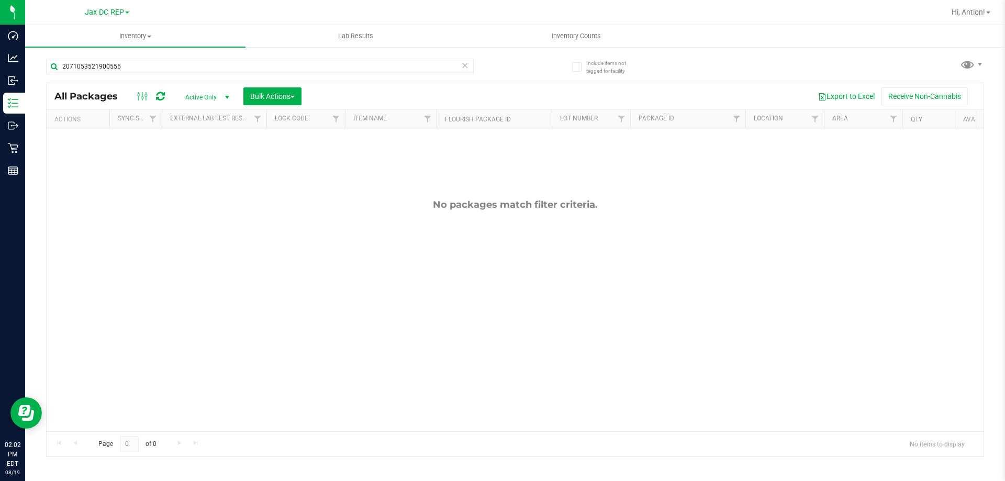
click at [465, 65] on icon at bounding box center [464, 65] width 7 height 13
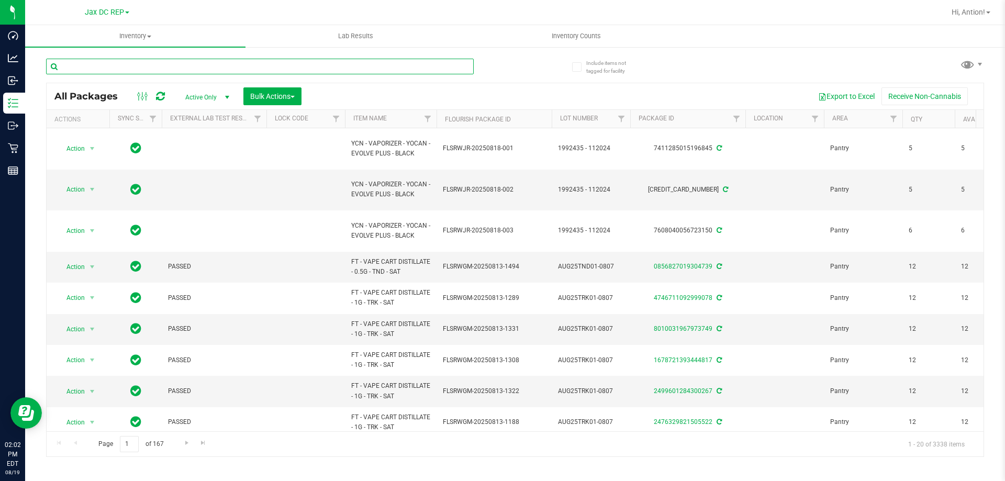
click at [224, 69] on input "text" at bounding box center [260, 67] width 428 height 16
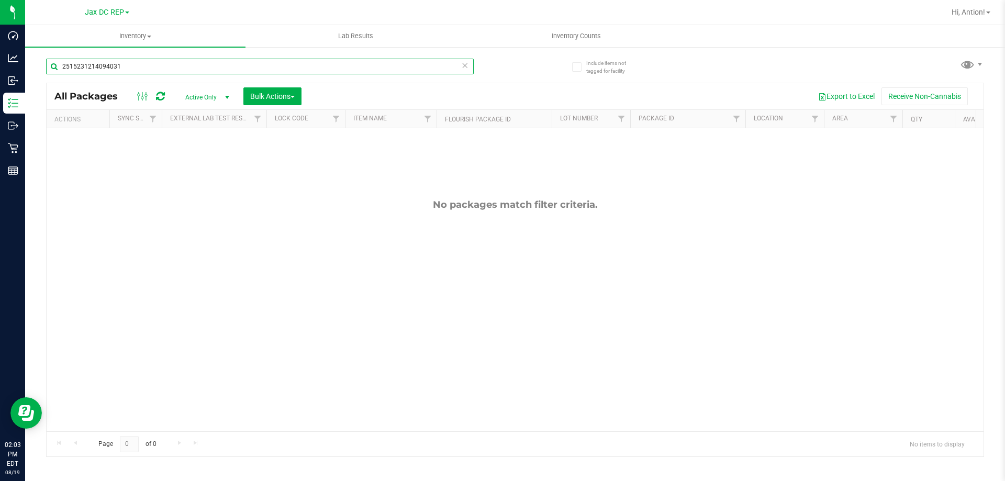
click at [215, 72] on input "2515231214094031" at bounding box center [260, 67] width 428 height 16
click at [161, 99] on icon at bounding box center [160, 96] width 9 height 10
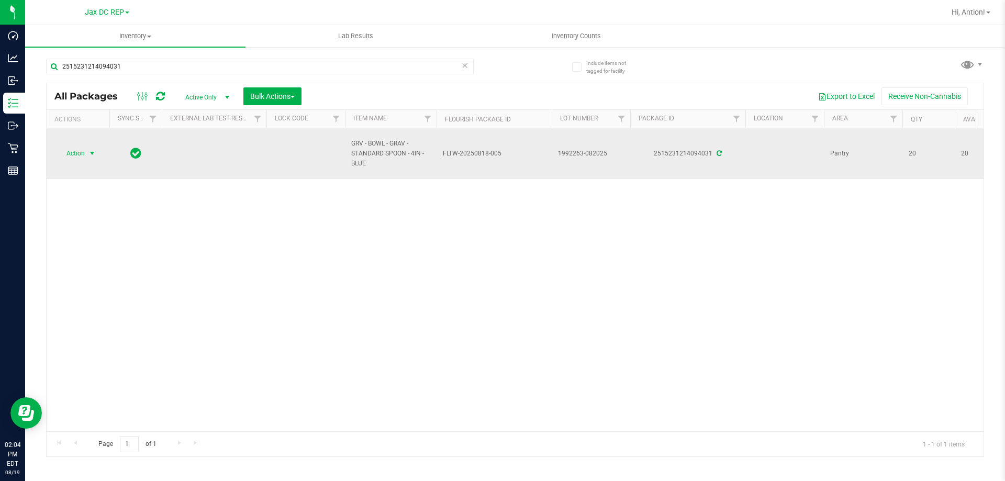
click at [80, 150] on span "Action" at bounding box center [71, 153] width 28 height 15
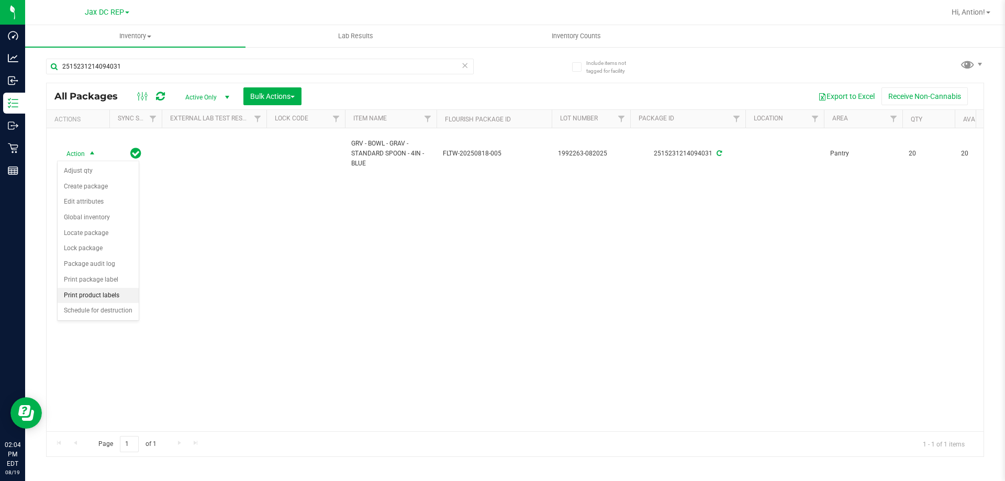
click at [111, 292] on li "Print product labels" at bounding box center [98, 296] width 81 height 16
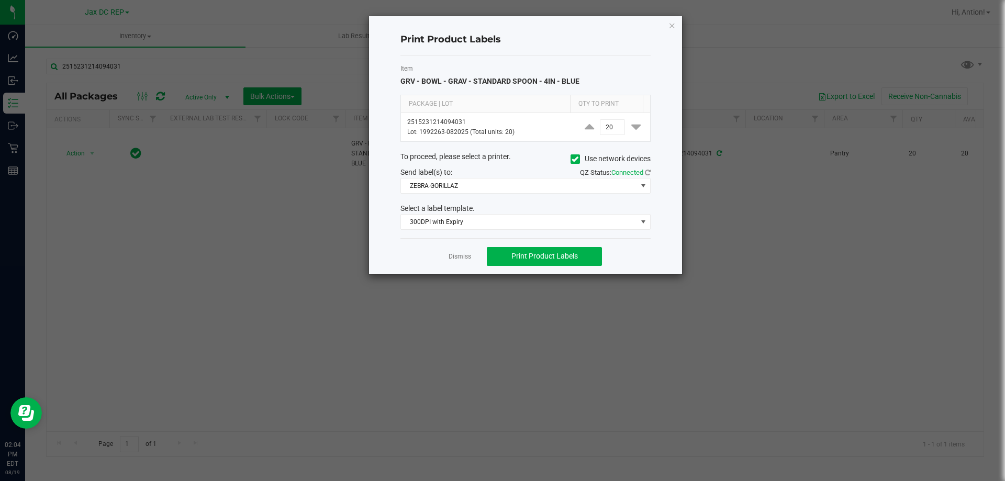
click at [496, 177] on div "Send label(s) to:" at bounding box center [459, 172] width 133 height 11
click at [495, 184] on span "ZEBRA-GORILLAZ" at bounding box center [519, 185] width 236 height 15
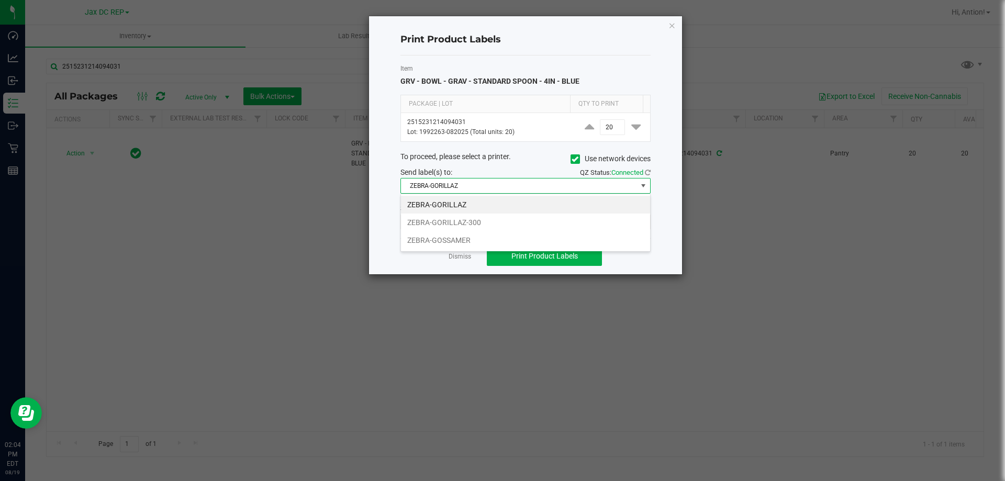
scroll to position [16, 250]
click at [493, 222] on li "ZEBRA-GORILLAZ-300" at bounding box center [525, 223] width 249 height 18
click at [523, 261] on button "Print Product Labels" at bounding box center [544, 256] width 115 height 19
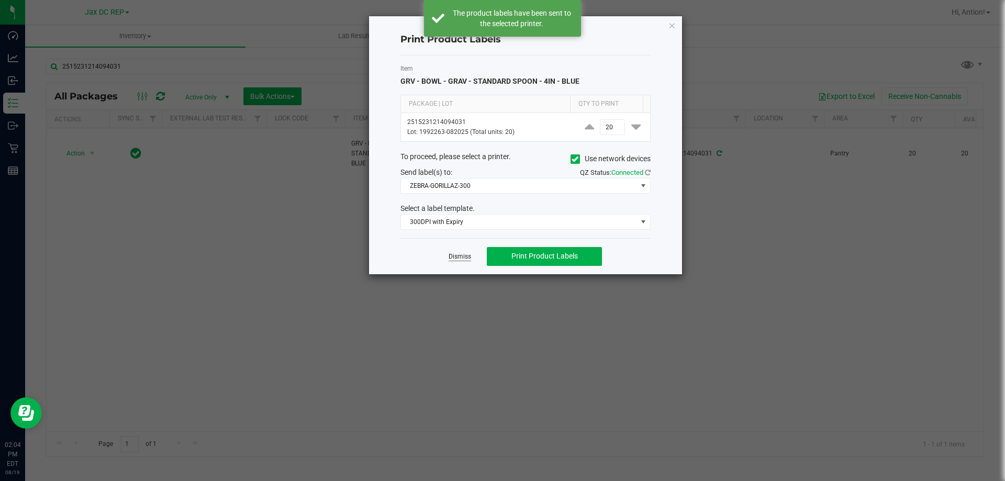
click at [470, 256] on link "Dismiss" at bounding box center [460, 256] width 23 height 9
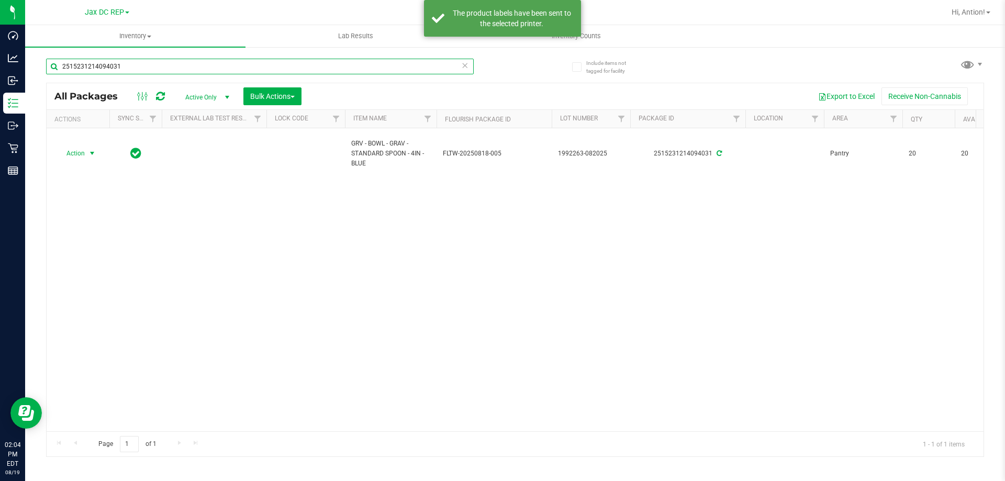
click at [187, 68] on input "2515231214094031" at bounding box center [260, 67] width 428 height 16
click at [188, 68] on input "2515231214094031" at bounding box center [260, 67] width 428 height 16
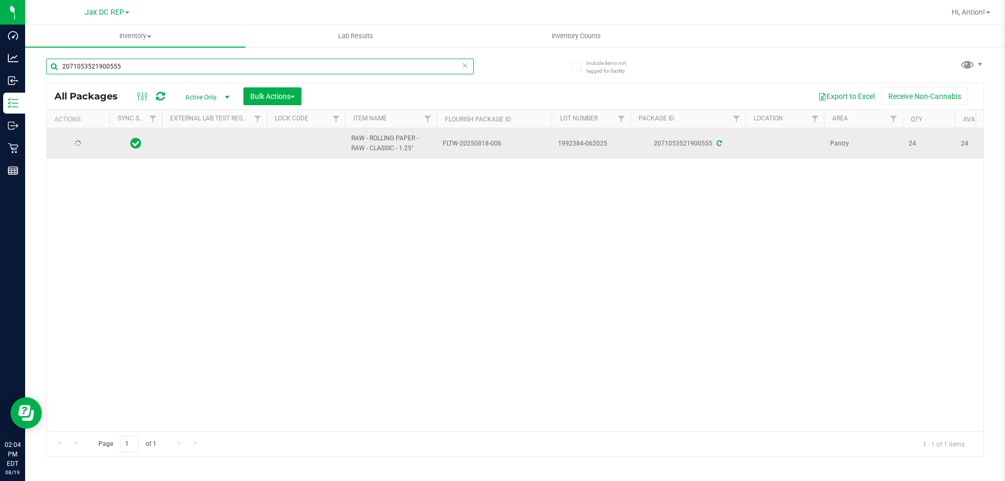
type input "2071053521900555"
click at [88, 142] on span "select" at bounding box center [92, 143] width 8 height 8
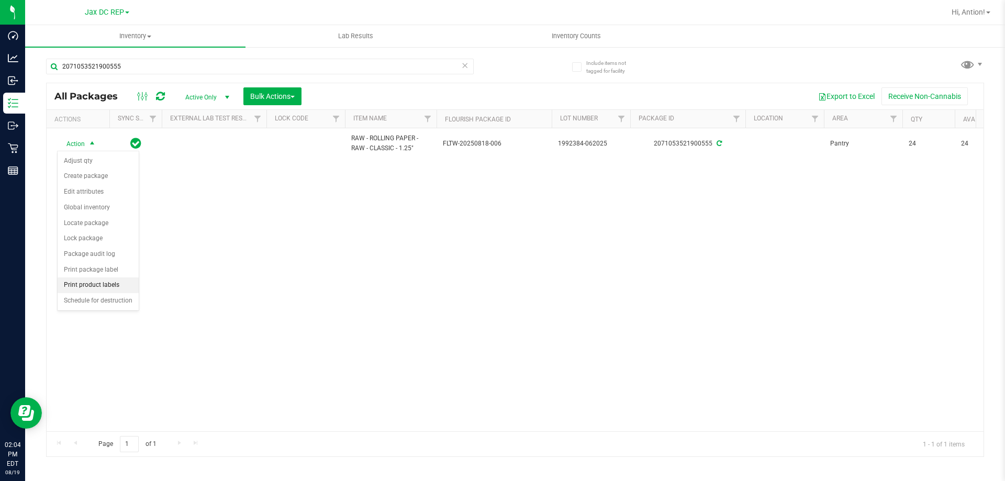
click at [115, 281] on li "Print product labels" at bounding box center [98, 285] width 81 height 16
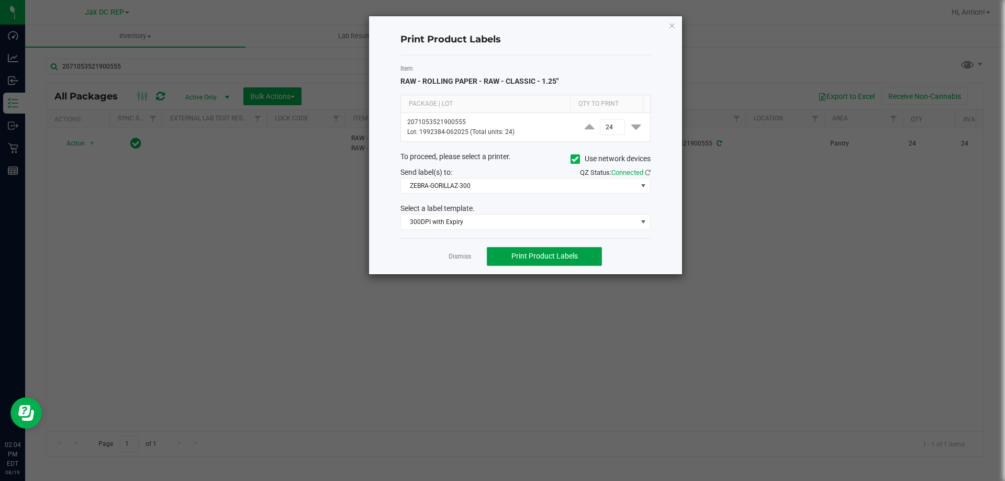
click at [502, 262] on button "Print Product Labels" at bounding box center [544, 256] width 115 height 19
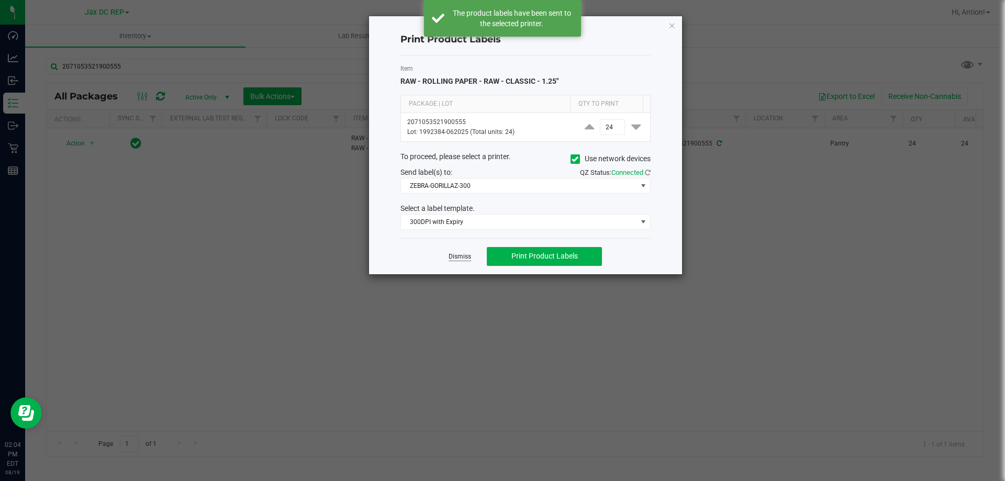
click at [463, 259] on link "Dismiss" at bounding box center [460, 256] width 23 height 9
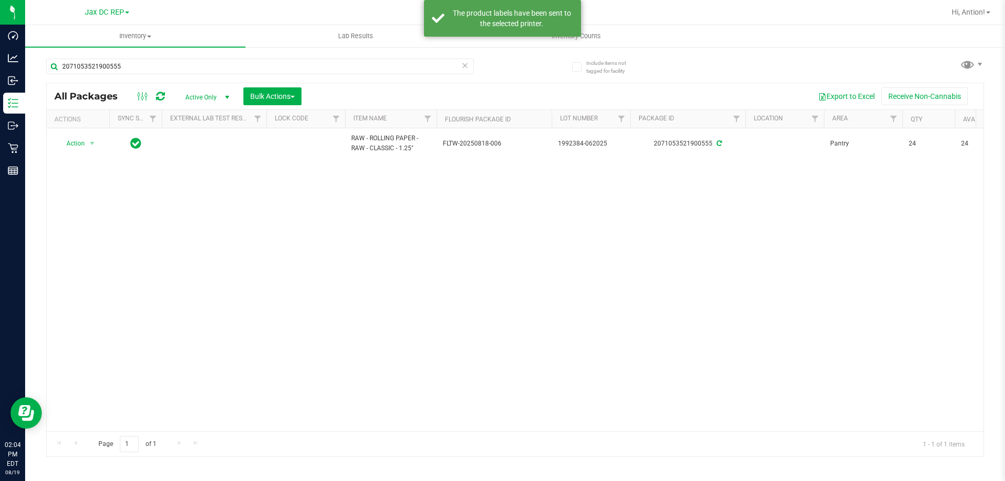
click at [155, 74] on div "2071053521900555" at bounding box center [260, 71] width 428 height 24
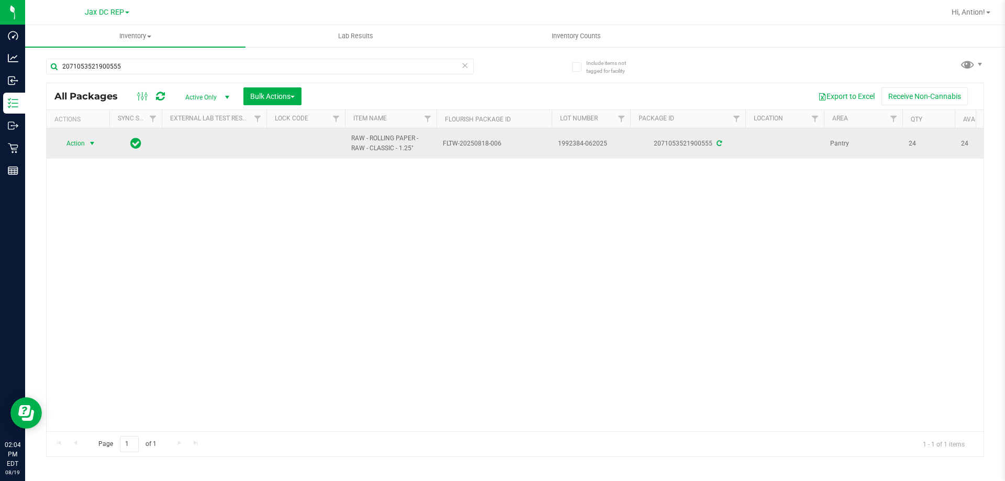
click at [85, 143] on span "Action" at bounding box center [71, 143] width 28 height 15
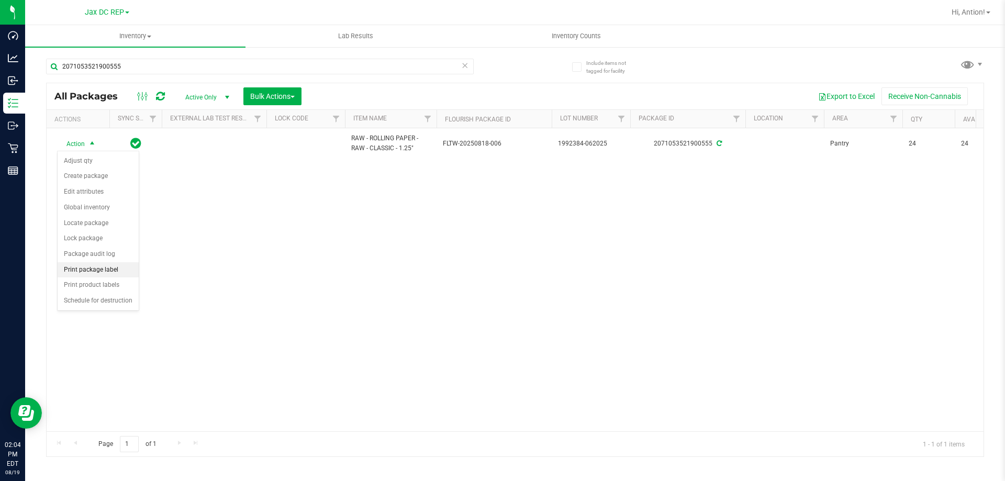
click at [115, 267] on li "Print package label" at bounding box center [98, 270] width 81 height 16
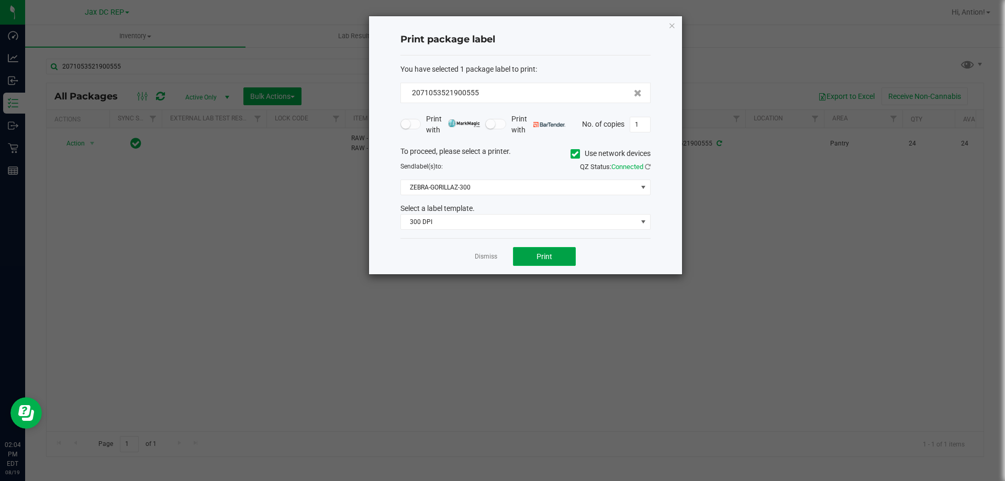
click at [526, 253] on button "Print" at bounding box center [544, 256] width 63 height 19
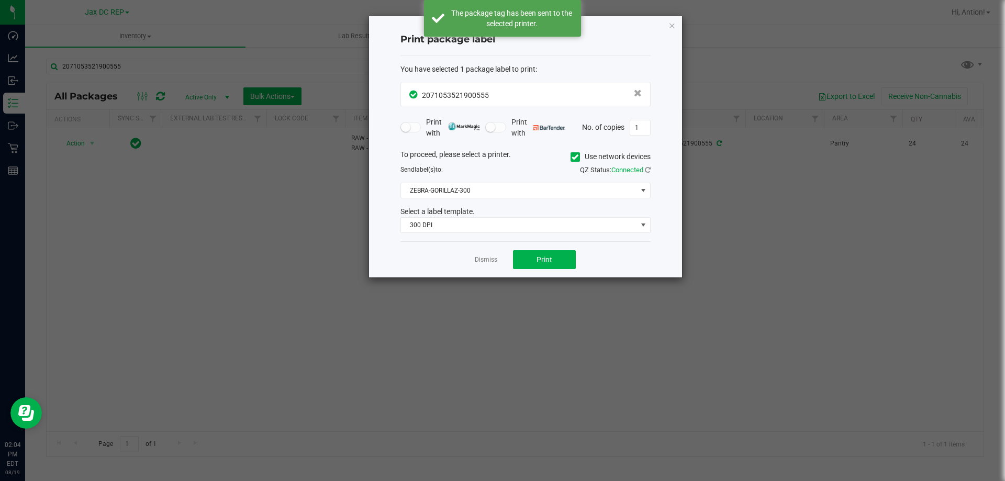
click at [481, 266] on div "Dismiss Print" at bounding box center [525, 259] width 250 height 36
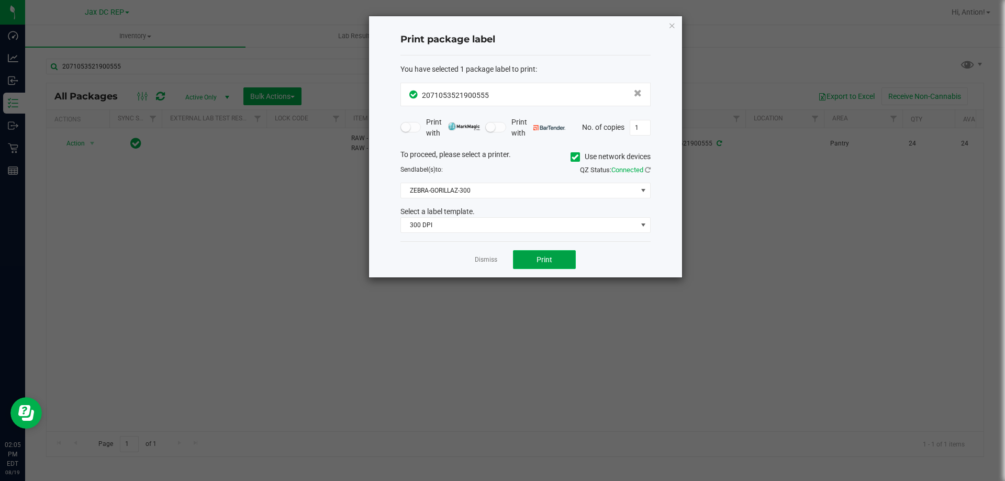
click at [522, 260] on button "Print" at bounding box center [544, 259] width 63 height 19
click at [496, 256] on link "Dismiss" at bounding box center [486, 259] width 23 height 9
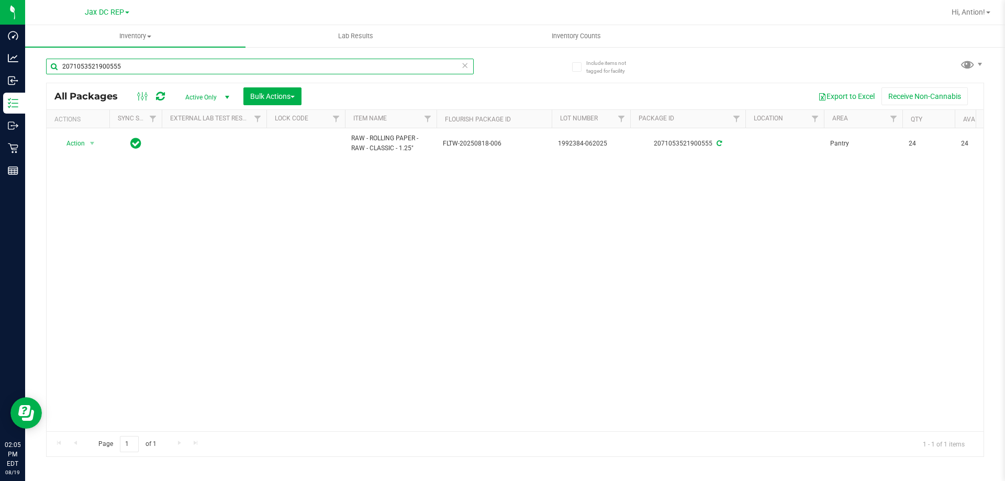
click at [252, 60] on input "2071053521900555" at bounding box center [260, 67] width 428 height 16
click at [251, 60] on input "2071053521900555" at bounding box center [260, 67] width 428 height 16
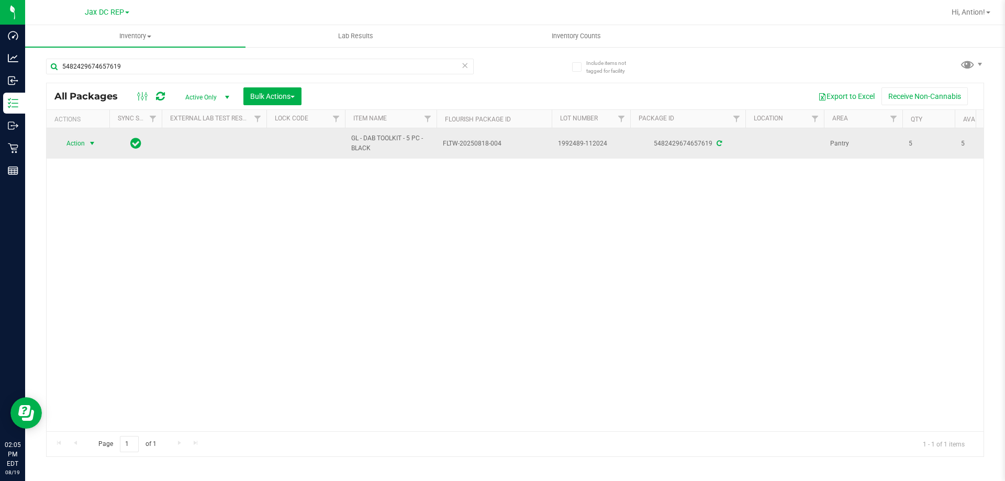
click at [86, 147] on span "select" at bounding box center [92, 143] width 13 height 15
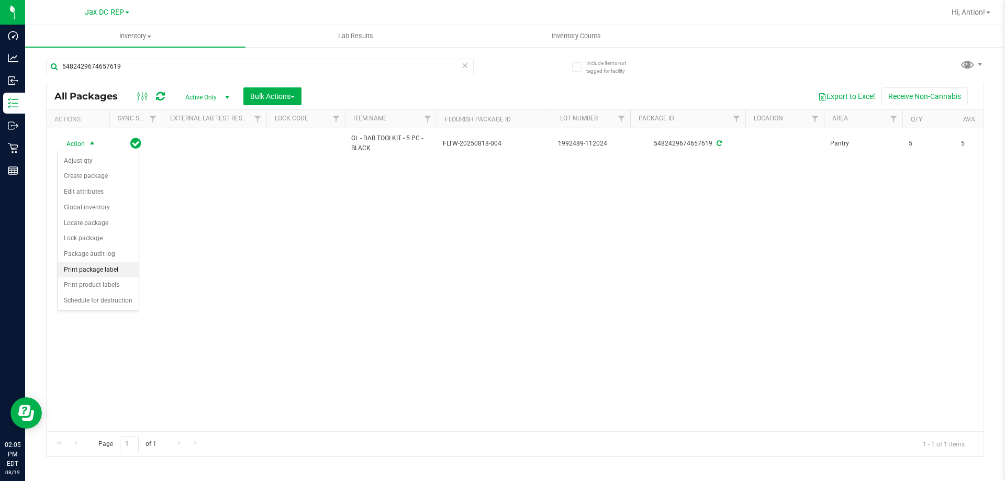
click at [138, 267] on li "Print package label" at bounding box center [98, 270] width 81 height 16
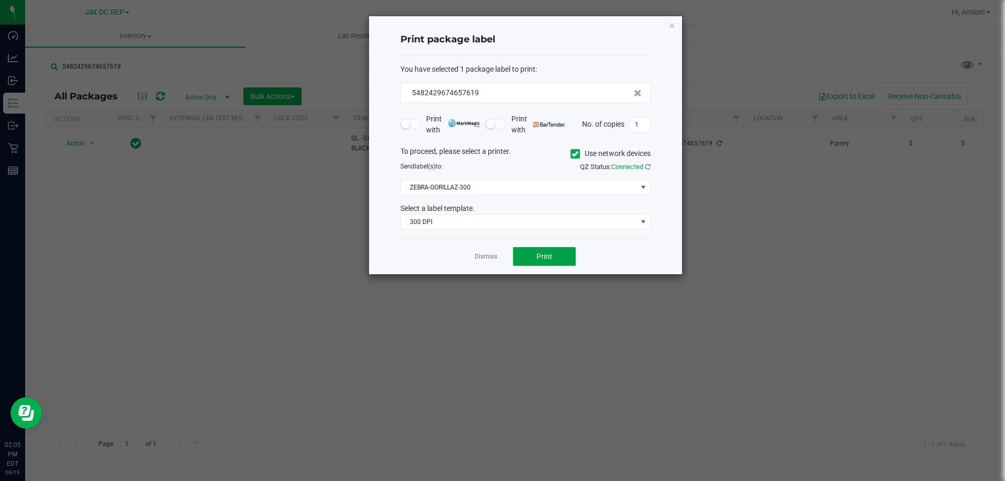
click at [528, 248] on button "Print" at bounding box center [544, 256] width 63 height 19
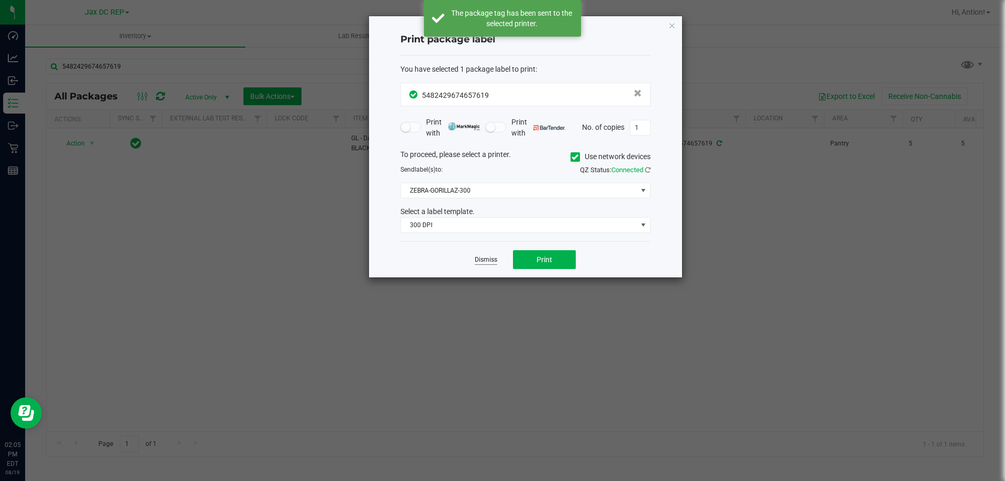
click at [480, 261] on link "Dismiss" at bounding box center [486, 259] width 23 height 9
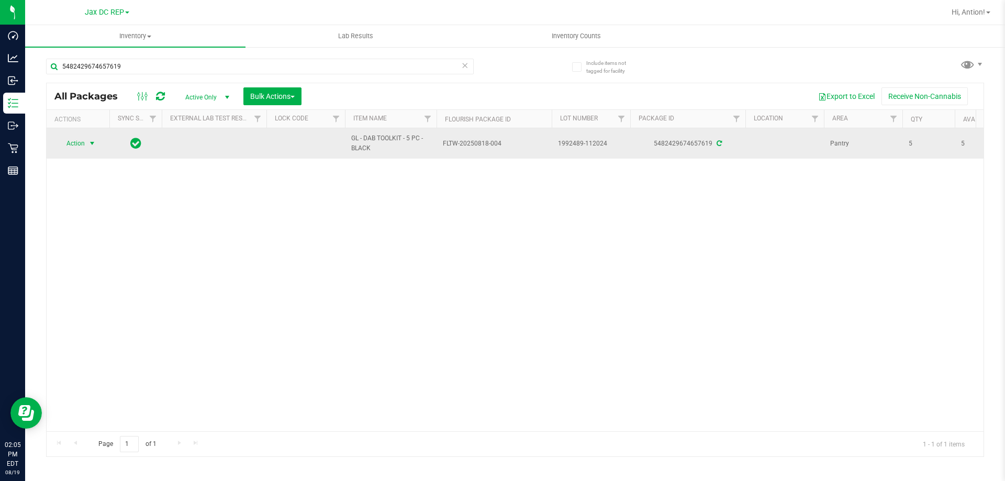
click at [73, 147] on span "Action" at bounding box center [71, 143] width 28 height 15
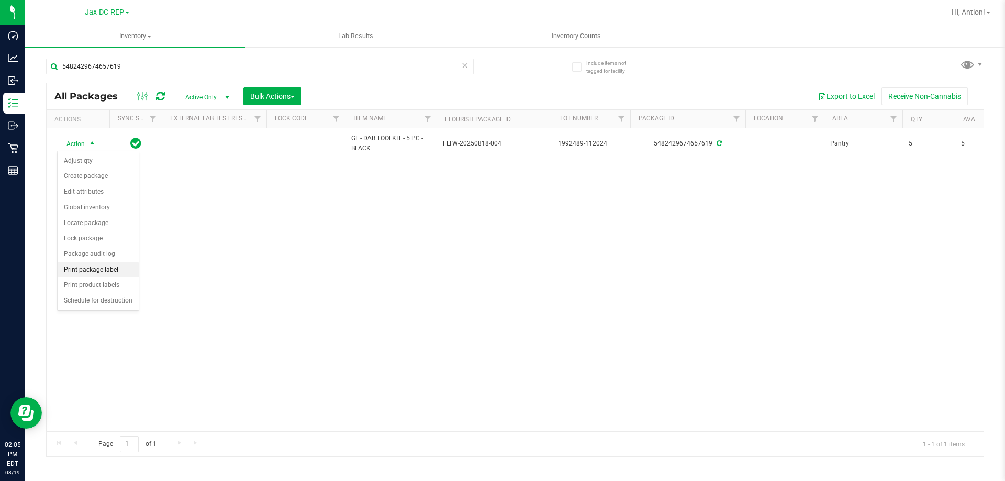
click at [106, 270] on li "Print package label" at bounding box center [98, 270] width 81 height 16
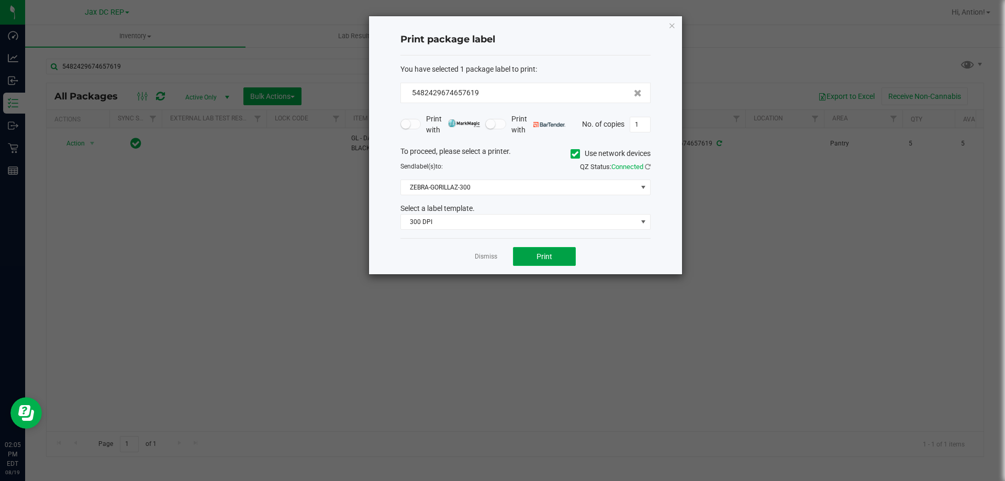
click at [568, 252] on button "Print" at bounding box center [544, 256] width 63 height 19
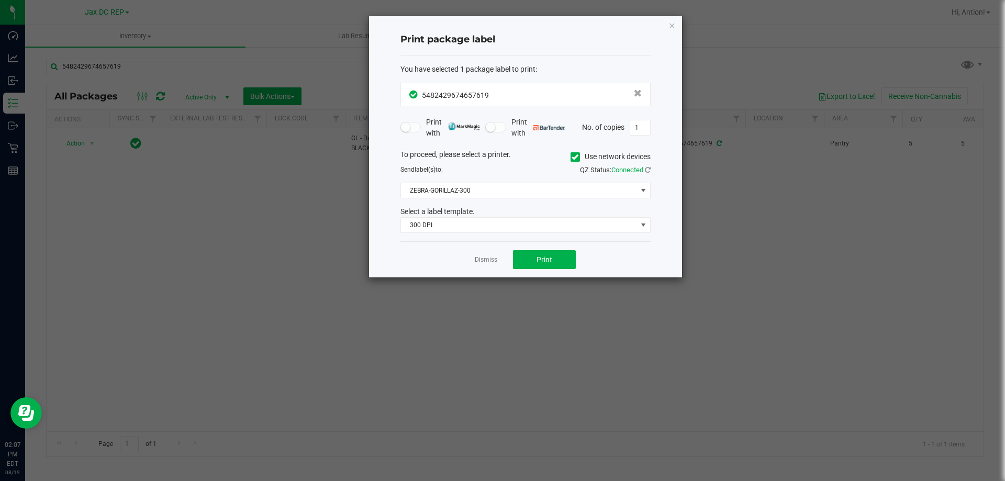
drag, startPoint x: 568, startPoint y: 249, endPoint x: 385, endPoint y: 299, distance: 189.9
click at [385, 299] on ngb-modal-window "Print package label You have selected 1 package label to print : 54824296746576…" at bounding box center [506, 240] width 1013 height 481
click at [559, 263] on button "Print" at bounding box center [544, 259] width 63 height 19
click at [500, 259] on div "Dismiss Print" at bounding box center [525, 259] width 250 height 36
click at [496, 260] on link "Dismiss" at bounding box center [486, 259] width 23 height 9
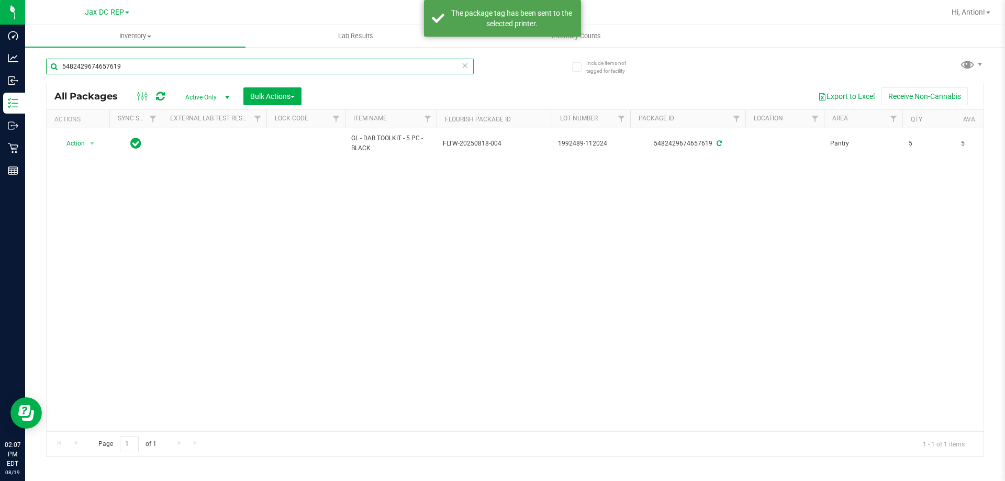
click at [334, 73] on input "5482429674657619" at bounding box center [260, 67] width 428 height 16
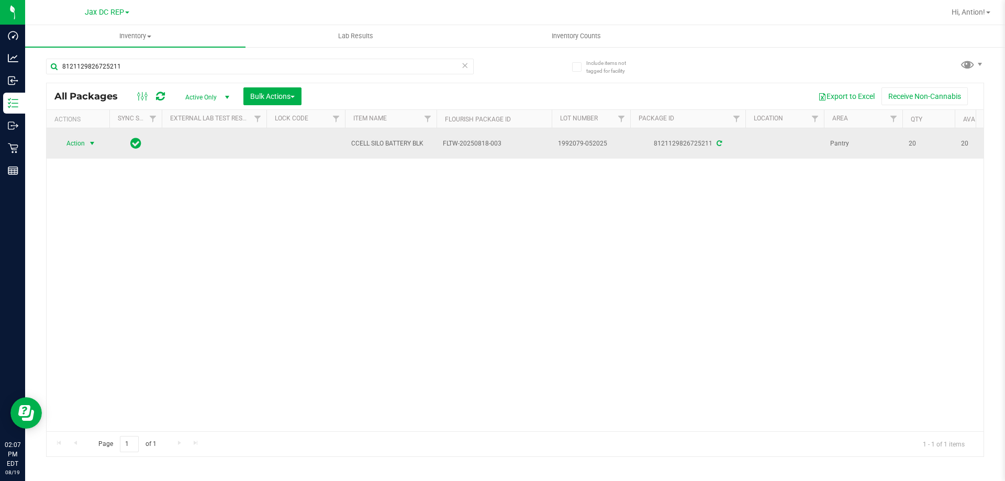
click at [87, 133] on td "Action Action Adjust qty Create package Edit attributes Global inventory Locate…" at bounding box center [78, 143] width 63 height 30
click at [88, 144] on span "select" at bounding box center [92, 143] width 8 height 8
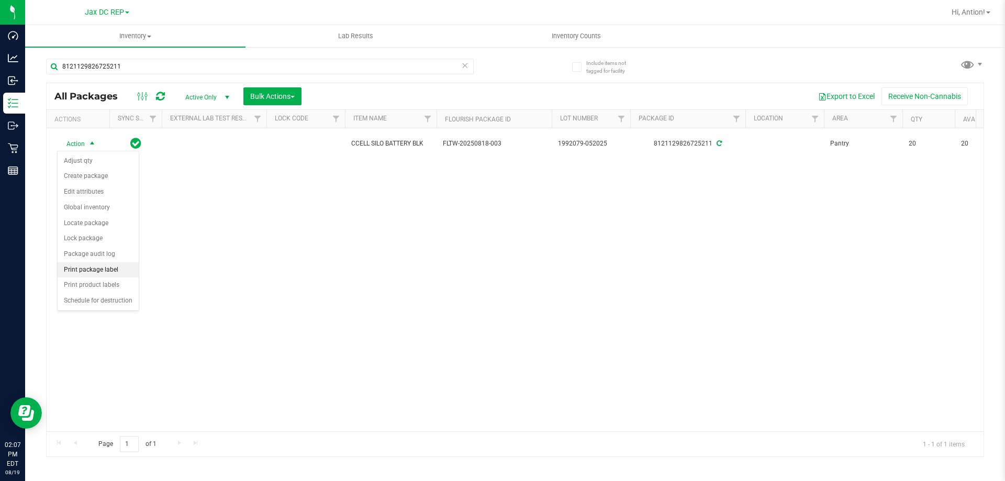
click at [107, 262] on li "Print package label" at bounding box center [98, 270] width 81 height 16
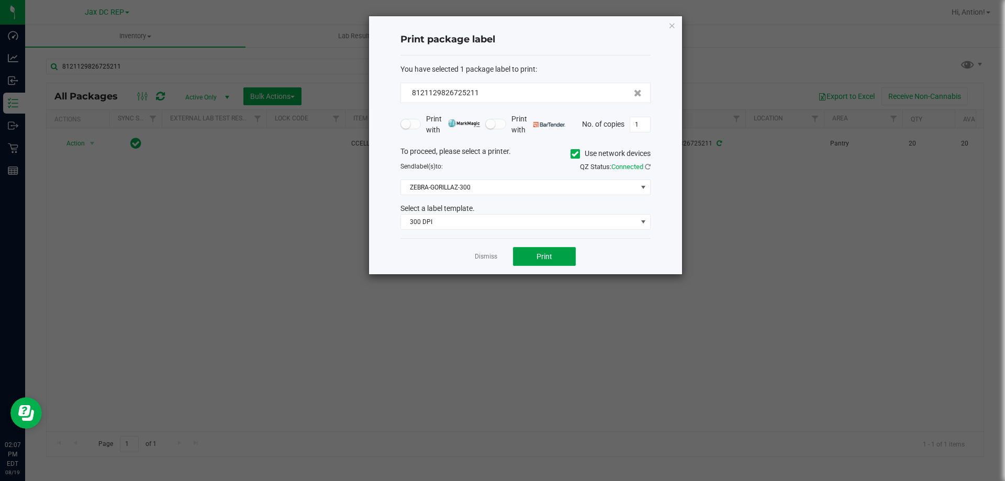
click at [554, 253] on button "Print" at bounding box center [544, 256] width 63 height 19
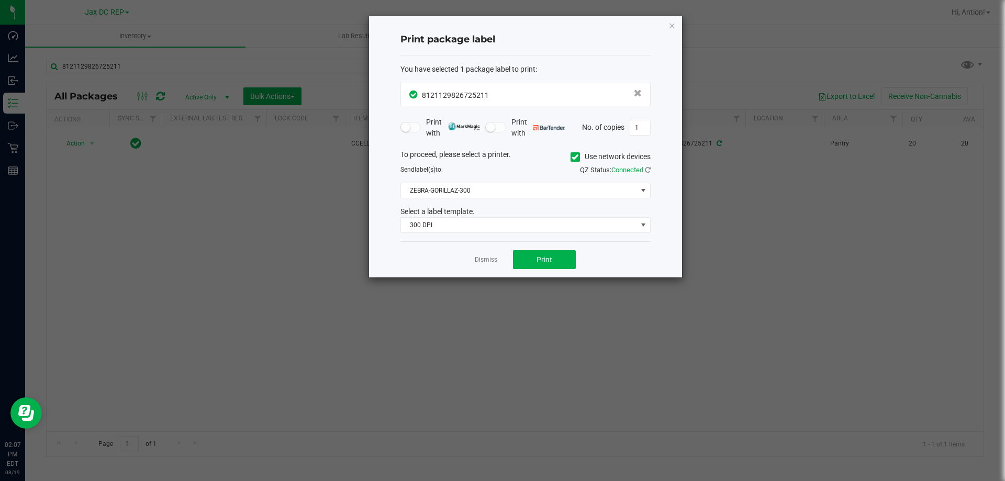
click at [485, 266] on div "Dismiss Print" at bounding box center [525, 259] width 250 height 36
click at [487, 259] on link "Dismiss" at bounding box center [486, 259] width 23 height 9
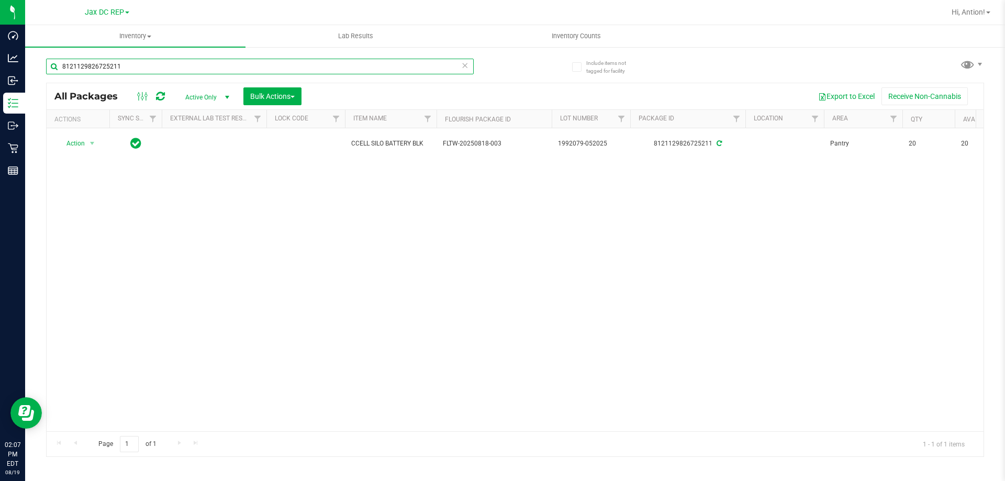
click at [212, 59] on input "8121129826725211" at bounding box center [260, 67] width 428 height 16
click at [212, 59] on input "5482429674657619" at bounding box center [260, 67] width 428 height 16
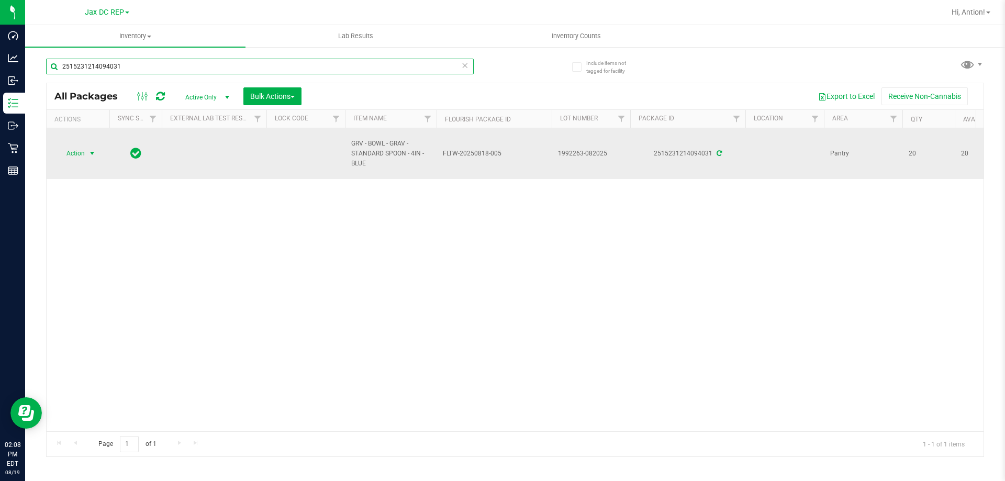
type input "2515231214094031"
click at [75, 149] on span "Action" at bounding box center [71, 153] width 28 height 15
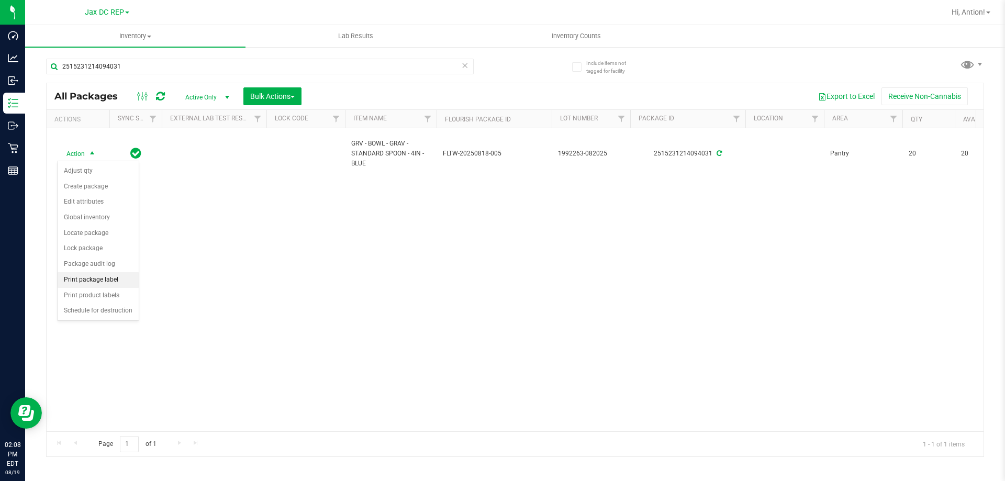
click at [138, 283] on li "Print package label" at bounding box center [98, 280] width 81 height 16
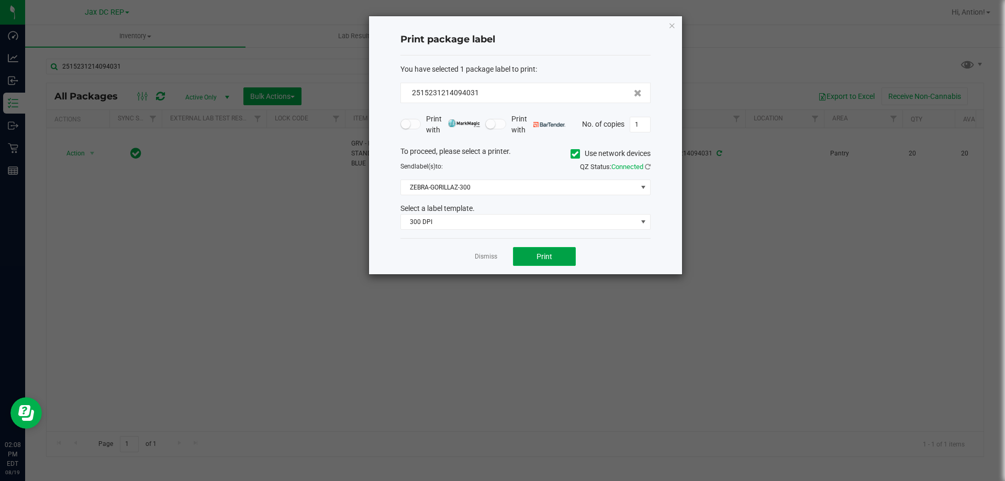
click at [554, 248] on button "Print" at bounding box center [544, 256] width 63 height 19
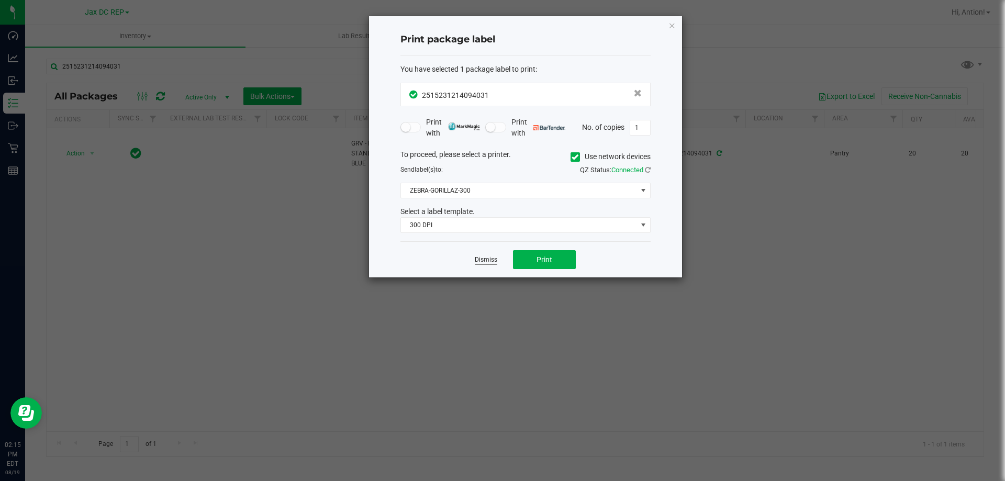
click at [477, 258] on link "Dismiss" at bounding box center [486, 259] width 23 height 9
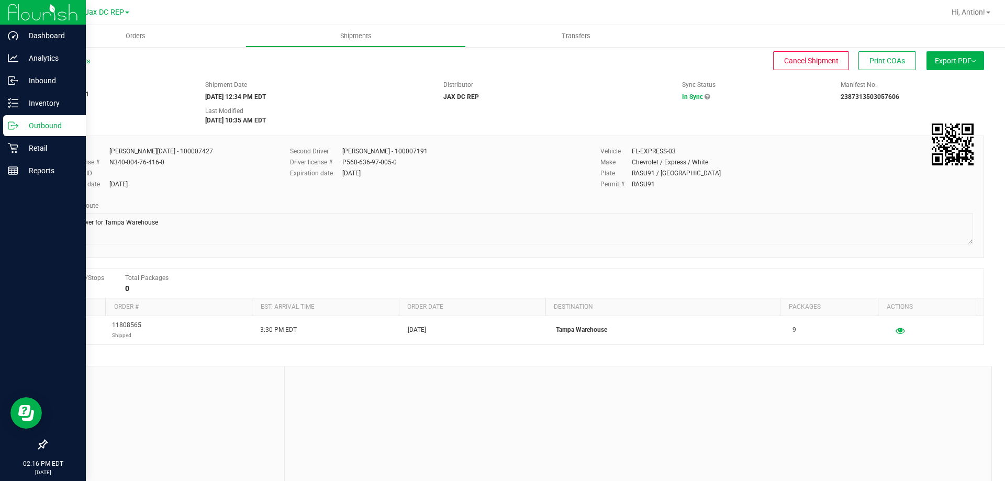
click at [15, 118] on div "Outbound" at bounding box center [44, 125] width 83 height 21
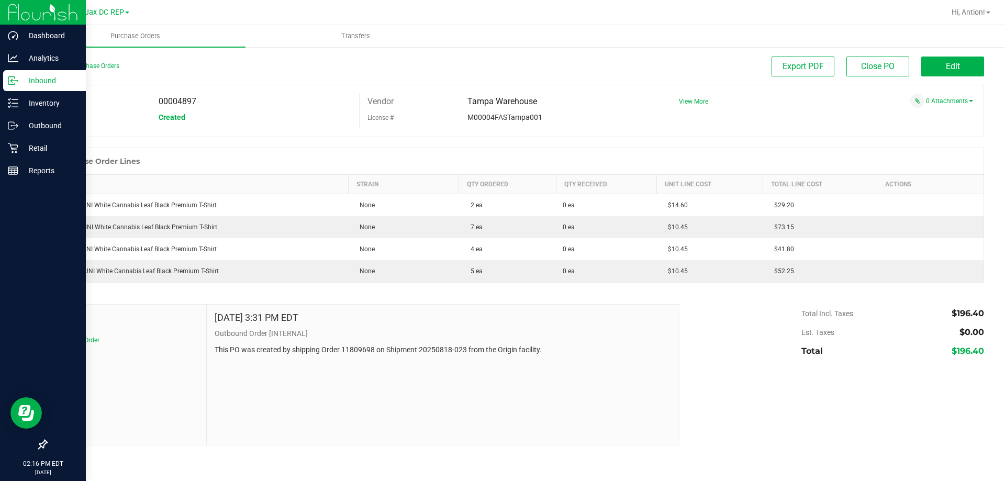
click at [23, 83] on p "Inbound" at bounding box center [49, 80] width 63 height 13
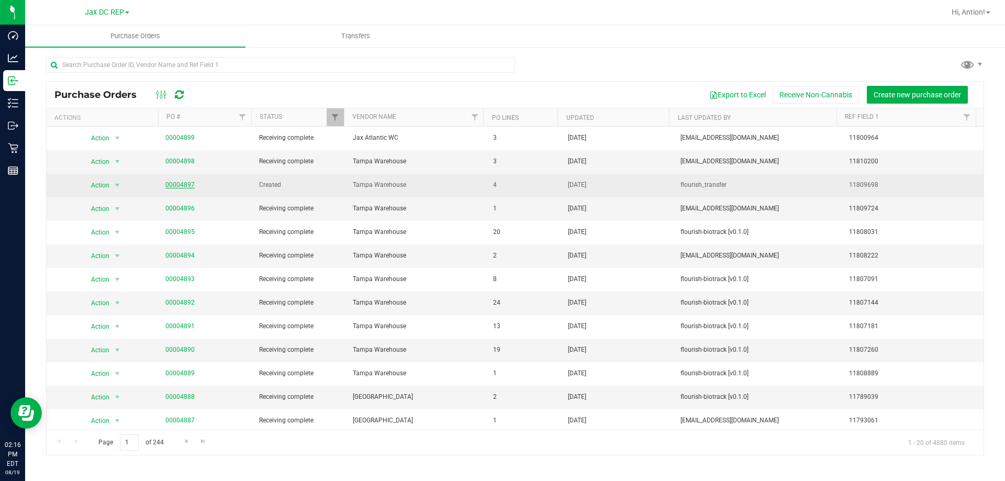
click at [188, 184] on link "00004897" at bounding box center [179, 184] width 29 height 7
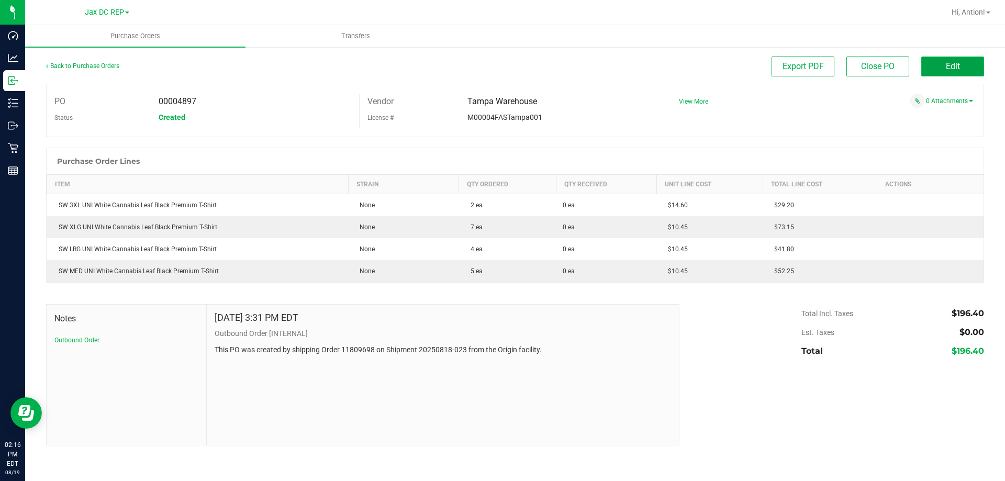
click at [960, 69] on button "Edit" at bounding box center [952, 67] width 63 height 20
